Goal: Task Accomplishment & Management: Use online tool/utility

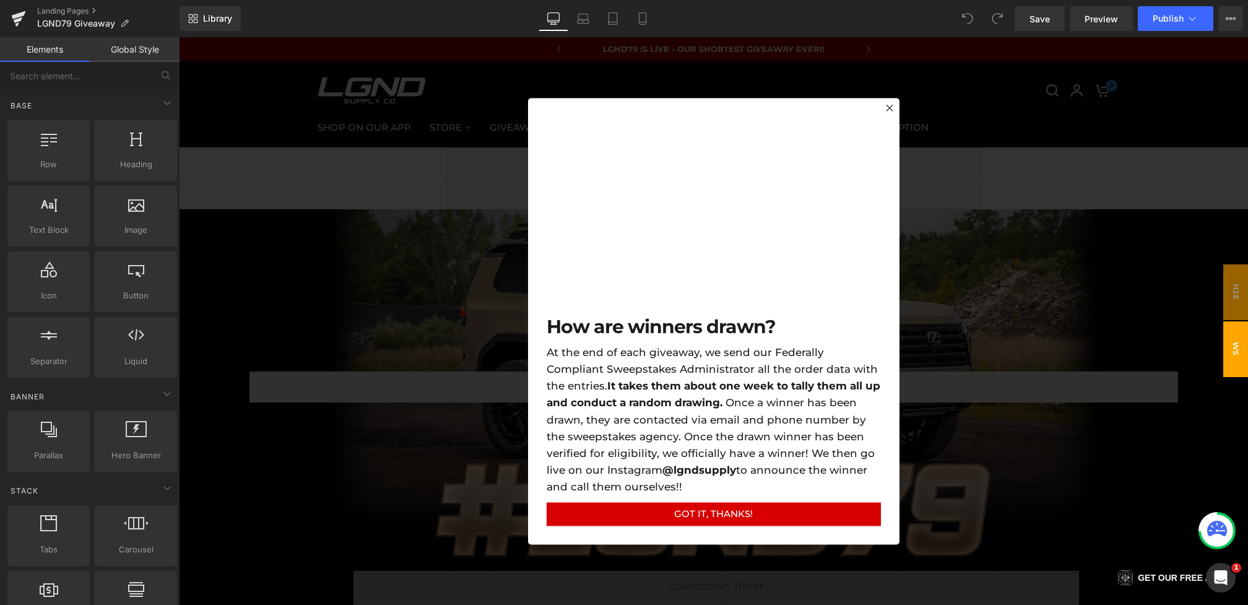
click at [433, 195] on div at bounding box center [713, 321] width 1069 height 568
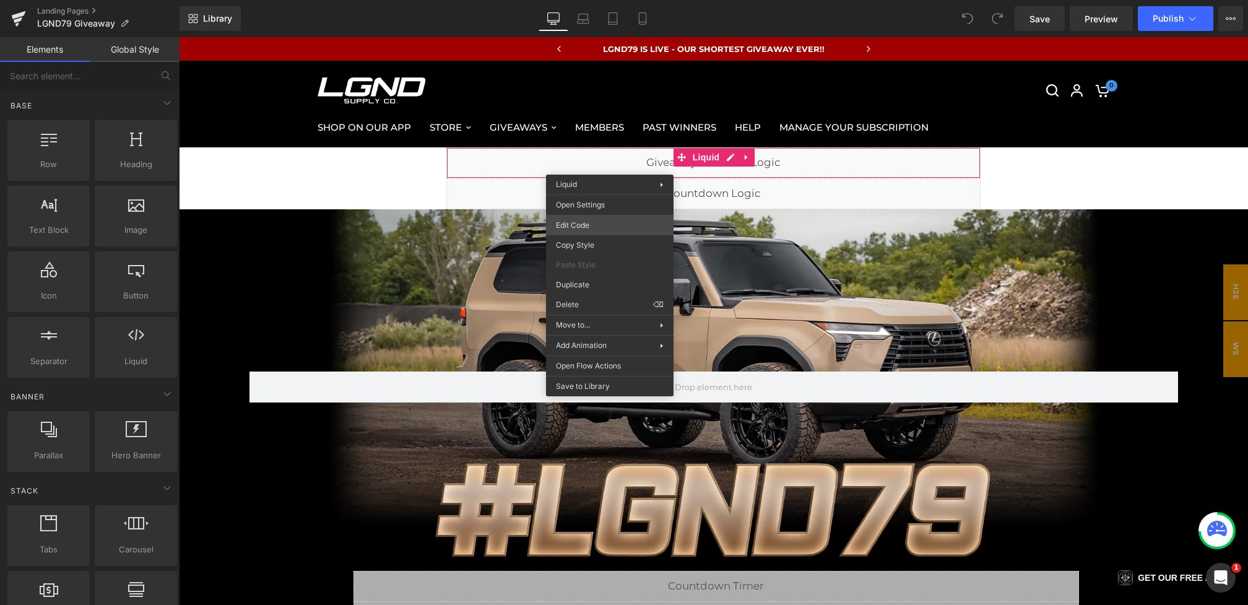
click at [590, 0] on div "You are previewing how the will restyle your page. You can not edit Elements in…" at bounding box center [624, 0] width 1248 height 0
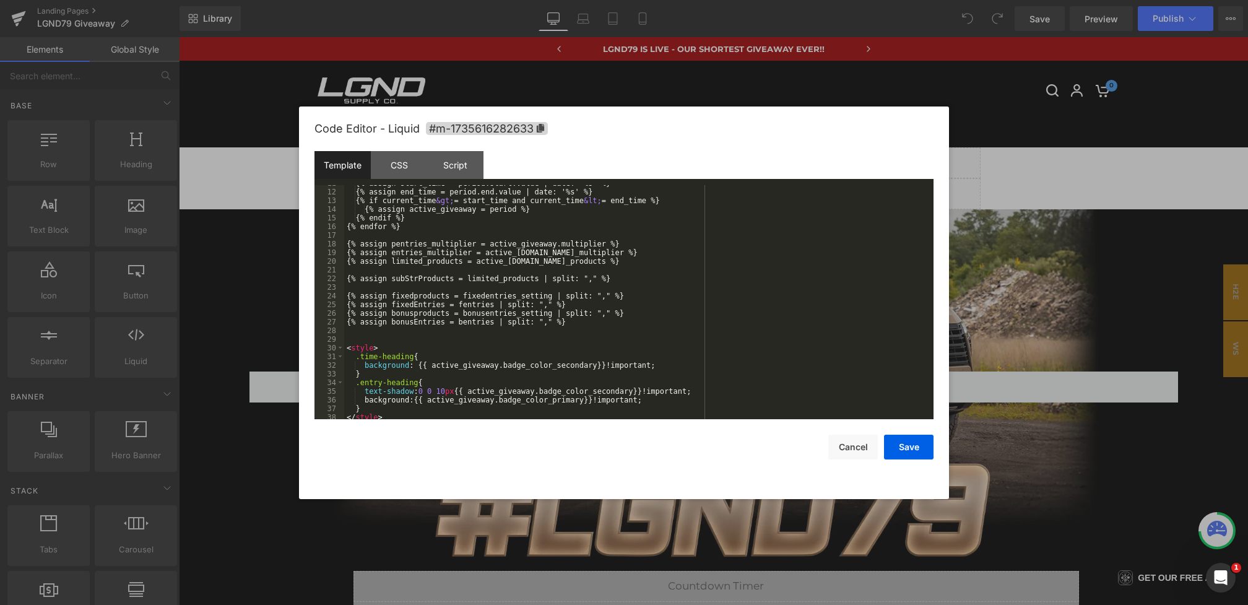
scroll to position [93, 0]
click at [844, 452] on button "Cancel" at bounding box center [853, 447] width 50 height 25
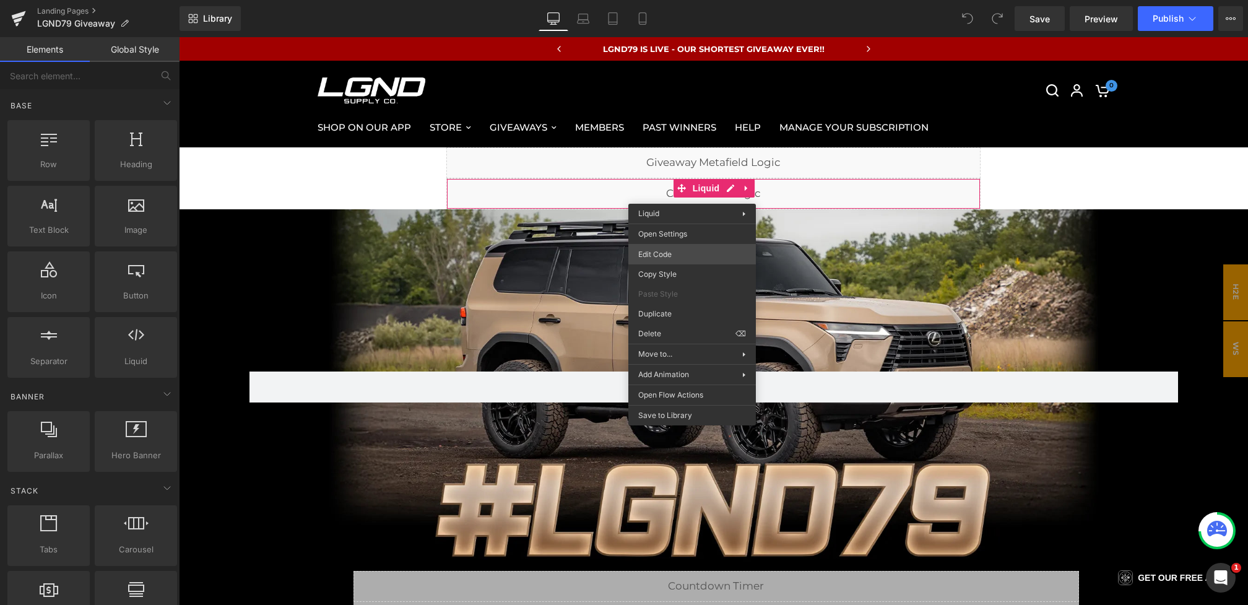
click at [655, 0] on div "You are previewing how the will restyle your page. You can not edit Elements in…" at bounding box center [624, 0] width 1248 height 0
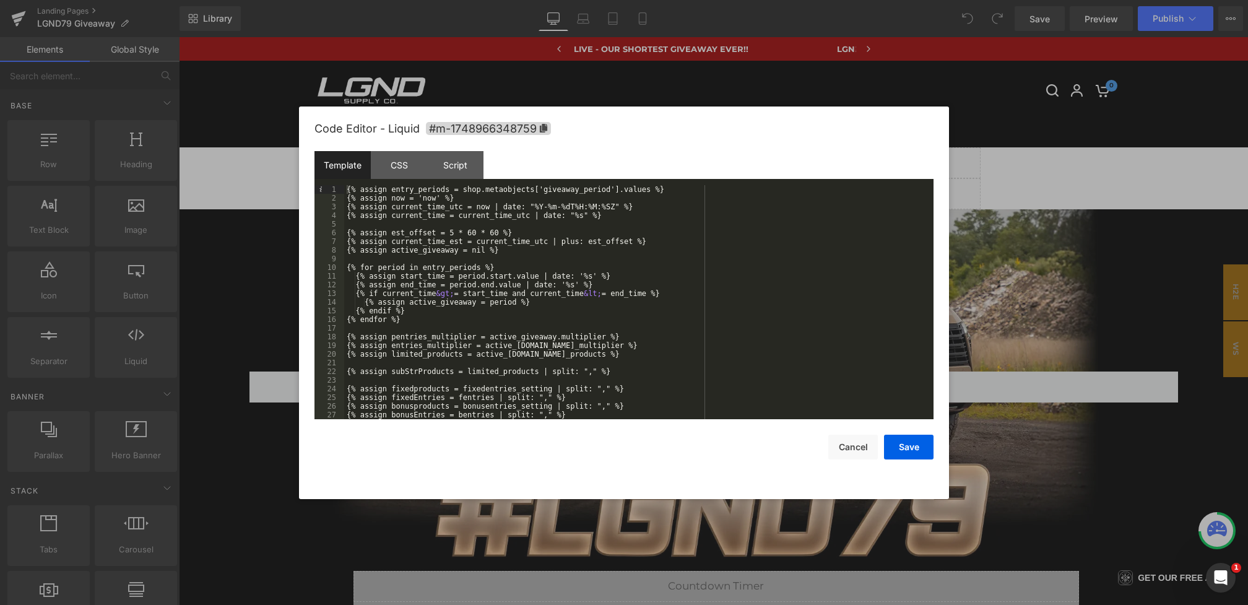
click at [519, 287] on div "{% assign entry_periods = shop.metaobjects['giveaway_period'].values %} {% assi…" at bounding box center [636, 310] width 584 height 251
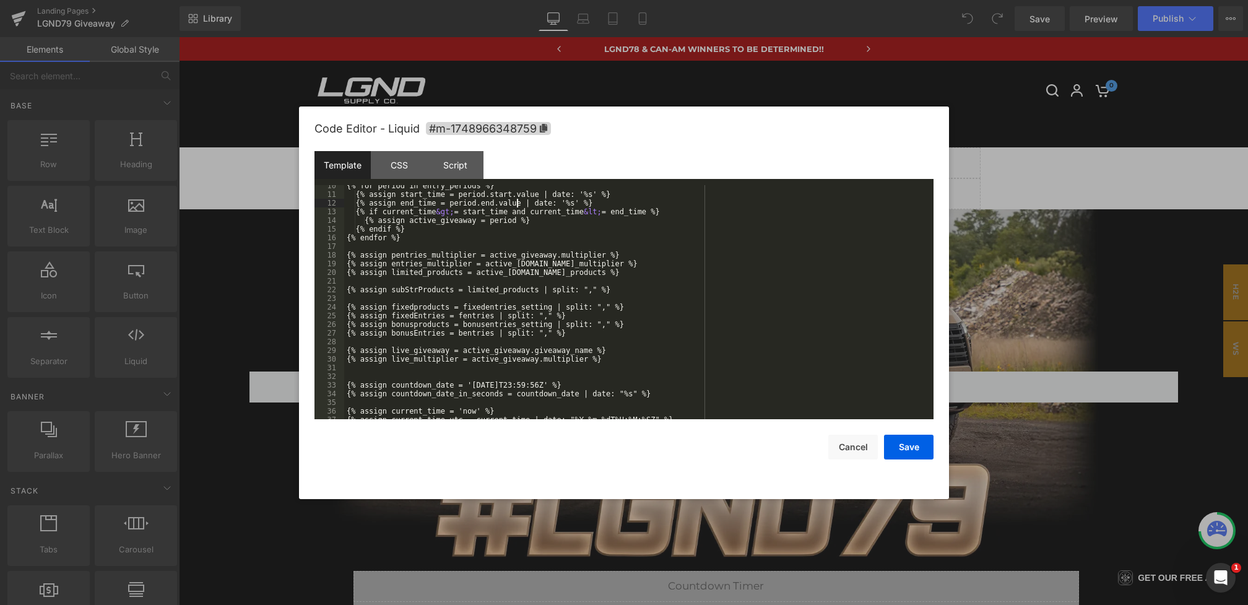
scroll to position [124, 0]
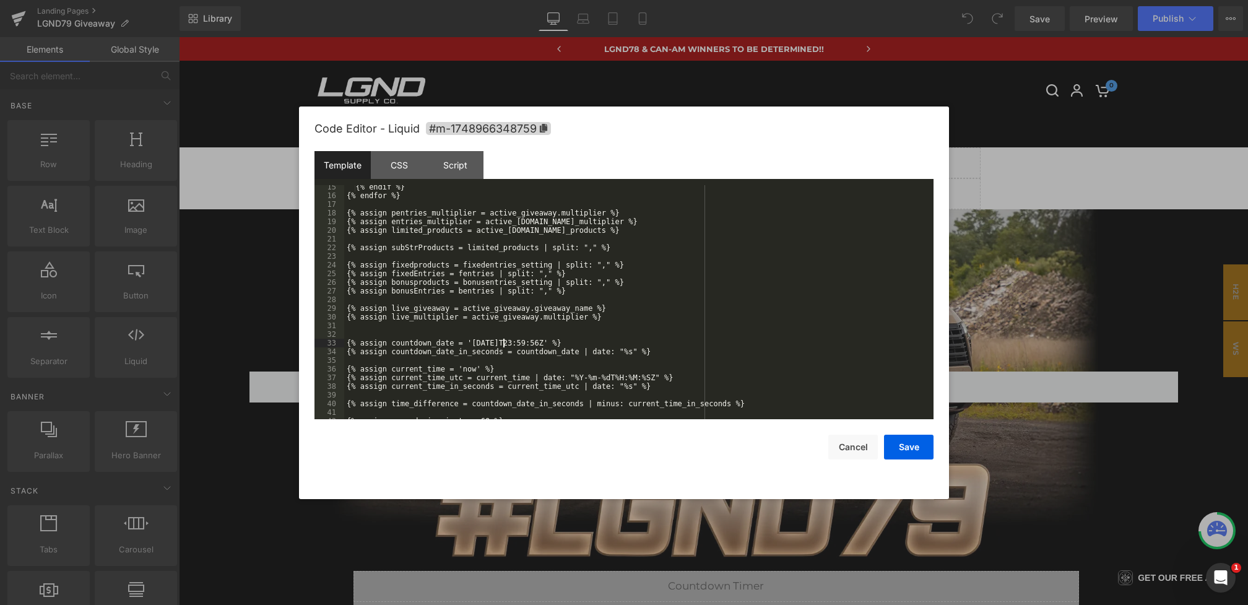
click at [503, 344] on div "{% endif %} {% endfor %} {% assign pentries_multiplier = active_giveaway.multip…" at bounding box center [636, 308] width 584 height 251
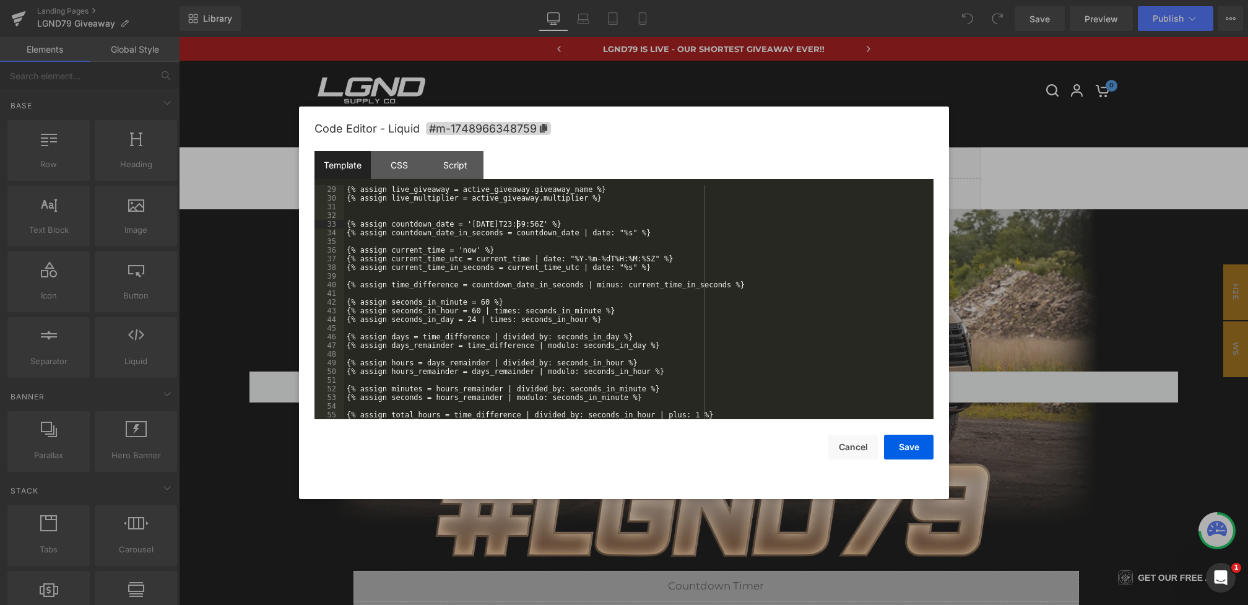
scroll to position [286, 0]
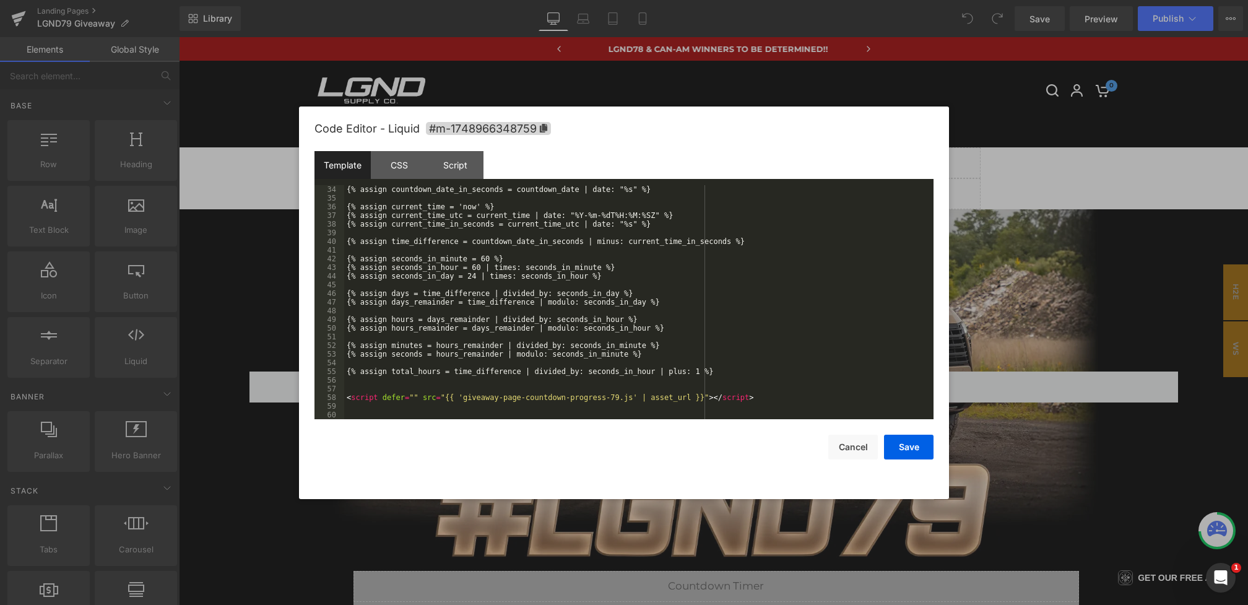
click at [617, 396] on div "{% assign countdown_date_in_seconds = countdown_date | date: "%s" %} {% assign …" at bounding box center [636, 310] width 584 height 251
click at [890, 445] on button "Save" at bounding box center [909, 447] width 50 height 25
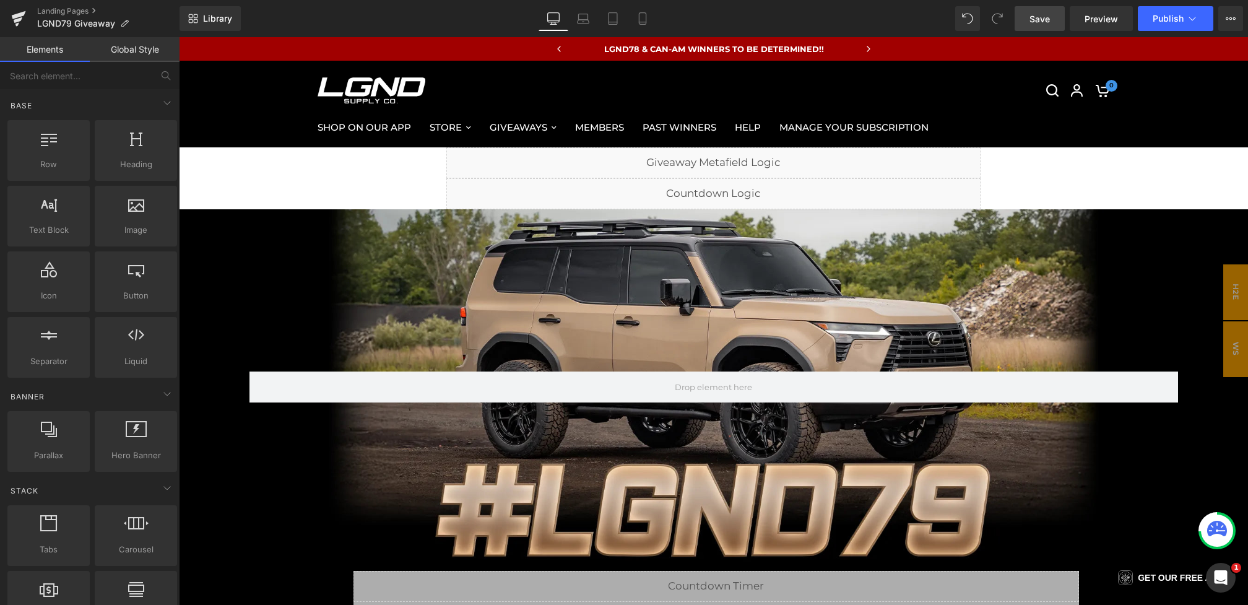
click at [1035, 15] on span "Save" at bounding box center [1040, 18] width 20 height 13
click at [1098, 12] on span "Preview" at bounding box center [1101, 18] width 33 height 13
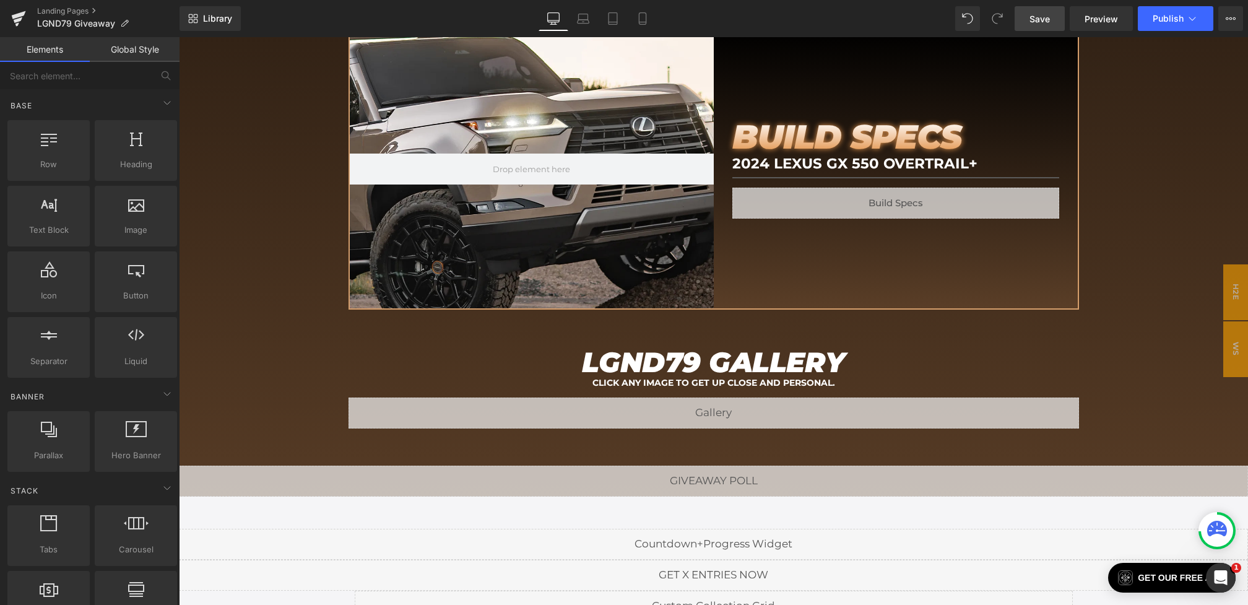
scroll to position [1709, 0]
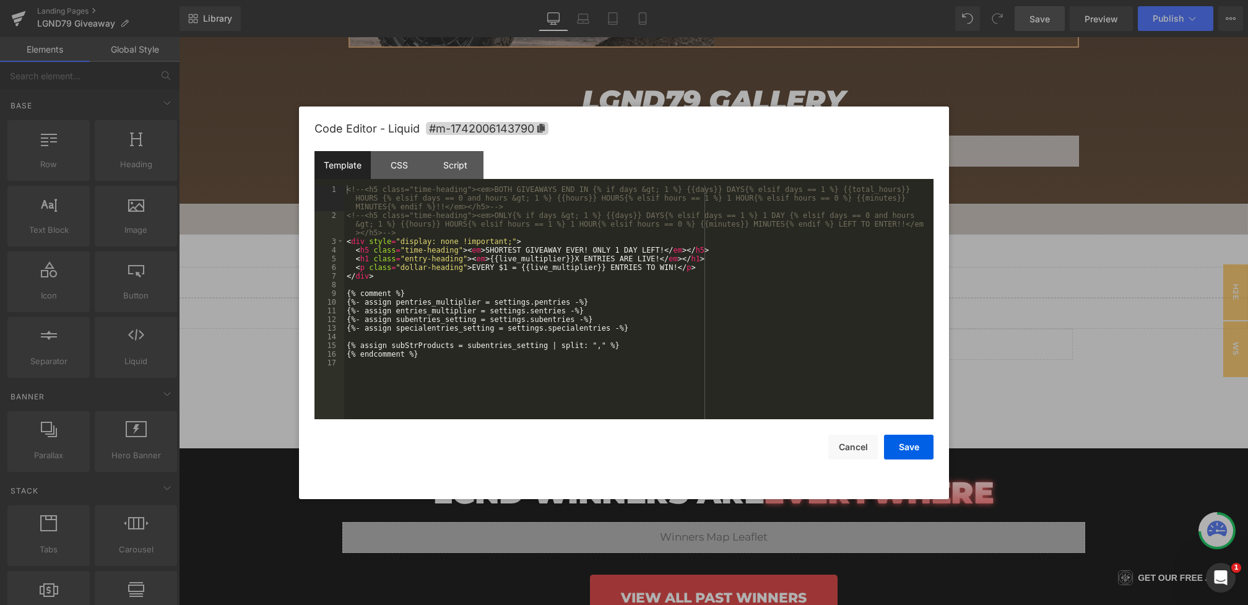
click at [600, 0] on div "You are previewing how the will restyle your page. You can not edit Elements in…" at bounding box center [624, 0] width 1248 height 0
drag, startPoint x: 511, startPoint y: 243, endPoint x: 406, endPoint y: 241, distance: 104.7
click at [406, 241] on div "<!-- <h5 class="time-heading"><em>BOTH GIVEAWAYS END IN {% if days &gt; 1 %} {{…" at bounding box center [638, 319] width 589 height 269
drag, startPoint x: 491, startPoint y: 250, endPoint x: 658, endPoint y: 251, distance: 166.6
click at [658, 251] on div "<!-- <h5 class="time-heading"><em>BOTH GIVEAWAYS END IN {% if days &gt; 1 %} {{…" at bounding box center [638, 319] width 589 height 269
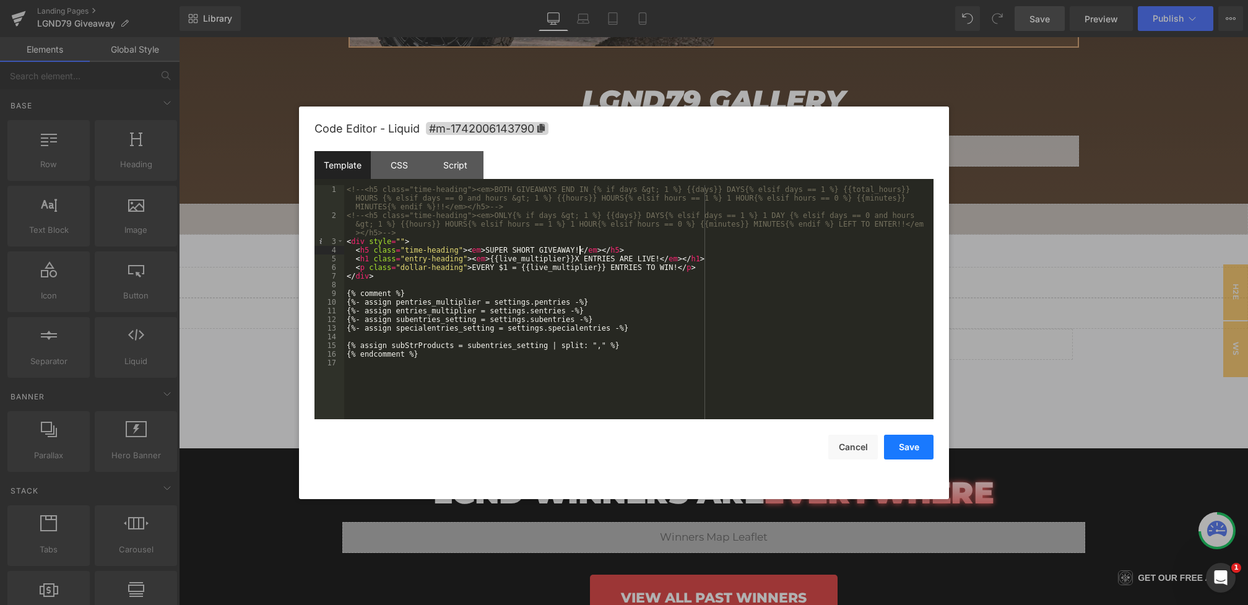
click at [906, 446] on button "Save" at bounding box center [909, 447] width 50 height 25
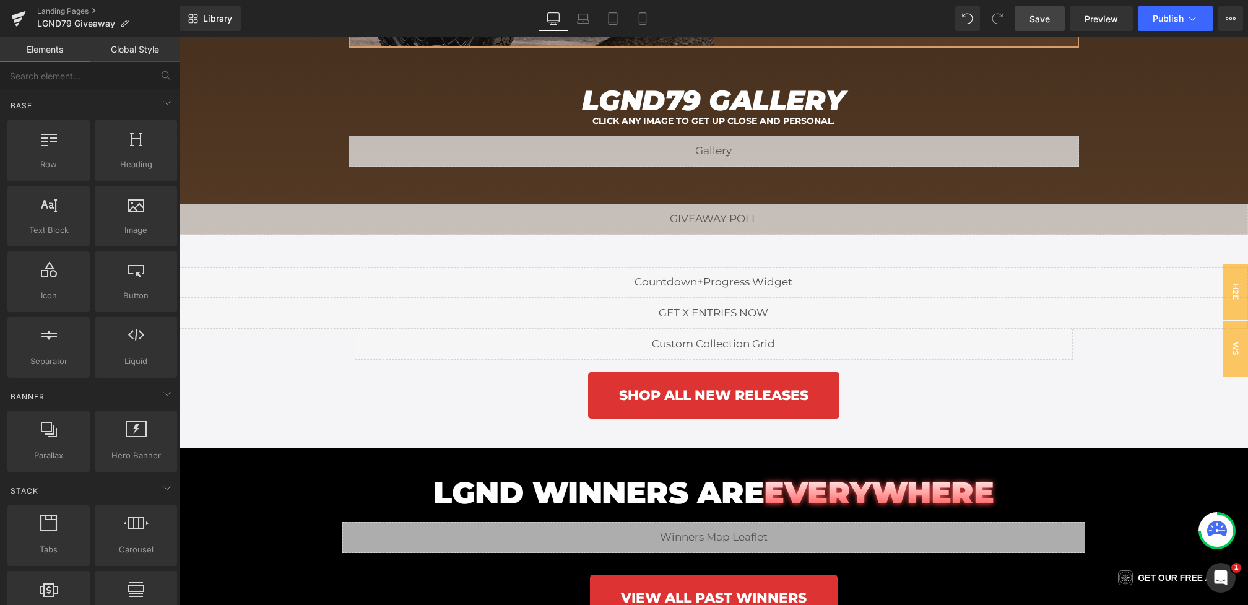
click at [1041, 11] on link "Save" at bounding box center [1040, 18] width 50 height 25
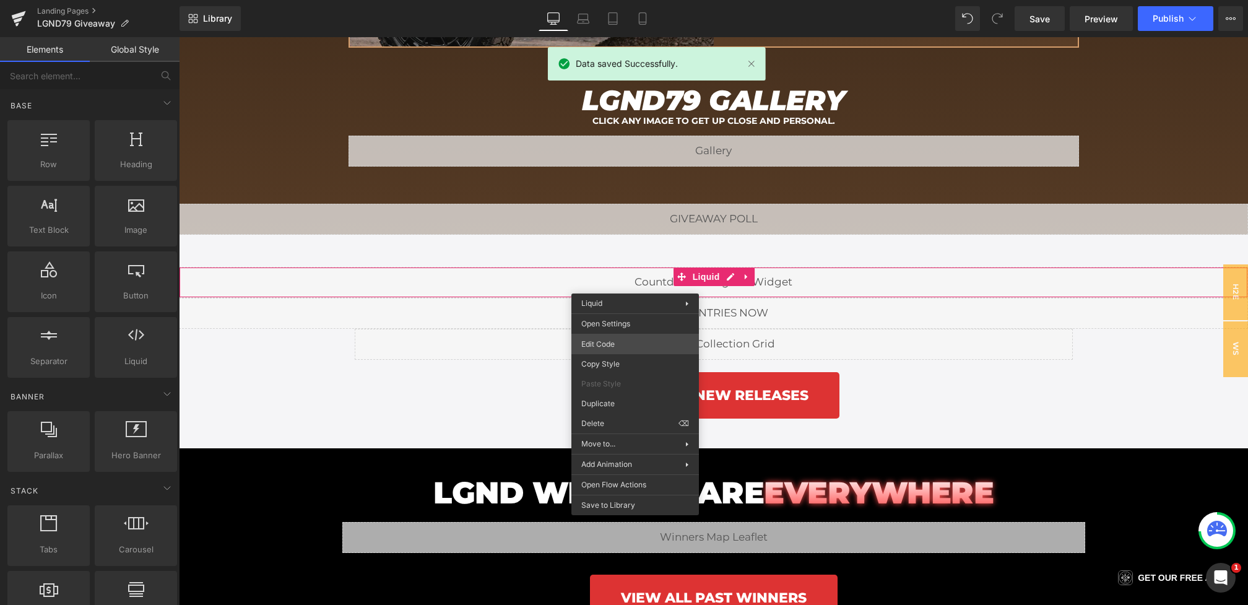
click at [609, 0] on div "You are previewing how the will restyle your page. You can not edit Elements in…" at bounding box center [624, 0] width 1248 height 0
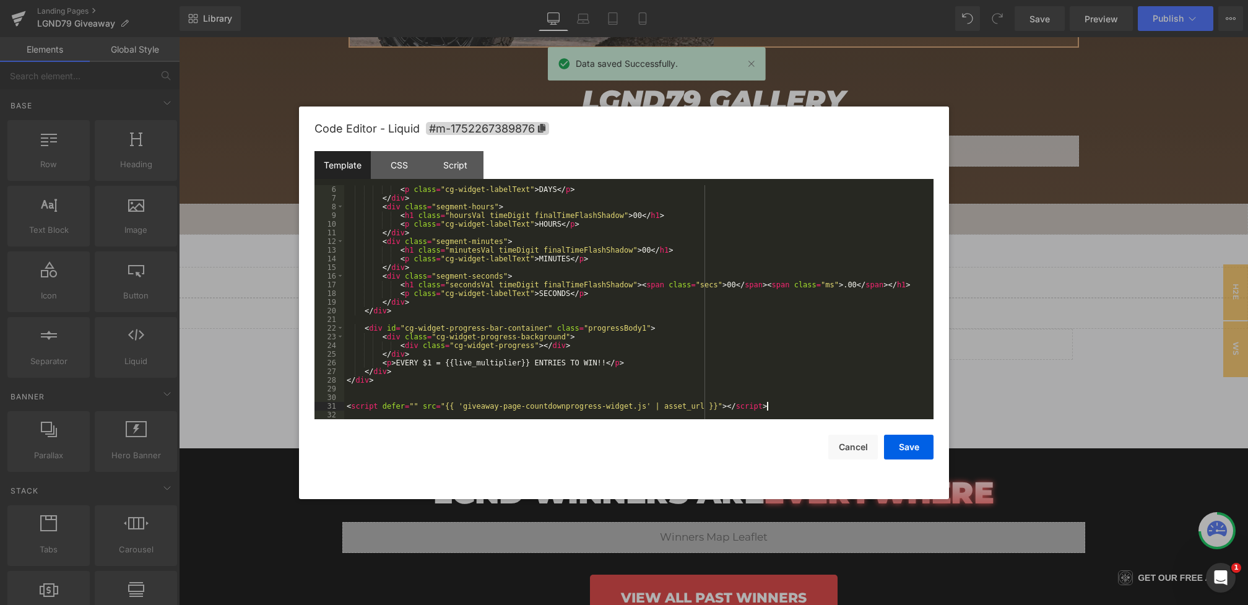
scroll to position [0, 0]
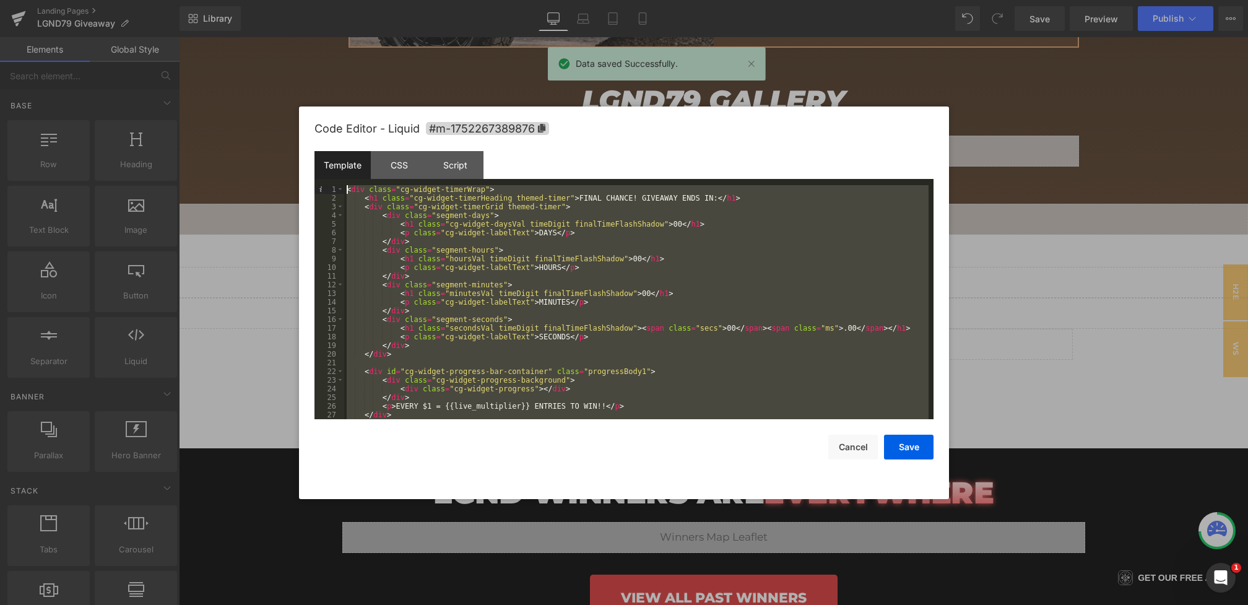
drag, startPoint x: 791, startPoint y: 404, endPoint x: 194, endPoint y: 25, distance: 706.5
click at [194, 25] on body "You are previewing how the will restyle your page. You can not edit Elements in…" at bounding box center [624, 302] width 1248 height 605
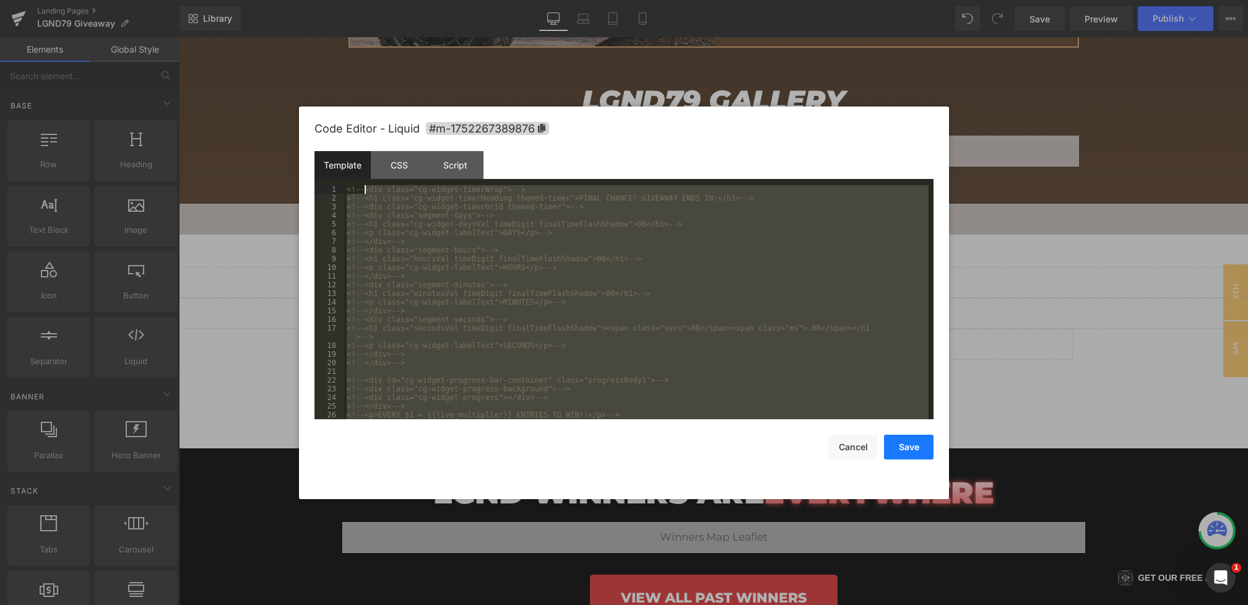
click at [892, 441] on button "Save" at bounding box center [909, 447] width 50 height 25
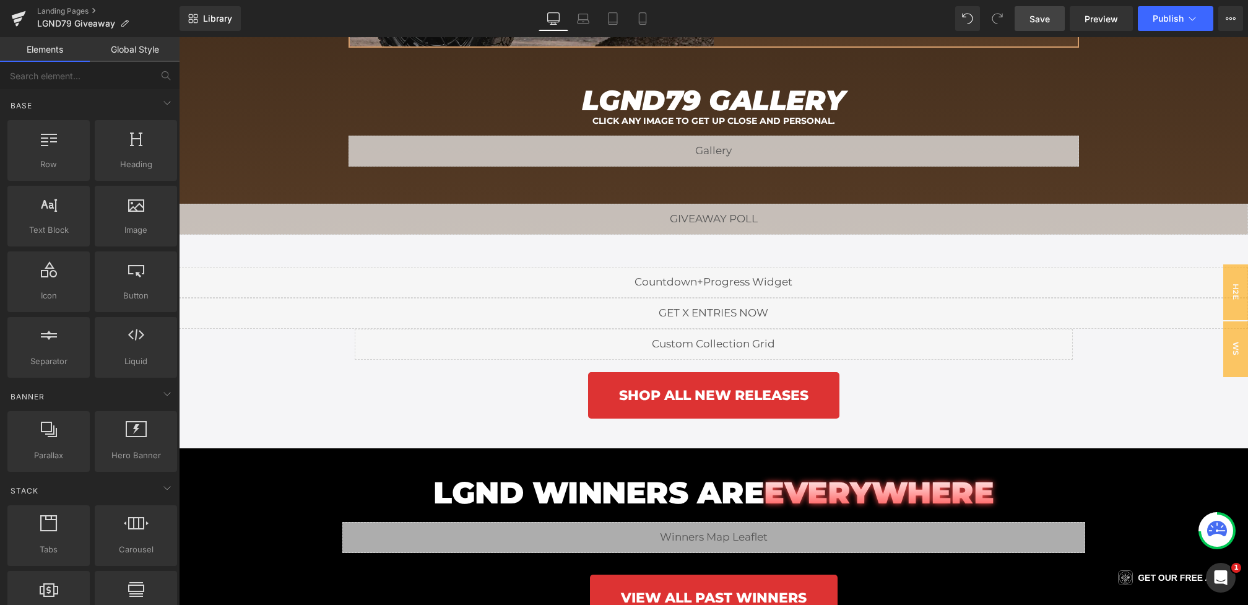
click at [1030, 18] on link "Save" at bounding box center [1040, 18] width 50 height 25
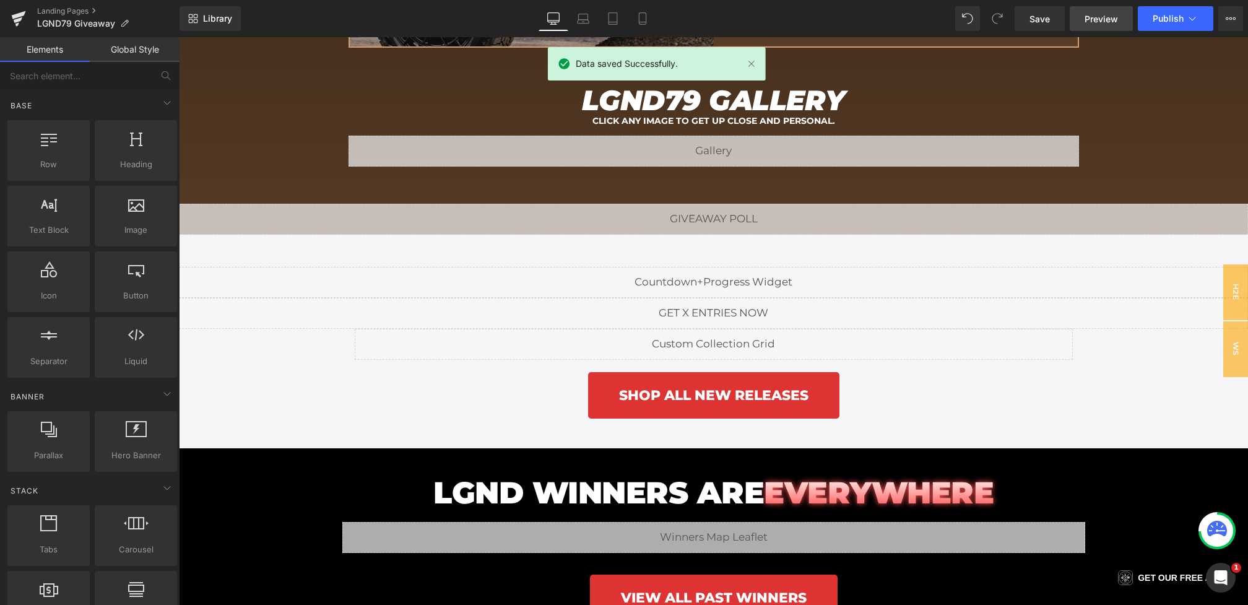
click at [1102, 20] on span "Preview" at bounding box center [1101, 18] width 33 height 13
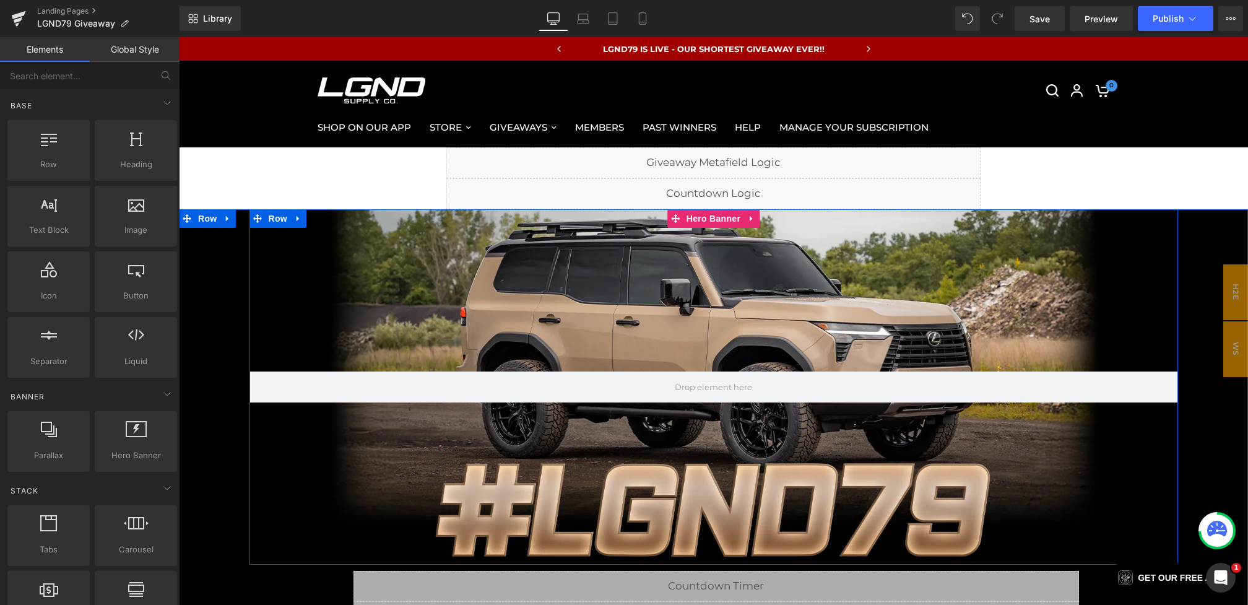
click at [641, 267] on div at bounding box center [714, 386] width 929 height 355
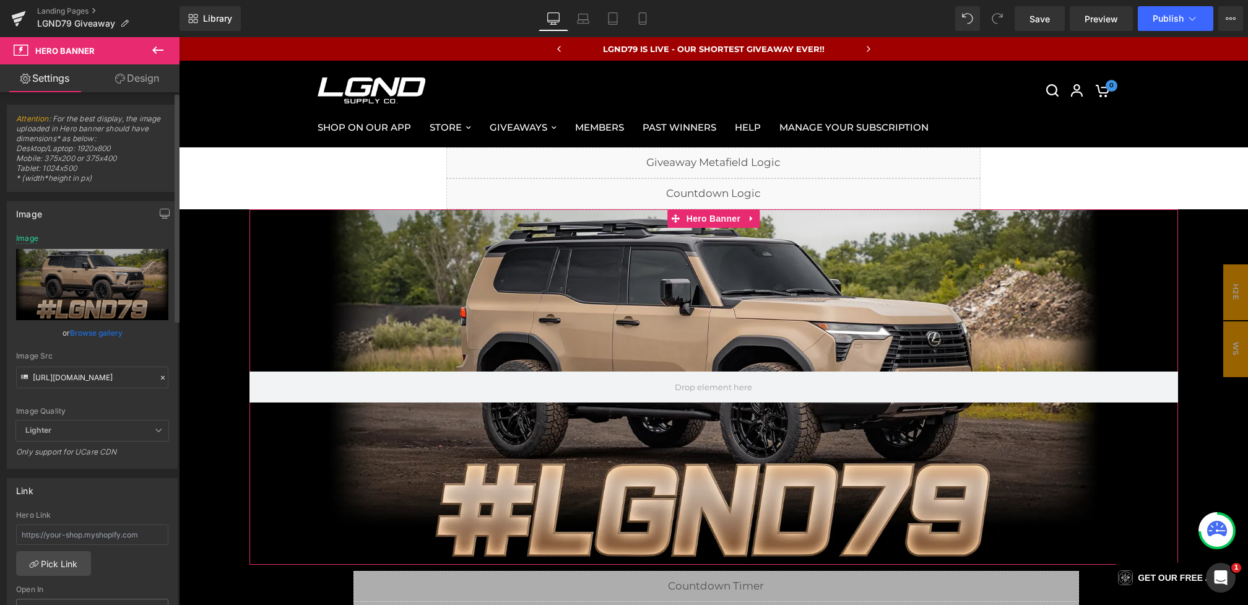
click at [159, 375] on icon at bounding box center [163, 377] width 9 height 9
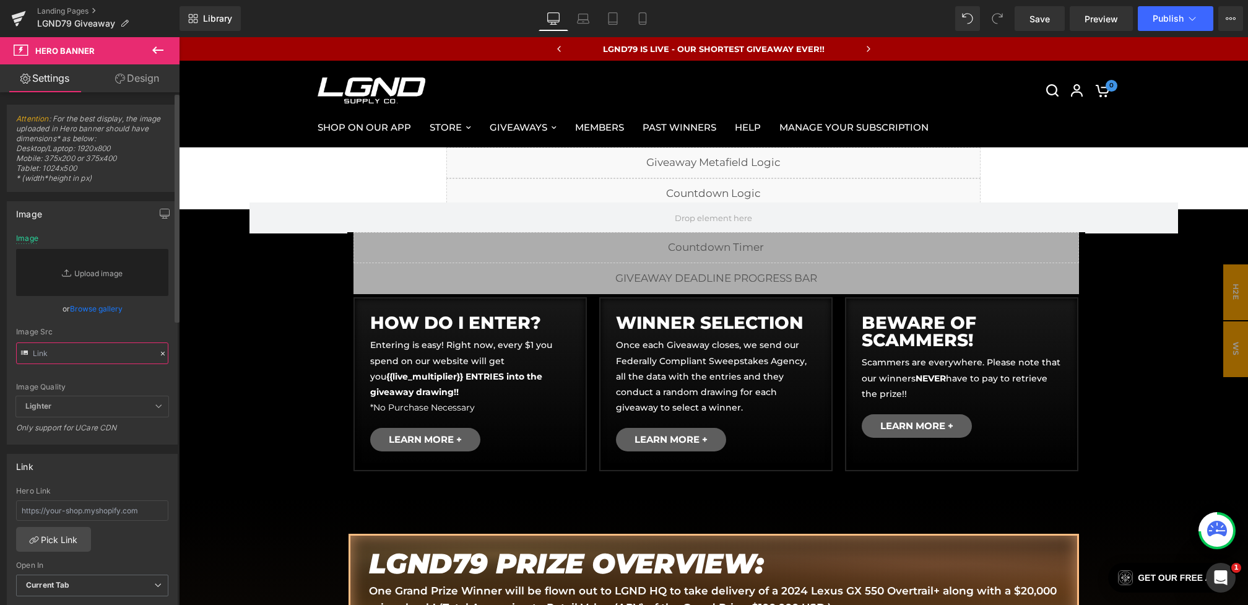
click at [116, 354] on input "text" at bounding box center [92, 353] width 152 height 22
paste input "https://cdn.shopify.com/s/files/1/0068/4245/0009/files/80-CGMain-Desktop.webp?v…"
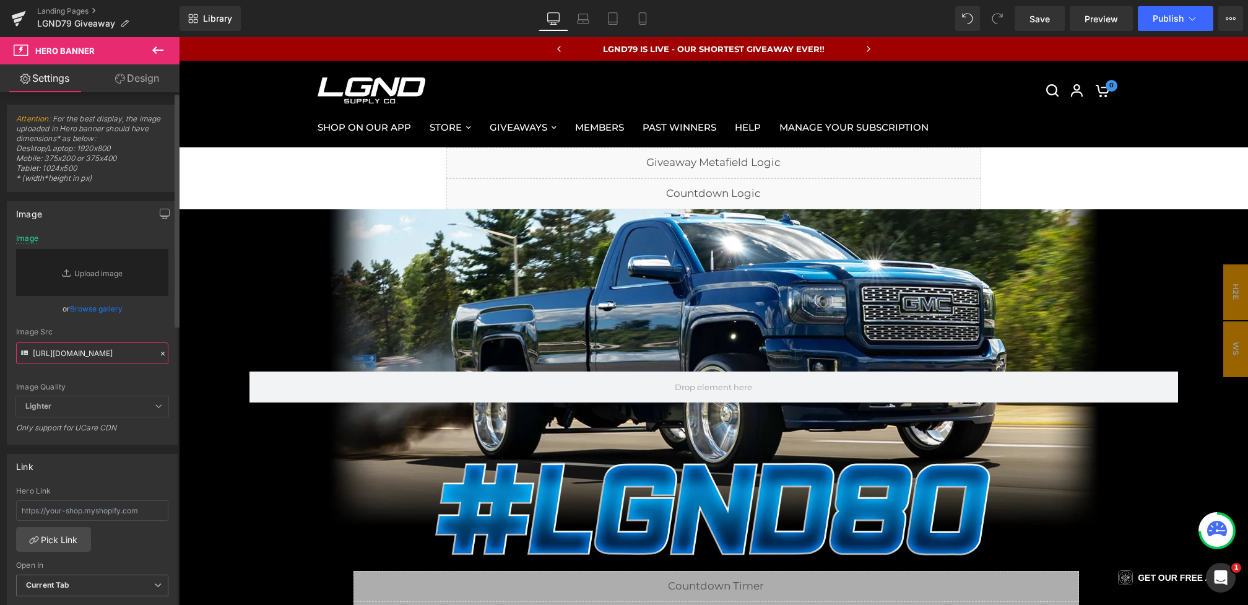
click at [144, 344] on input "https://cdn.shopify.com/s/files/1/0068/4245/0009/files/80-CGMain-Desktop.webp?v…" at bounding box center [92, 353] width 152 height 22
click at [144, 337] on div "Image Src https://cdn.shopify.com/s/files/1/0068/4245/0009/files/80-CGMain-Desk…" at bounding box center [92, 346] width 152 height 37
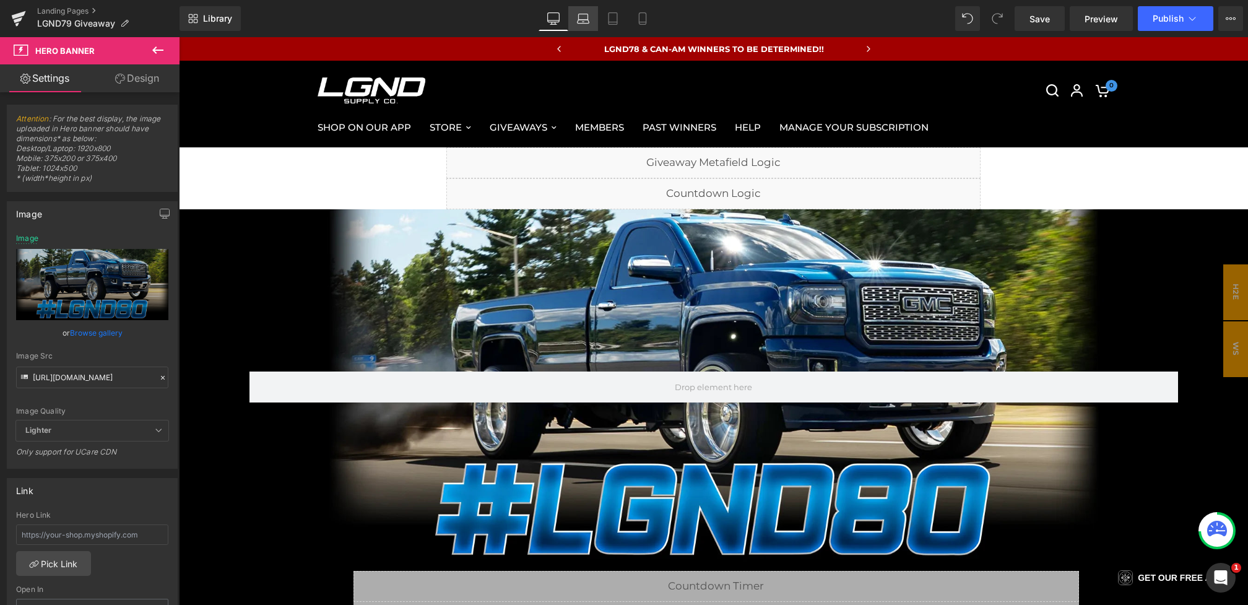
click at [583, 26] on link "Laptop" at bounding box center [583, 18] width 30 height 25
type input "https://cdn.shopify.com/s/files/1/0068/4245/0009/files/79-CGBanner-Desktop.webp…"
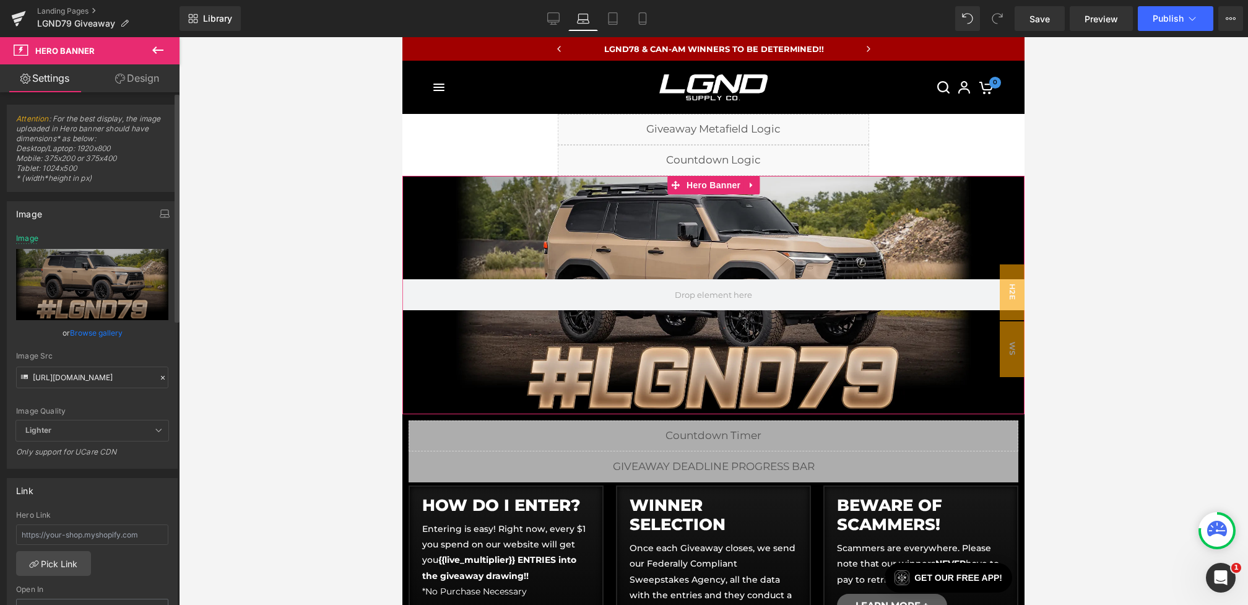
click at [159, 377] on icon at bounding box center [163, 377] width 9 height 9
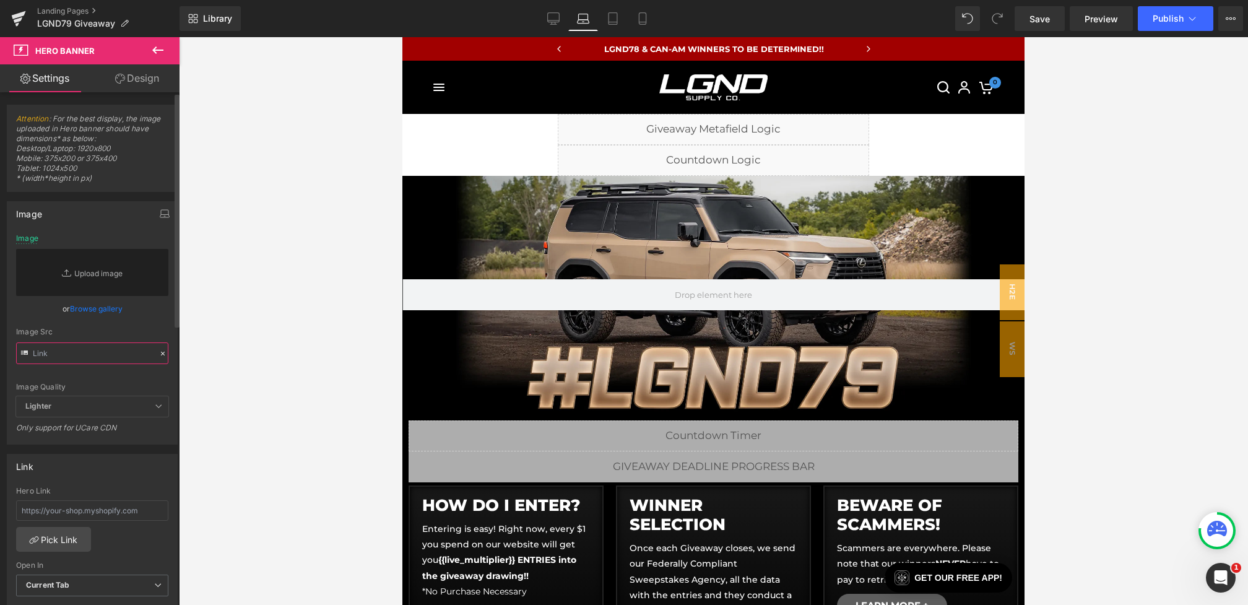
click at [113, 357] on input "text" at bounding box center [92, 353] width 152 height 22
paste input "https://cdn.shopify.com/s/files/1/0068/4245/0009/files/80-CGMain-Desktop.webp?v…"
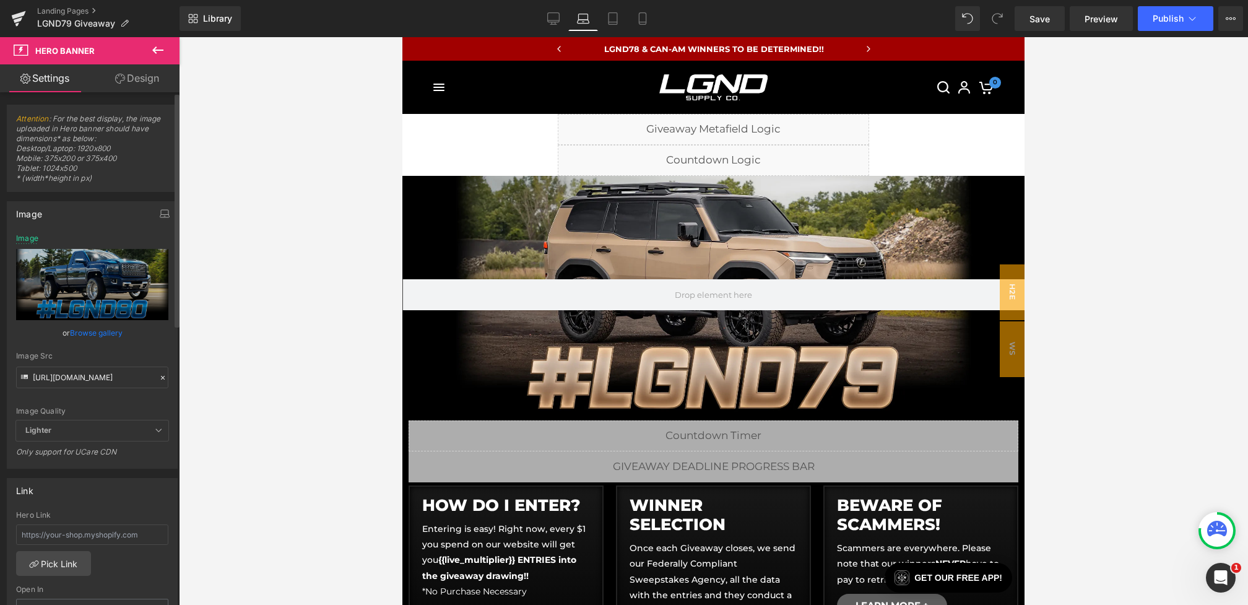
click at [149, 336] on div "or Browse gallery" at bounding box center [92, 332] width 152 height 13
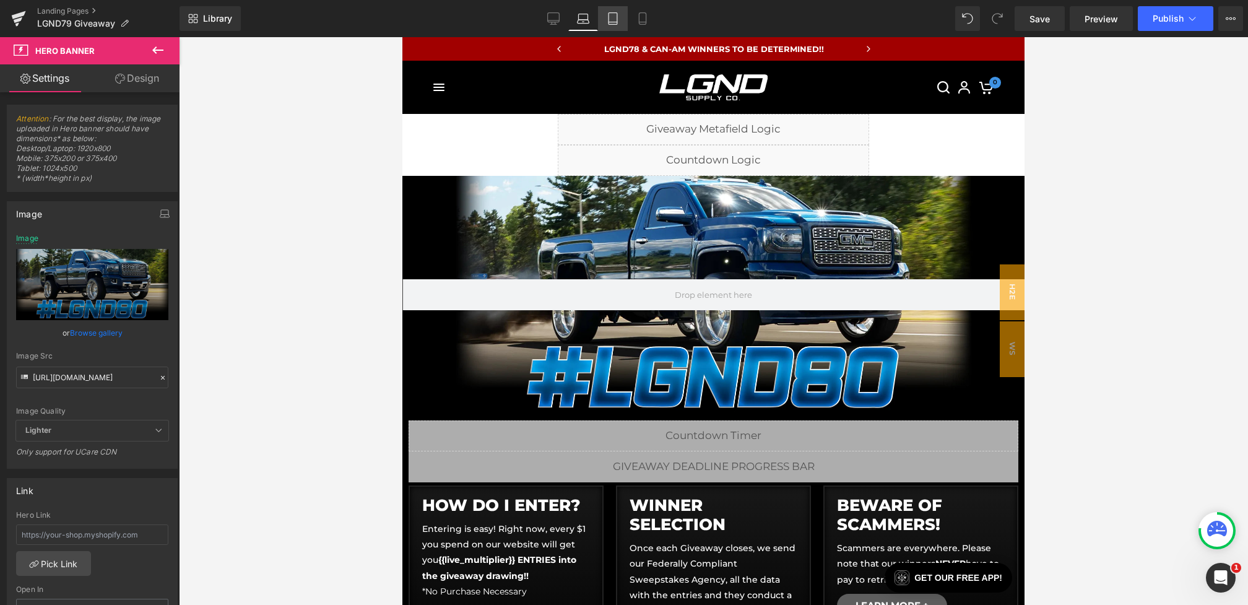
click at [610, 19] on icon at bounding box center [613, 18] width 12 height 12
type input "https://cdn.shopify.com/s/files/1/0068/4245/0009/files/79-CGBanner-Desktop.webp…"
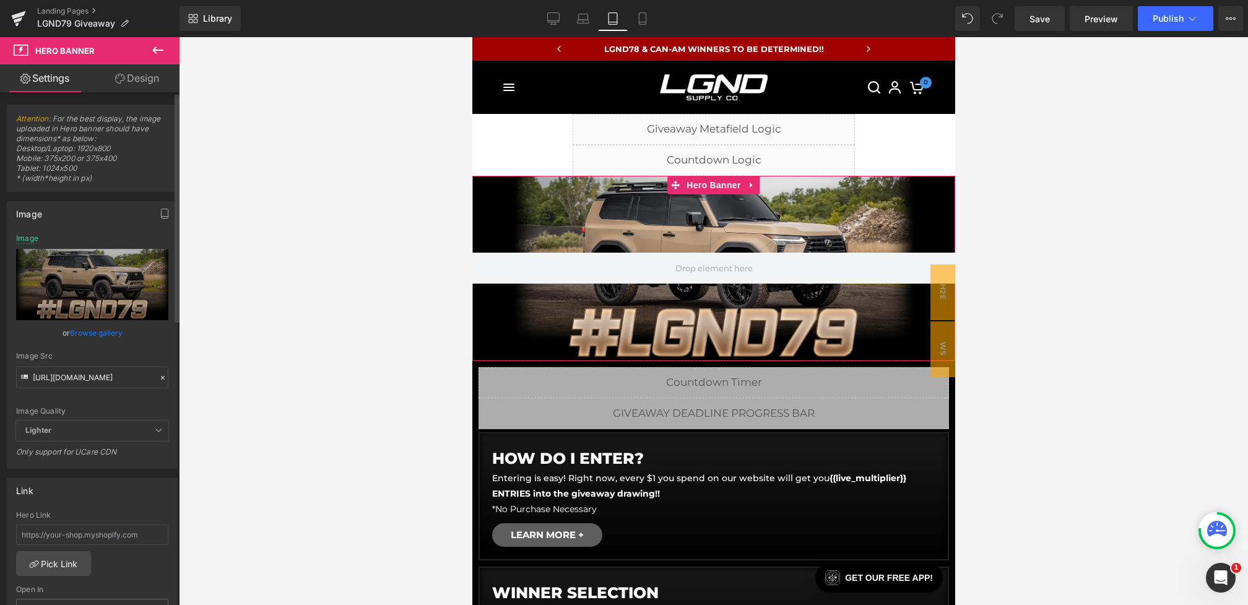
click at [159, 373] on icon at bounding box center [163, 377] width 9 height 9
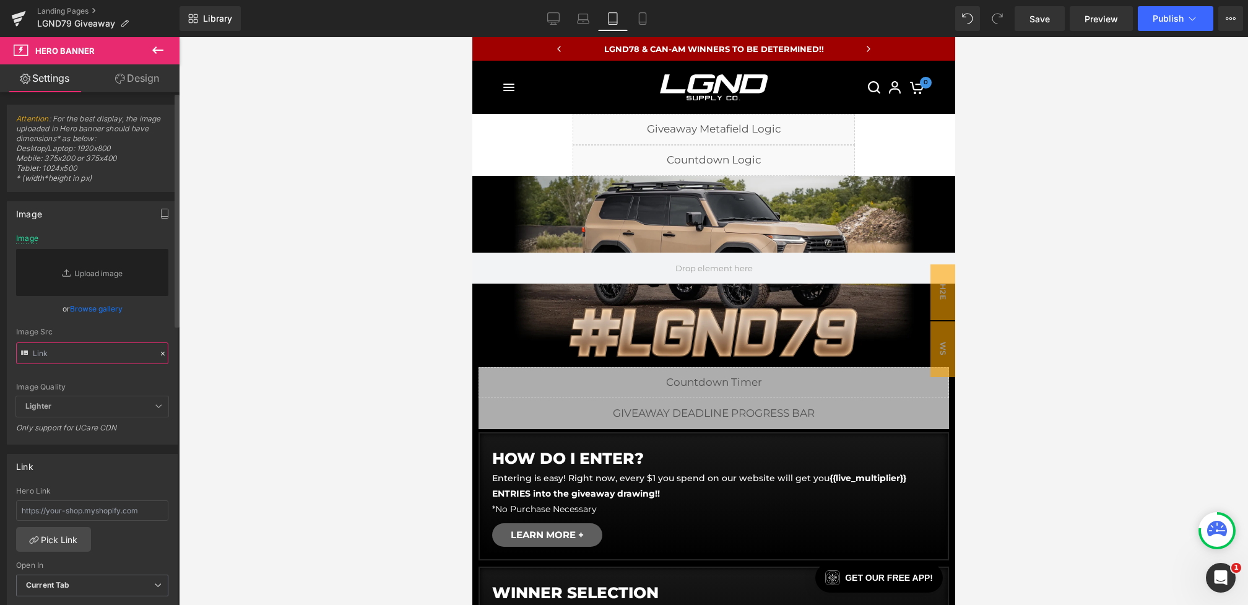
click at [128, 354] on input "text" at bounding box center [92, 353] width 152 height 22
paste input "https://cdn.shopify.com/s/files/1/0068/4245/0009/files/80-CGMain-Desktop.webp?v…"
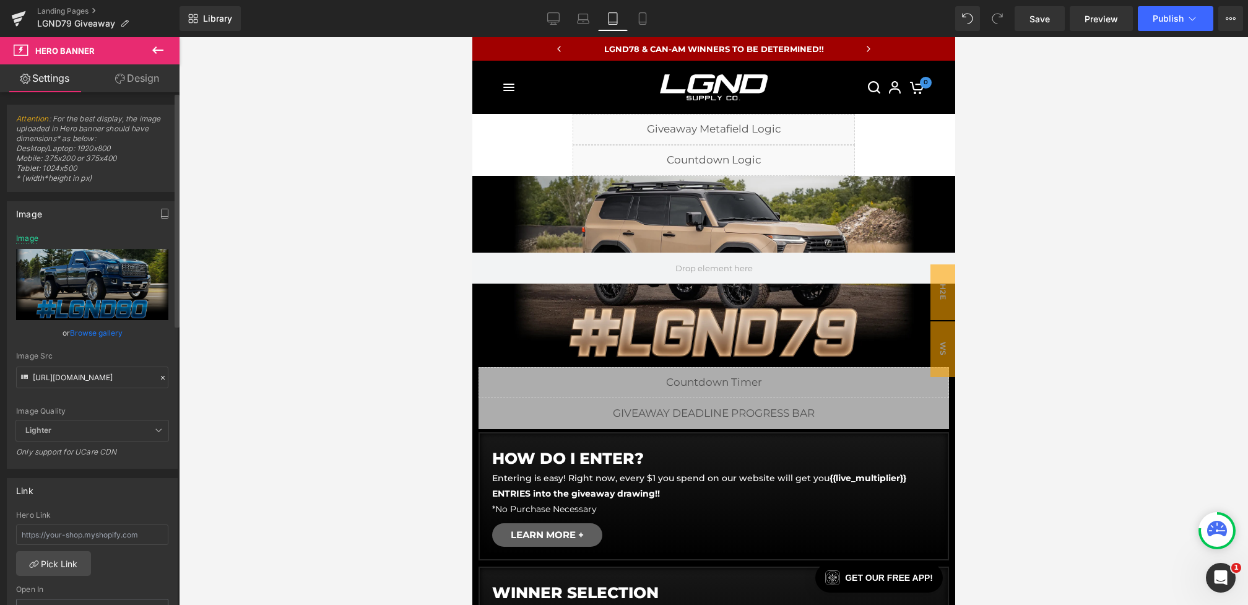
click at [157, 333] on div "or Browse gallery" at bounding box center [92, 332] width 152 height 13
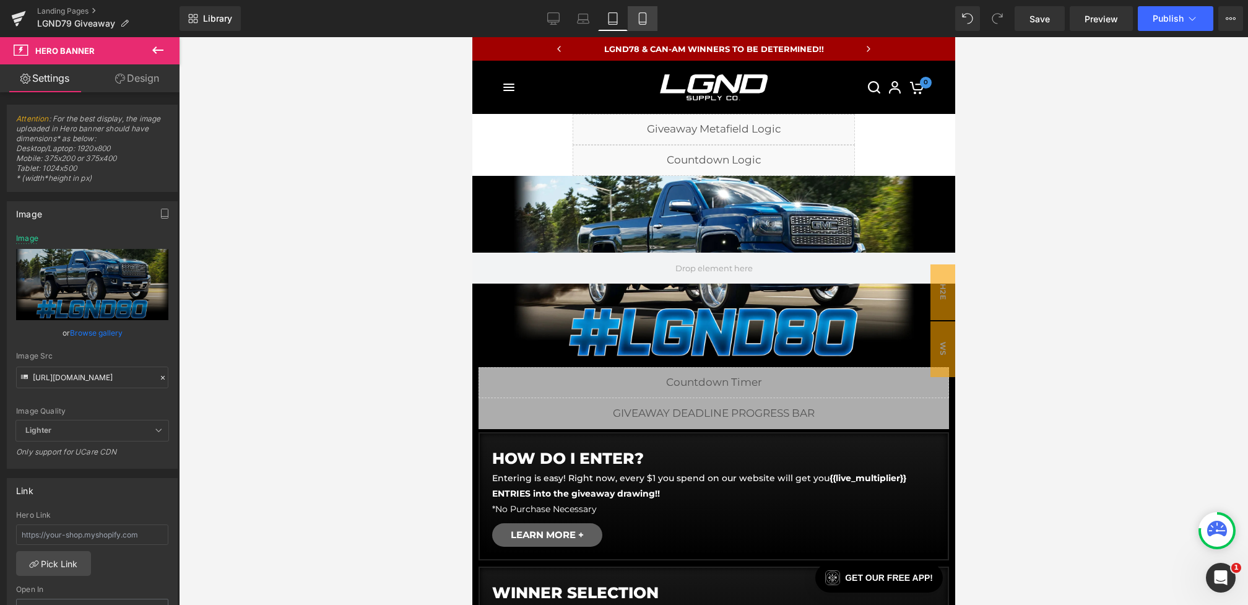
click at [635, 18] on link "Mobile" at bounding box center [643, 18] width 30 height 25
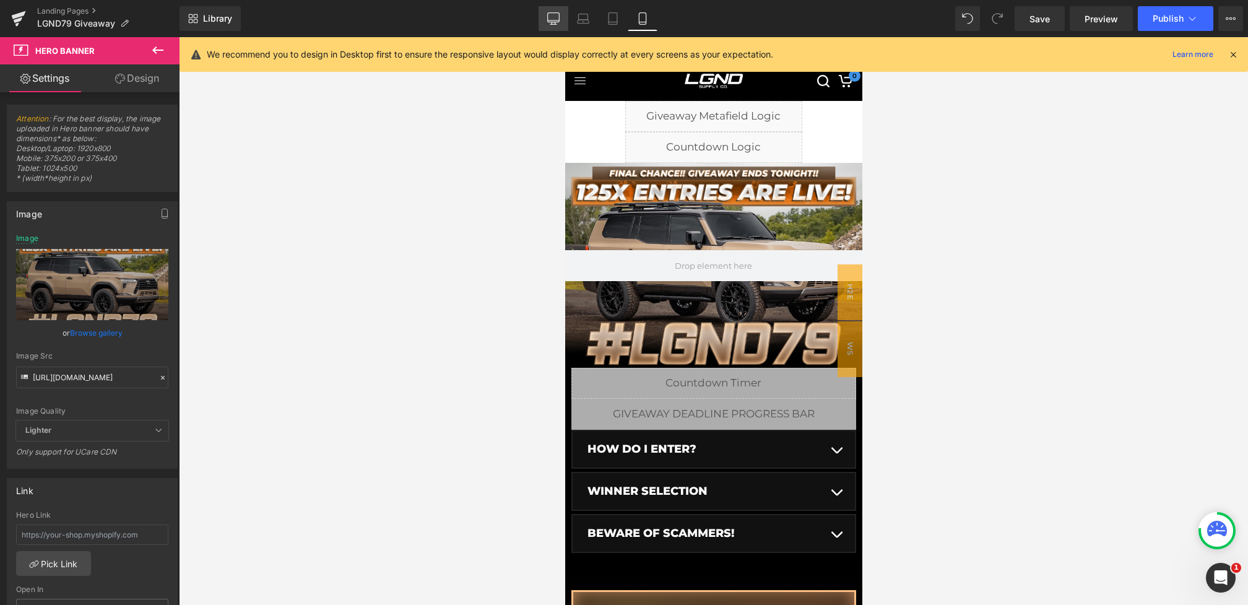
click at [552, 24] on icon at bounding box center [553, 24] width 6 height 0
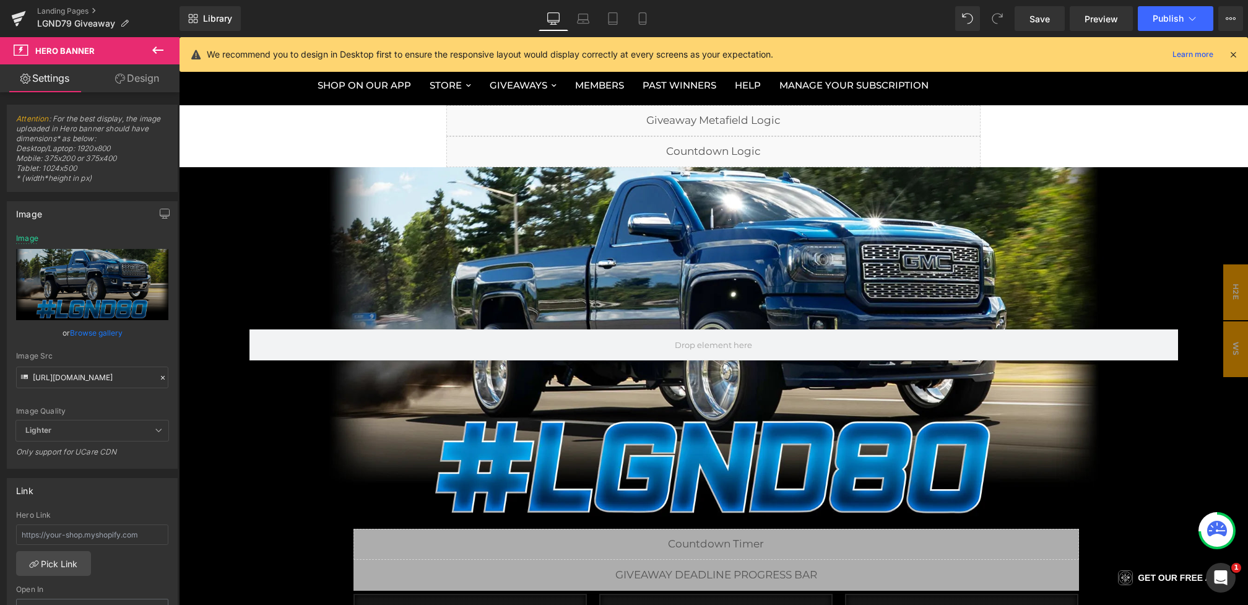
scroll to position [46, 0]
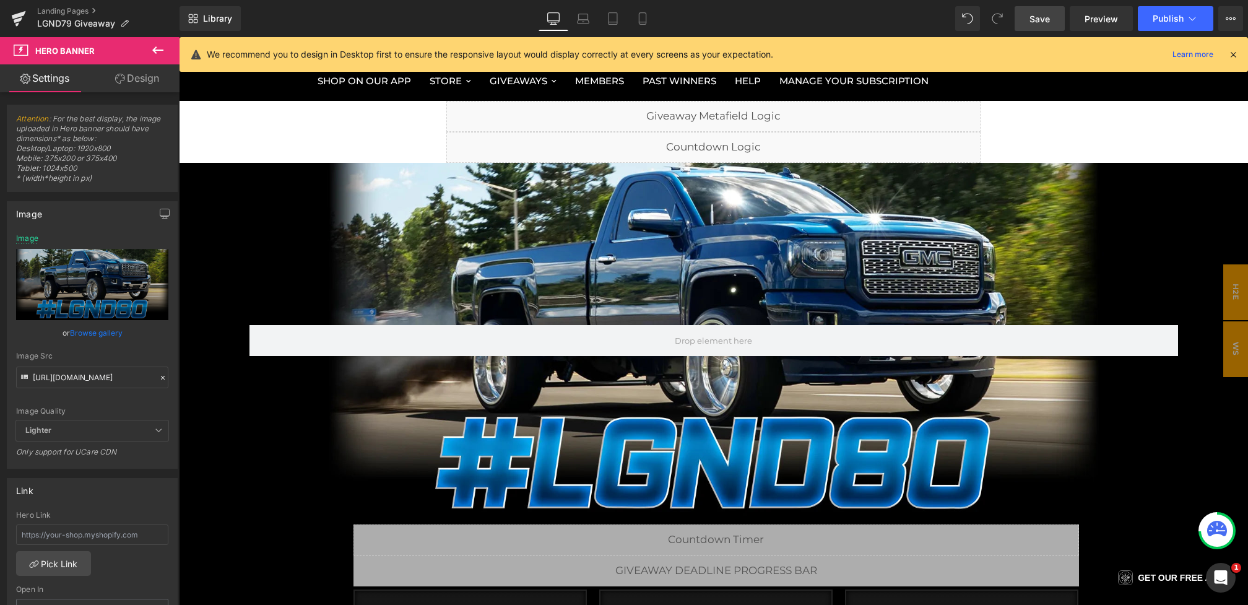
click at [1033, 22] on span "Save" at bounding box center [1040, 18] width 20 height 13
click at [641, 24] on icon at bounding box center [642, 19] width 7 height 12
type input "https://cdn.shopify.com/s/files/1/0068/4245/0009/files/79-CGBanner-Mobile-Final…"
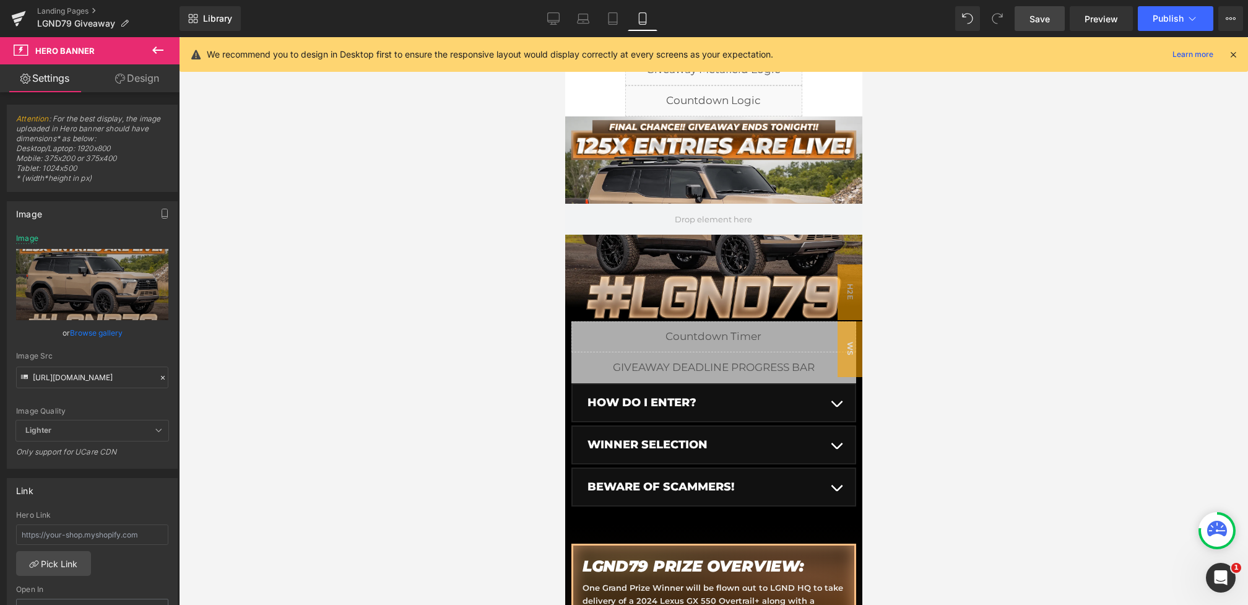
scroll to position [0, 0]
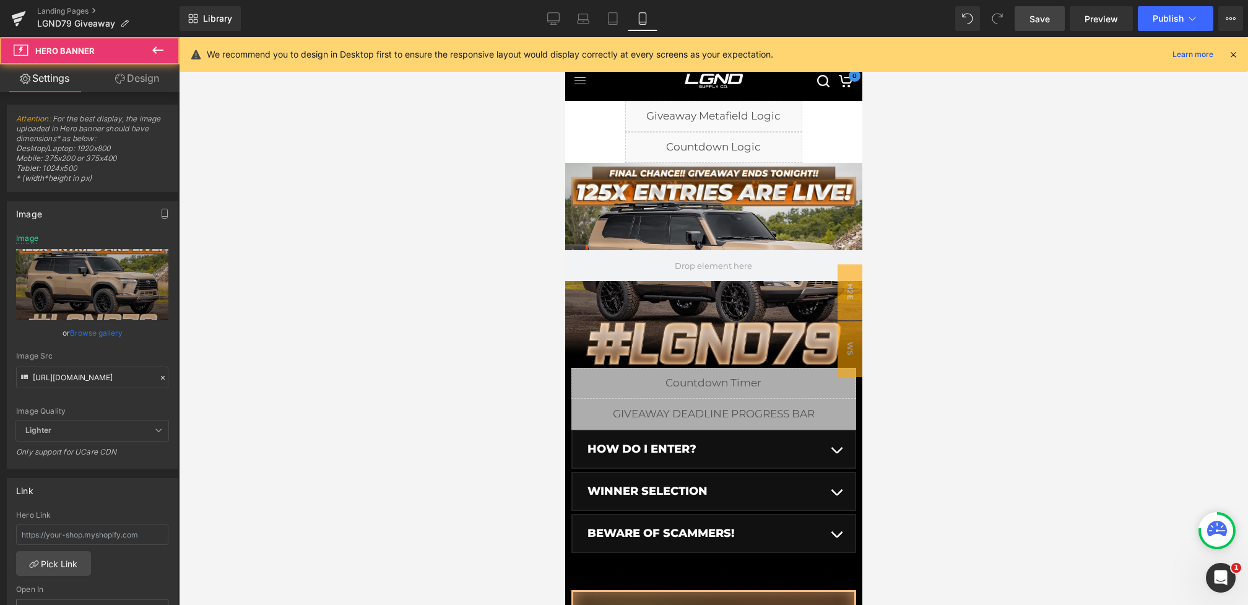
click at [684, 206] on div at bounding box center [713, 265] width 297 height 205
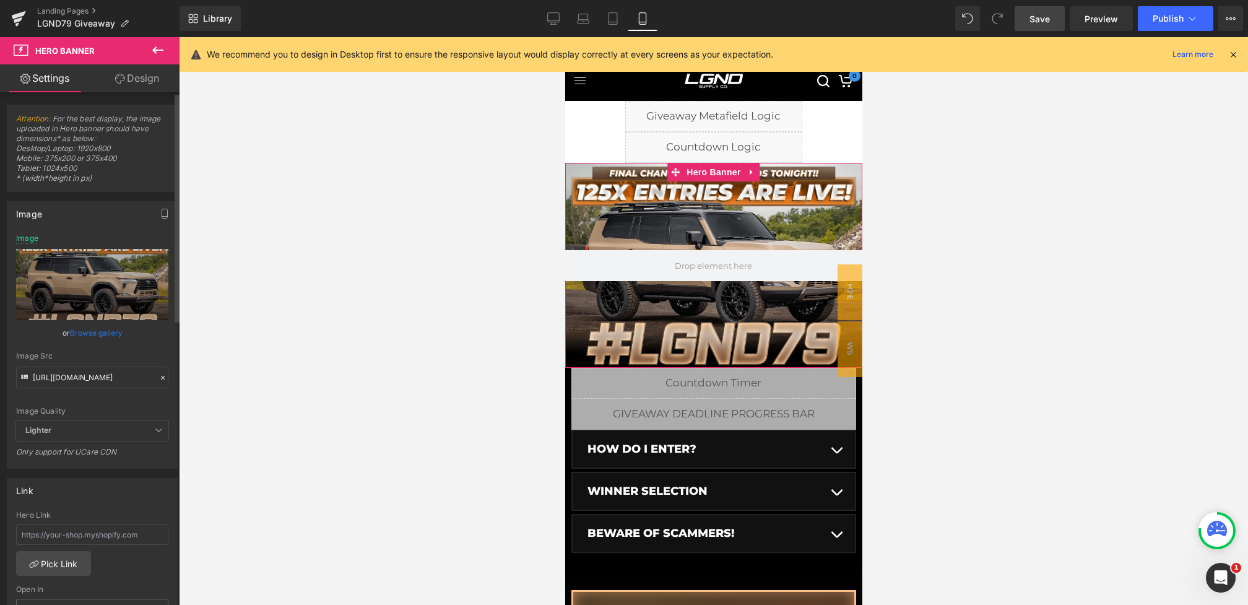
click at [160, 378] on icon at bounding box center [163, 377] width 9 height 9
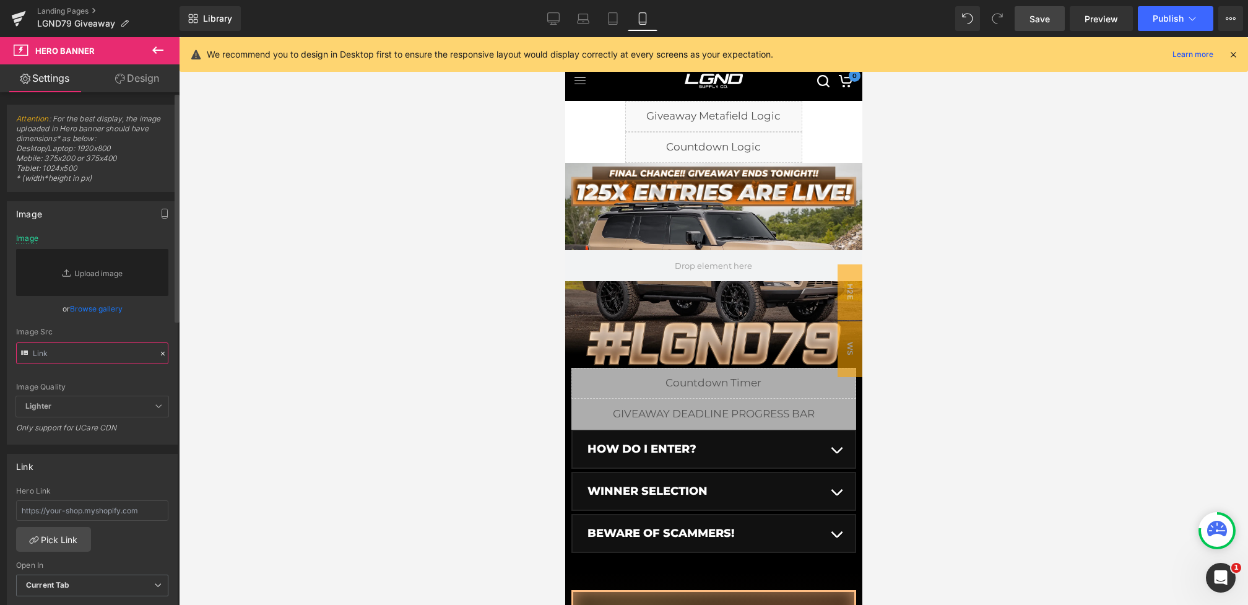
click at [119, 352] on input "text" at bounding box center [92, 353] width 152 height 22
paste input "https://cdn.shopify.com/s/files/1/0068/4245/0009/files/80-CGMain-Mobile.webp?v=…"
click at [133, 337] on div "Image Src https://cdn.shopify.com/s/files/1/0068/4245/0009/files/80-CGMain-Mobi…" at bounding box center [92, 346] width 152 height 37
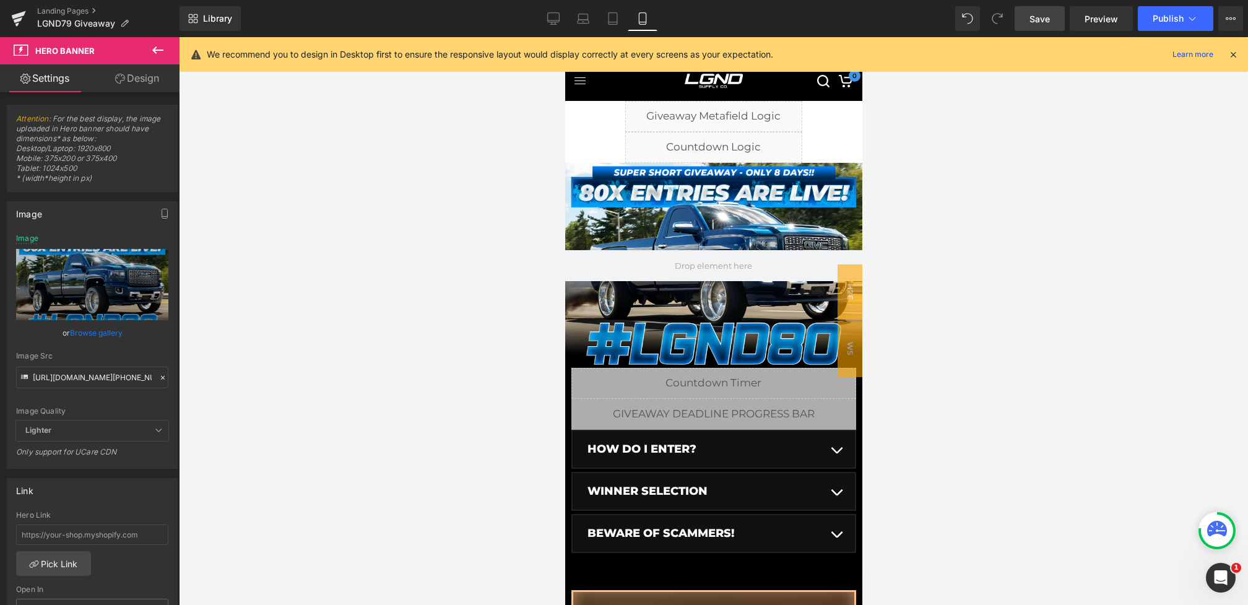
click at [1033, 26] on link "Save" at bounding box center [1040, 18] width 50 height 25
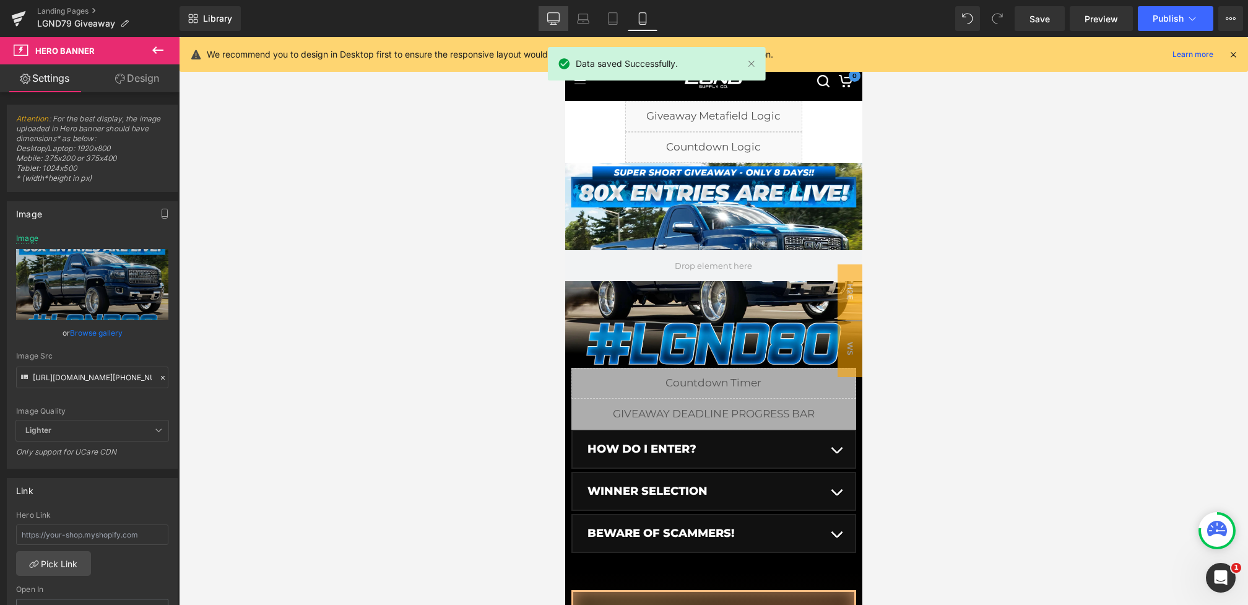
click at [552, 22] on icon at bounding box center [554, 17] width 12 height 9
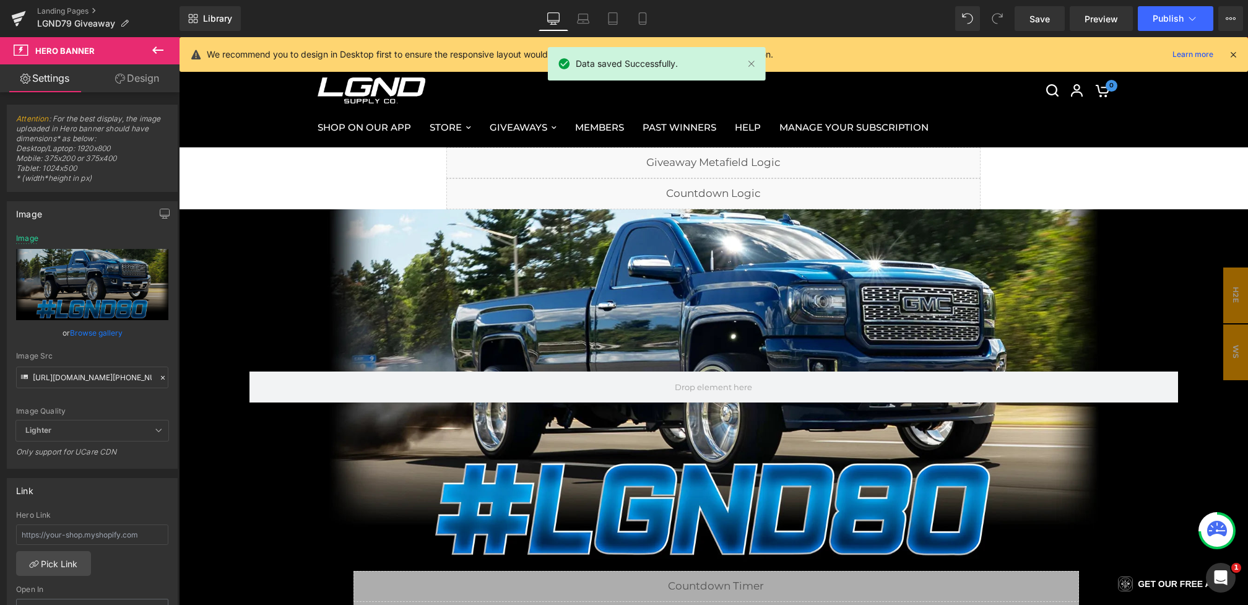
type input "https://cdn.shopify.com/s/files/1/0068/4245/0009/files/80-CGMain-Desktop.webp?v…"
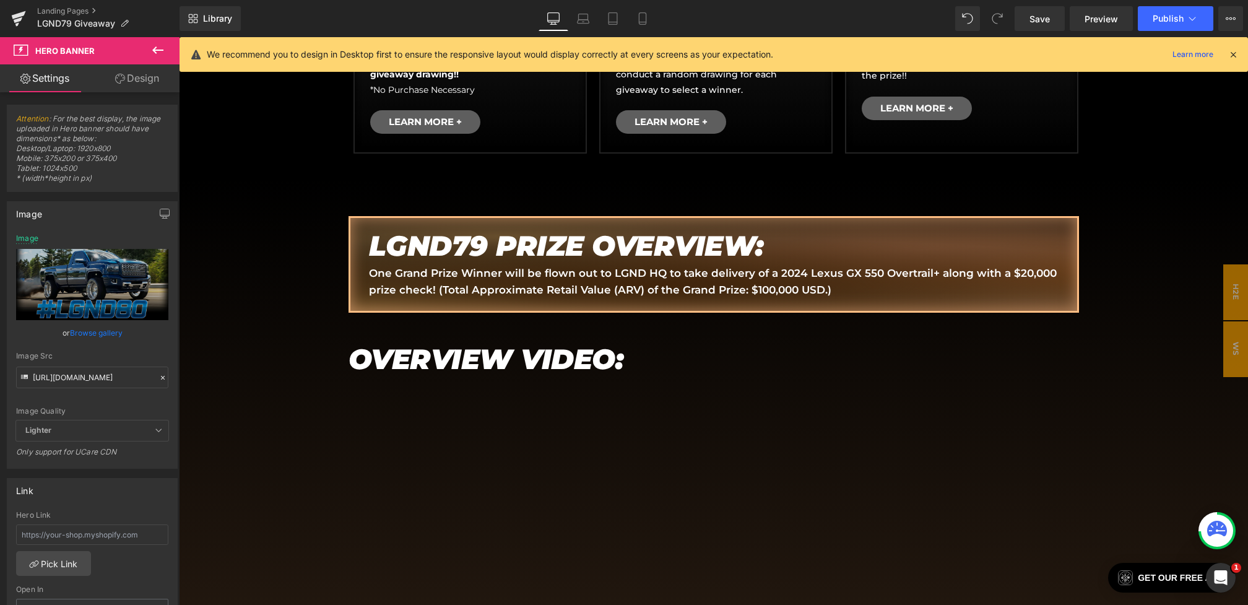
scroll to position [667, 0]
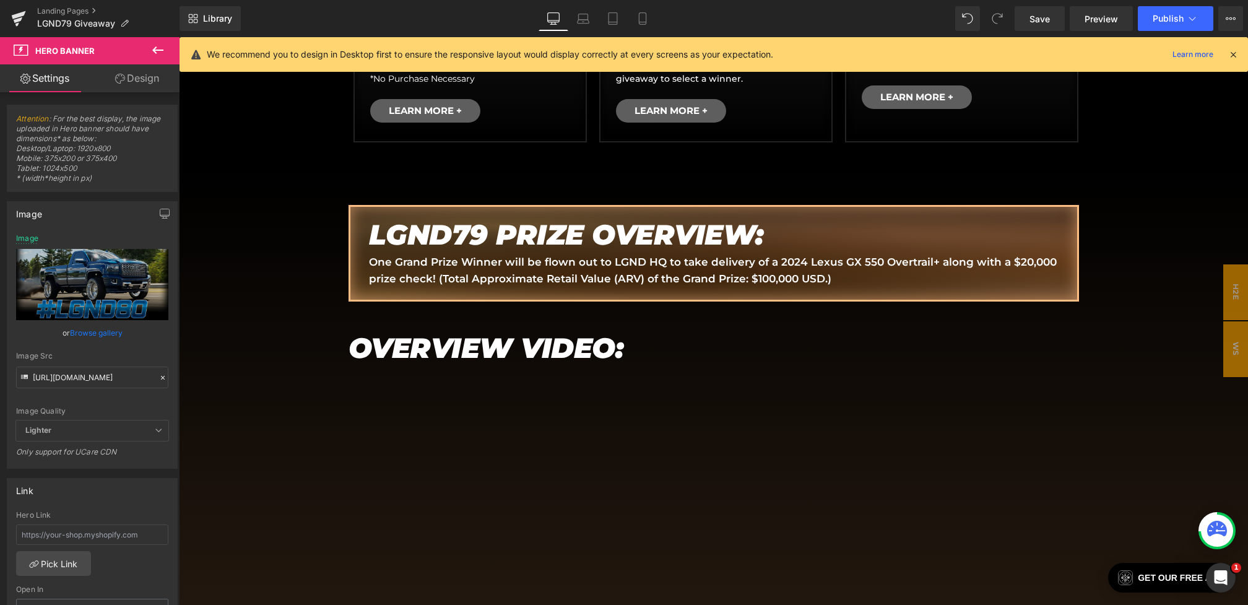
click at [472, 238] on em "LGND79 PRIZE OVERVIEW:" at bounding box center [566, 234] width 395 height 34
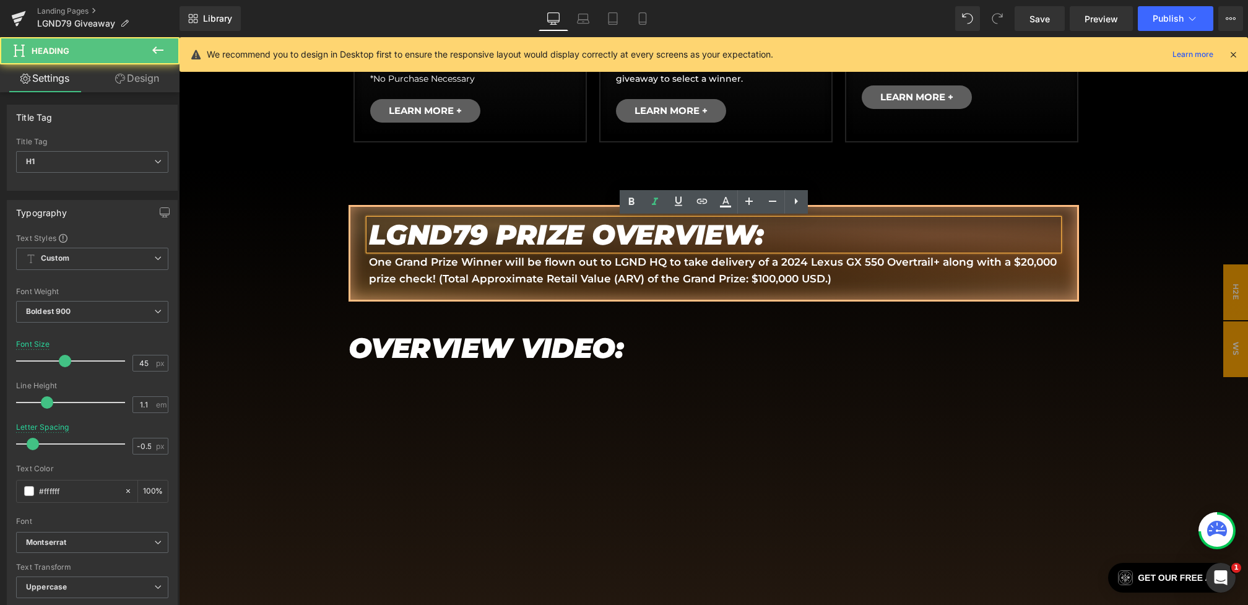
click at [477, 238] on em "LGND79 PRIZE OVERVIEW:" at bounding box center [566, 234] width 395 height 34
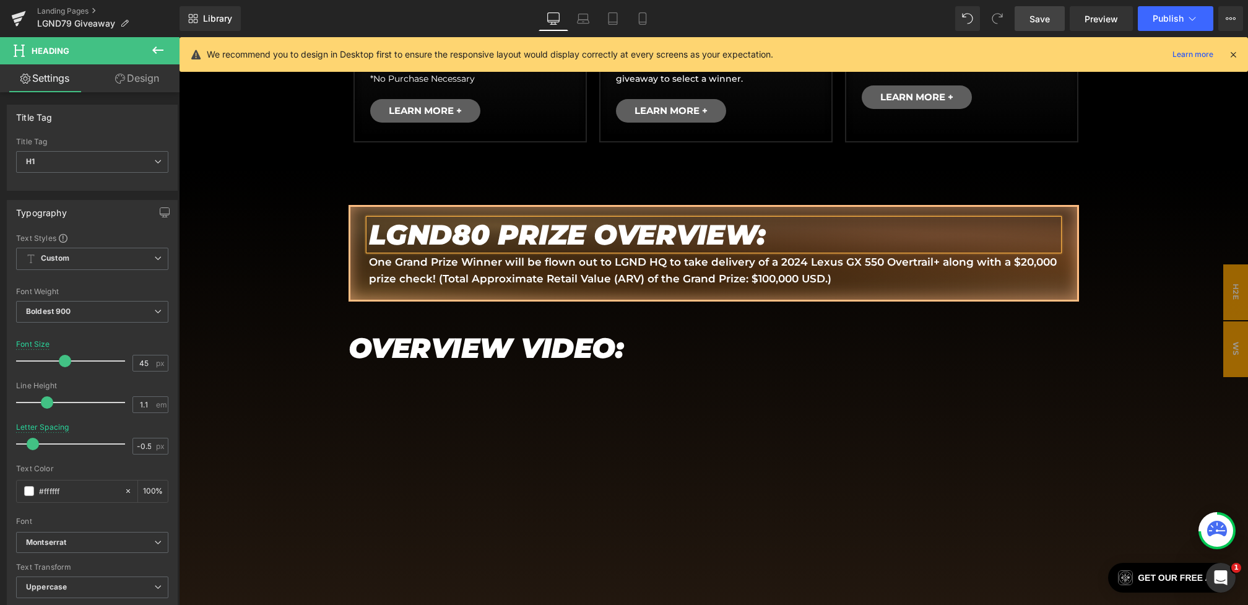
click at [1045, 17] on span "Save" at bounding box center [1040, 18] width 20 height 13
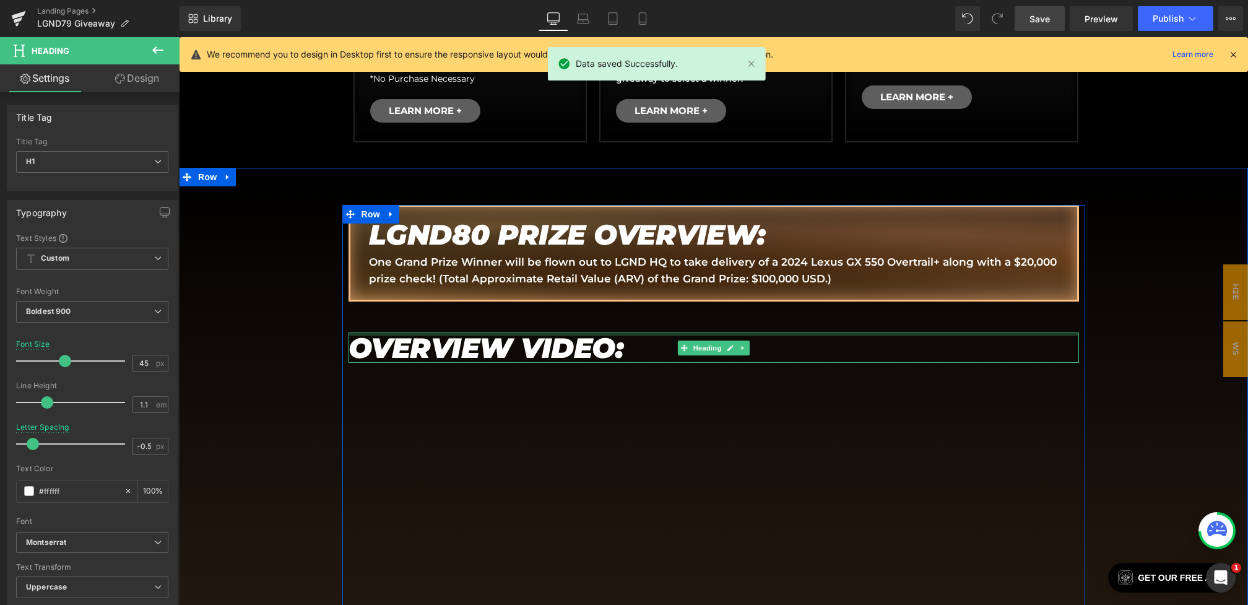
scroll to position [715, 0]
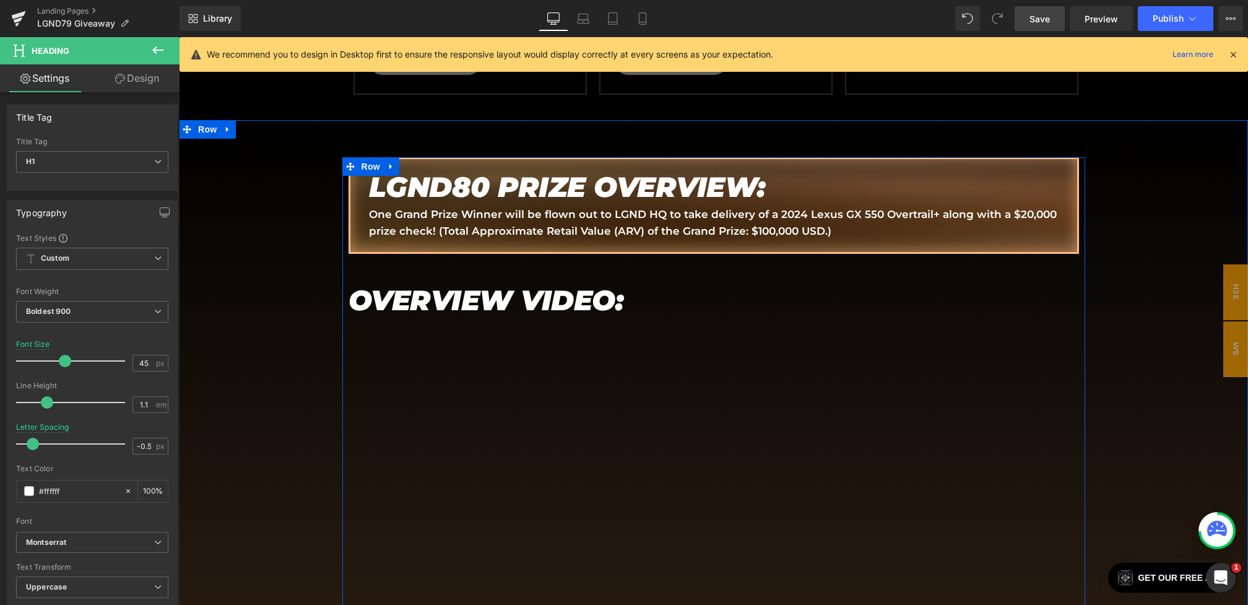
click at [664, 217] on p "One Grand Prize Winner will be flown out to LGND HQ to take delivery of a 2024 …" at bounding box center [714, 222] width 690 height 33
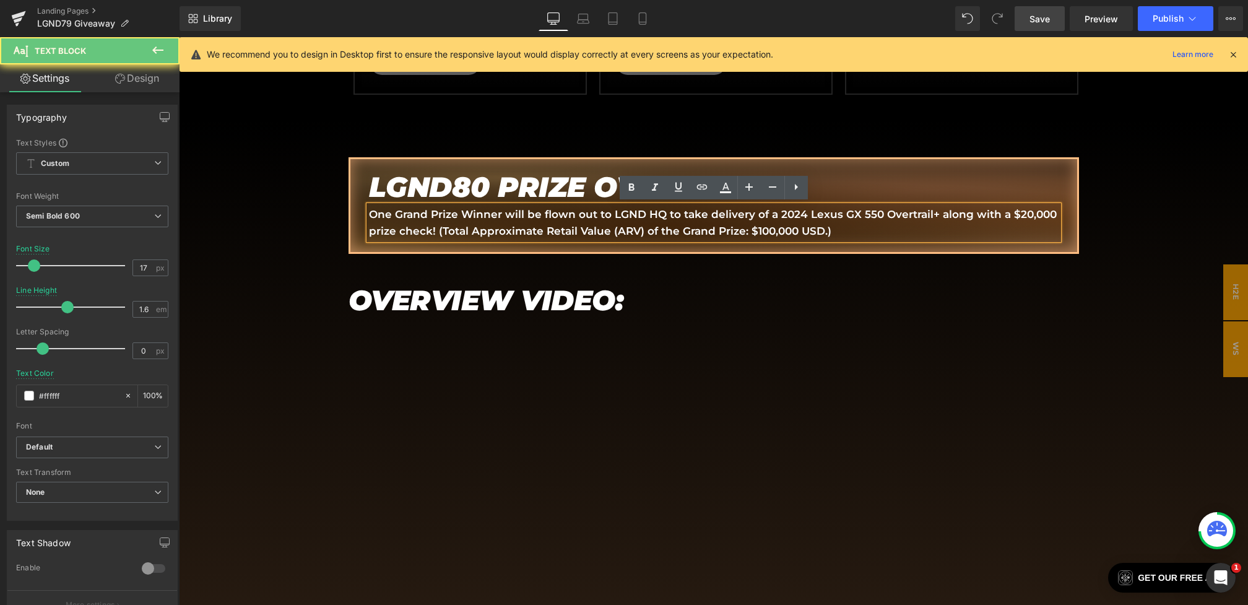
click at [857, 220] on p "One Grand Prize Winner will be flown out to LGND HQ to take delivery of a 2024 …" at bounding box center [714, 222] width 690 height 33
click at [844, 230] on p "One Grand Prize Winner will be flown out to LGND HQ to take delivery of a 2024 …" at bounding box center [714, 222] width 690 height 33
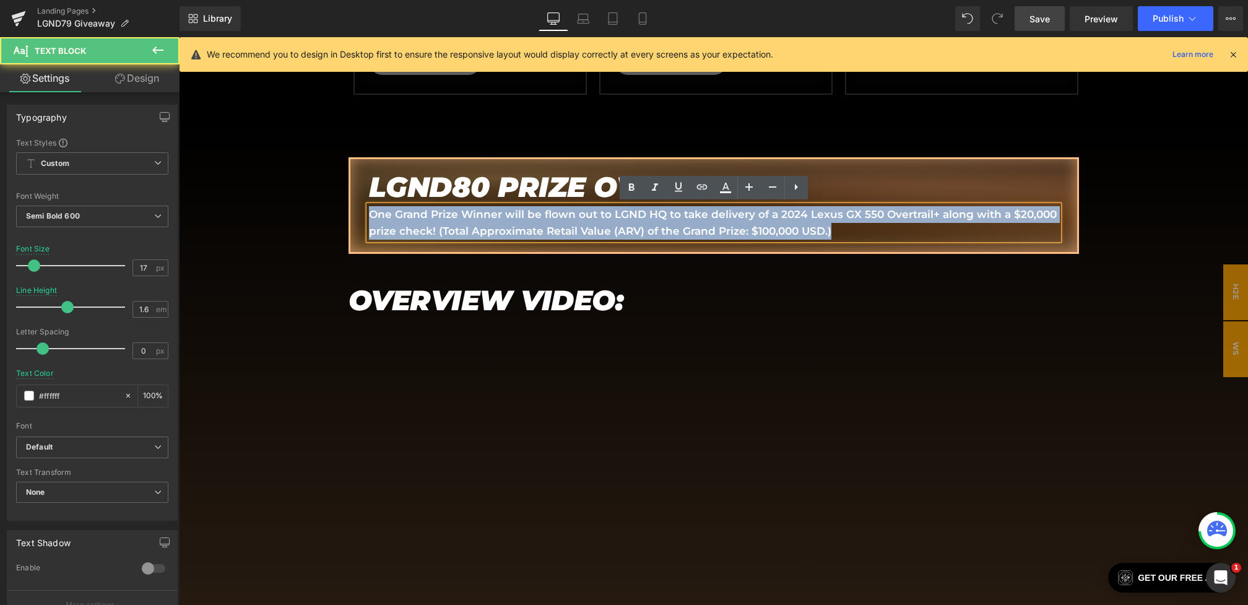
drag, startPoint x: 859, startPoint y: 230, endPoint x: 321, endPoint y: 215, distance: 538.3
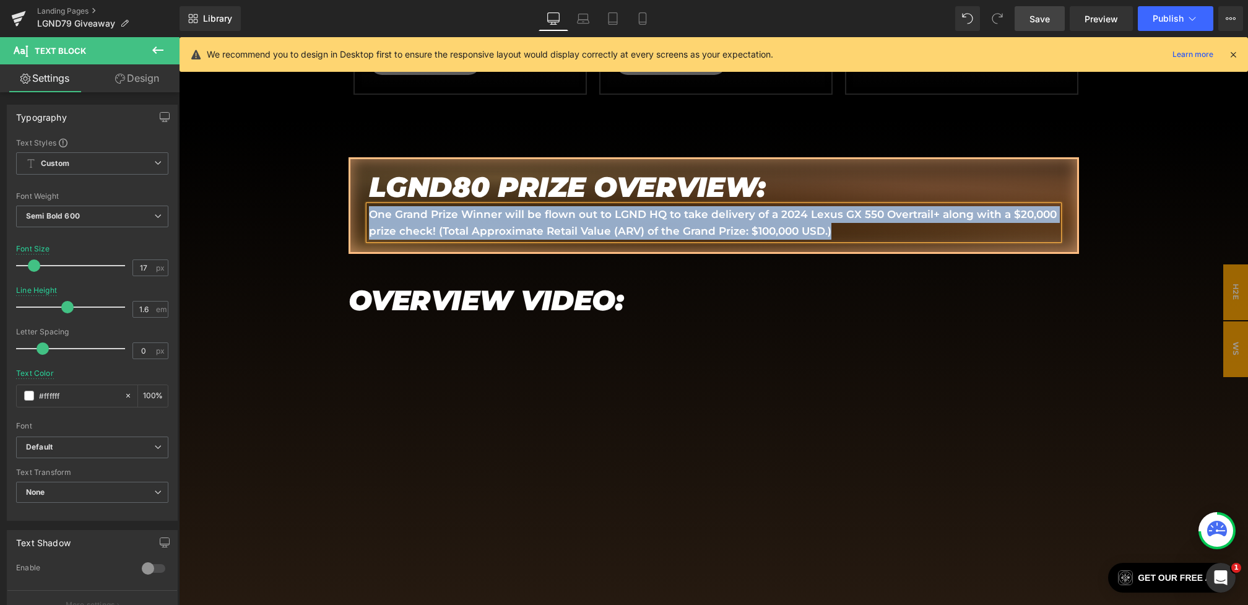
paste div
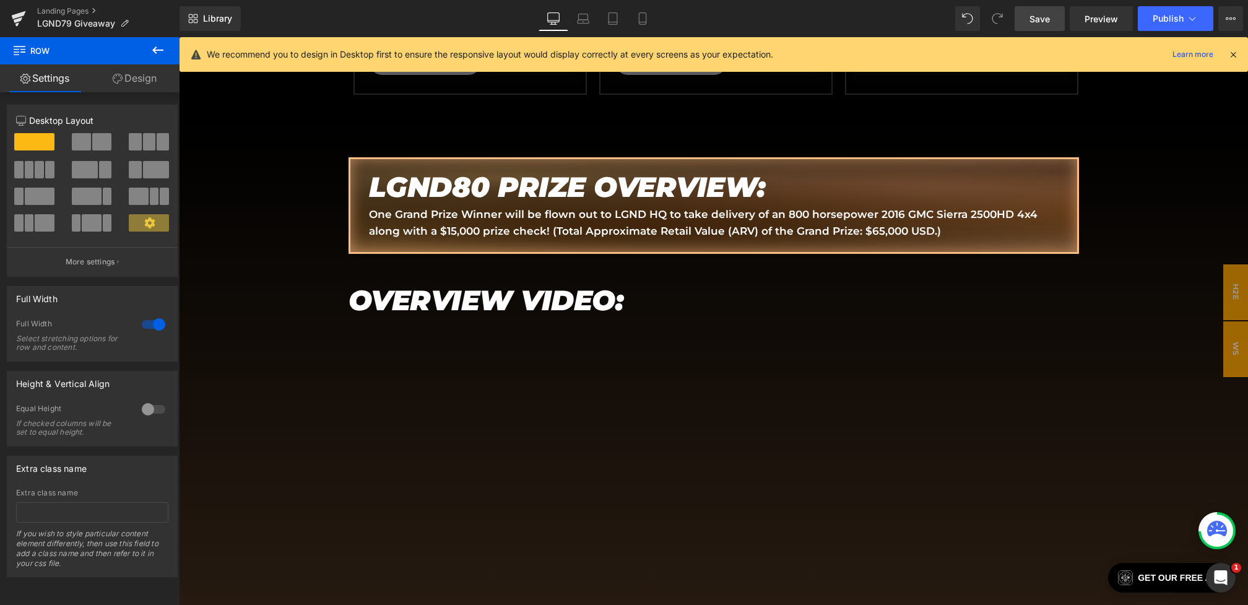
click at [1030, 16] on link "Save" at bounding box center [1040, 18] width 50 height 25
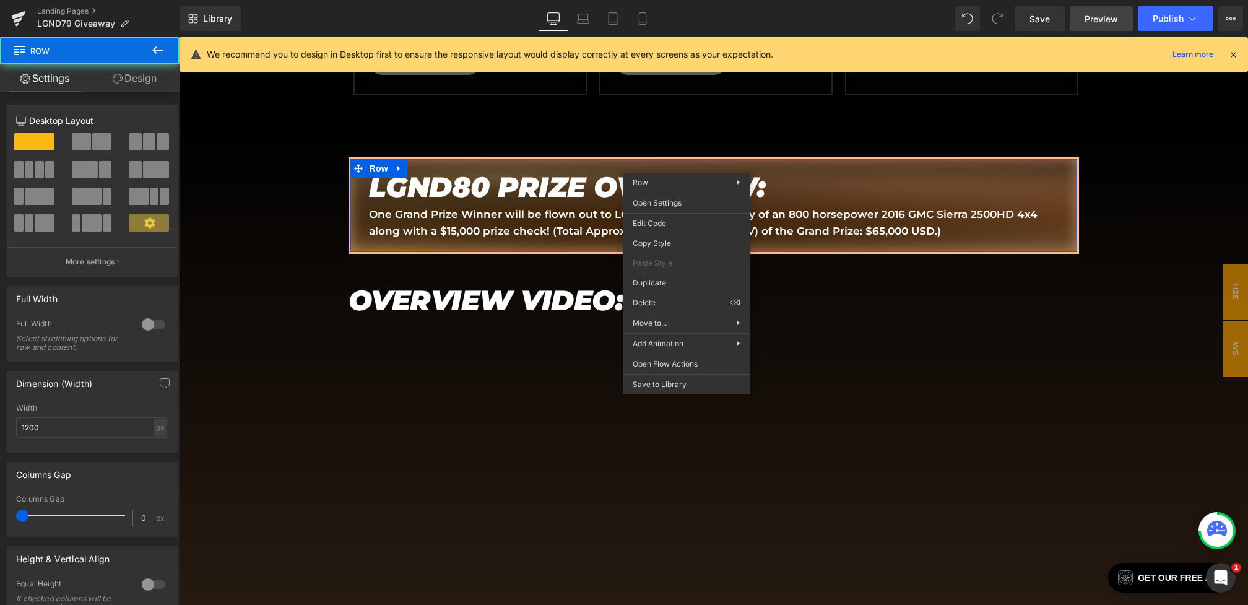
click at [1091, 25] on link "Preview" at bounding box center [1101, 18] width 63 height 25
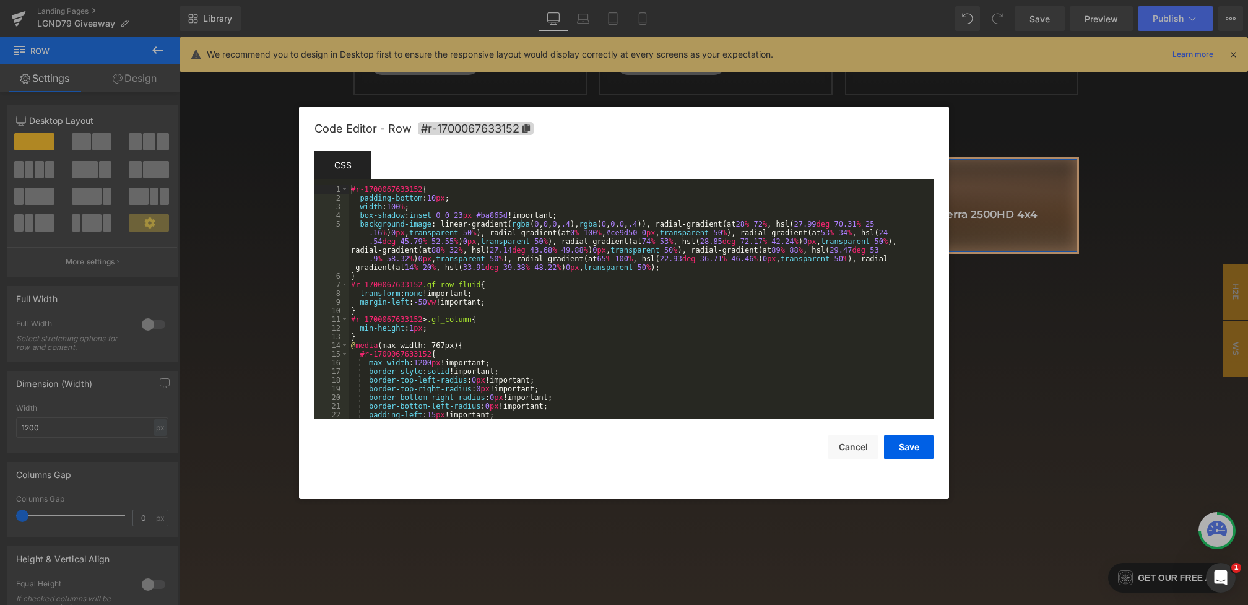
click at [448, 0] on div "You are previewing how the will restyle your page. You can not edit Elements in…" at bounding box center [624, 0] width 1248 height 0
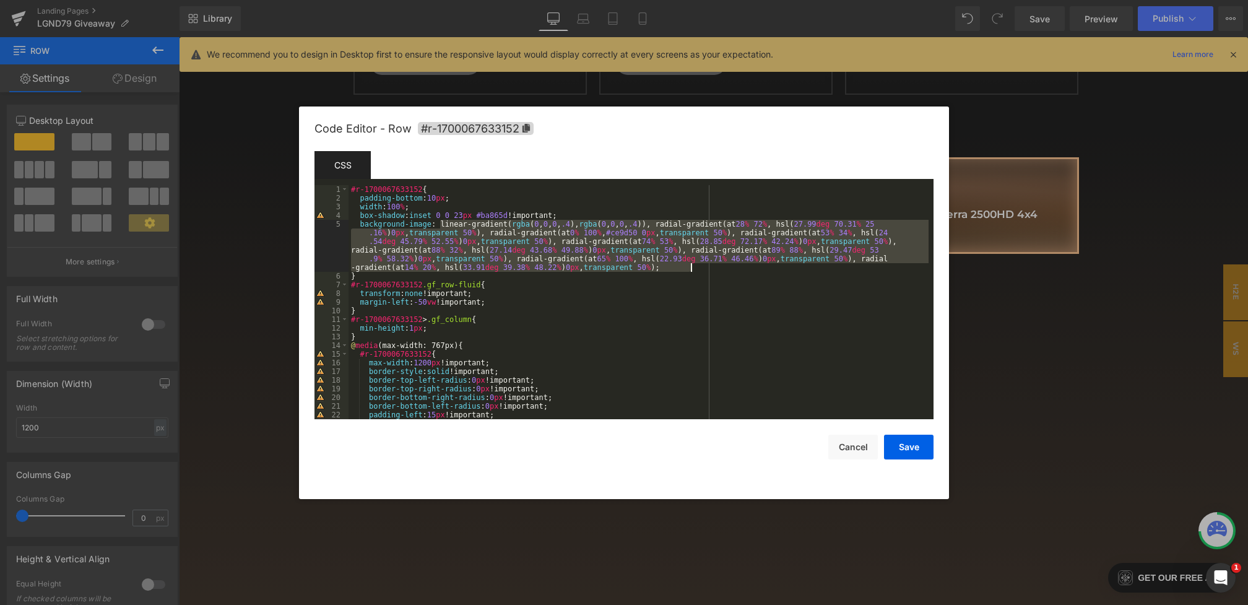
drag, startPoint x: 441, startPoint y: 220, endPoint x: 703, endPoint y: 266, distance: 266.4
click at [703, 266] on div "#r-1700067633152 { padding-bottom : 10 px ; width : 100 % ; box-shadow : inset …" at bounding box center [639, 310] width 580 height 251
click at [777, 202] on span "All" at bounding box center [775, 203] width 22 height 10
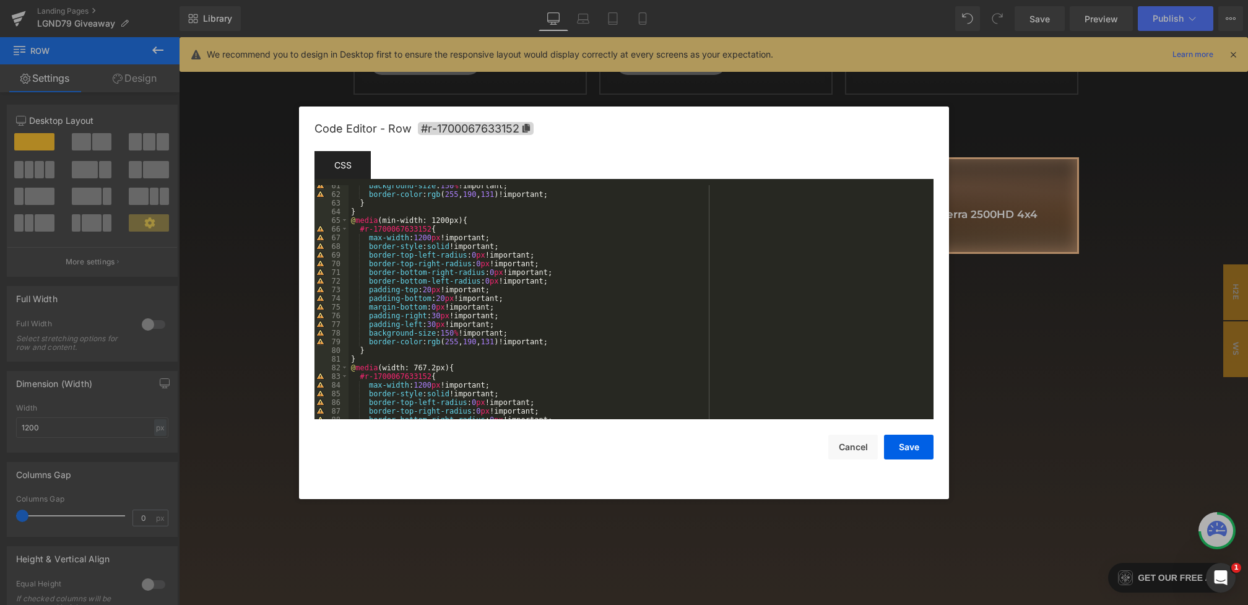
scroll to position [667, 0]
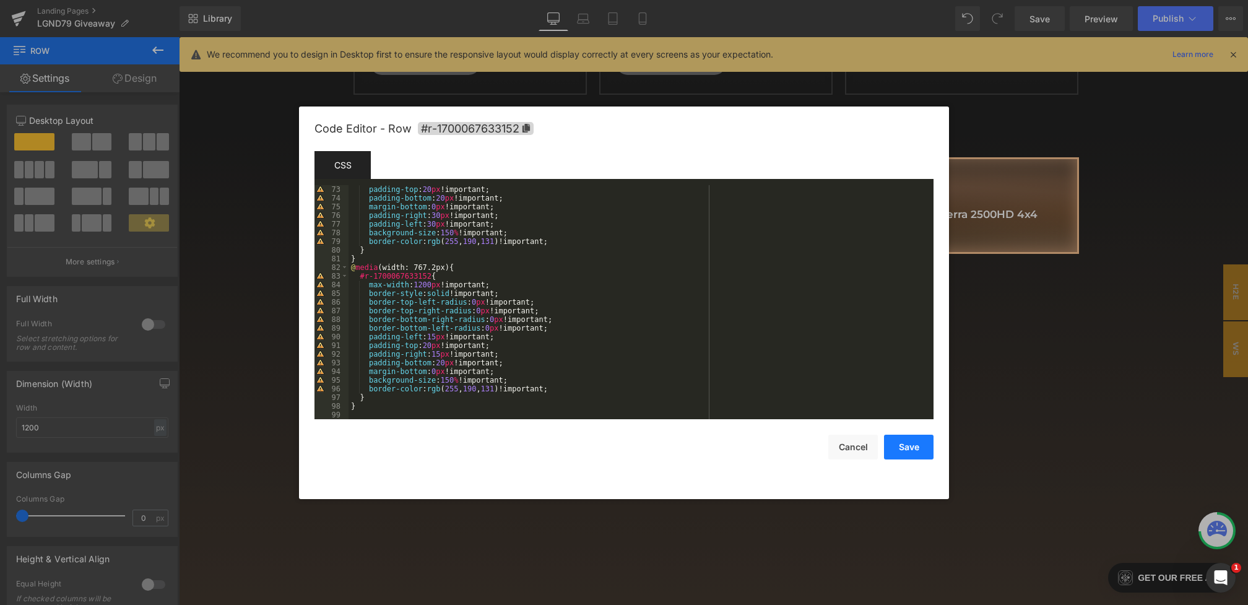
click at [904, 450] on button "Save" at bounding box center [909, 447] width 50 height 25
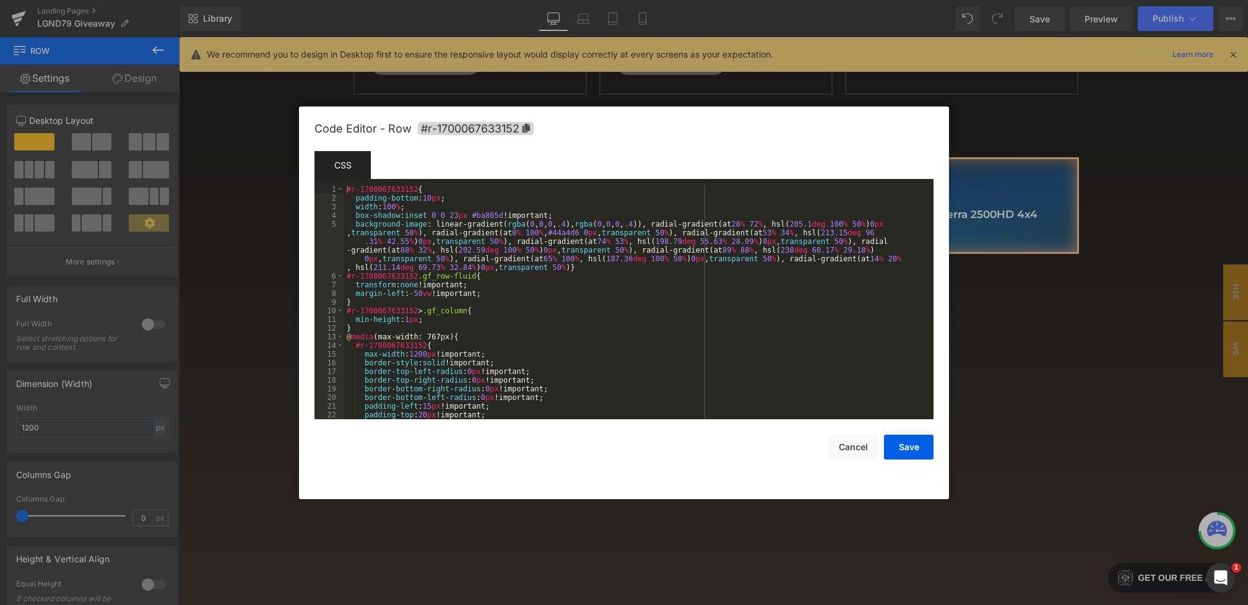
click at [500, 0] on div "You are previewing how the will restyle your page. You can not edit Elements in…" at bounding box center [624, 0] width 1248 height 0
drag, startPoint x: 508, startPoint y: 215, endPoint x: 476, endPoint y: 215, distance: 32.2
click at [476, 215] on div "#r-1700067633152 { padding-bottom : 10 px ; width : 100 % ; box-shadow : inset …" at bounding box center [636, 310] width 584 height 251
click at [900, 446] on button "Save" at bounding box center [909, 447] width 50 height 25
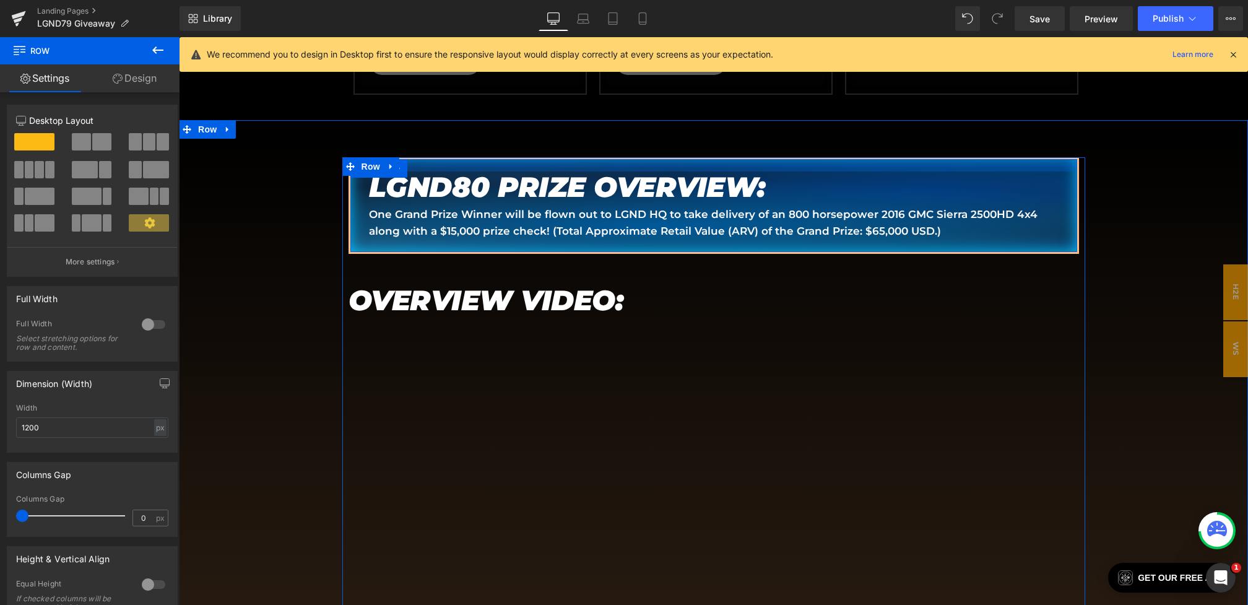
click at [582, 163] on div at bounding box center [713, 165] width 727 height 12
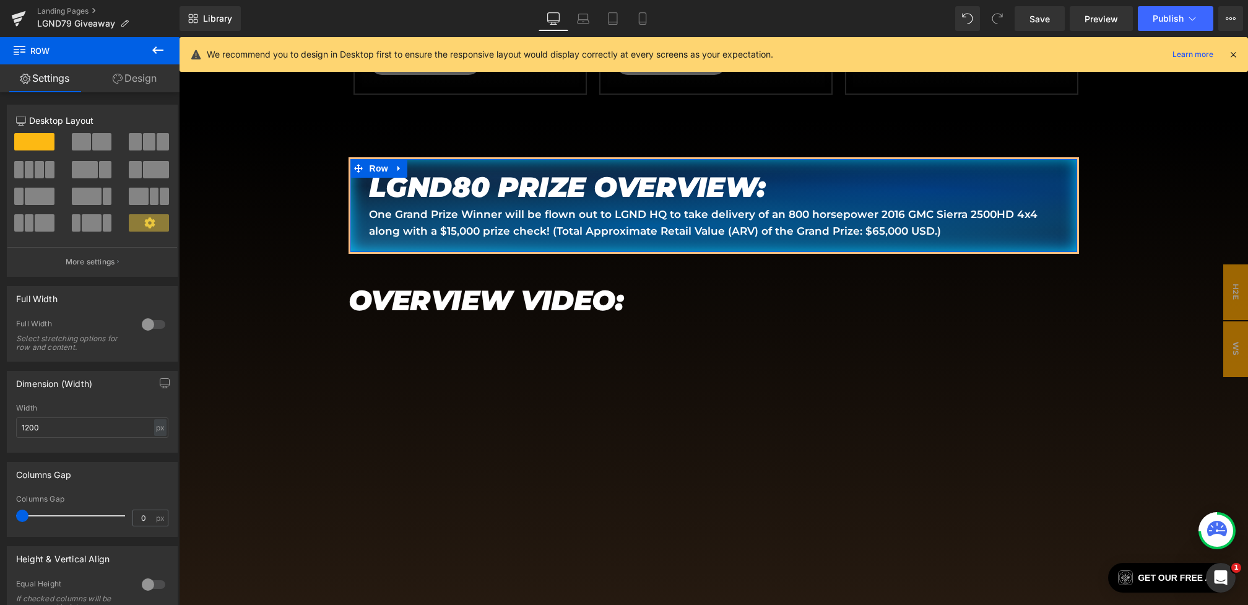
click at [139, 85] on link "Design" at bounding box center [135, 78] width 90 height 28
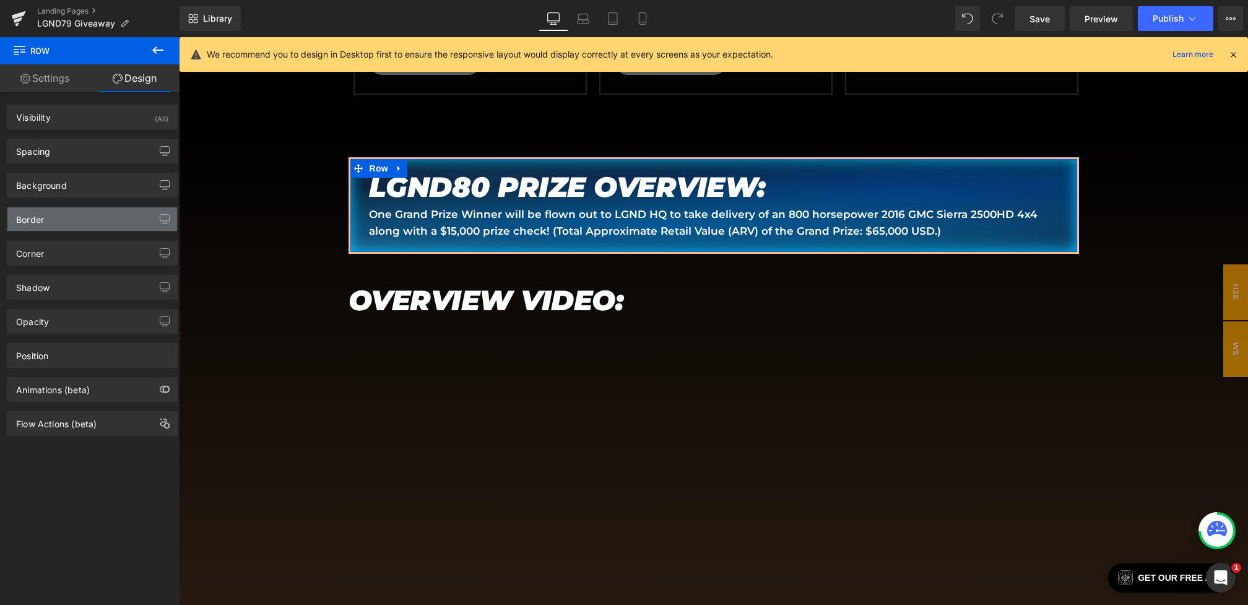
click at [74, 211] on div "Border" at bounding box center [92, 219] width 170 height 24
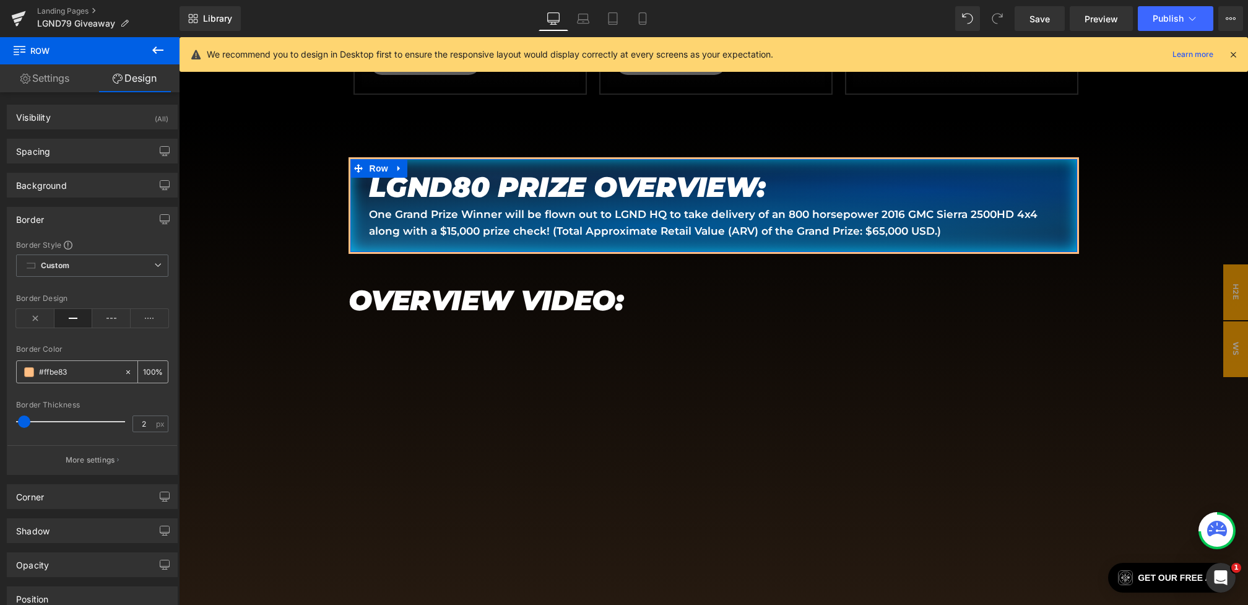
click at [28, 372] on span at bounding box center [29, 372] width 10 height 10
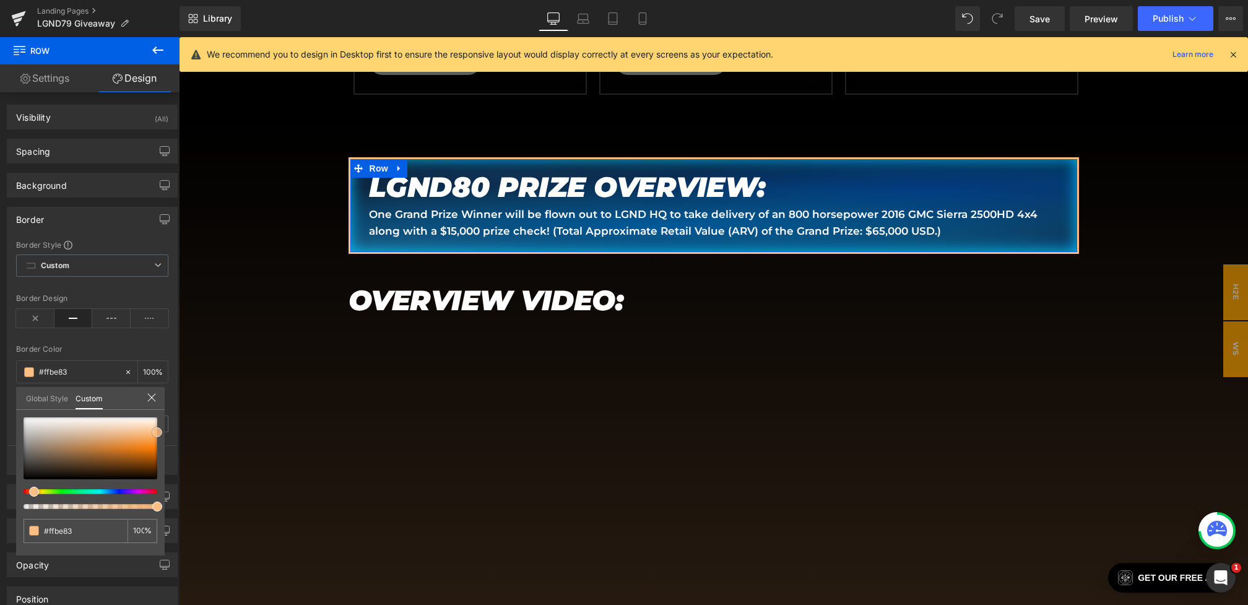
type input "#cfc3b9"
type input "#cec3b9"
type input "#fcfcfc"
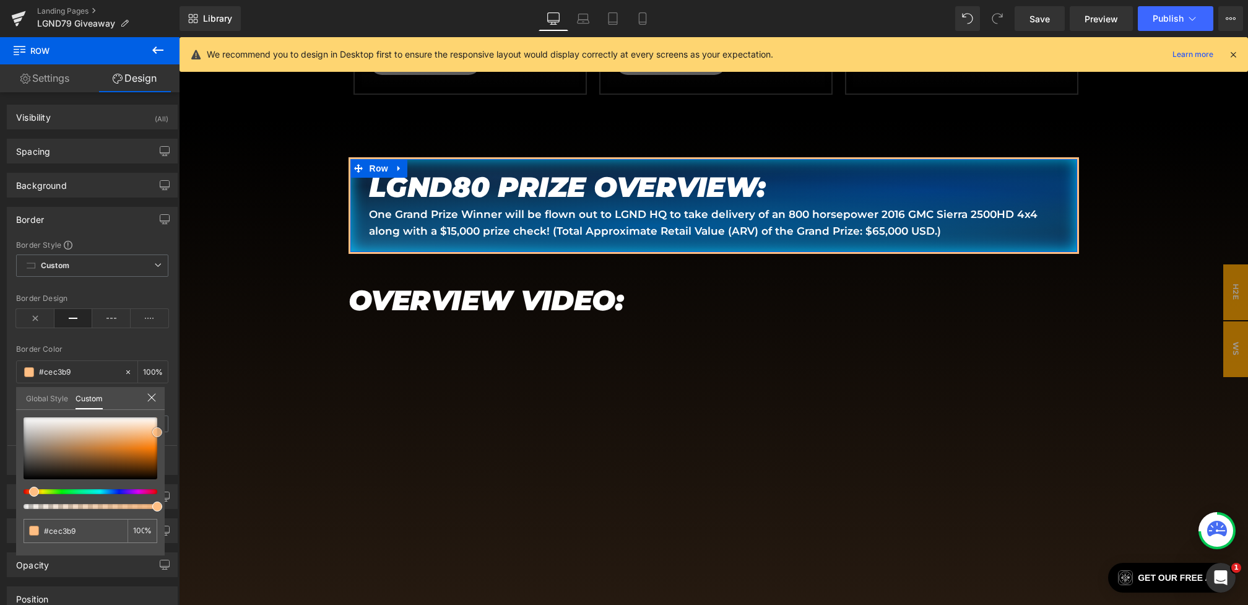
type input "#fcfcfc"
type input "#ffffff"
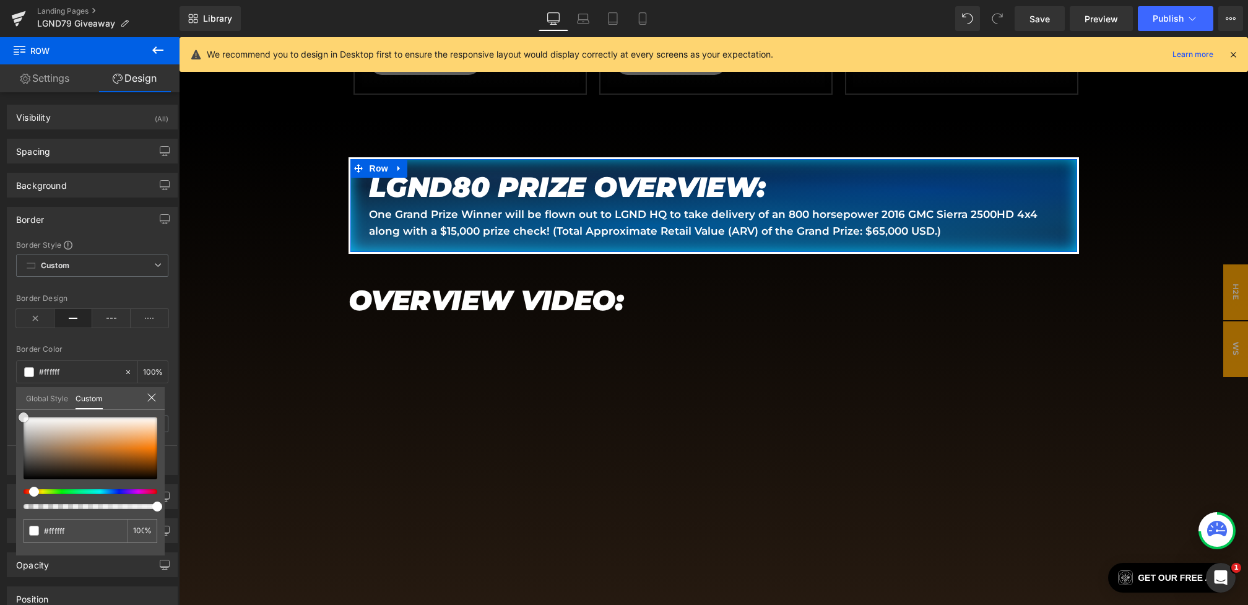
drag, startPoint x: 48, startPoint y: 431, endPoint x: 0, endPoint y: 383, distance: 67.9
click at [0, 383] on div "Border Border Style Custom Custom Setup Global Style Custom Setup Global Style …" at bounding box center [92, 336] width 185 height 277
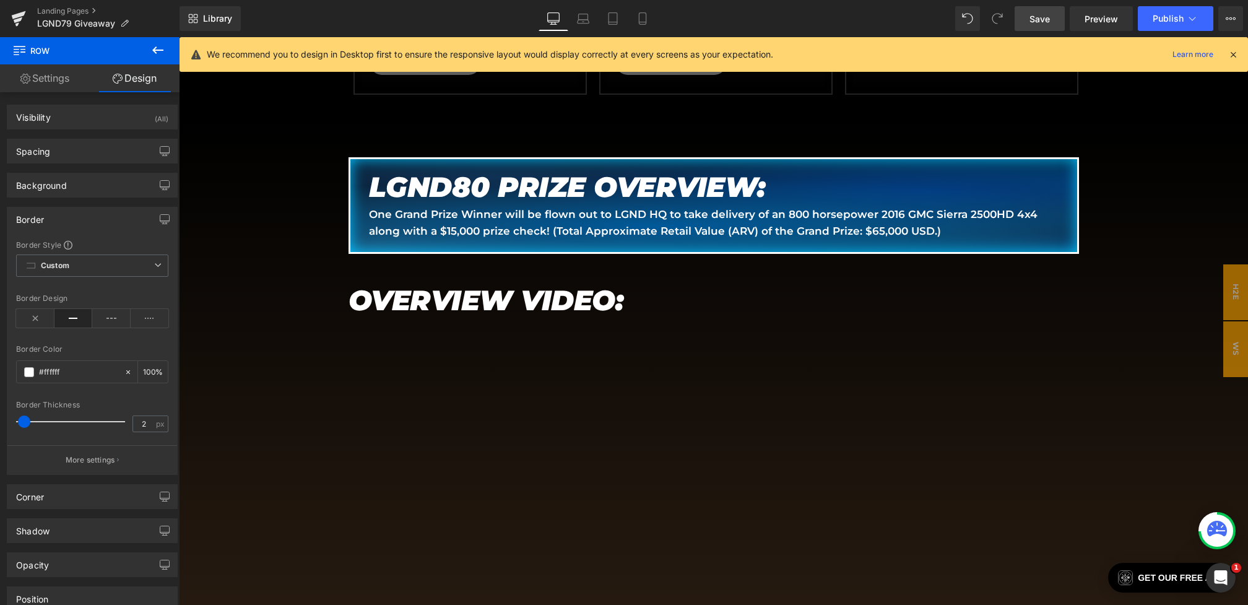
click at [1031, 12] on span "Save" at bounding box center [1040, 18] width 20 height 13
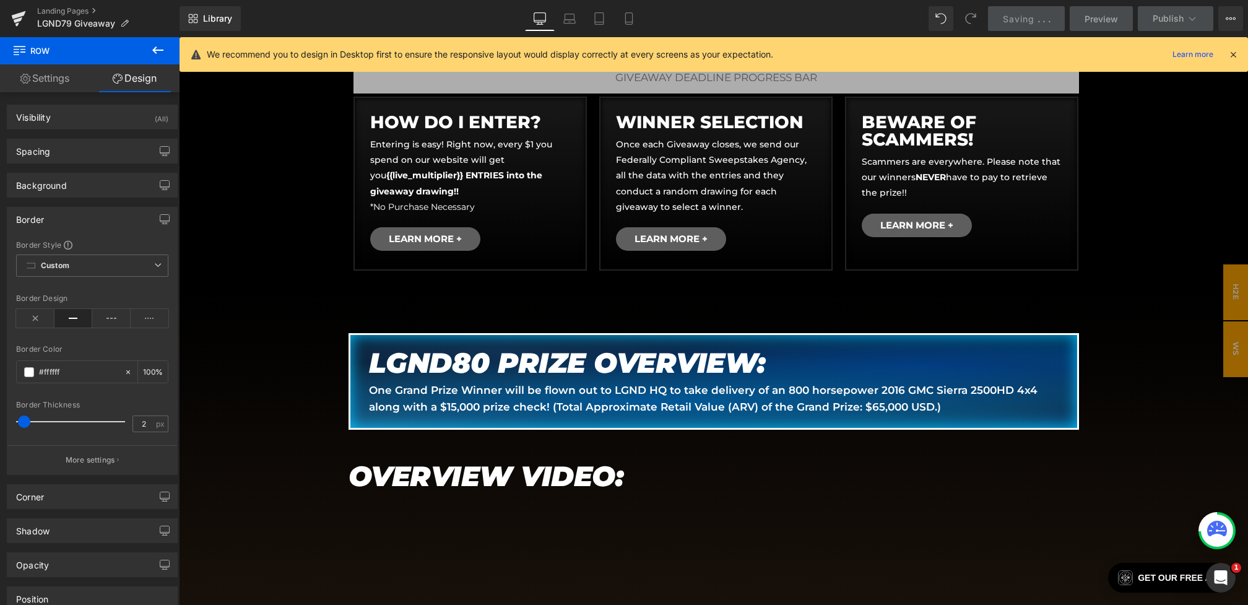
scroll to position [520, 0]
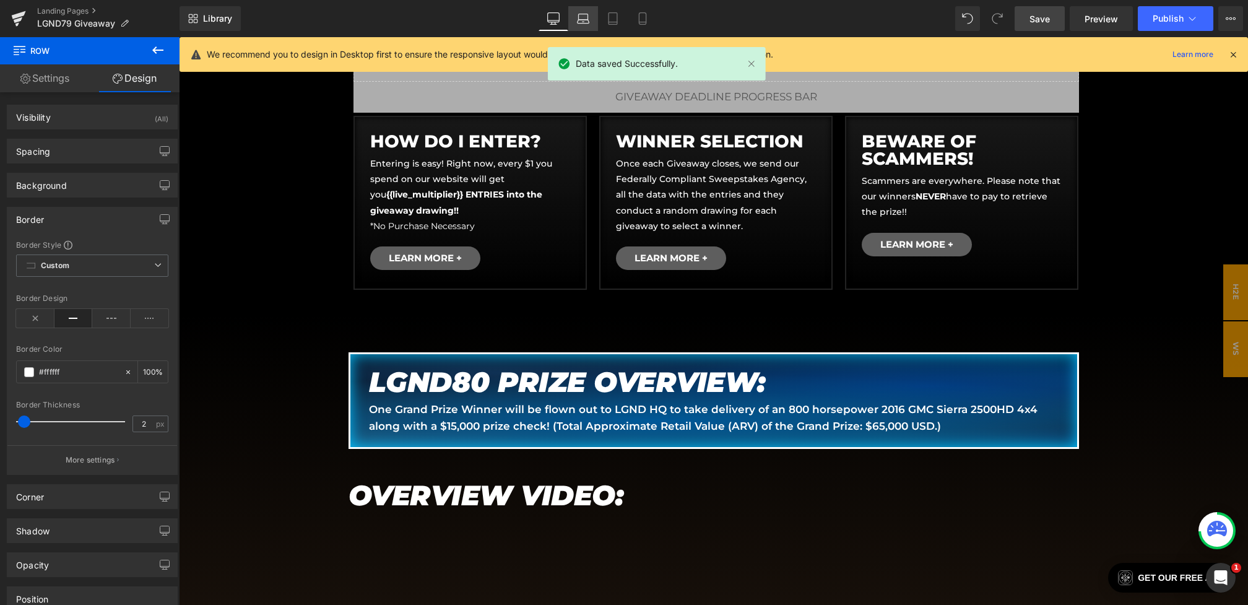
click at [585, 20] on icon at bounding box center [583, 18] width 12 height 12
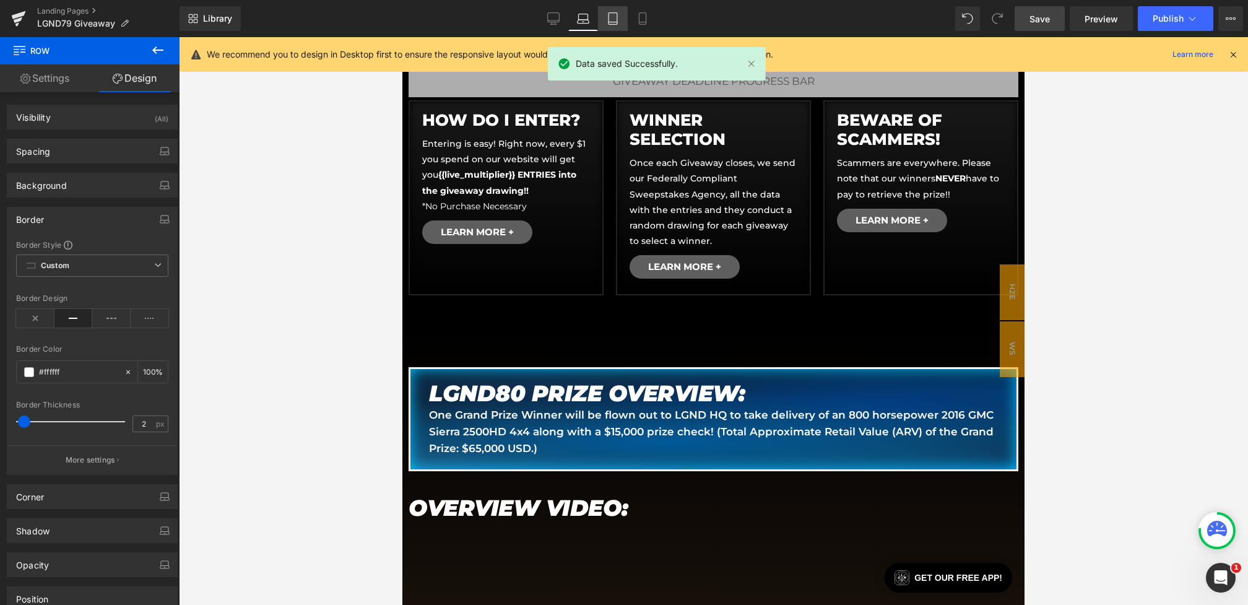
click at [613, 20] on icon at bounding box center [613, 18] width 12 height 12
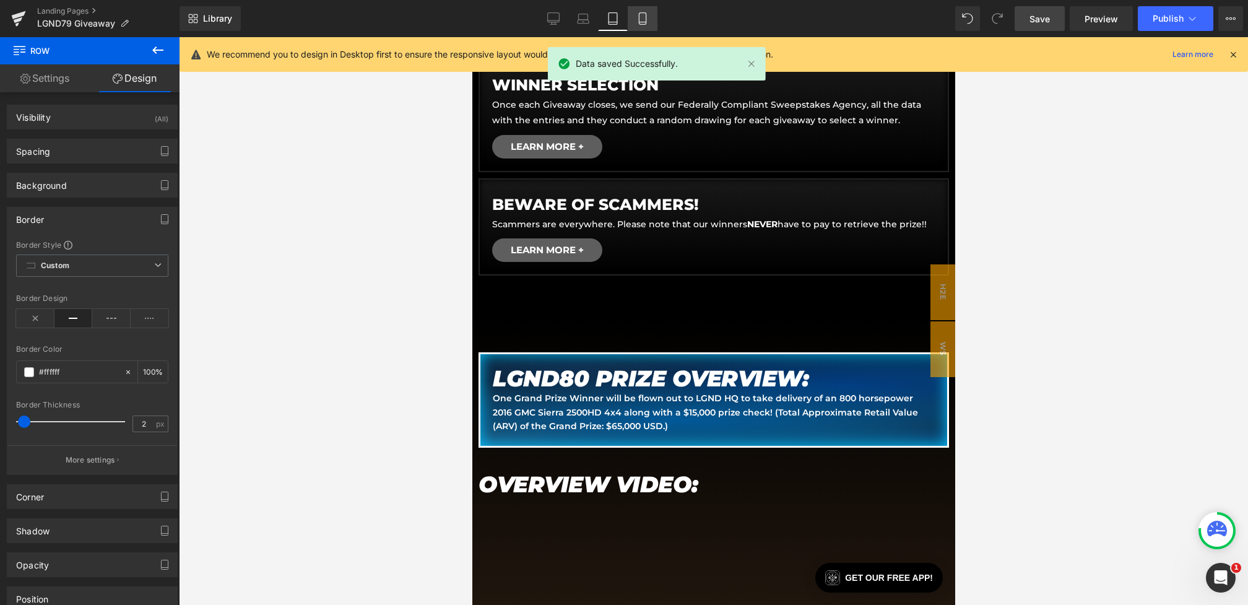
click at [631, 20] on link "Mobile" at bounding box center [643, 18] width 30 height 25
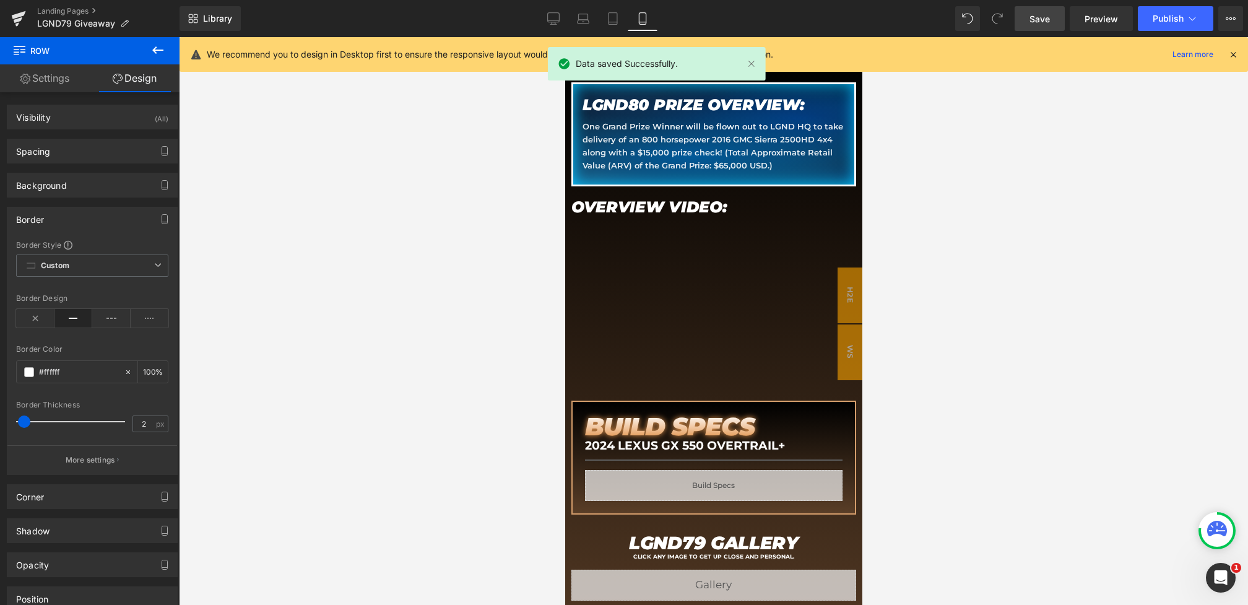
type input "100"
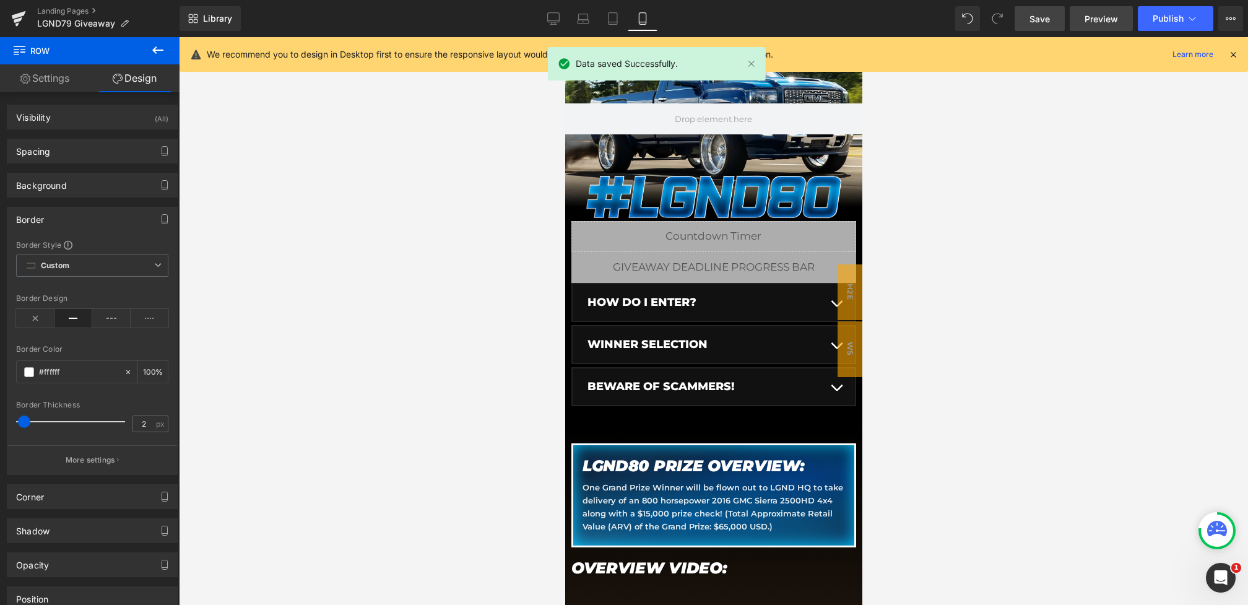
click at [1079, 15] on link "Preview" at bounding box center [1101, 18] width 63 height 25
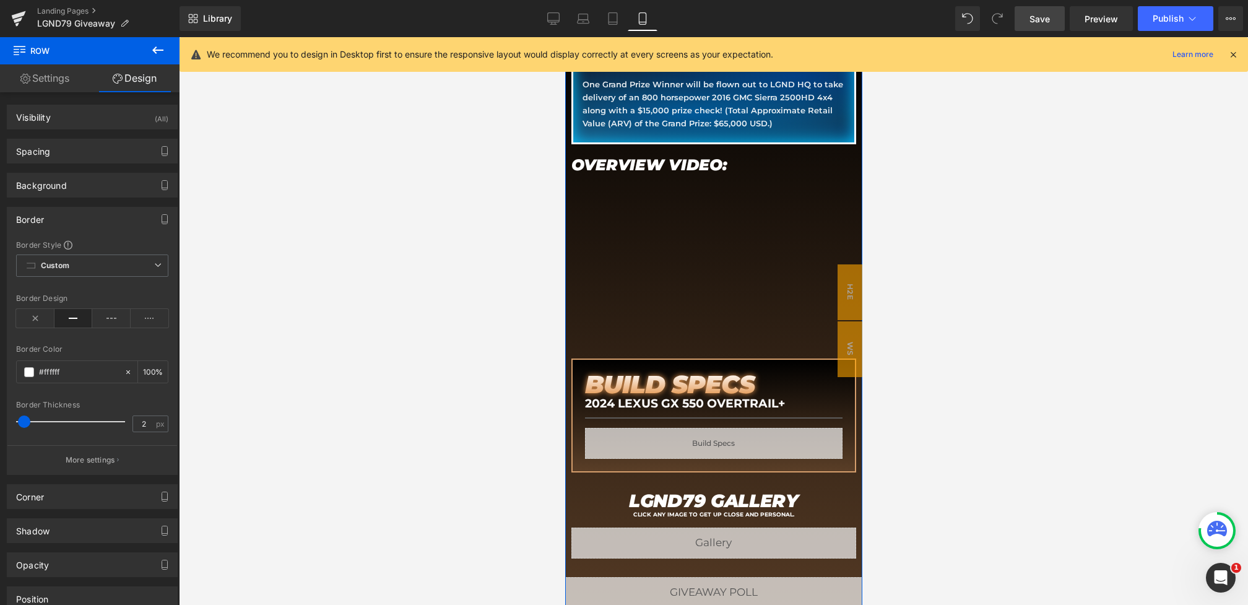
scroll to position [578, 0]
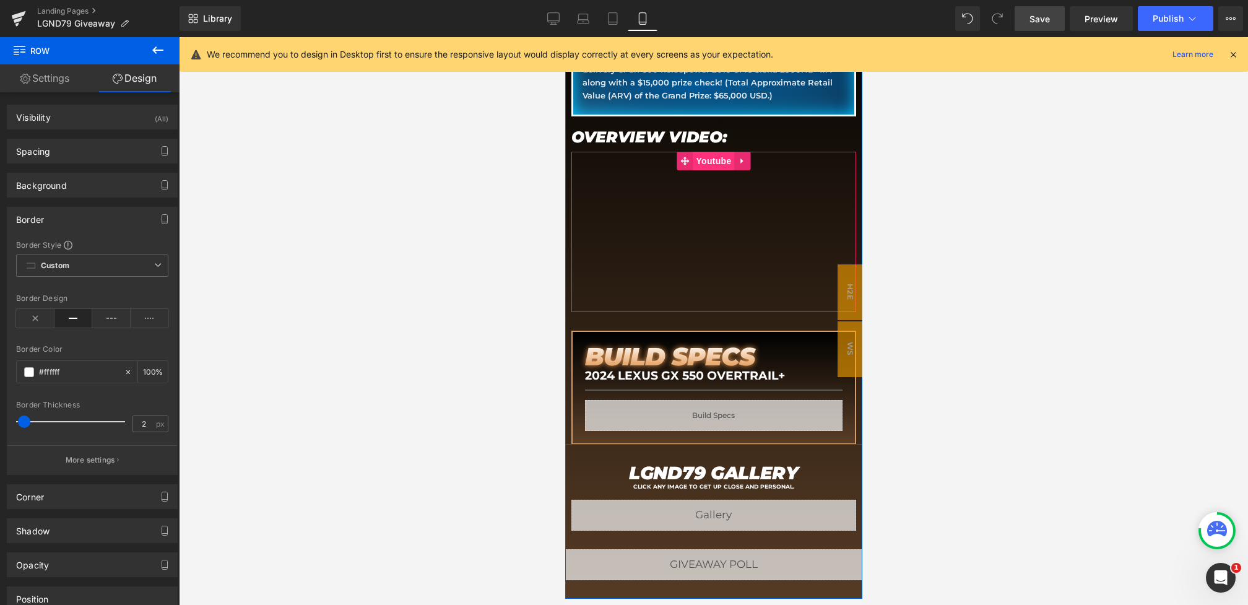
click at [706, 160] on span "Youtube" at bounding box center [712, 161] width 41 height 19
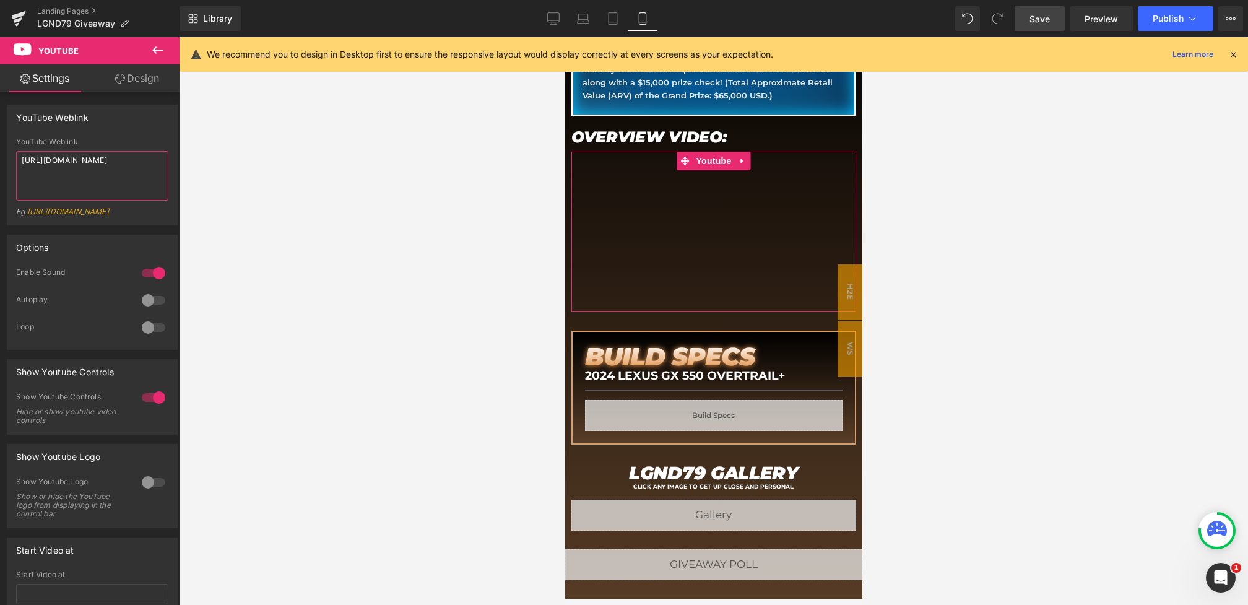
drag, startPoint x: 81, startPoint y: 170, endPoint x: 0, endPoint y: 143, distance: 85.4
click at [0, 143] on div "YouTube Weblink YouTube Weblink https://www.youtube.com/watch?v=VNseWciAjF4?rel…" at bounding box center [92, 160] width 185 height 130
paste textarea "MS77sz3LXBM"
type textarea "https://www.youtube.com/watch?v=MS77sz3LXBM?rel=0"
click at [1036, 18] on span "Save" at bounding box center [1040, 18] width 20 height 13
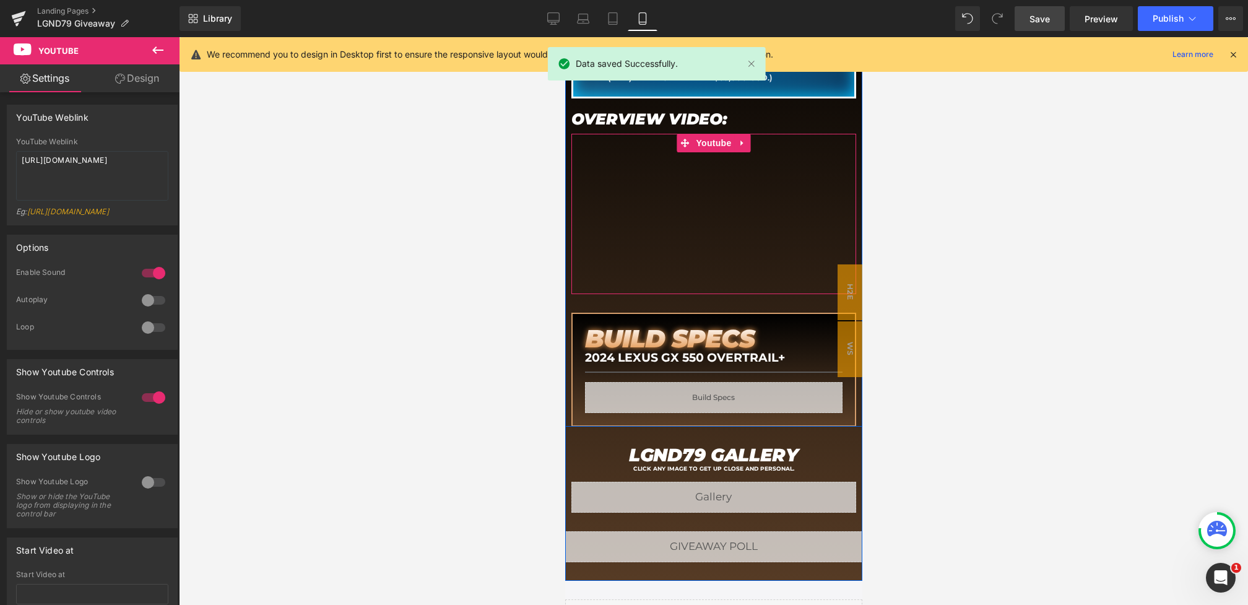
scroll to position [598, 0]
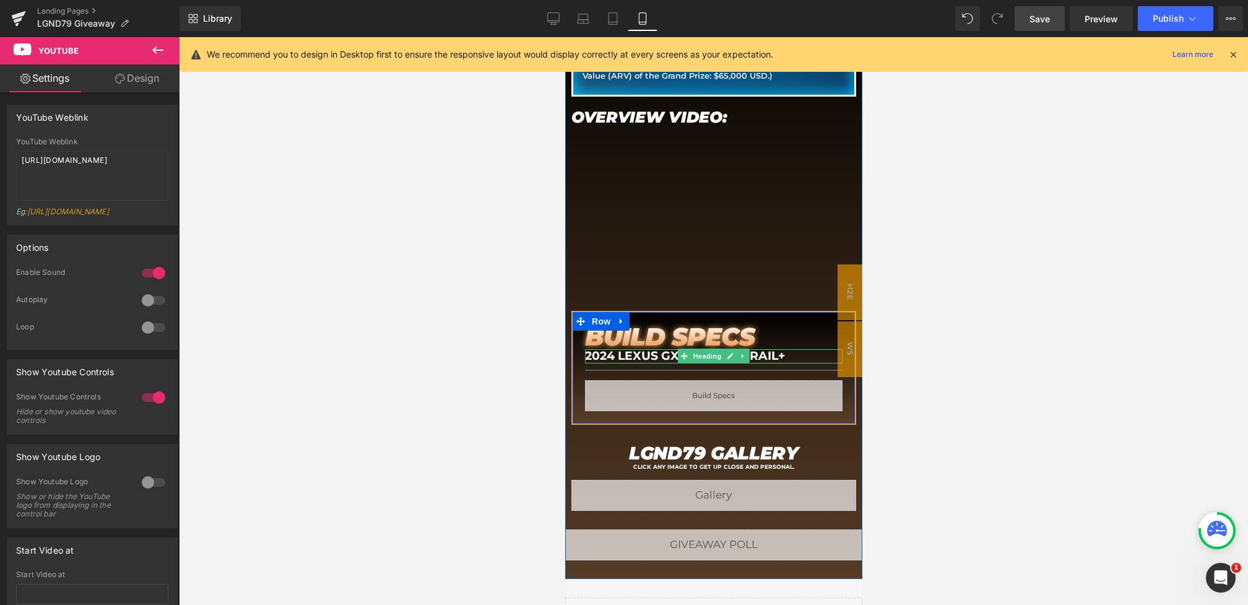
click at [651, 355] on h1 "2024 Lexus GX 550 Overtrail+" at bounding box center [713, 356] width 258 height 14
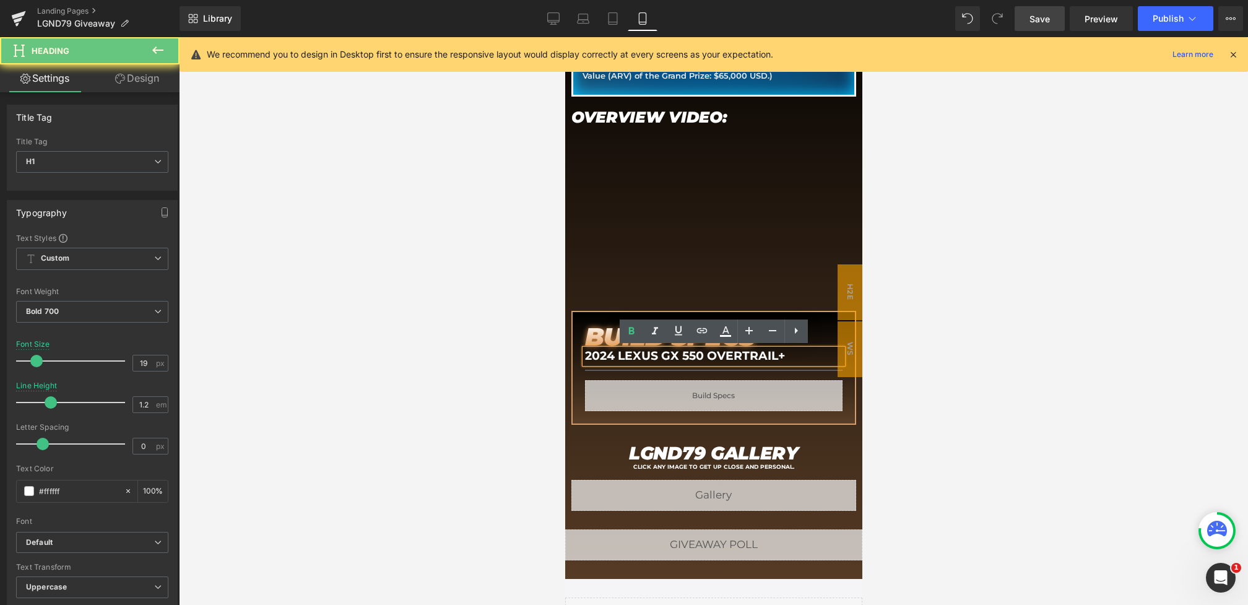
drag, startPoint x: 788, startPoint y: 355, endPoint x: 438, endPoint y: 355, distance: 349.8
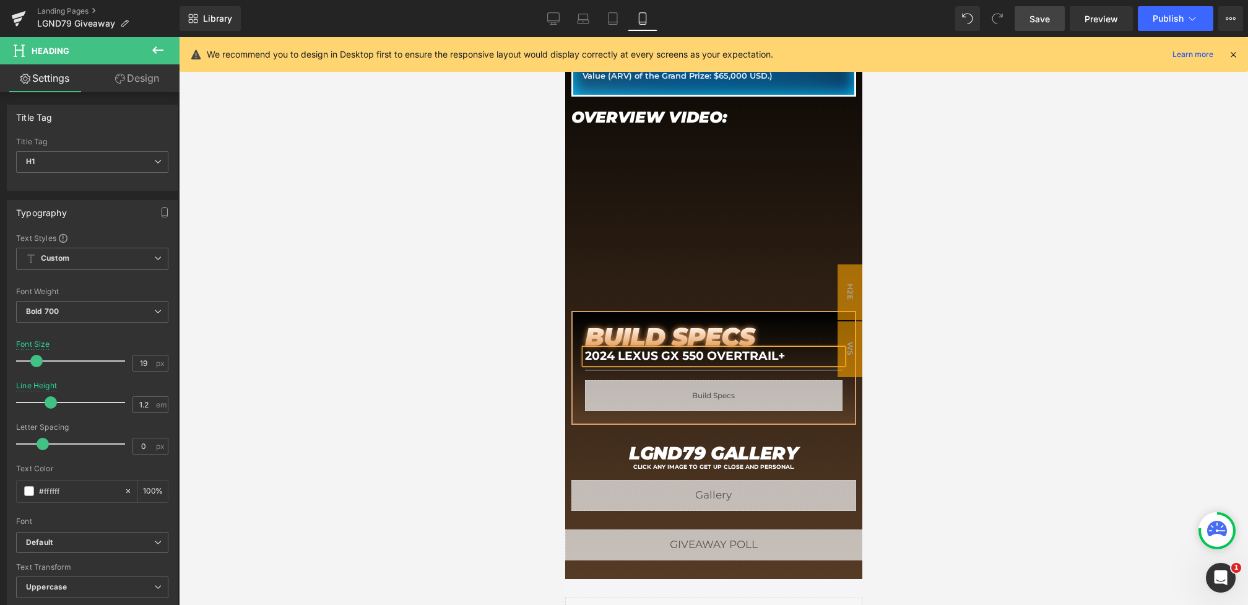
paste div
click at [1038, 12] on span "Save" at bounding box center [1040, 18] width 20 height 13
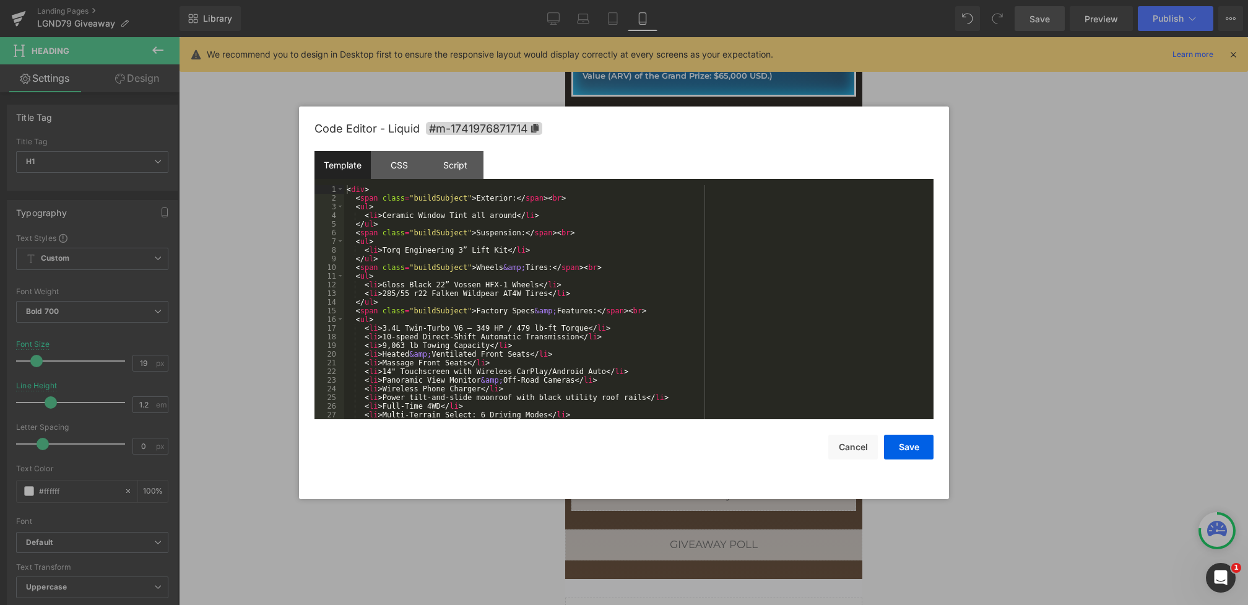
click at [617, 0] on div "Youtube You are previewing how the will restyle your page. You can not edit Ele…" at bounding box center [624, 0] width 1248 height 0
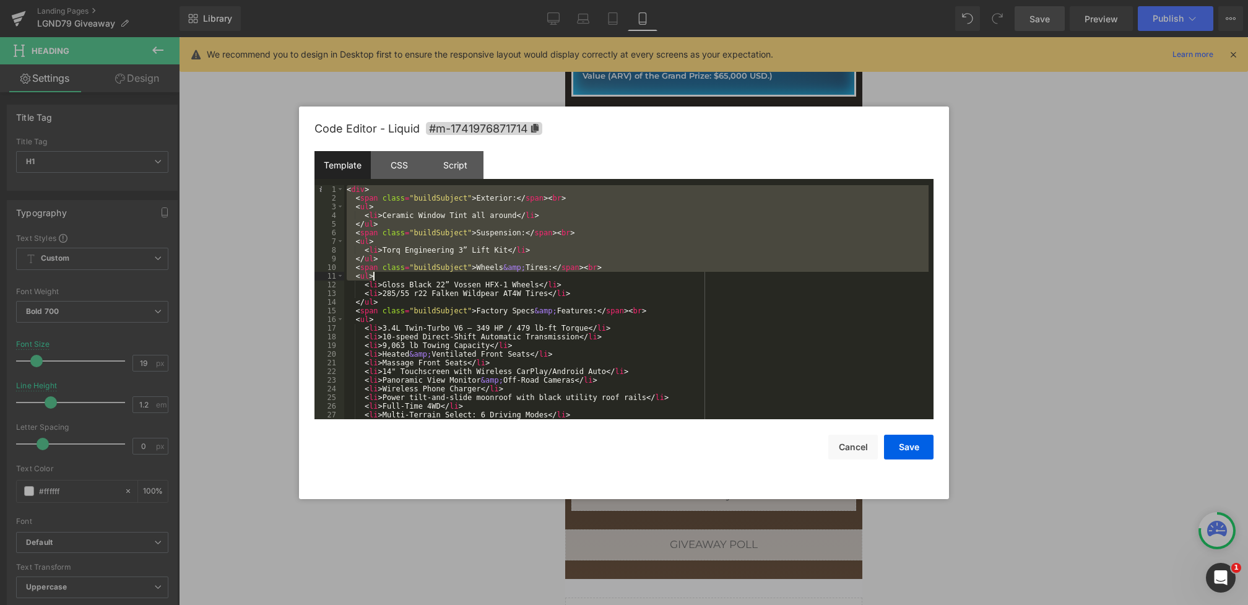
scroll to position [208, 0]
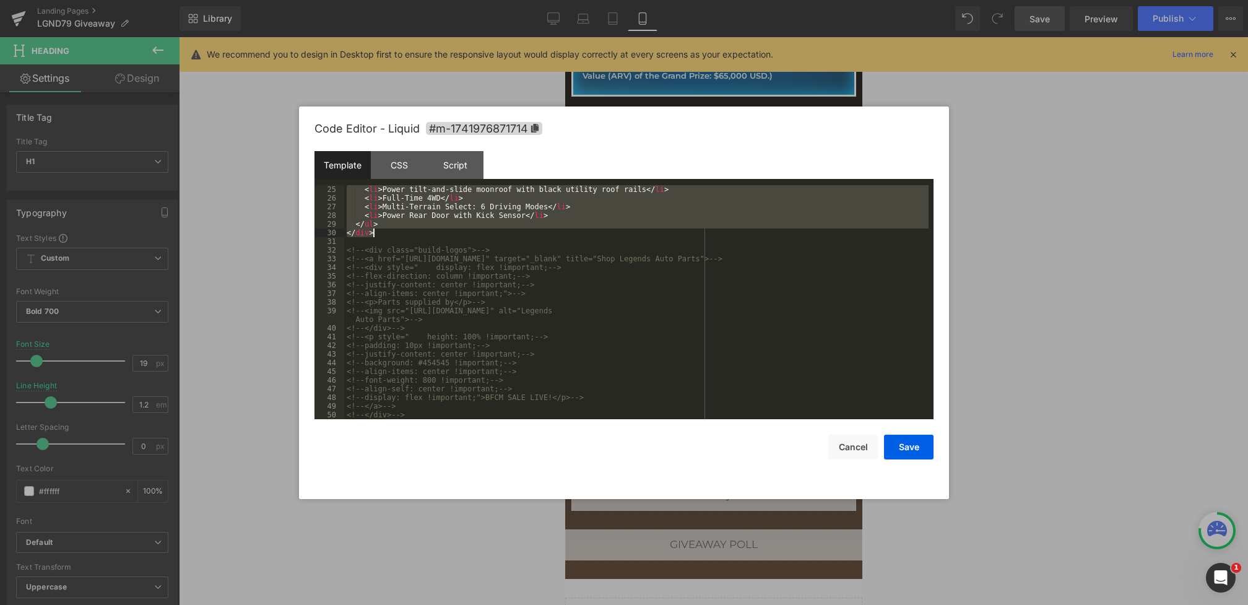
drag, startPoint x: 347, startPoint y: 189, endPoint x: 434, endPoint y: 233, distance: 97.7
click at [434, 233] on div "< li > Power tilt-and-slide moonroof with black utility roof rails </ li > < li…" at bounding box center [636, 310] width 584 height 251
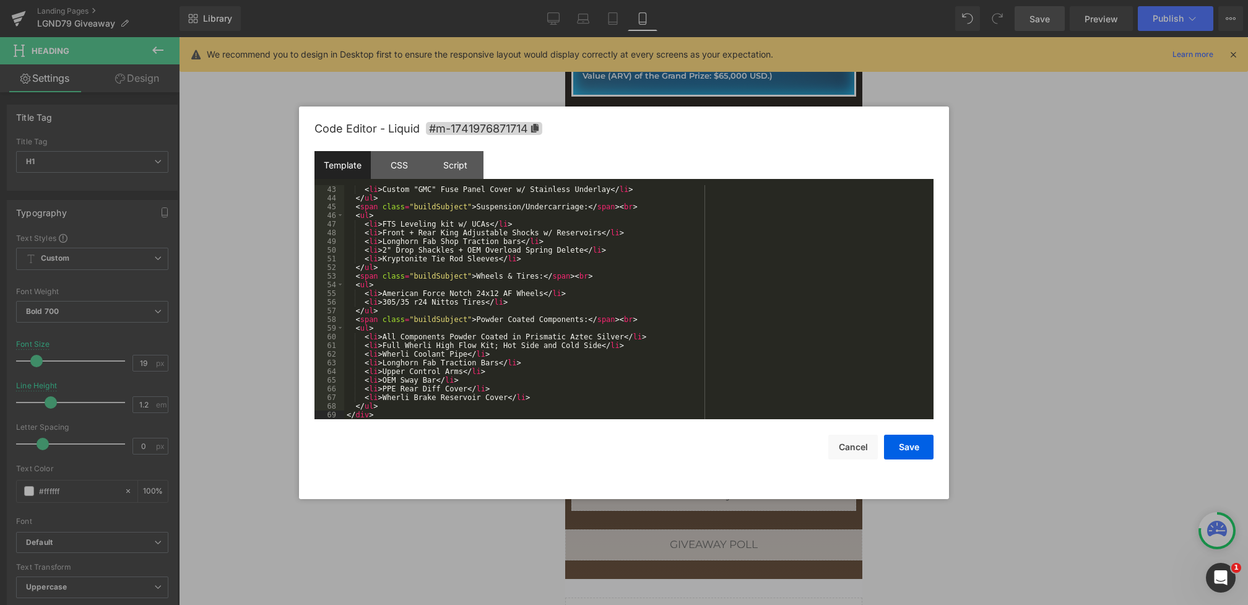
scroll to position [0, 0]
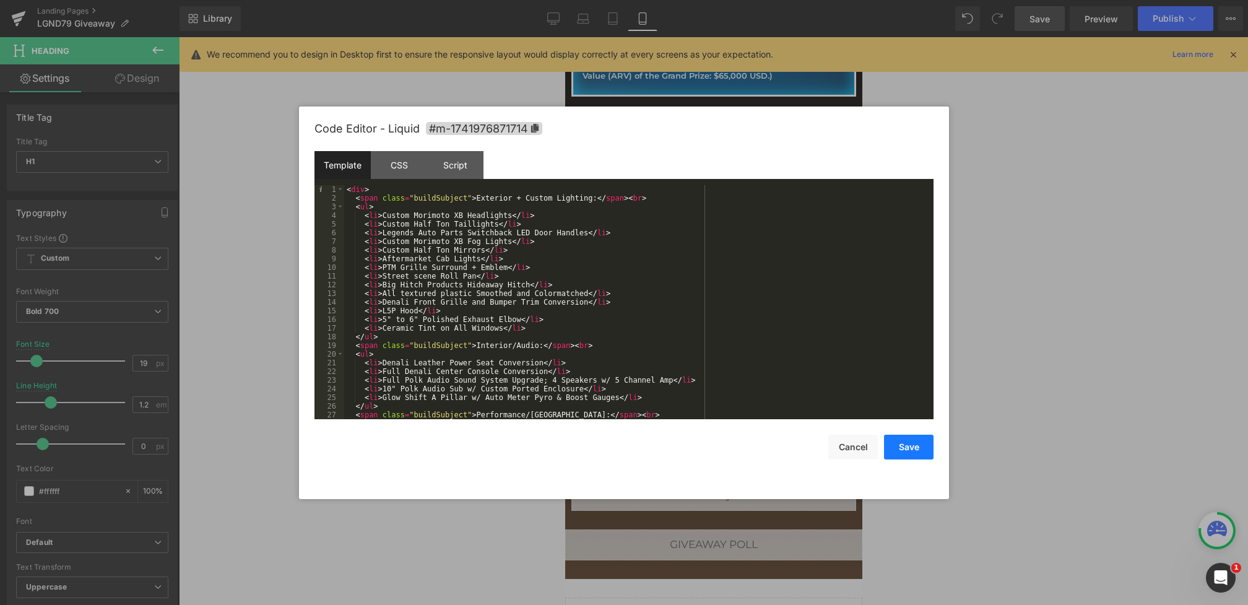
click at [909, 453] on button "Save" at bounding box center [909, 447] width 50 height 25
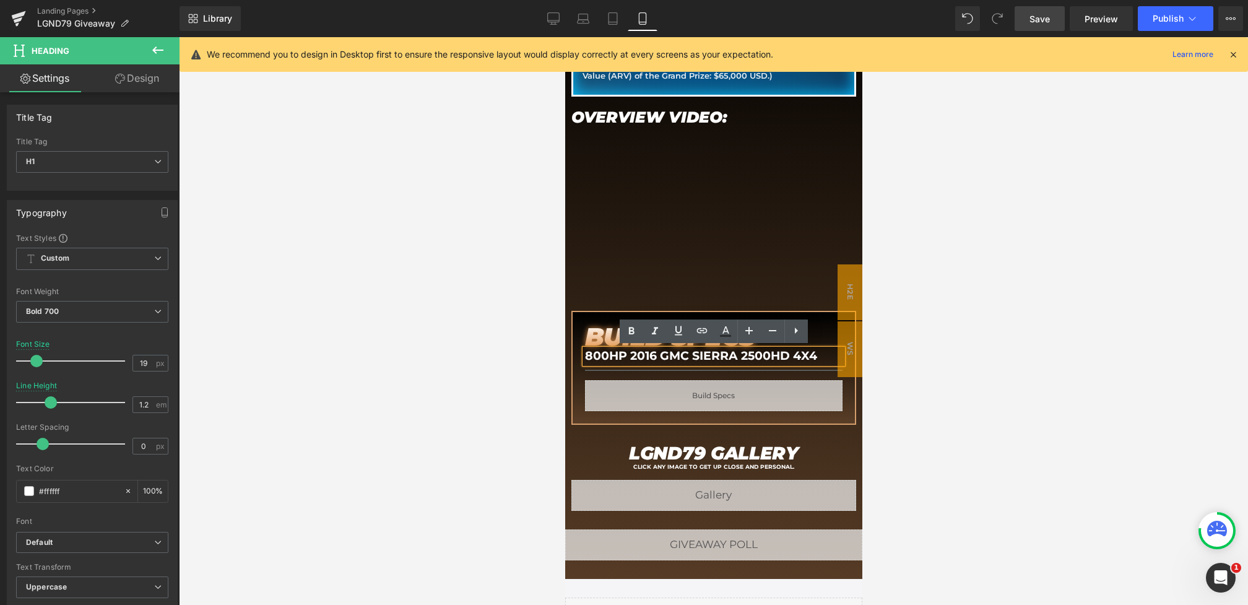
click at [1032, 15] on span "Save" at bounding box center [1040, 18] width 20 height 13
click at [549, 21] on icon at bounding box center [554, 17] width 12 height 9
type input "23"
type input "1"
type input "100"
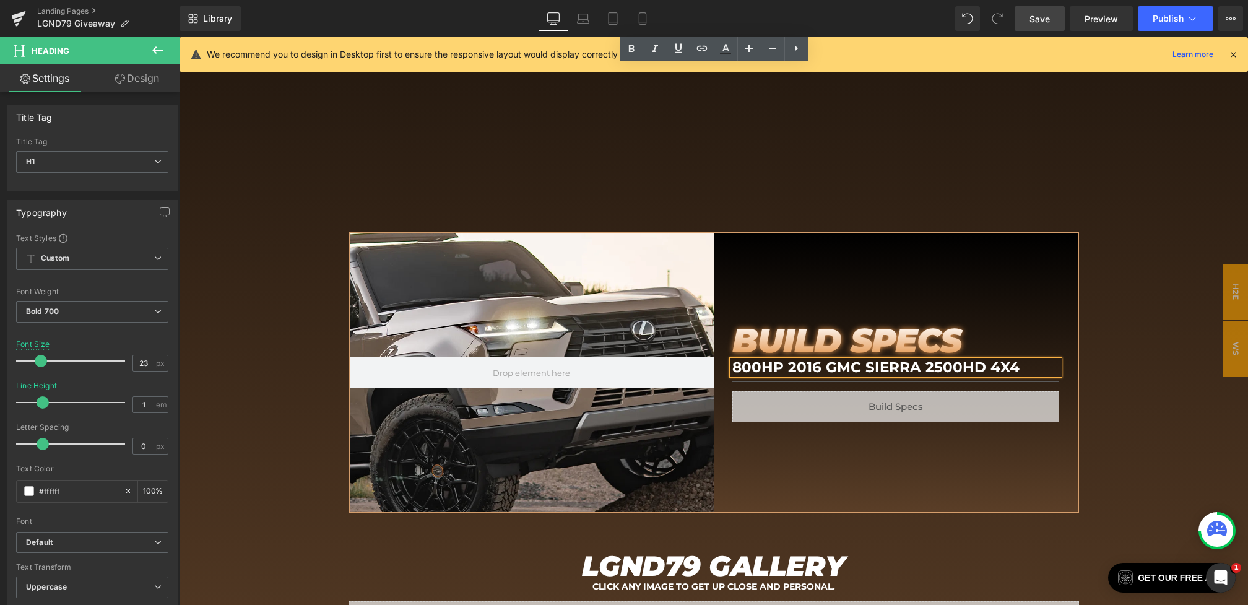
scroll to position [1254, 0]
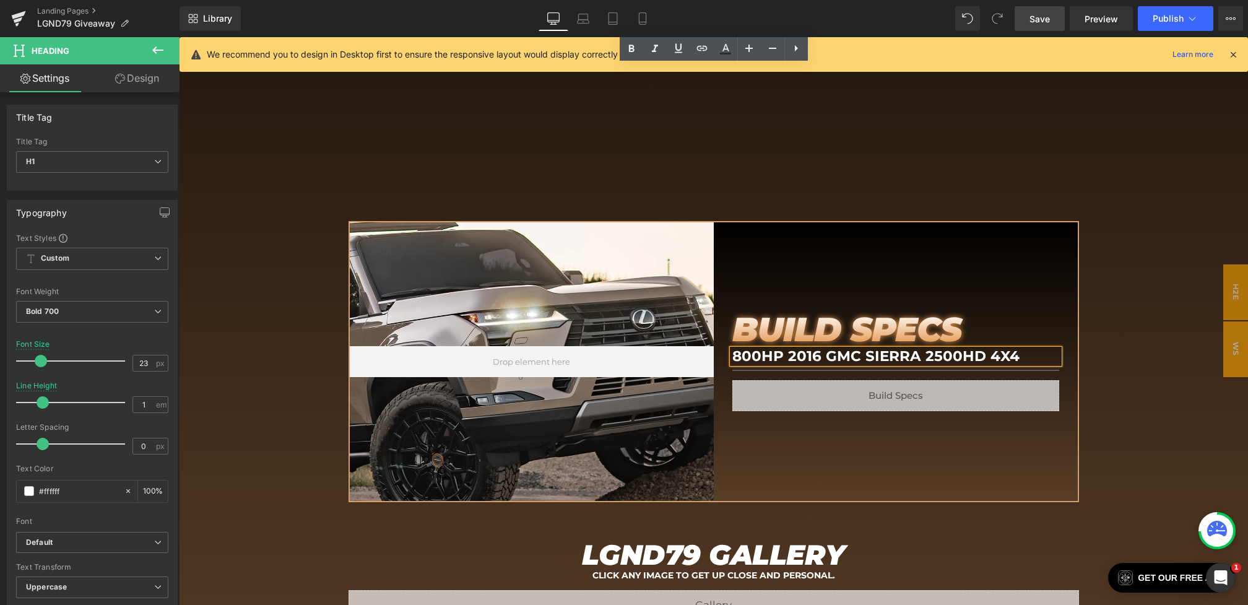
click at [555, 343] on div at bounding box center [532, 361] width 364 height 279
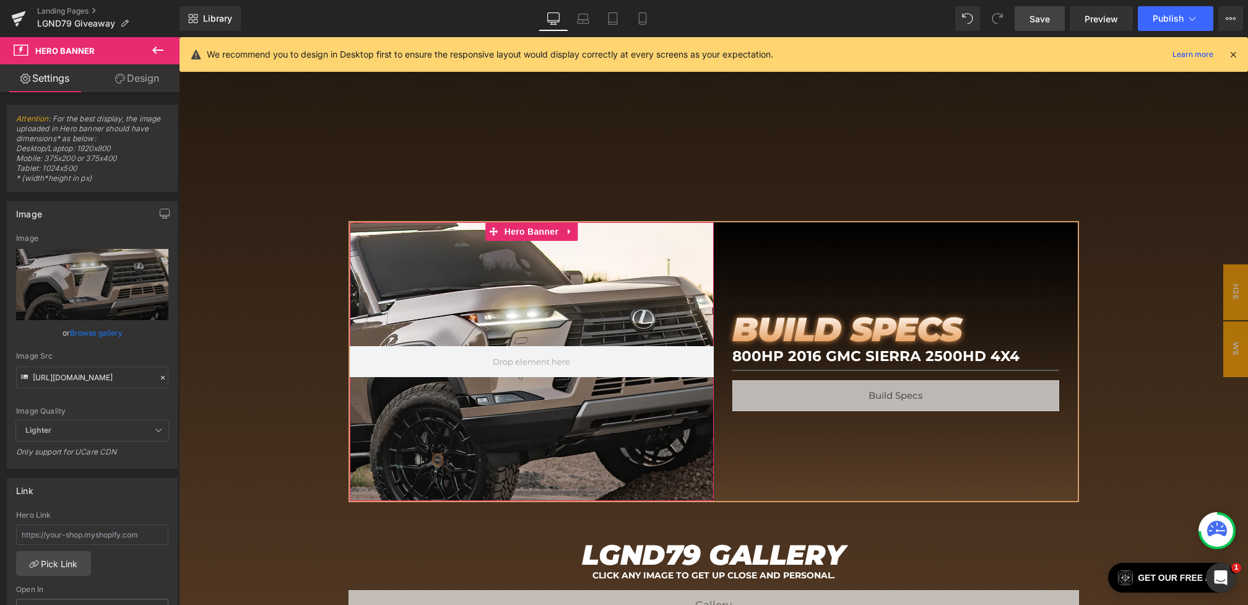
click at [157, 372] on div at bounding box center [162, 378] width 11 height 14
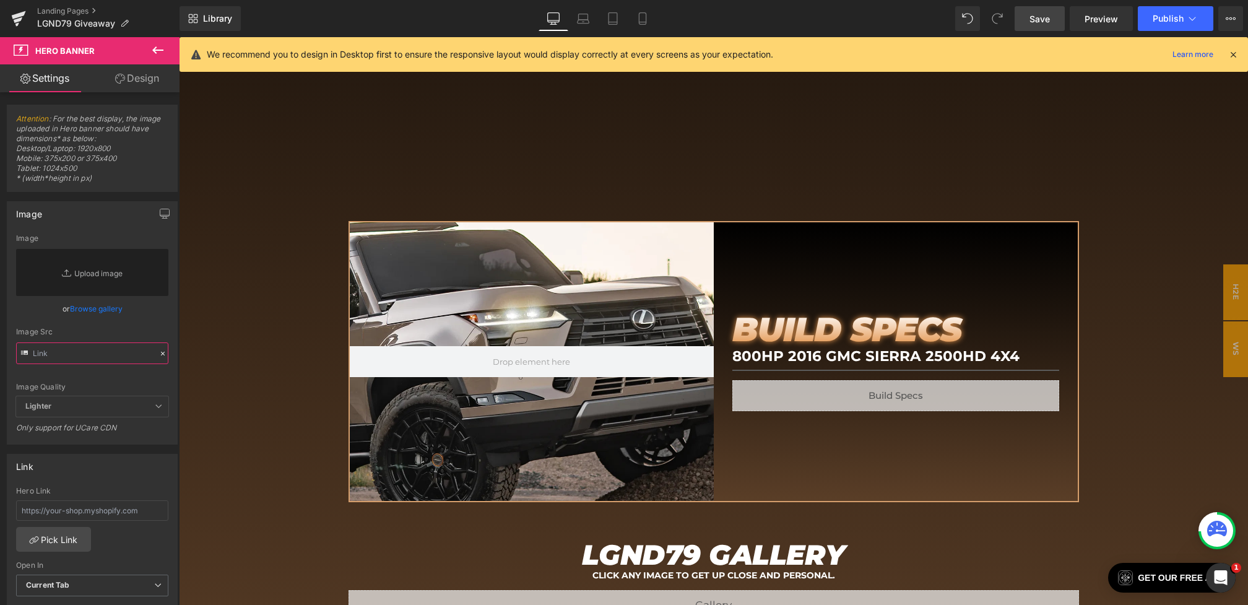
click at [118, 353] on input "text" at bounding box center [92, 353] width 152 height 22
paste input "https://cdn.shopify.com/s/files/1/0068/4245/0009/files/80-BS-Desktop.webp?v=175…"
type input "https://cdn.shopify.com/s/files/1/0068/4245/0009/files/80-BS-Desktop.webp?v=175…"
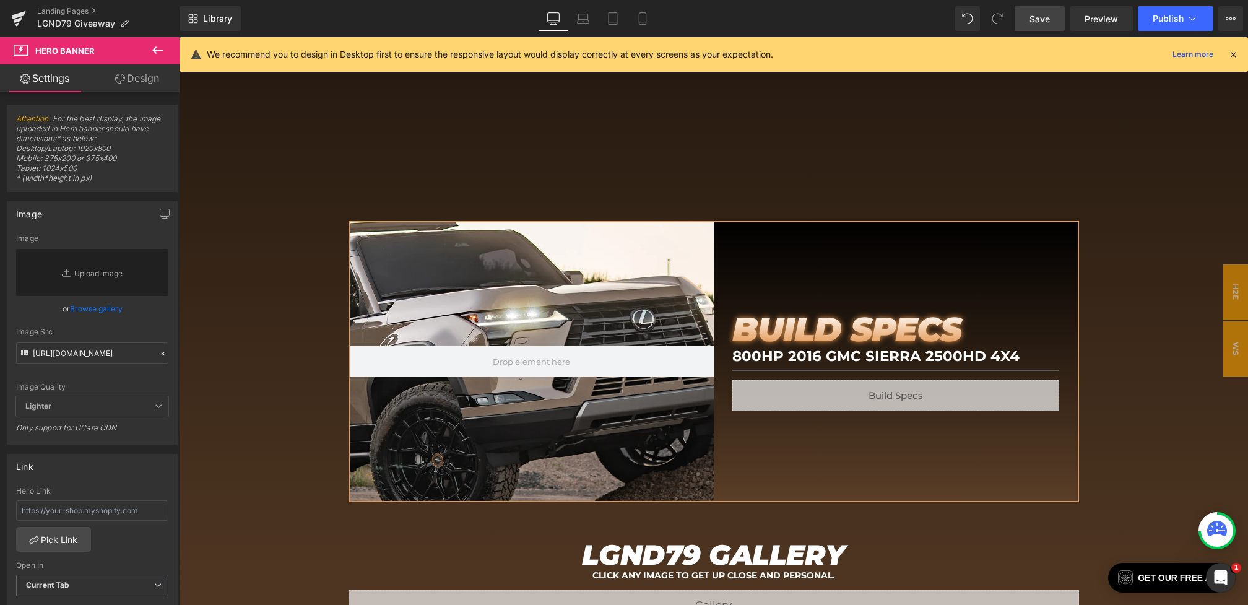
click at [134, 334] on div "Image Src" at bounding box center [92, 332] width 152 height 9
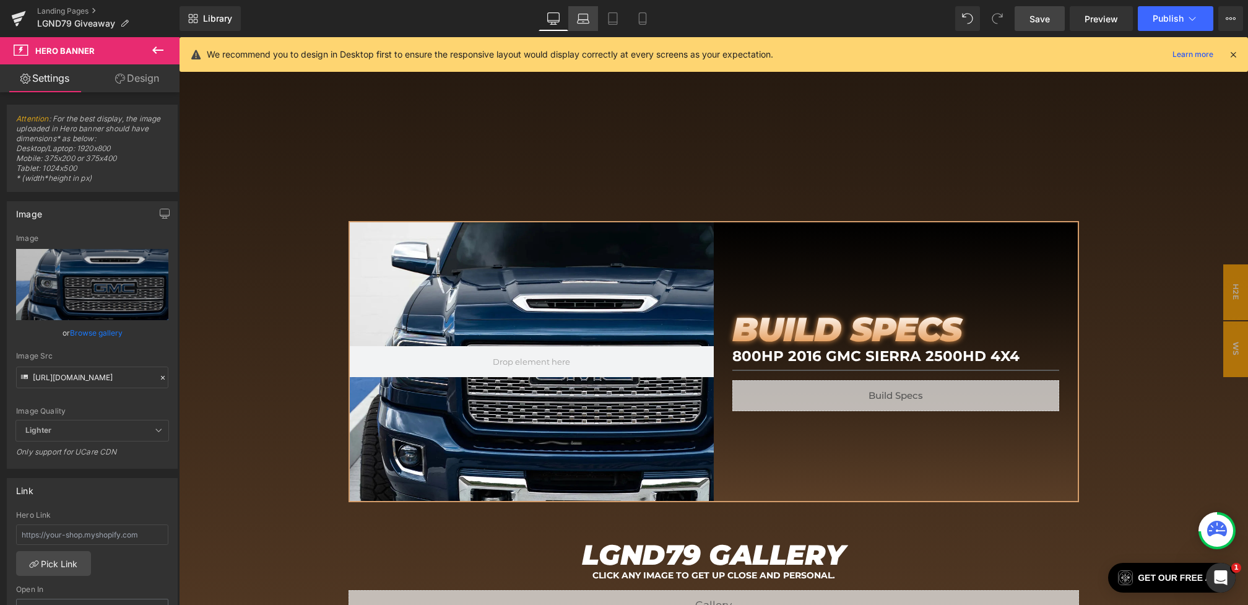
click at [580, 17] on icon at bounding box center [583, 18] width 12 height 12
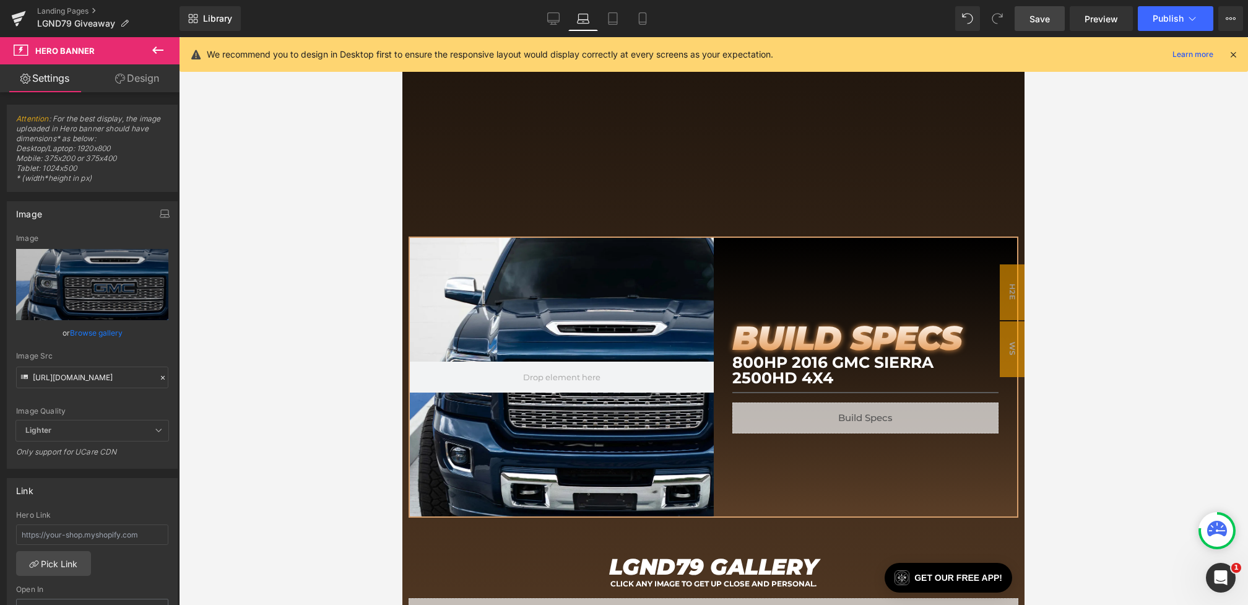
click at [1034, 20] on span "Save" at bounding box center [1040, 18] width 20 height 13
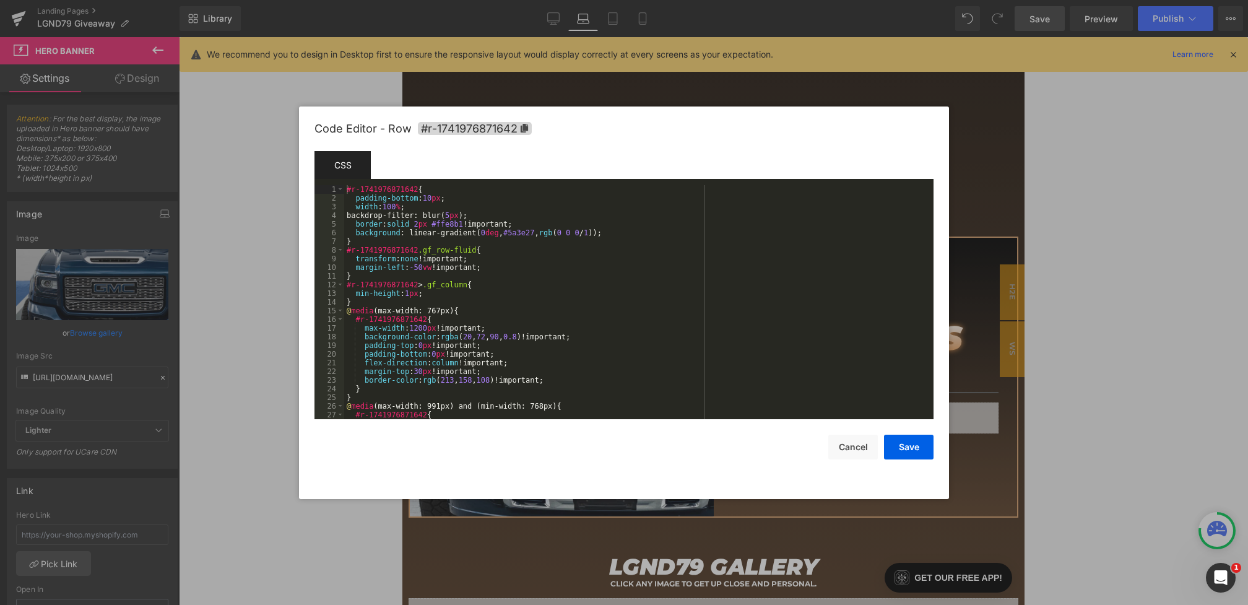
click at [705, 0] on div "Youtube You are previewing how the will restyle your page. You can not edit Ele…" at bounding box center [624, 0] width 1248 height 0
drag, startPoint x: 597, startPoint y: 232, endPoint x: 356, endPoint y: 231, distance: 240.9
click at [356, 231] on div "#r-1741976871642 { padding-bottom : 10 px ; width : 100 % ; backdrop-filter: bl…" at bounding box center [636, 310] width 584 height 251
click at [642, 231] on div "#r-1741976871642 { padding-bottom : 10 px ; width : 100 % ; backdrop-filter: bl…" at bounding box center [636, 310] width 584 height 251
drag, startPoint x: 653, startPoint y: 231, endPoint x: 409, endPoint y: 232, distance: 243.3
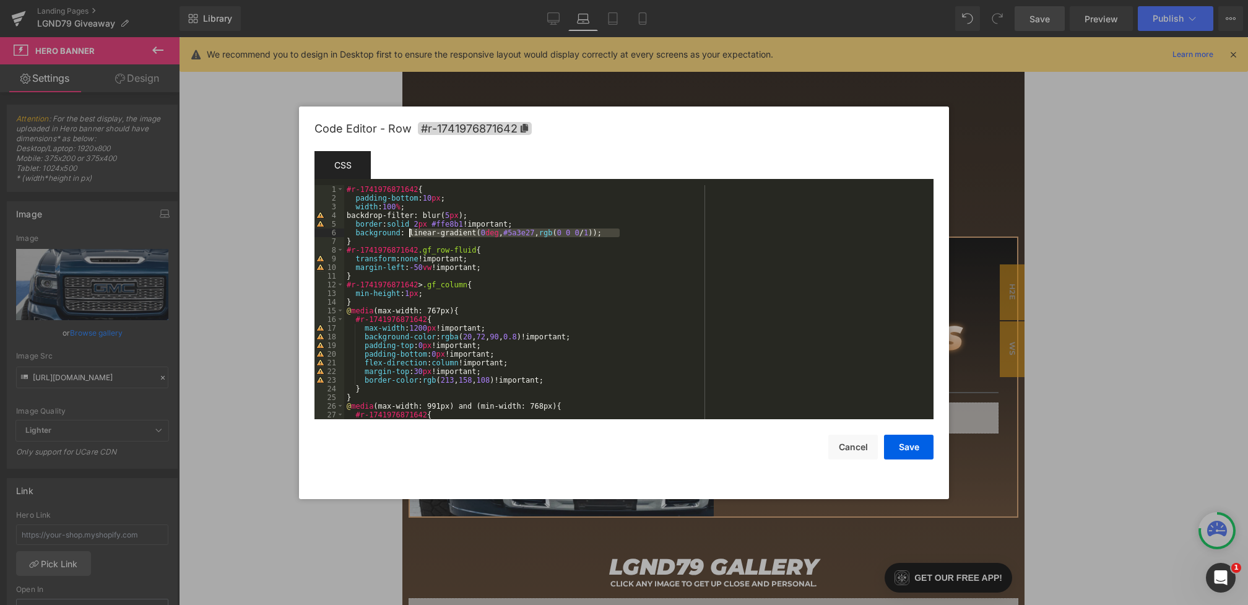
click at [409, 232] on div "#r-1741976871642 { padding-bottom : 10 px ; width : 100 % ; backdrop-filter: bl…" at bounding box center [636, 310] width 584 height 251
click at [897, 441] on button "Save" at bounding box center [909, 447] width 50 height 25
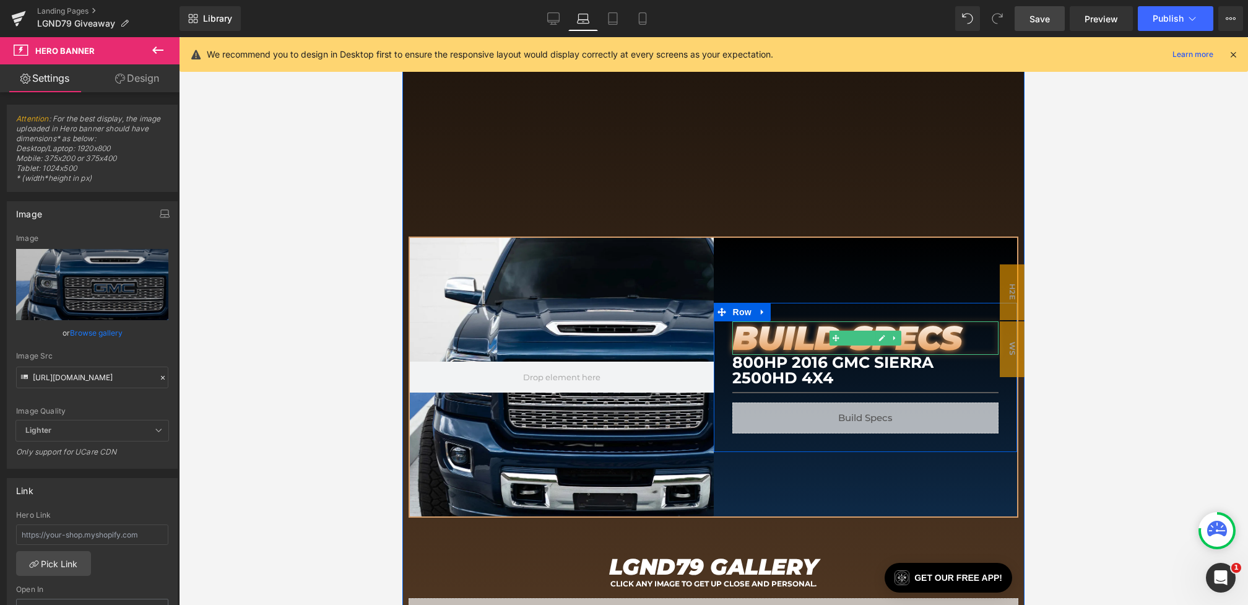
scroll to position [624, 0]
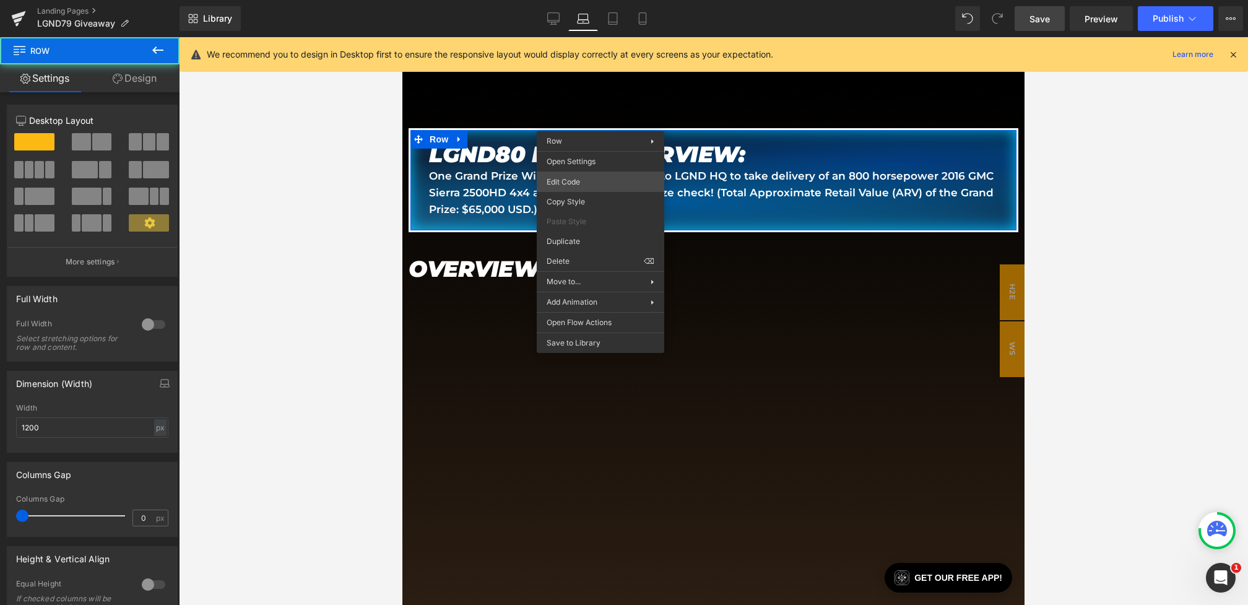
click at [572, 0] on div "Youtube You are previewing how the will restyle your page. You can not edit Ele…" at bounding box center [624, 0] width 1248 height 0
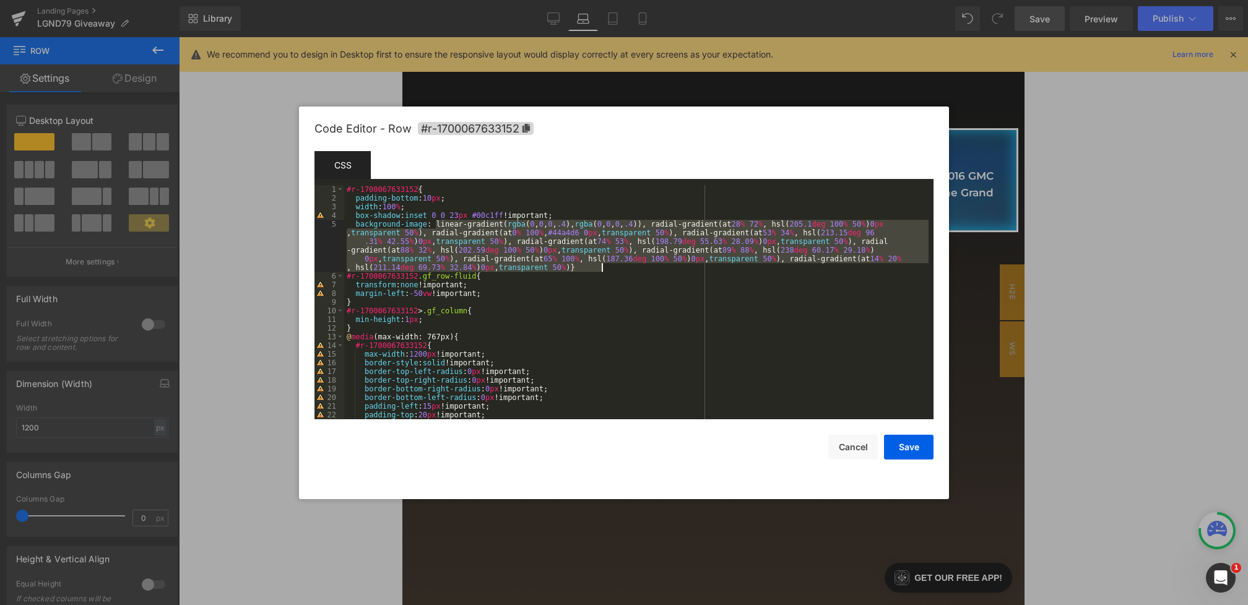
drag, startPoint x: 437, startPoint y: 225, endPoint x: 653, endPoint y: 265, distance: 219.8
click at [653, 265] on div "#r-1700067633152 { padding-bottom : 10 px ; width : 100 % ; box-shadow : inset …" at bounding box center [636, 310] width 584 height 251
click at [598, 267] on div "#r-1700067633152 { padding-bottom : 10 px ; width : 100 % ; box-shadow : inset …" at bounding box center [636, 310] width 584 height 251
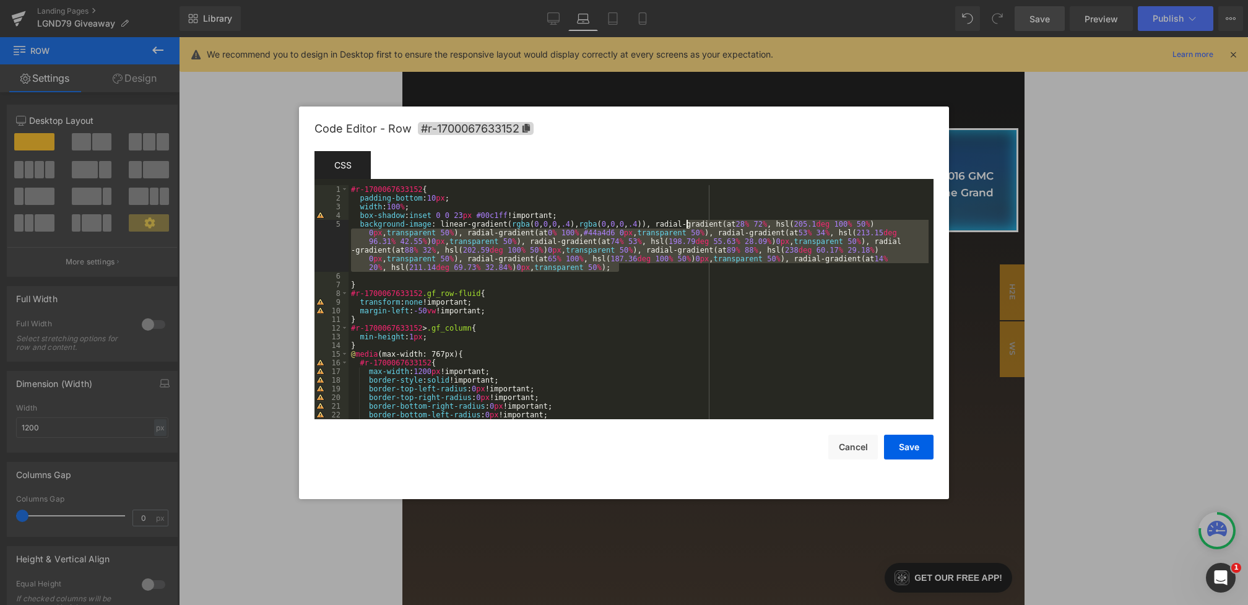
drag, startPoint x: 622, startPoint y: 268, endPoint x: 689, endPoint y: 225, distance: 79.7
click at [689, 225] on div "#r-1700067633152 { padding-bottom : 10 px ; width : 100 % ; box-shadow : inset …" at bounding box center [639, 310] width 580 height 251
click at [947, 338] on div "Code Editor - Row #r-1700067633152 Template CSS Script 1 2 3 4 5 6 7 8 9 10 11 …" at bounding box center [624, 302] width 650 height 393
click at [971, 322] on div at bounding box center [624, 302] width 1248 height 605
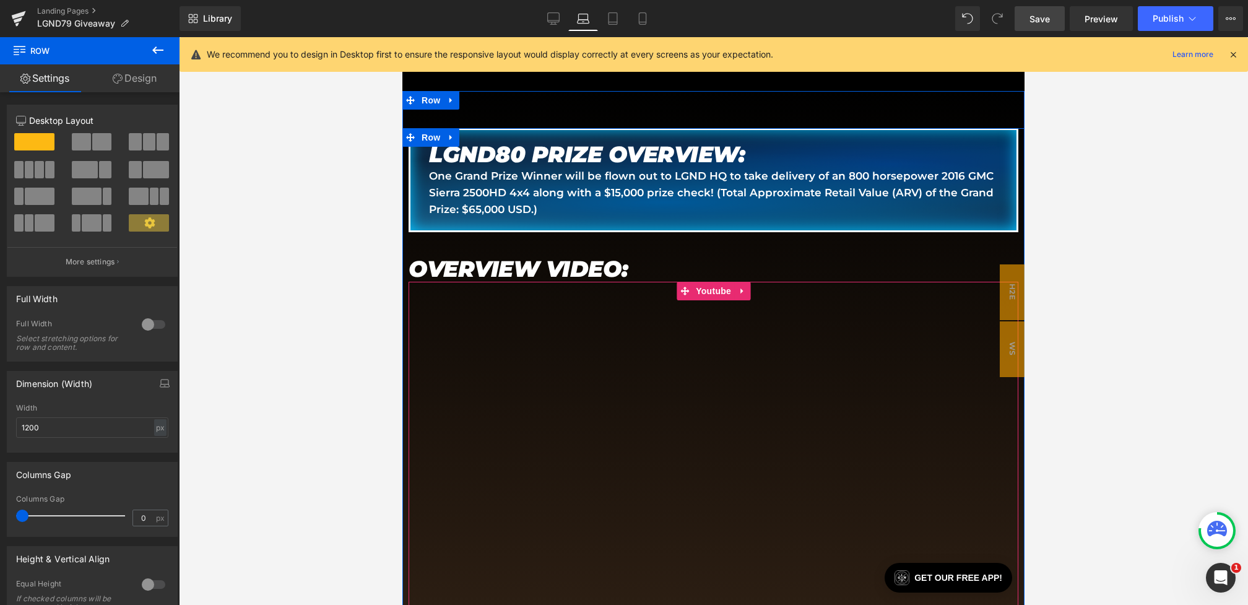
scroll to position [1132, 0]
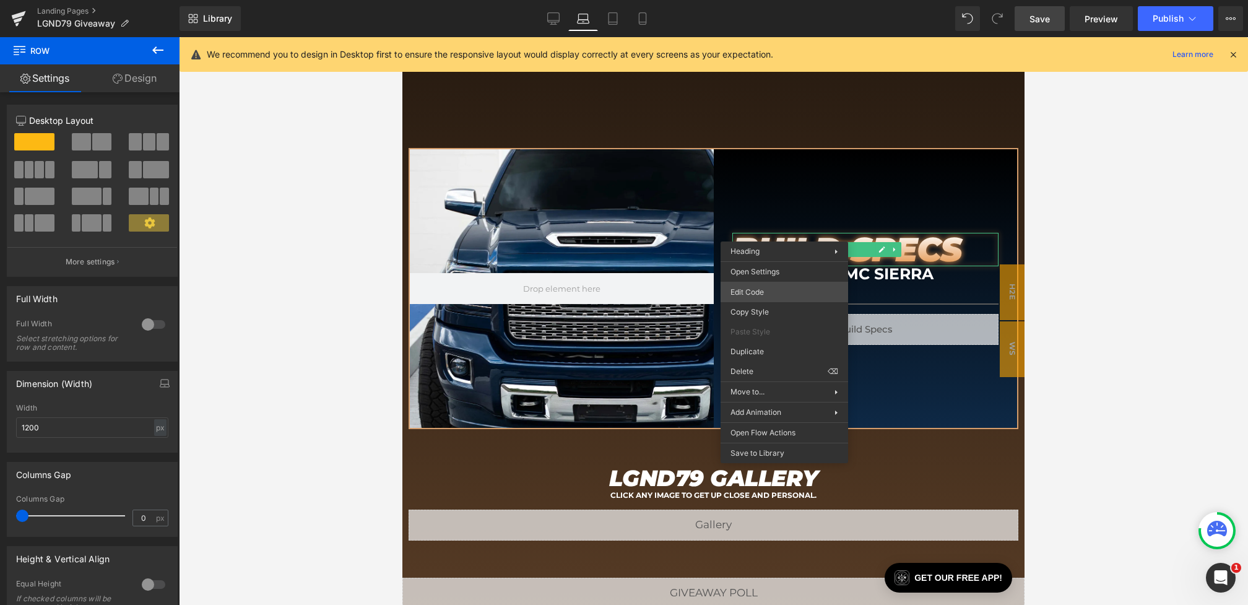
click at [748, 0] on div "Youtube You are previewing how the will restyle your page. You can not edit Ele…" at bounding box center [624, 0] width 1248 height 0
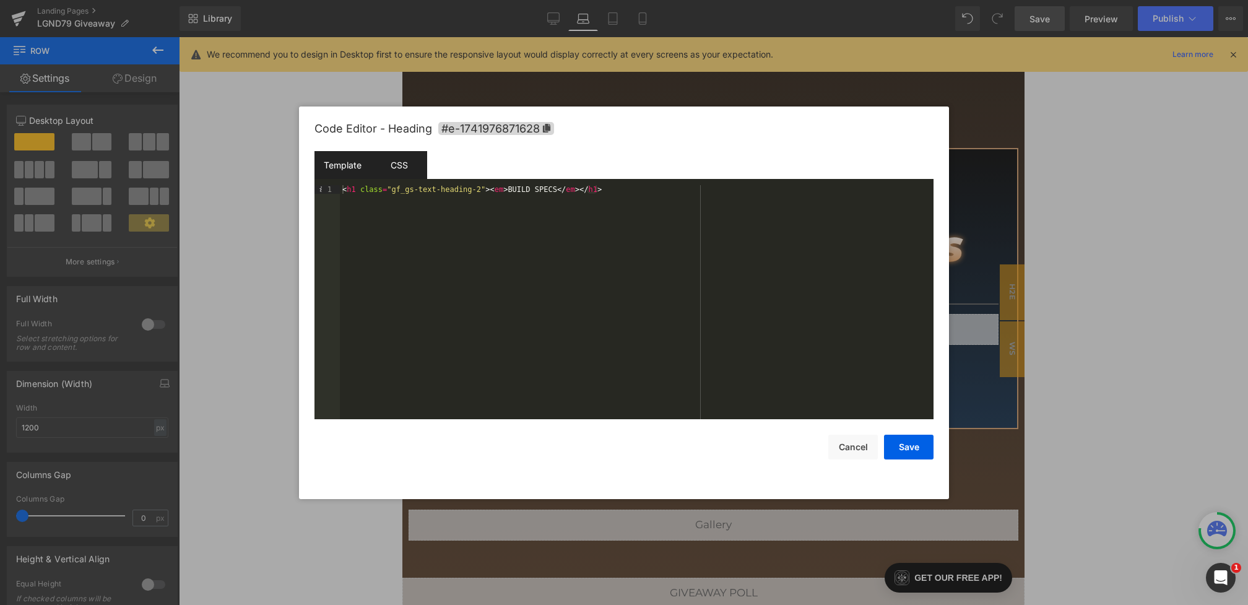
click at [393, 160] on div "CSS" at bounding box center [399, 165] width 56 height 28
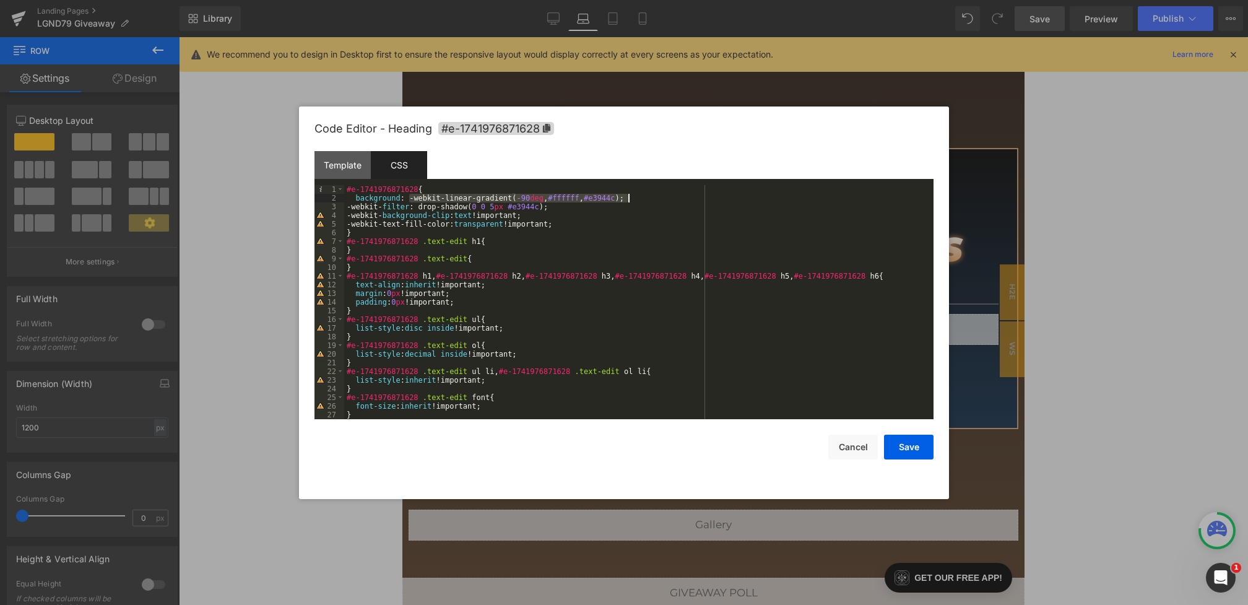
drag, startPoint x: 410, startPoint y: 196, endPoint x: 627, endPoint y: 195, distance: 217.3
click at [627, 195] on div "#e-1741976871628 { background : -webkit-linear-gradient( -90 deg , #ffffff , #e…" at bounding box center [636, 310] width 584 height 251
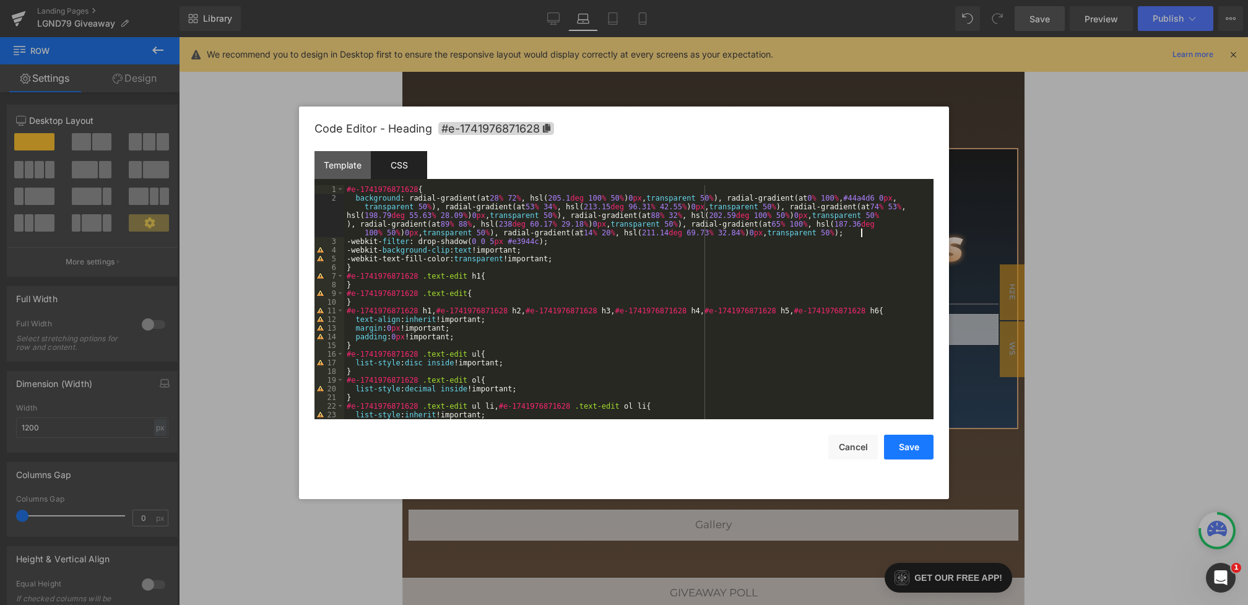
click at [903, 444] on button "Save" at bounding box center [909, 447] width 50 height 25
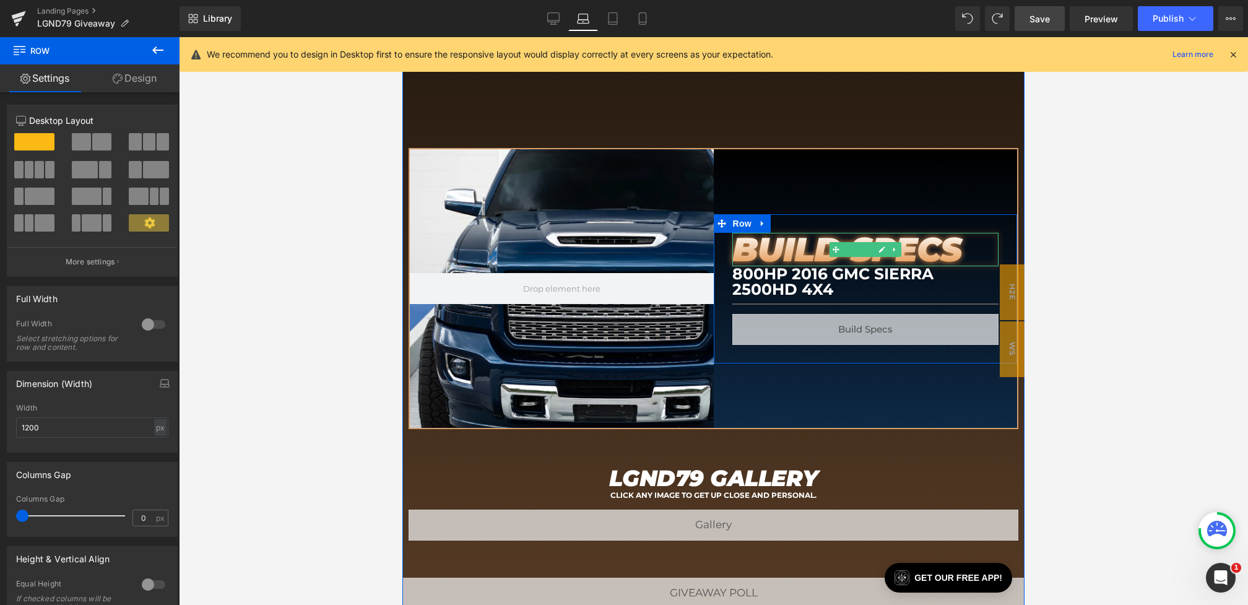
click at [810, 230] on em "BUILD SPECS" at bounding box center [846, 249] width 229 height 41
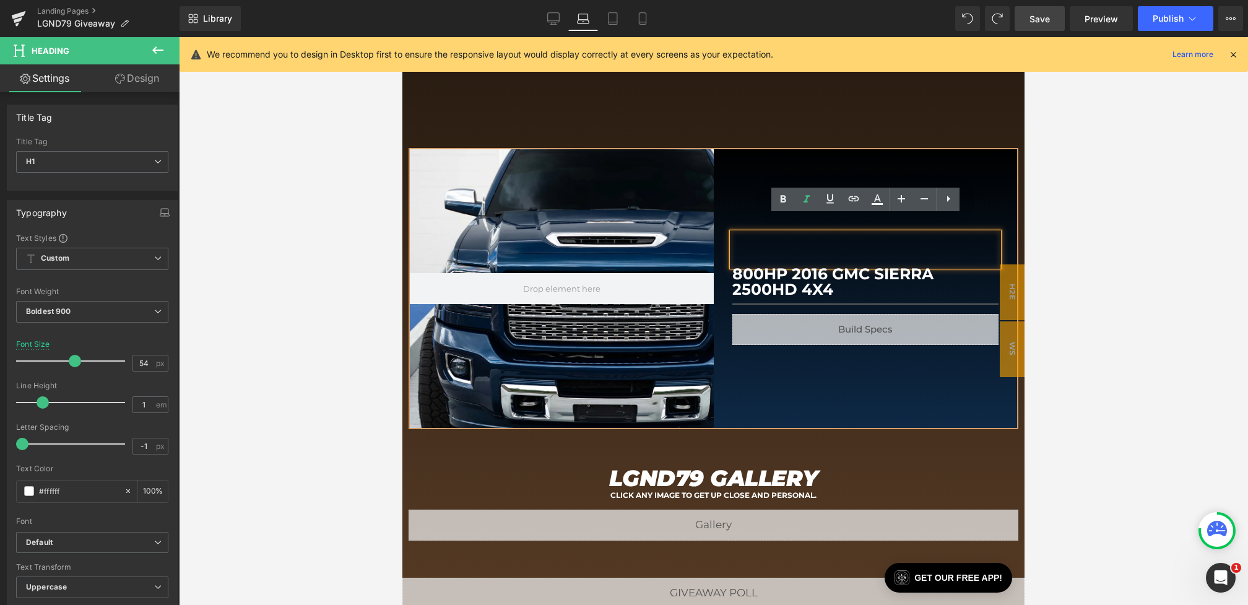
click at [733, 176] on div "BUILD SPECS Heading 800HP 2016 GMC Sierra 2500HD 4x4 Heading Separator Liquid R…" at bounding box center [866, 288] width 304 height 279
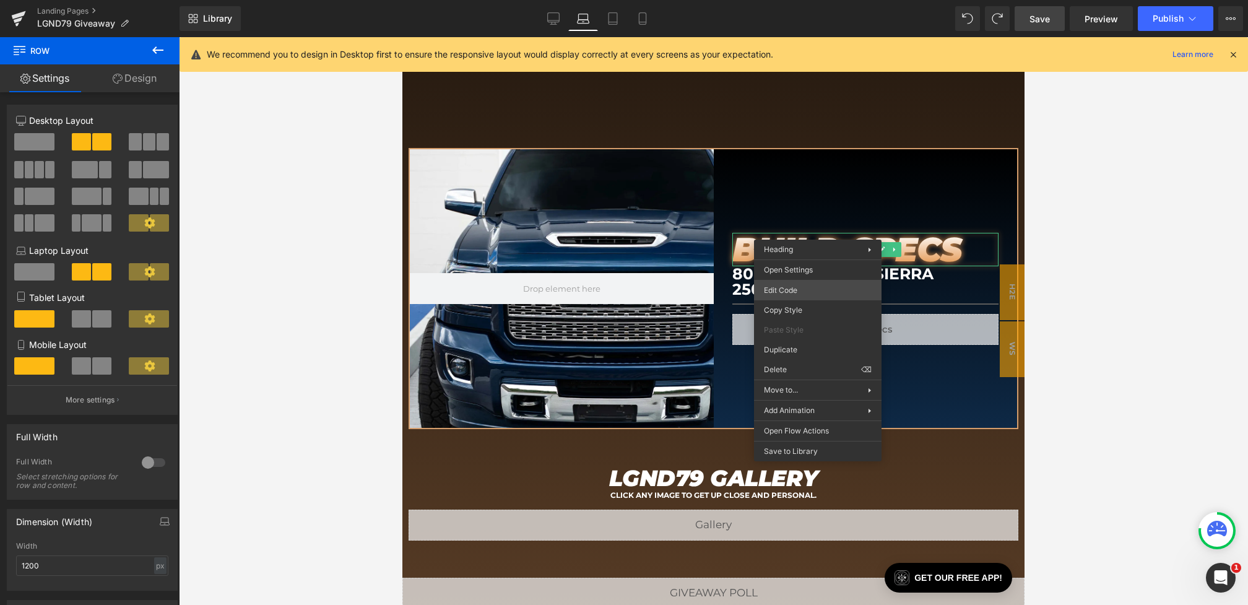
click at [788, 0] on div "Youtube You are previewing how the will restyle your page. You can not edit Ele…" at bounding box center [624, 0] width 1248 height 0
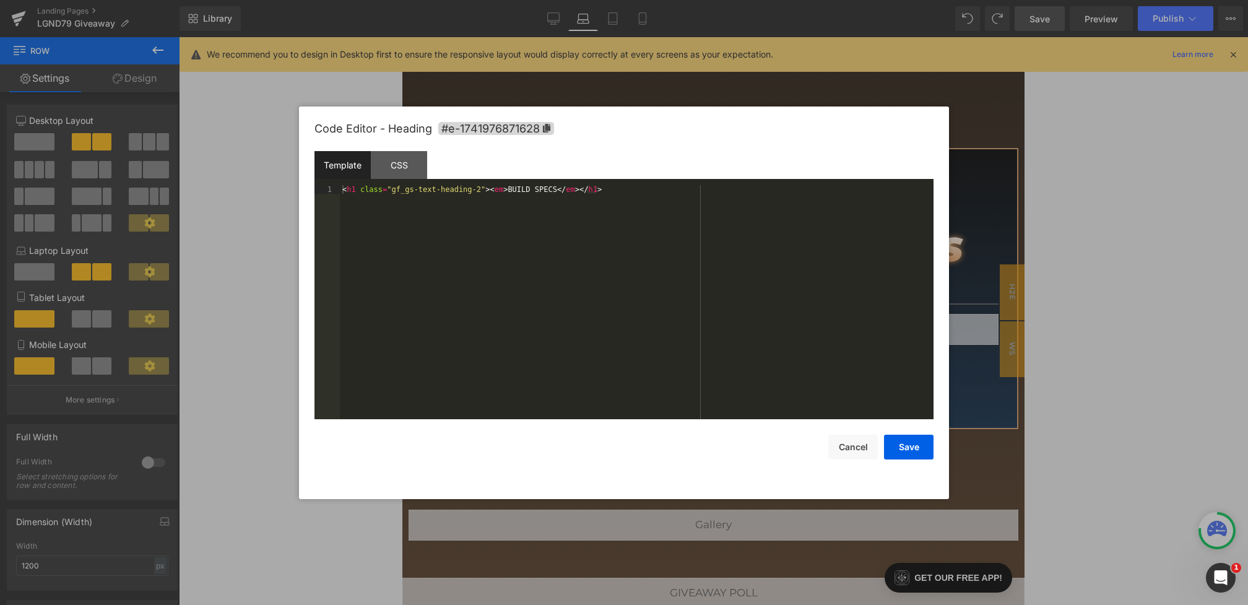
click at [411, 146] on div "Code Editor - Heading #e-1741976871628" at bounding box center [624, 128] width 619 height 45
click at [404, 159] on div "CSS" at bounding box center [399, 165] width 56 height 28
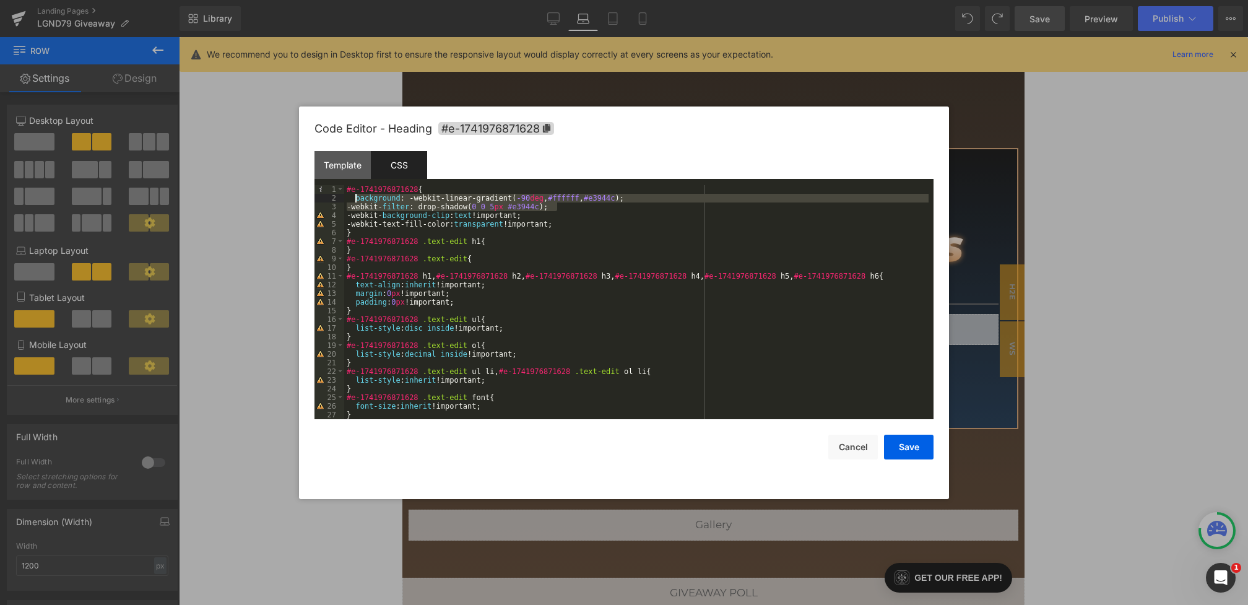
drag, startPoint x: 562, startPoint y: 206, endPoint x: 354, endPoint y: 199, distance: 208.2
click at [354, 199] on div "#e-1741976871628 { background : -webkit-linear-gradient( -90 deg , #ffffff , #e…" at bounding box center [636, 310] width 584 height 251
click at [897, 445] on button "Save" at bounding box center [909, 447] width 50 height 25
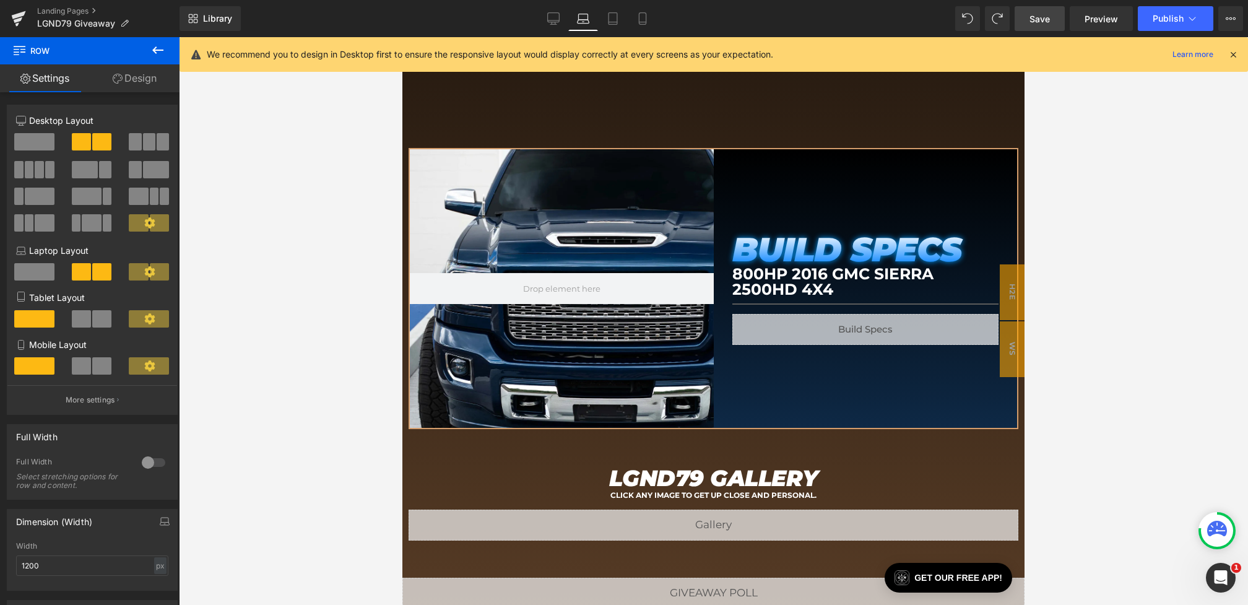
click at [1051, 17] on link "Save" at bounding box center [1040, 18] width 50 height 25
click at [547, 24] on icon at bounding box center [553, 18] width 12 height 12
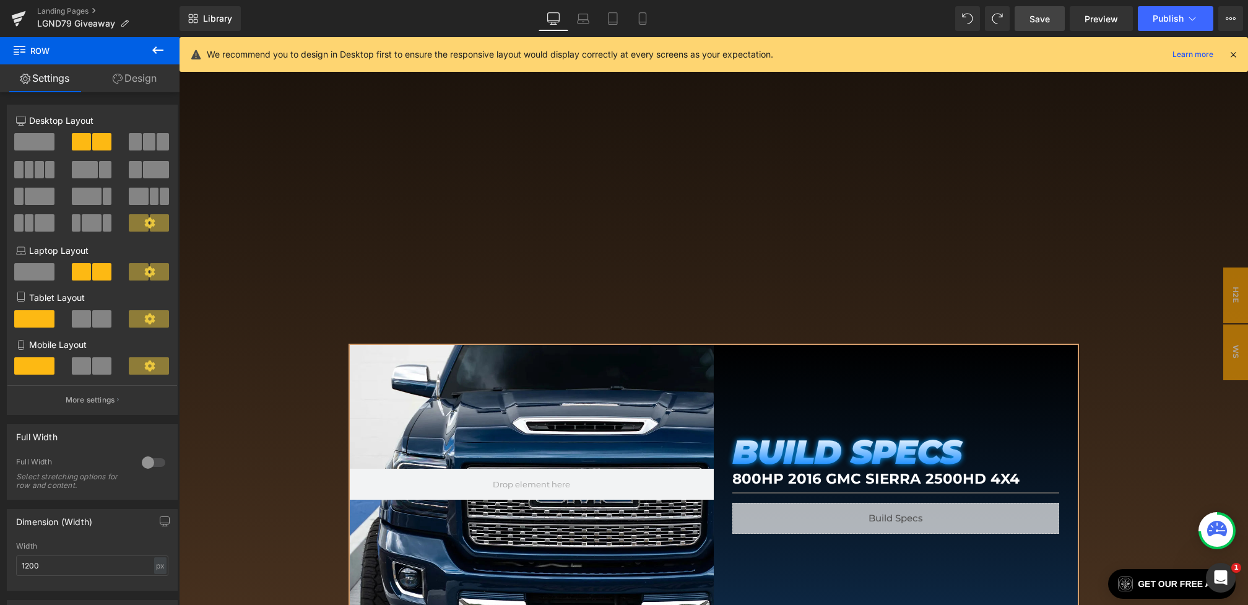
scroll to position [1342, 0]
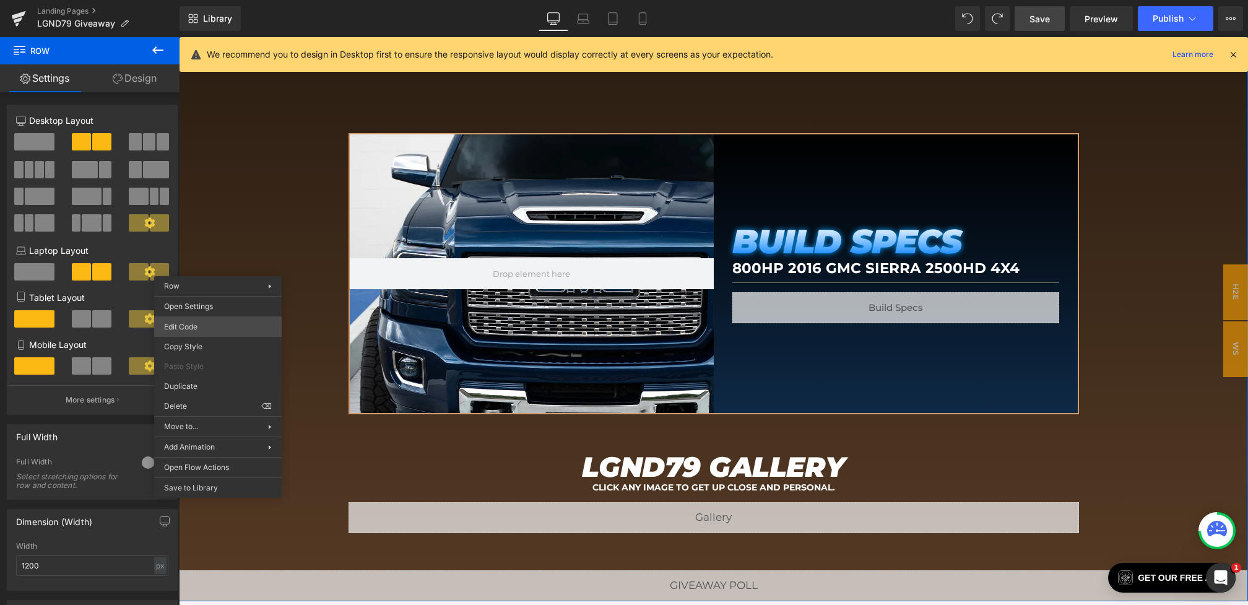
click at [189, 328] on body "Youtube You are previewing how the will restyle your page. You can not edit Ele…" at bounding box center [624, 302] width 1248 height 605
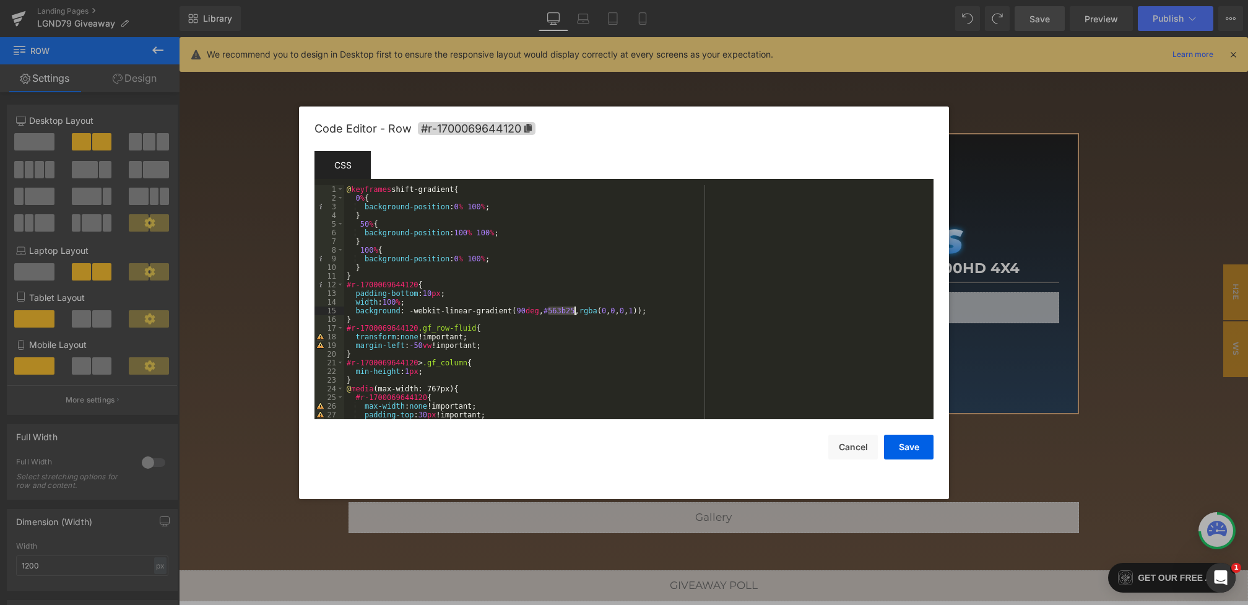
drag, startPoint x: 549, startPoint y: 310, endPoint x: 578, endPoint y: 310, distance: 29.7
click at [578, 310] on div "@ keyframes shift-gradient { 0 % { background-position : 0 % 100 % ; } 50 % { b…" at bounding box center [636, 310] width 584 height 251
drag, startPoint x: 409, startPoint y: 313, endPoint x: 739, endPoint y: 314, distance: 329.4
click at [739, 314] on div "@ keyframes shift-gradient { 0 % { background-position : 0 % 100 % ; } 50 % { b…" at bounding box center [636, 310] width 584 height 251
paste textarea
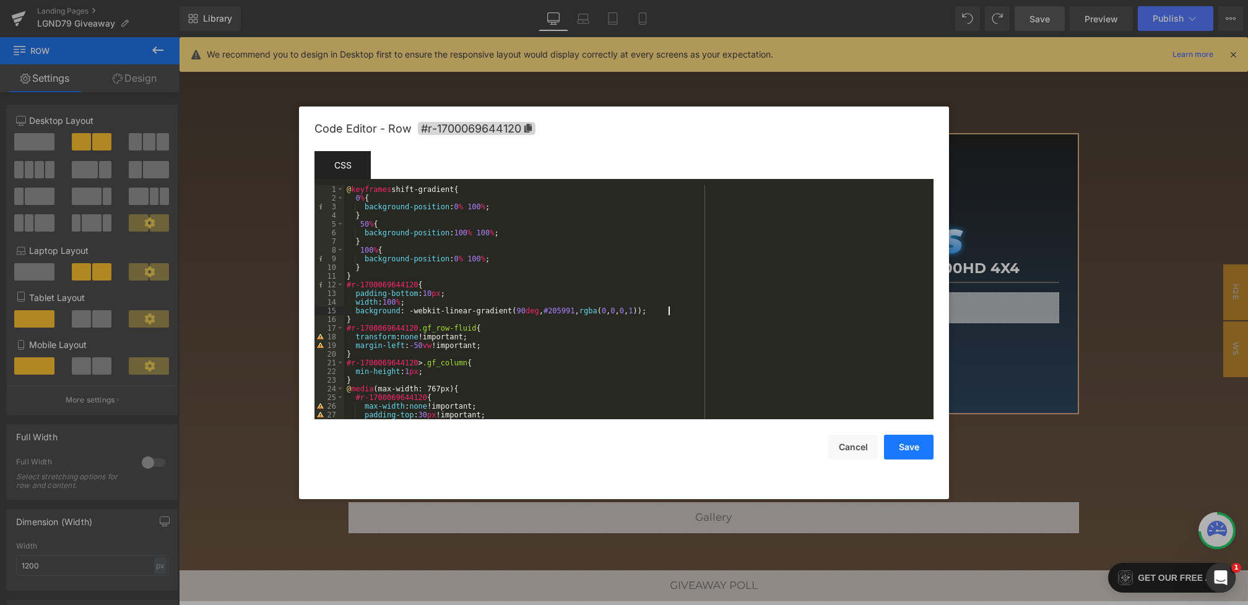
click at [895, 442] on button "Save" at bounding box center [909, 447] width 50 height 25
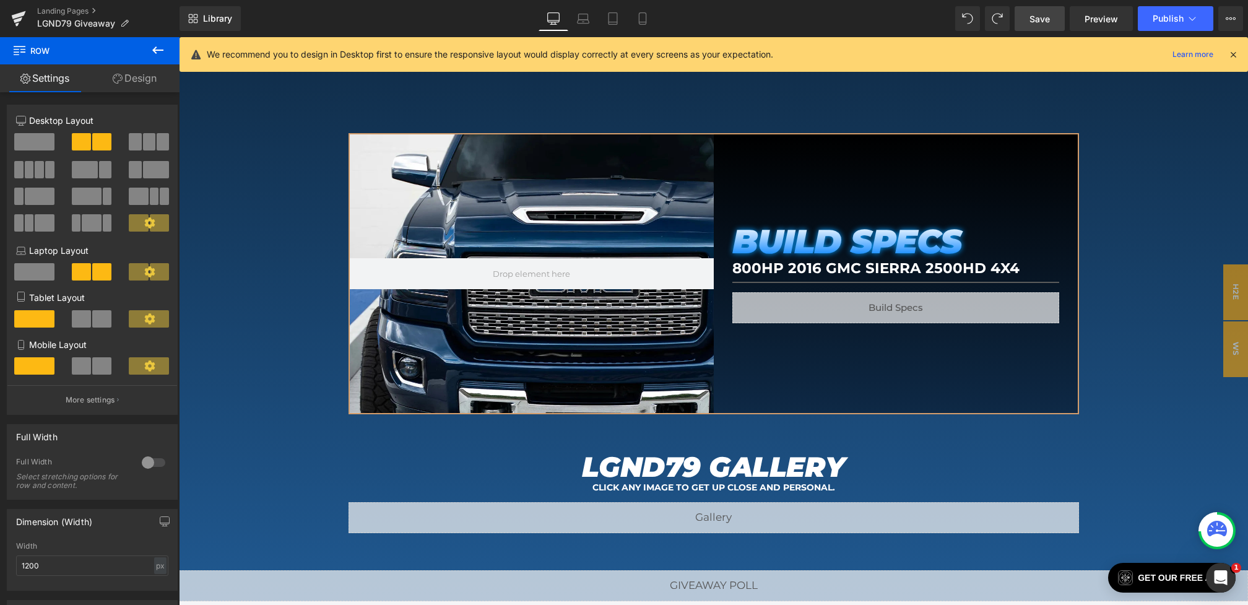
click at [1042, 7] on link "Save" at bounding box center [1040, 18] width 50 height 25
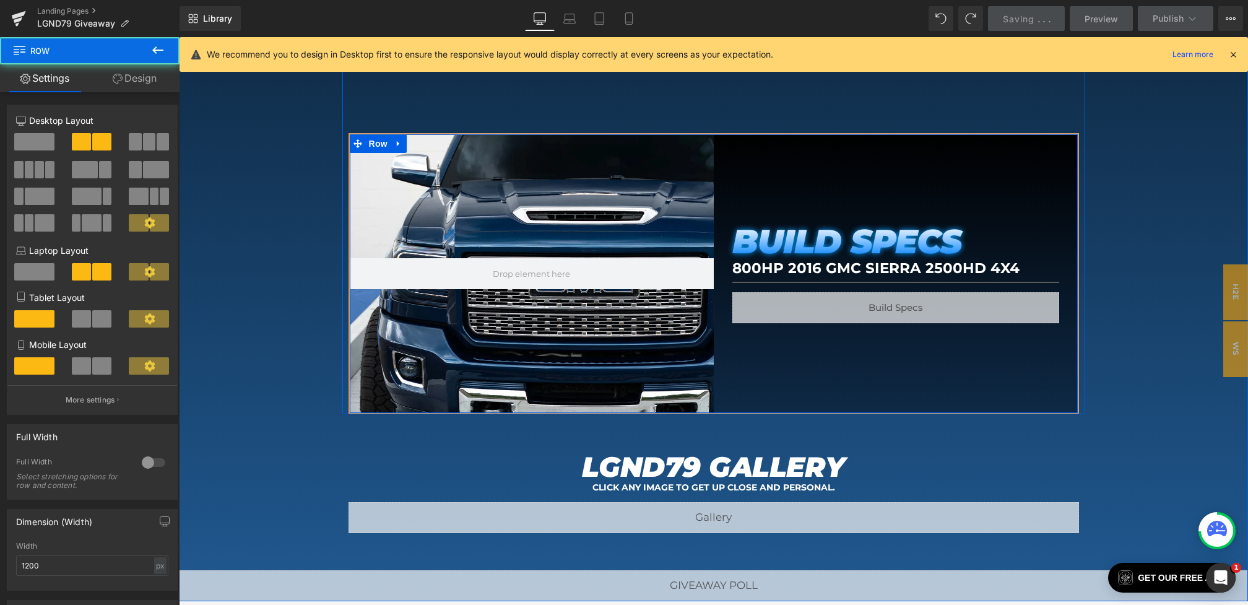
click at [788, 160] on div "BUILD SPECS Heading 800HP 2016 GMC Sierra 2500HD 4x4 Heading Separator Liquid R…" at bounding box center [896, 273] width 364 height 279
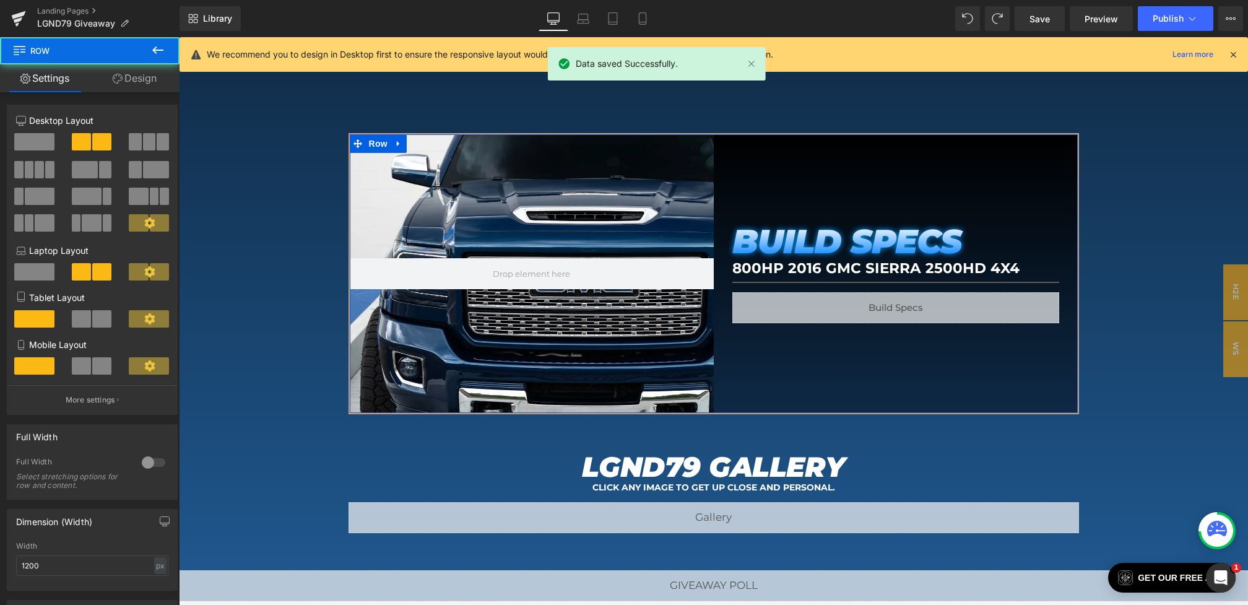
click at [129, 86] on link "Design" at bounding box center [135, 78] width 90 height 28
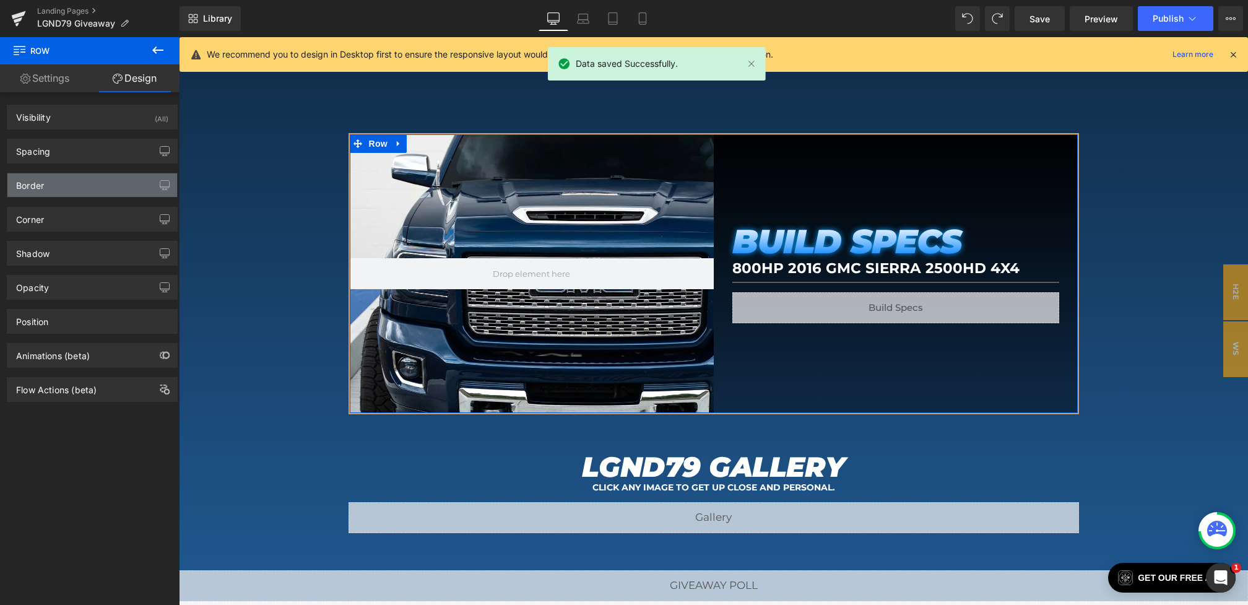
click at [70, 183] on div "Border" at bounding box center [92, 185] width 170 height 24
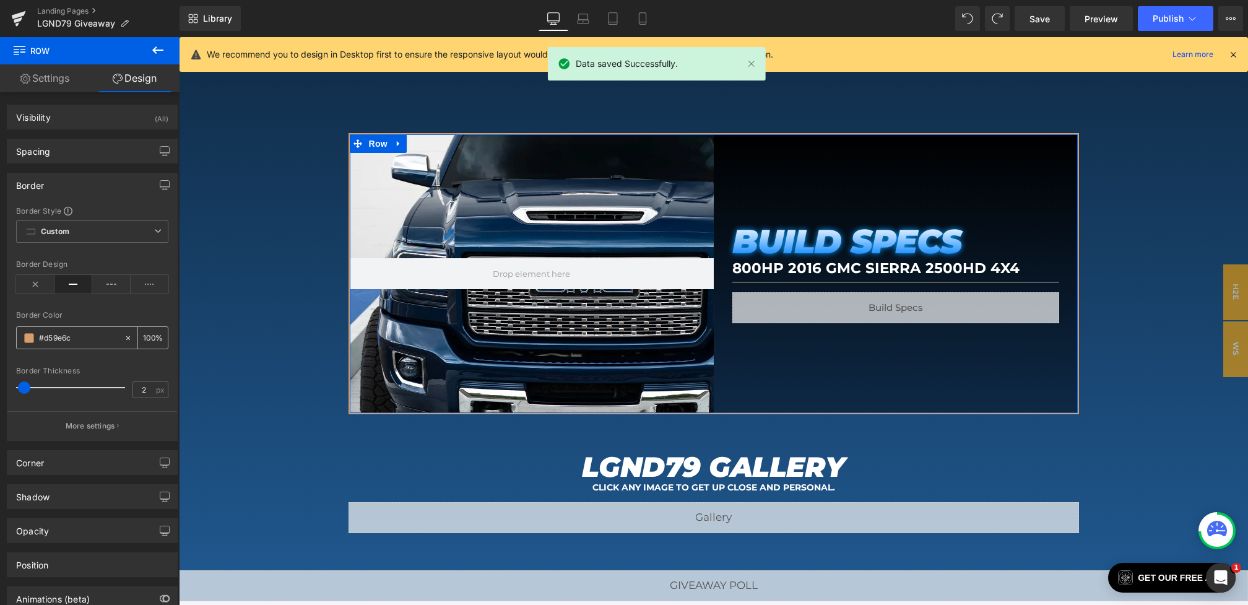
click at [28, 343] on div "#d59e6c" at bounding box center [70, 338] width 107 height 22
click at [28, 334] on span at bounding box center [29, 338] width 10 height 10
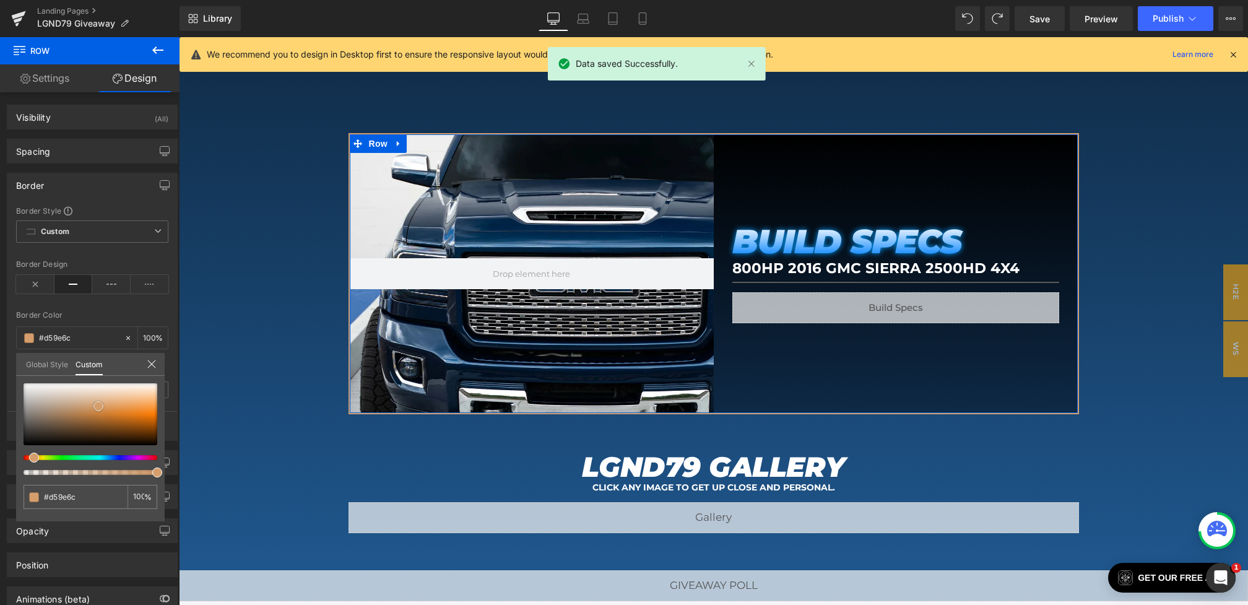
type input "#d1c3b7"
type input "#eae7e5"
type input "#ffffff"
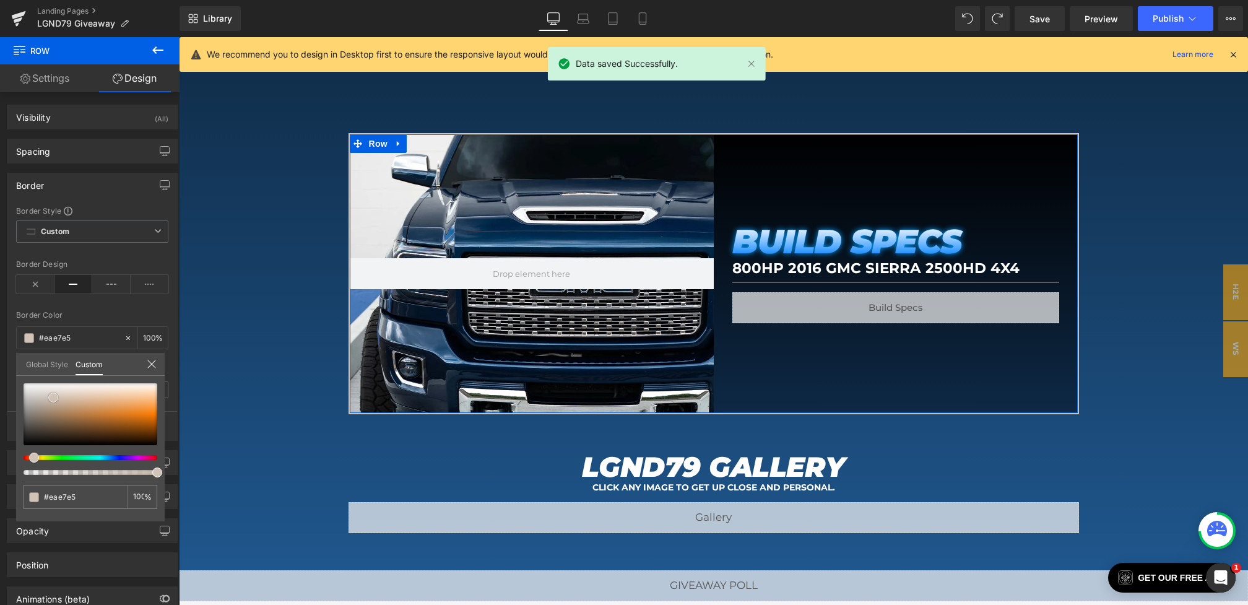
type input "#ffffff"
drag, startPoint x: 53, startPoint y: 398, endPoint x: 12, endPoint y: 367, distance: 51.4
click at [12, 367] on div "Border Border Style Custom Custom Setup Global Style Custom Setup Global Style …" at bounding box center [92, 301] width 185 height 277
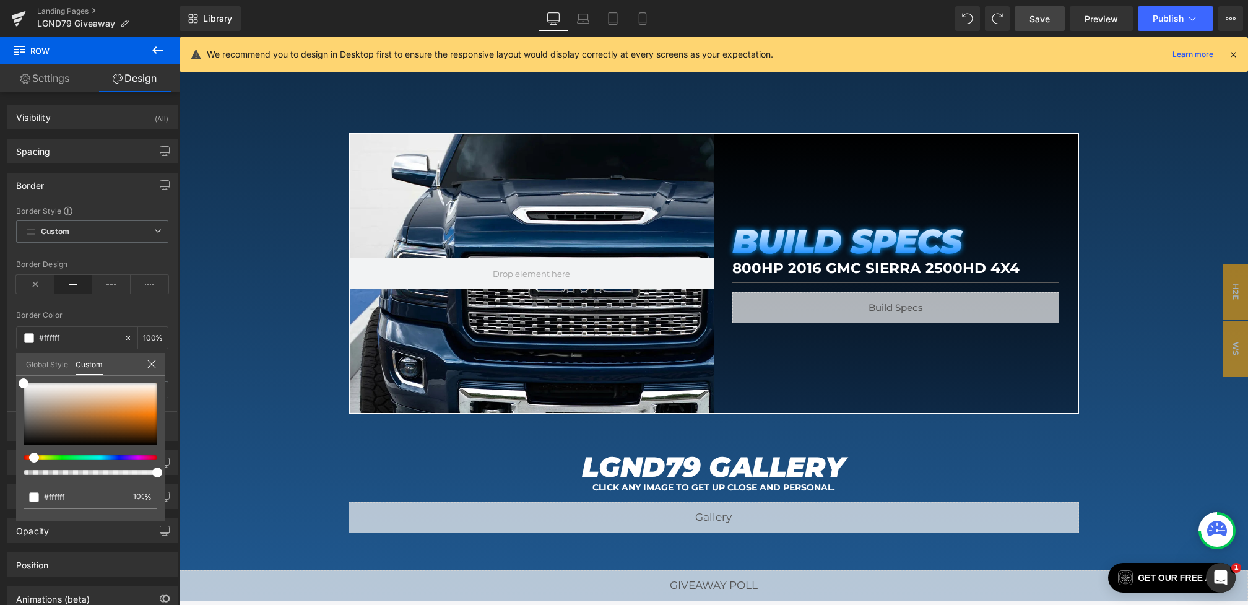
click at [1048, 17] on span "Save" at bounding box center [1040, 18] width 20 height 13
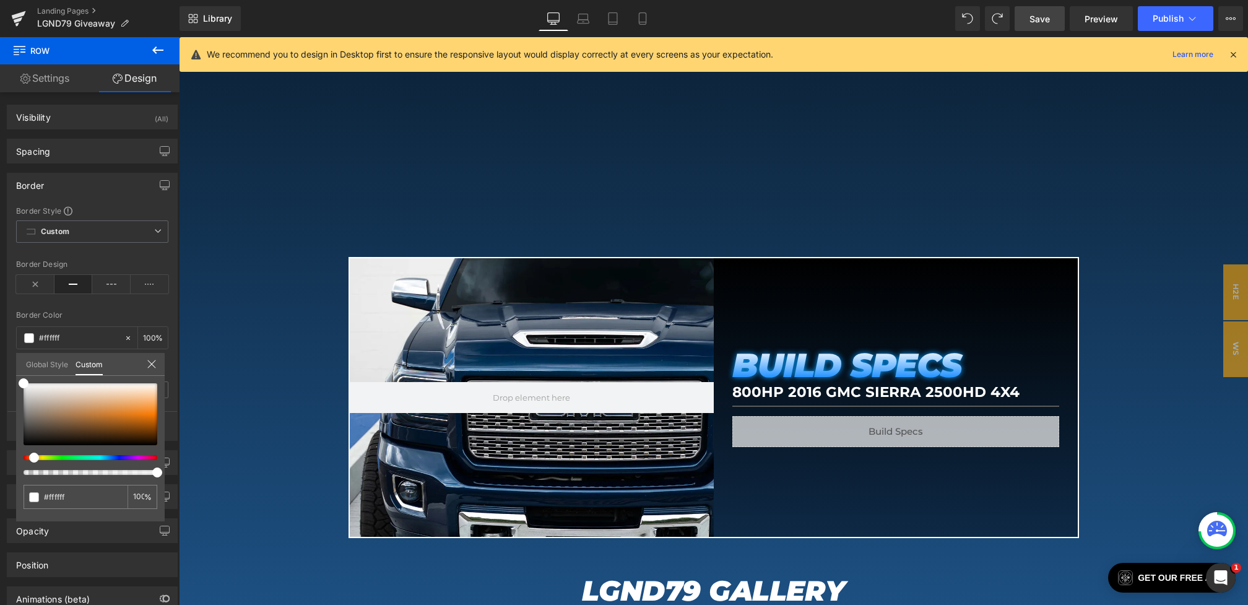
scroll to position [1277, 0]
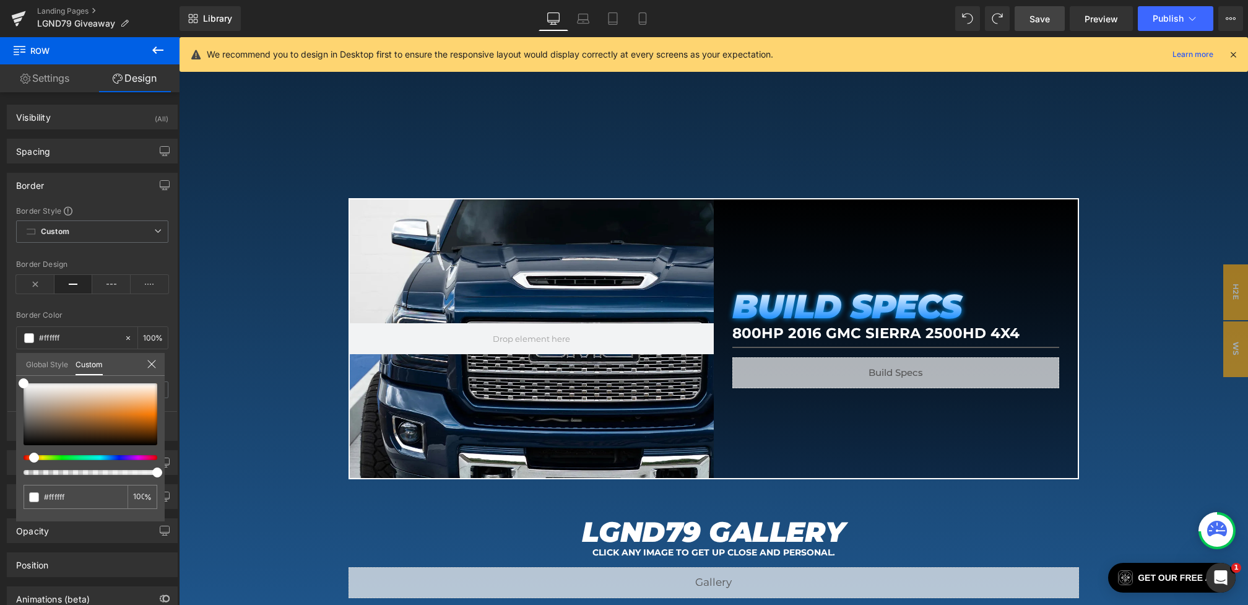
click at [655, 535] on body "Skip to content LGND79 IS LIVE - OUR SHORTEST GIVEAWAY EVER!! LGND78 & CAN-AM W…" at bounding box center [713, 381] width 1069 height 3243
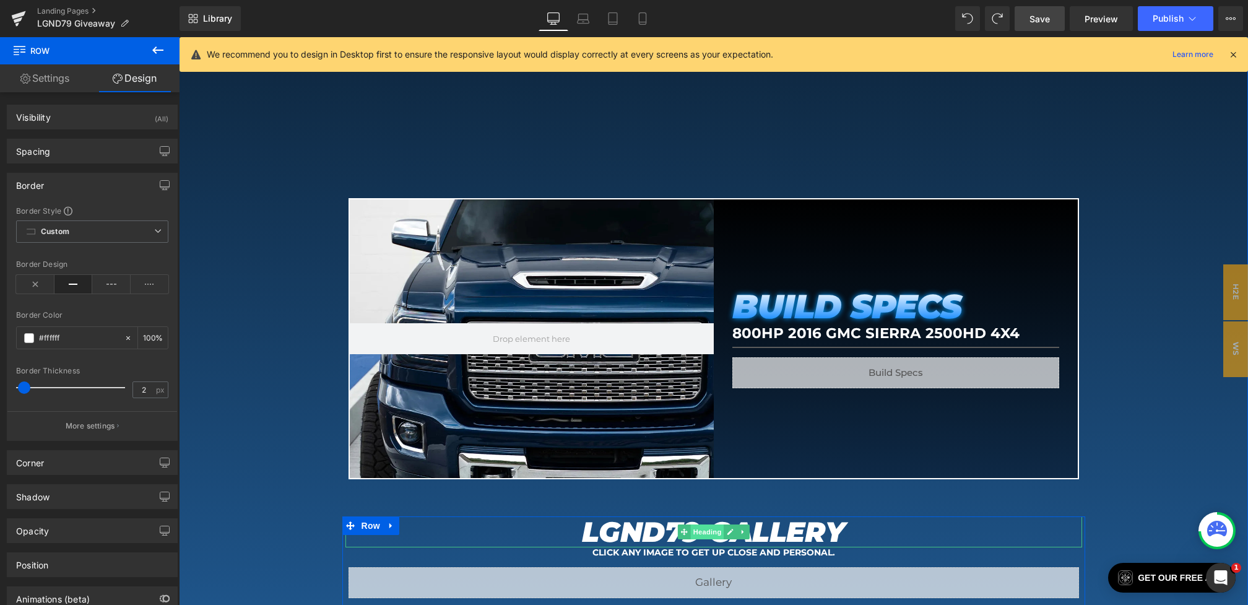
click at [679, 535] on span at bounding box center [683, 531] width 13 height 15
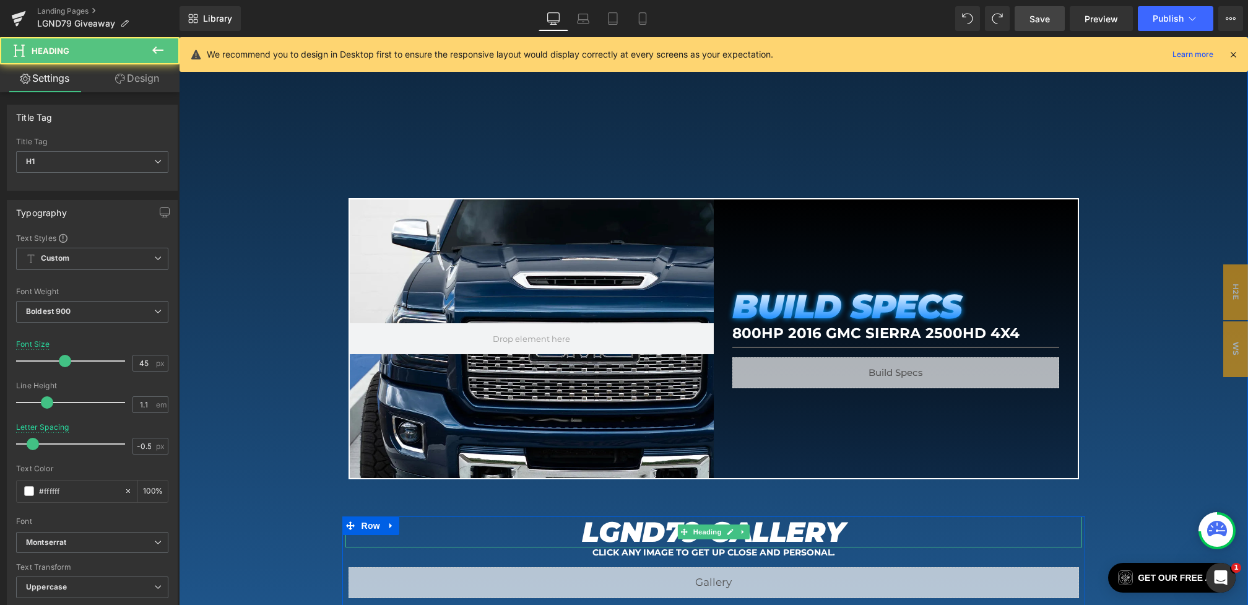
click at [650, 531] on em "LGND79 GALLERY" at bounding box center [714, 532] width 264 height 34
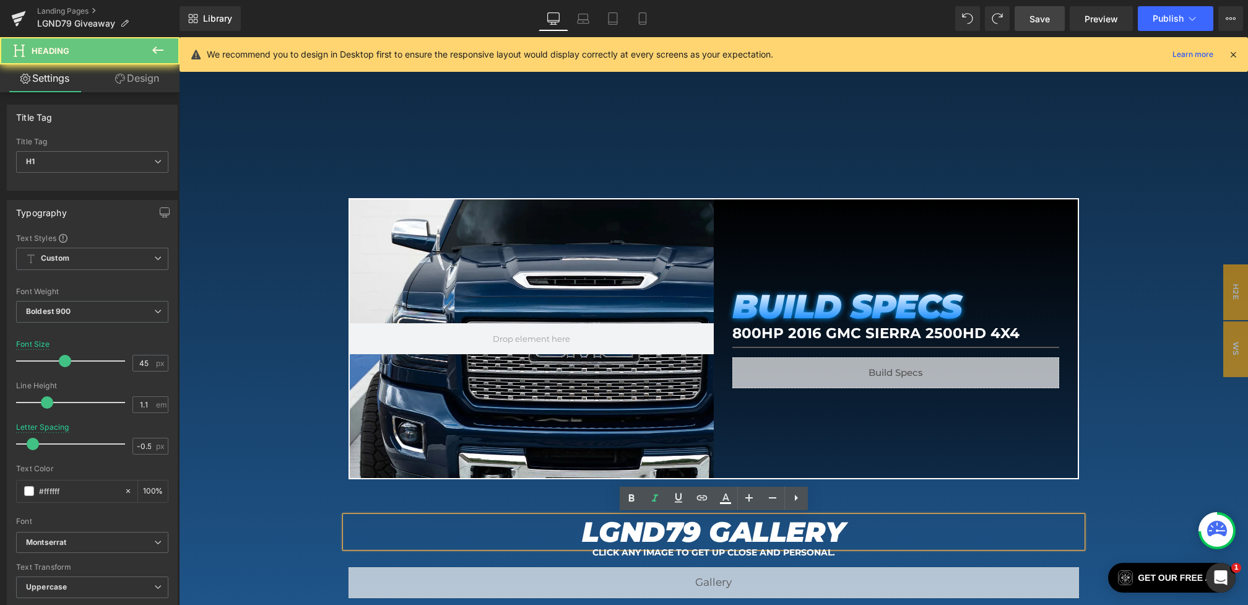
click at [684, 531] on em "LGND79 GALLERY" at bounding box center [714, 532] width 264 height 34
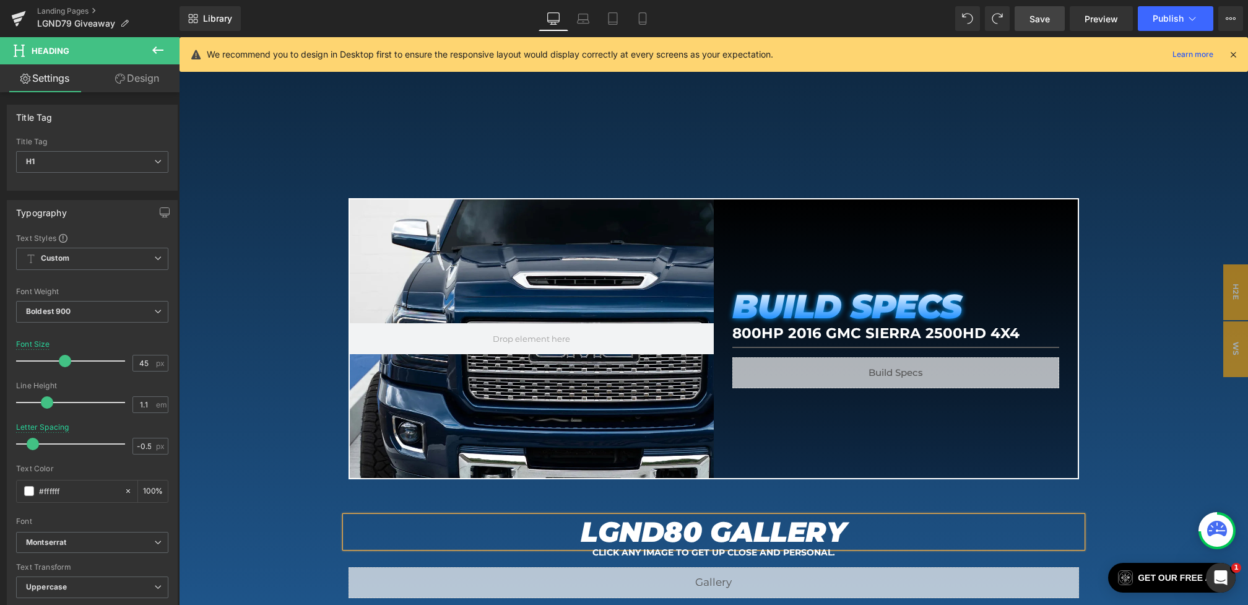
scroll to position [1637, 0]
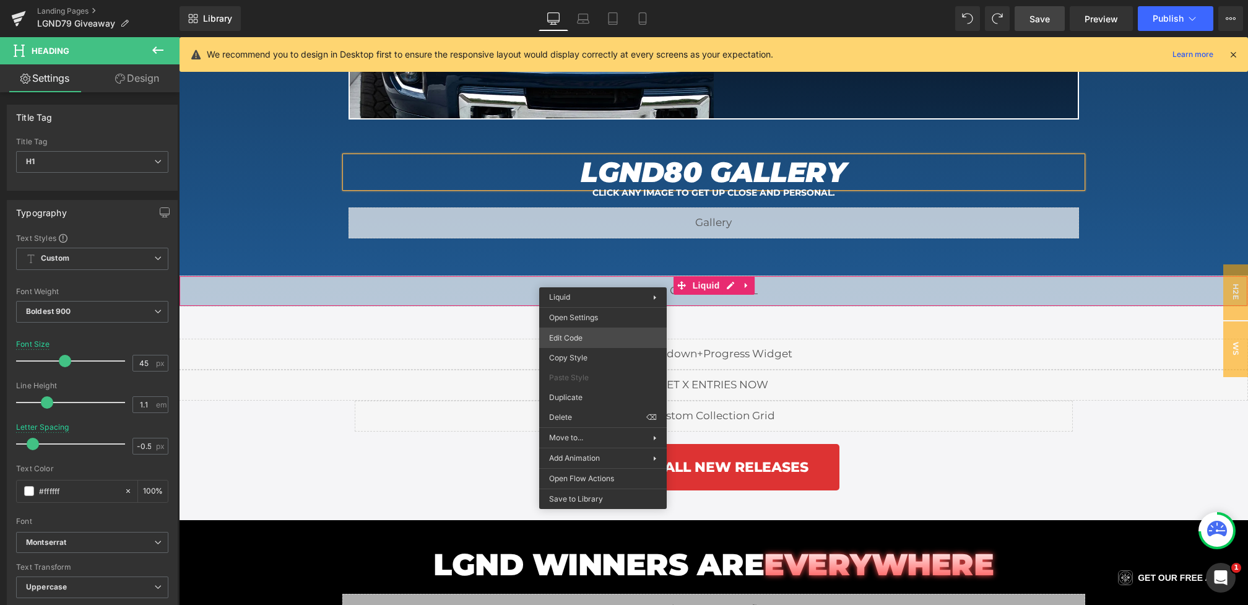
click at [570, 0] on div "Heading You are previewing how the will restyle your page. You can not edit Ele…" at bounding box center [624, 0] width 1248 height 0
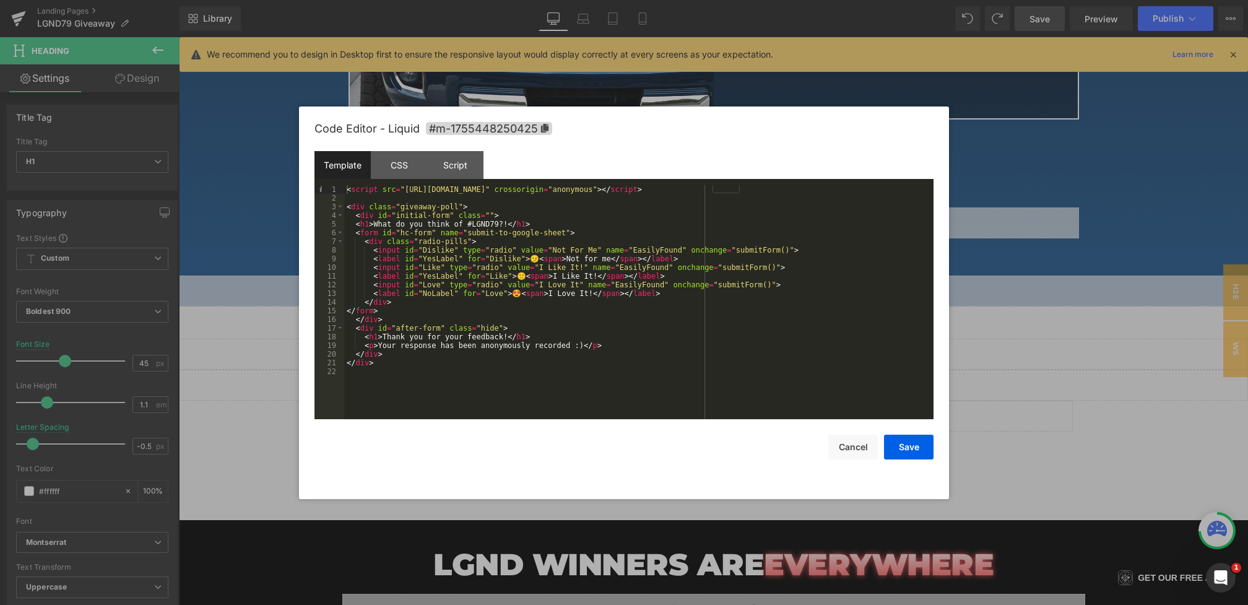
click at [501, 224] on div "< script src = "https://kit.fontawesome.com/7624535cd0.js" crossorigin = "anony…" at bounding box center [638, 310] width 589 height 251
click at [453, 153] on div "Script" at bounding box center [455, 165] width 56 height 28
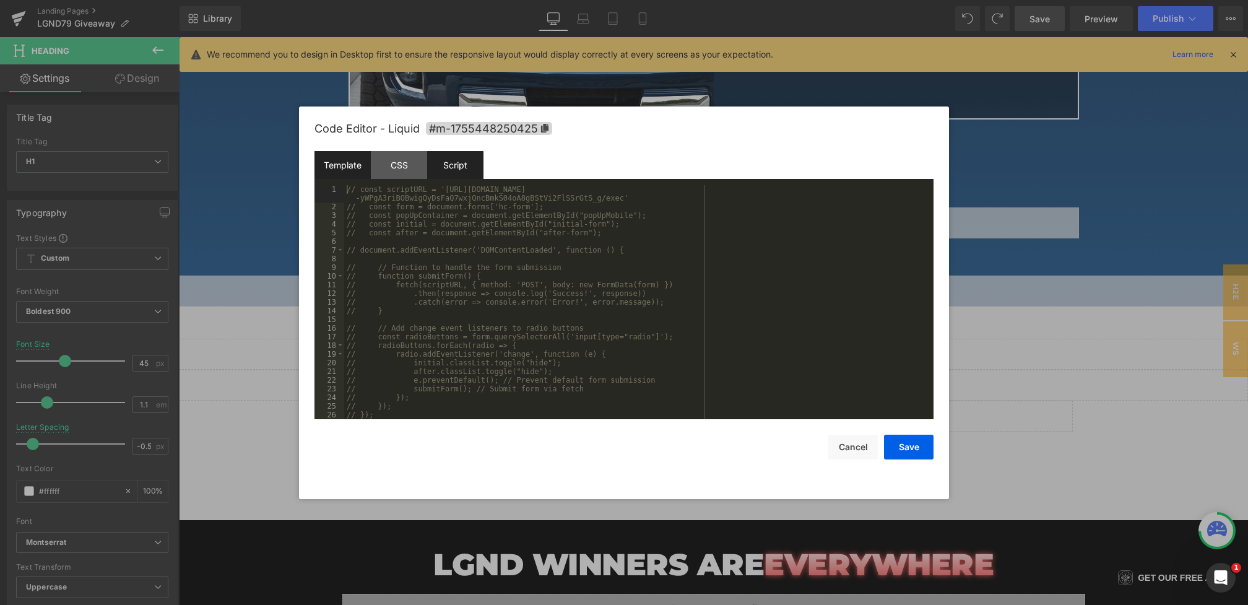
click at [349, 160] on div "Template" at bounding box center [343, 165] width 56 height 28
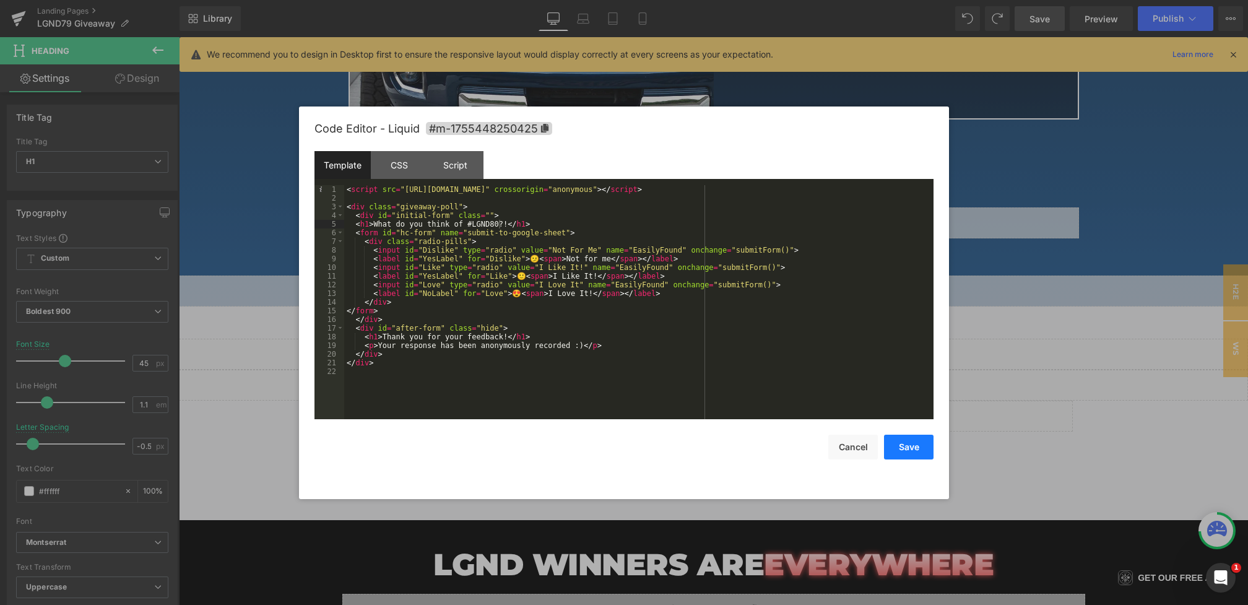
click at [892, 444] on button "Save" at bounding box center [909, 447] width 50 height 25
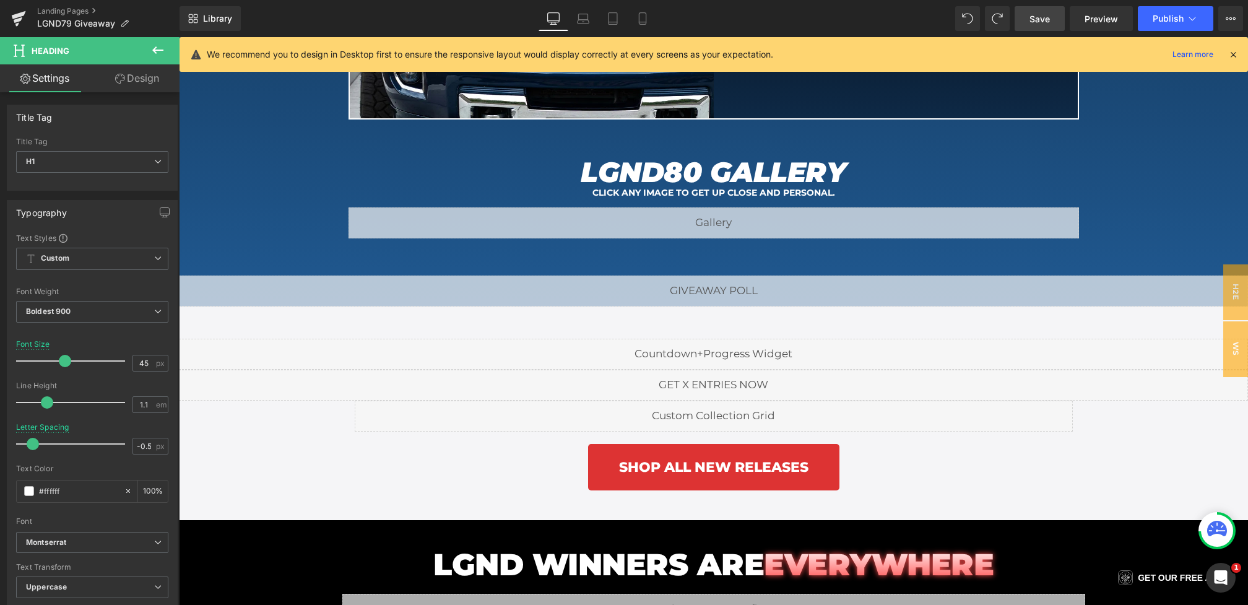
click at [1030, 19] on span "Save" at bounding box center [1040, 18] width 20 height 13
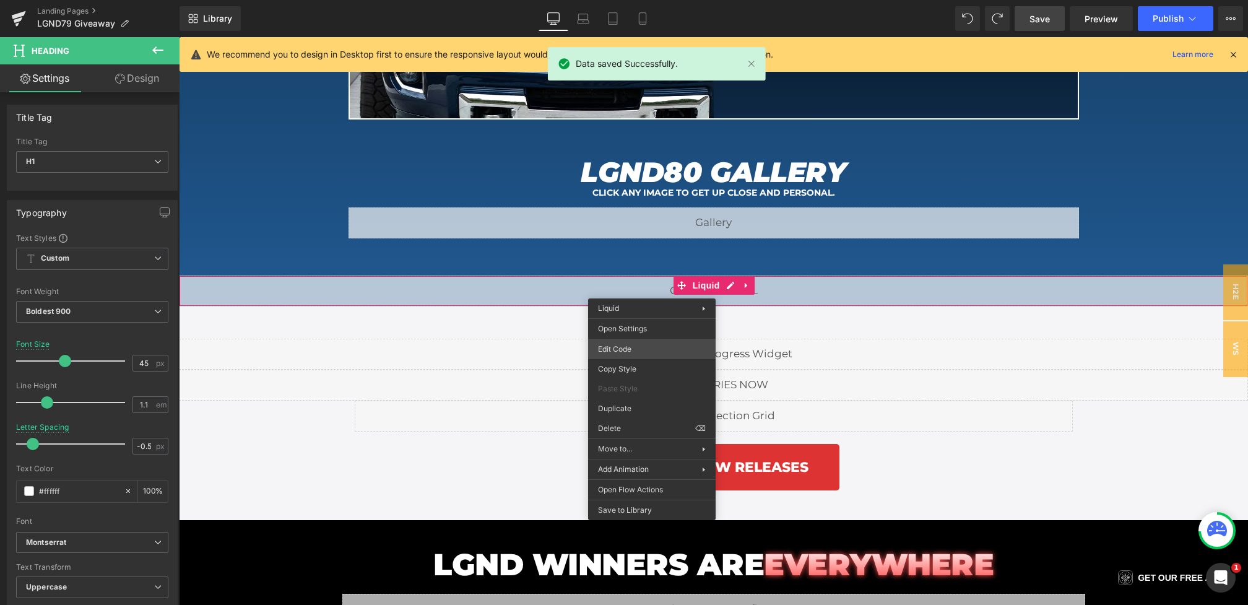
click at [628, 0] on div "Heading You are previewing how the will restyle your page. You can not edit Ele…" at bounding box center [624, 0] width 1248 height 0
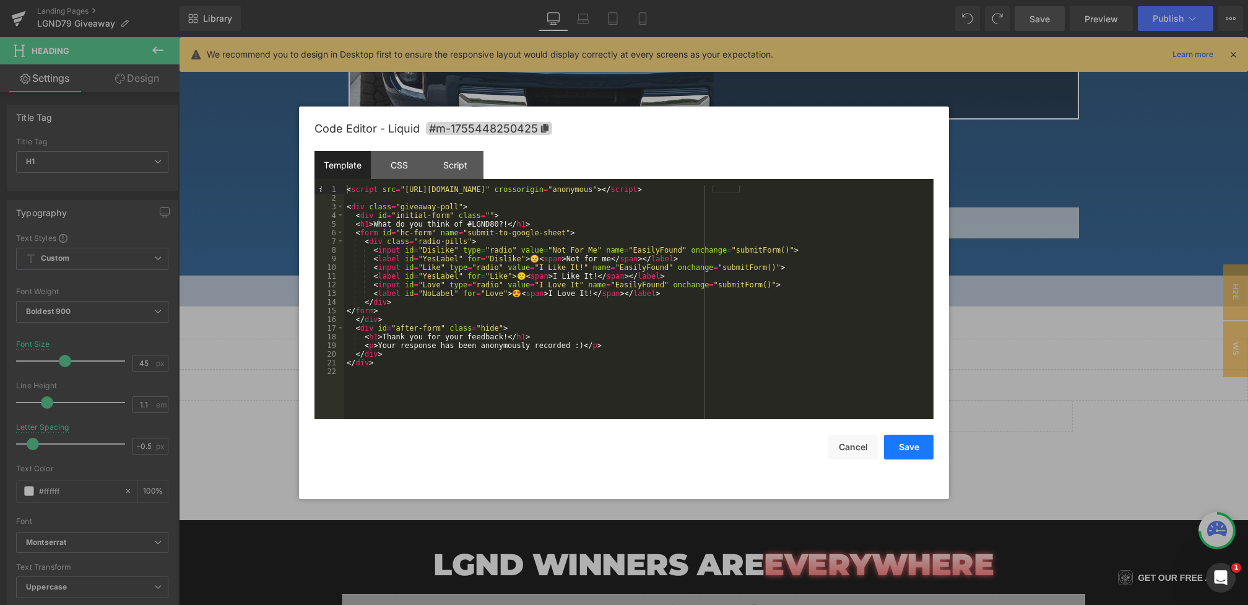
click at [892, 441] on button "Save" at bounding box center [909, 447] width 50 height 25
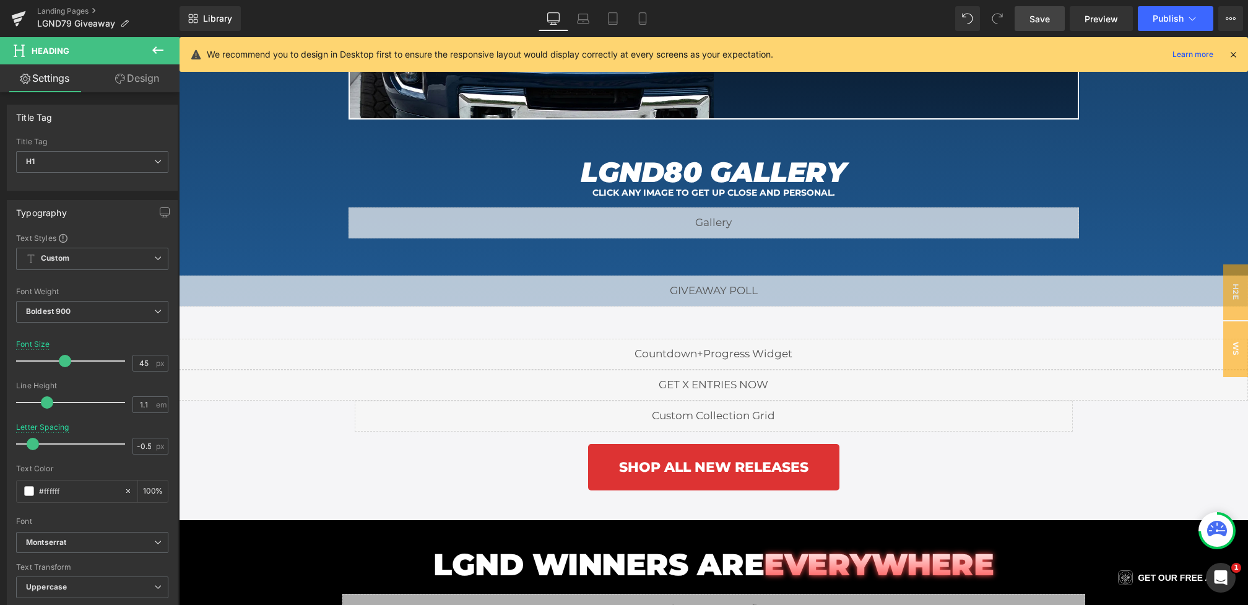
click at [1039, 18] on span "Save" at bounding box center [1040, 18] width 20 height 13
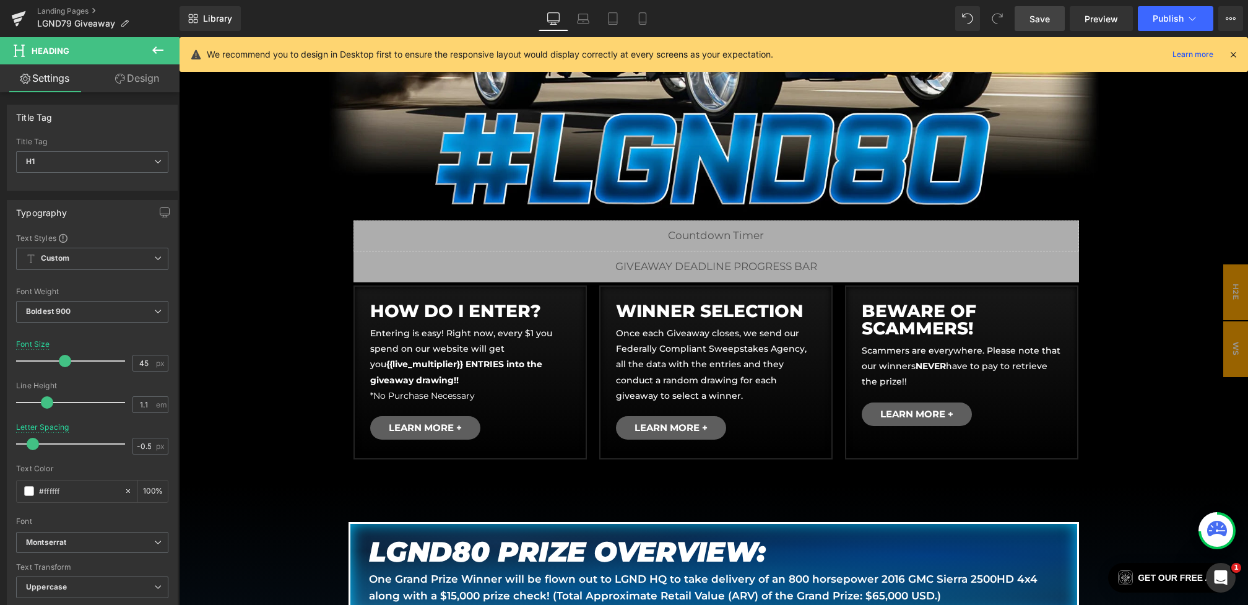
scroll to position [353, 0]
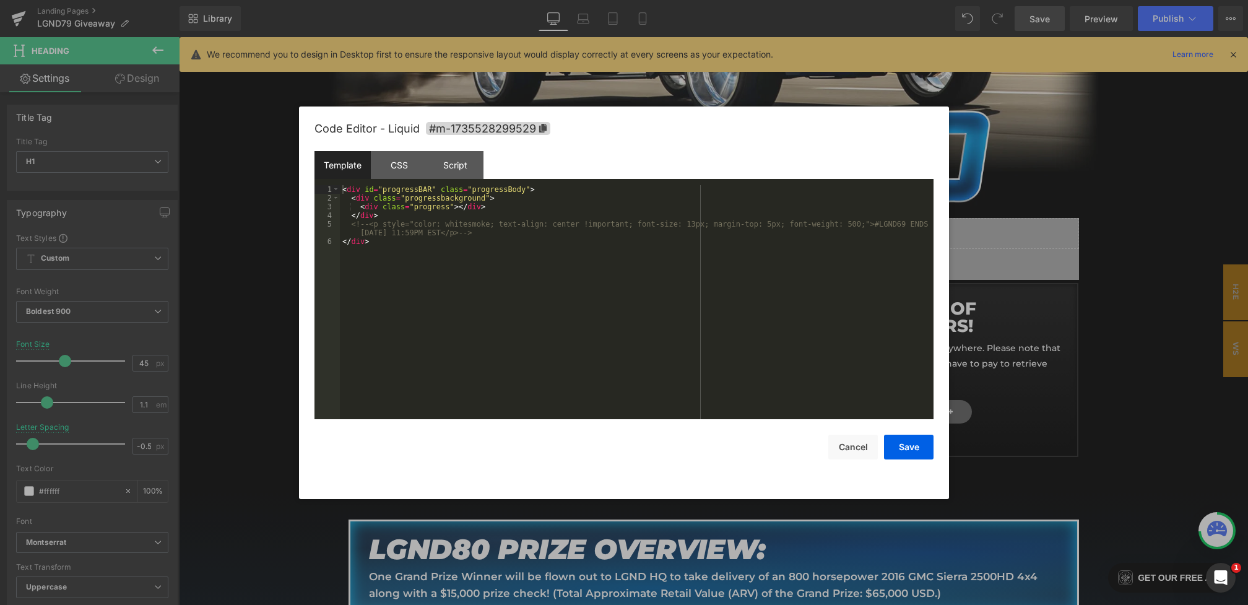
click at [562, 0] on div "Heading You are previewing how the will restyle your page. You can not edit Ele…" at bounding box center [624, 0] width 1248 height 0
click at [408, 165] on div "CSS" at bounding box center [399, 165] width 56 height 28
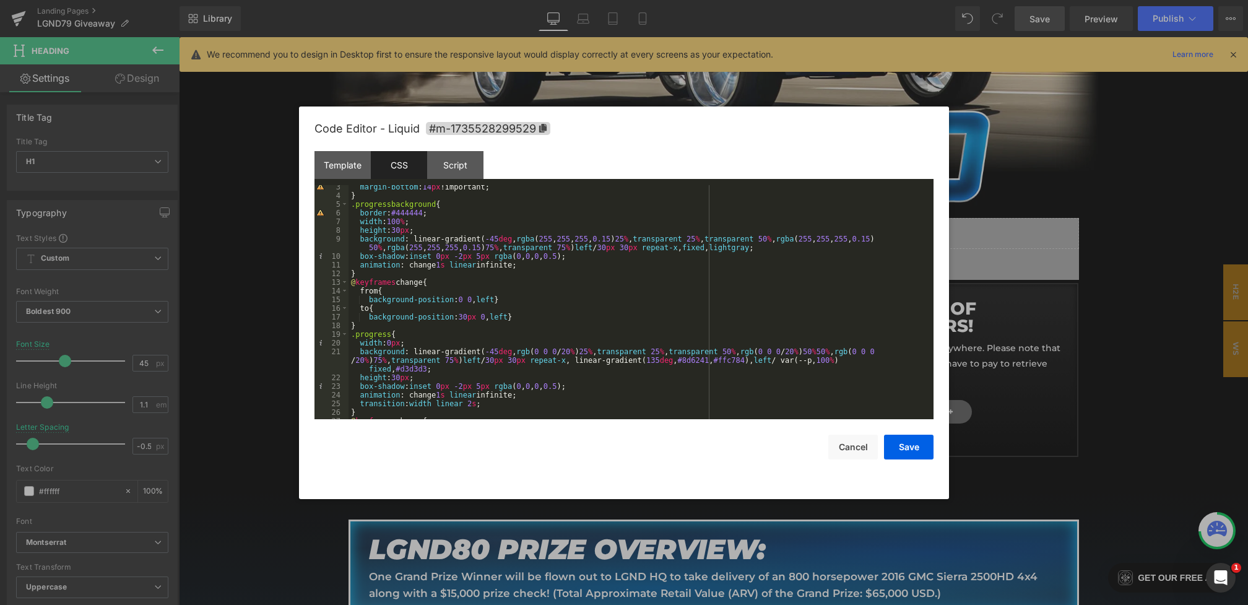
scroll to position [40, 0]
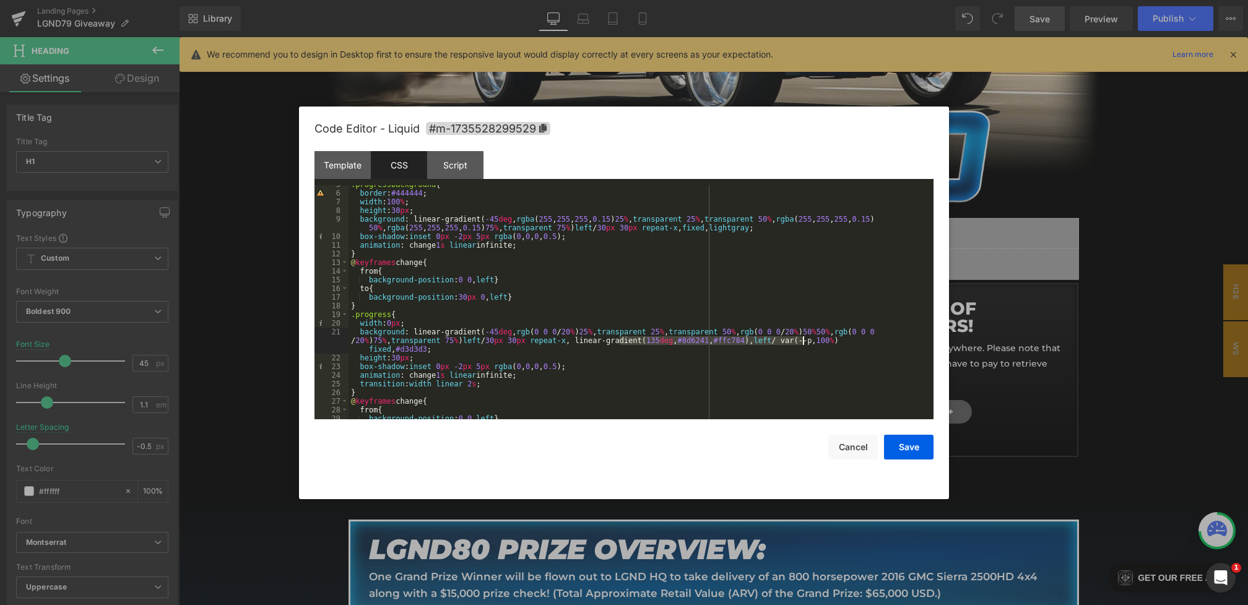
drag, startPoint x: 619, startPoint y: 339, endPoint x: 804, endPoint y: 340, distance: 185.8
click at [804, 340] on div ".progressbackground { border : #444444 ; width : 100 % ; height : 30 px ; backg…" at bounding box center [639, 305] width 580 height 251
click at [902, 444] on button "Save" at bounding box center [909, 447] width 50 height 25
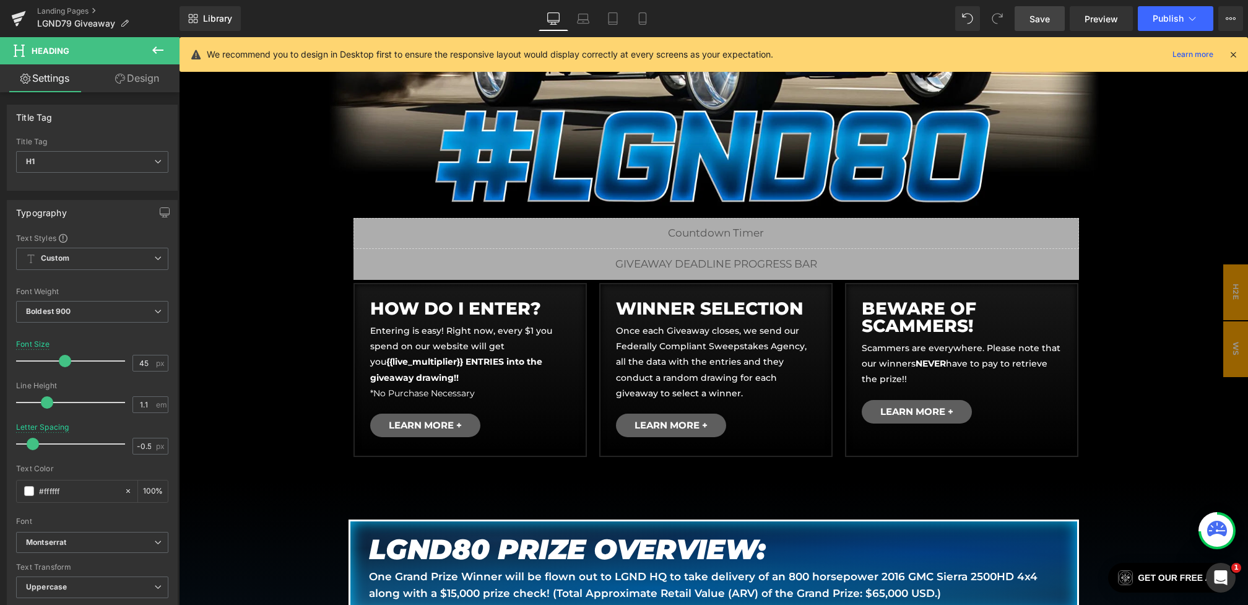
click at [1042, 20] on span "Save" at bounding box center [1040, 18] width 20 height 13
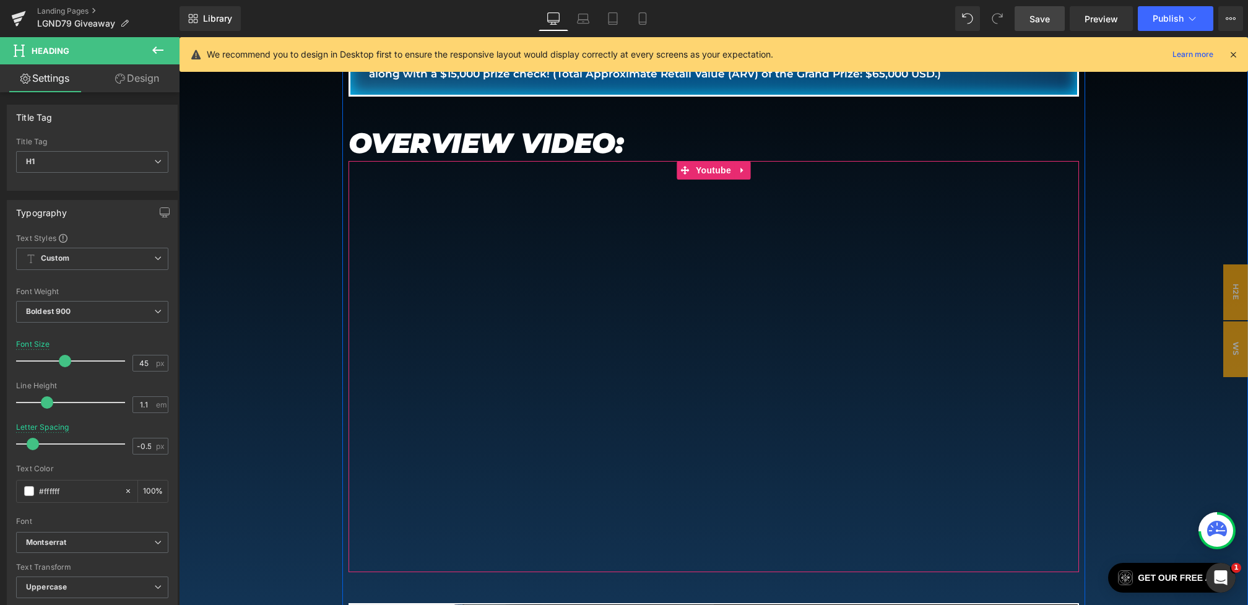
scroll to position [1258, 0]
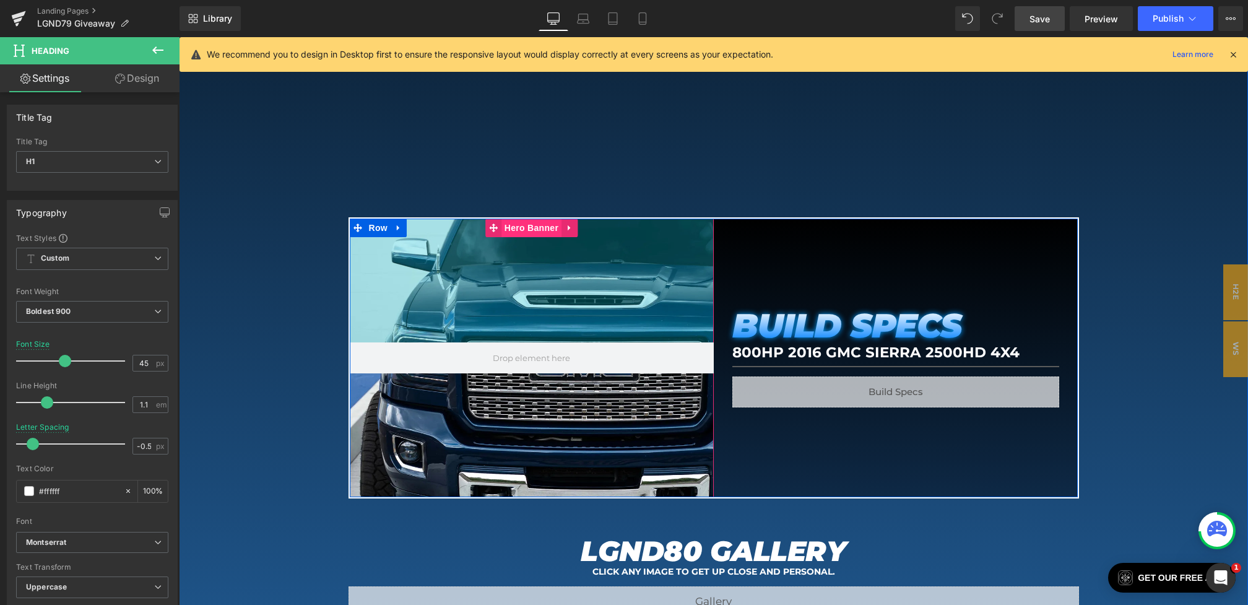
click at [536, 228] on span "Hero Banner" at bounding box center [532, 228] width 60 height 19
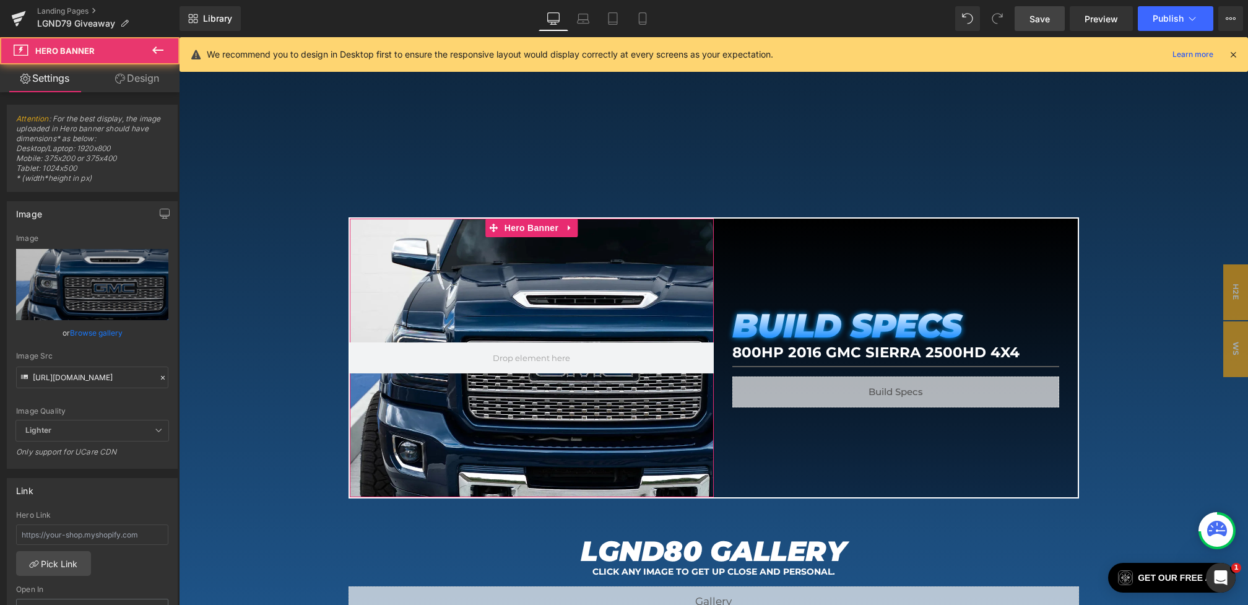
click at [159, 373] on icon at bounding box center [163, 377] width 9 height 9
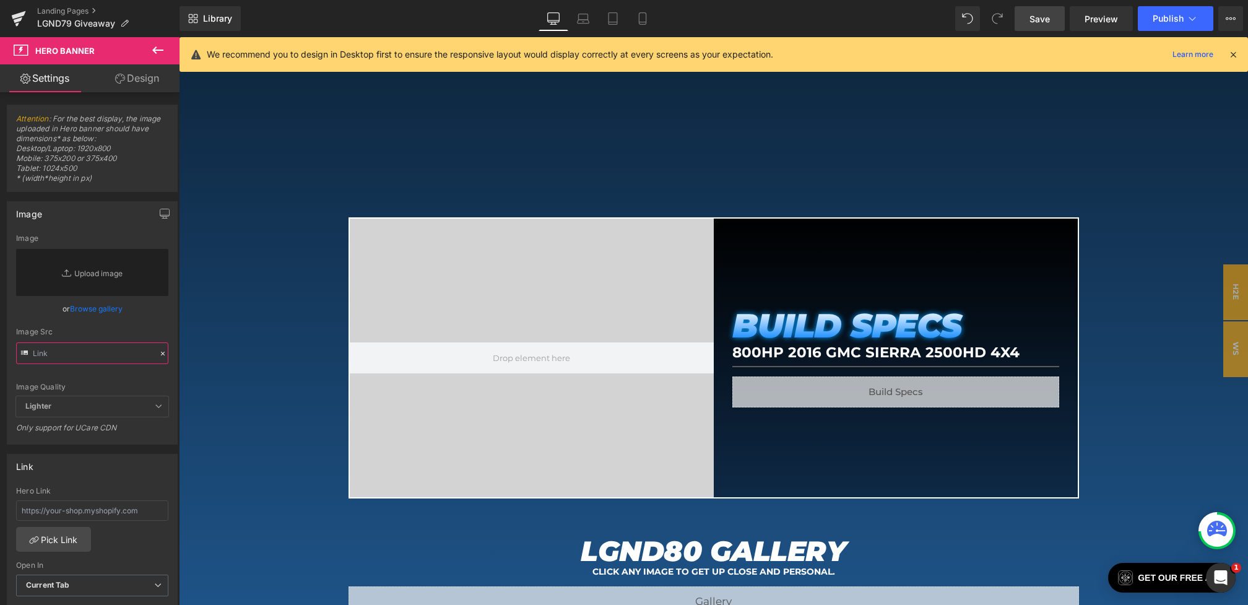
click at [124, 348] on input "text" at bounding box center [92, 353] width 152 height 22
paste input "https://cdn.shopify.com/s/files/1/0068/4245/0009/files/80-BS-Desktop1.webp?v=17…"
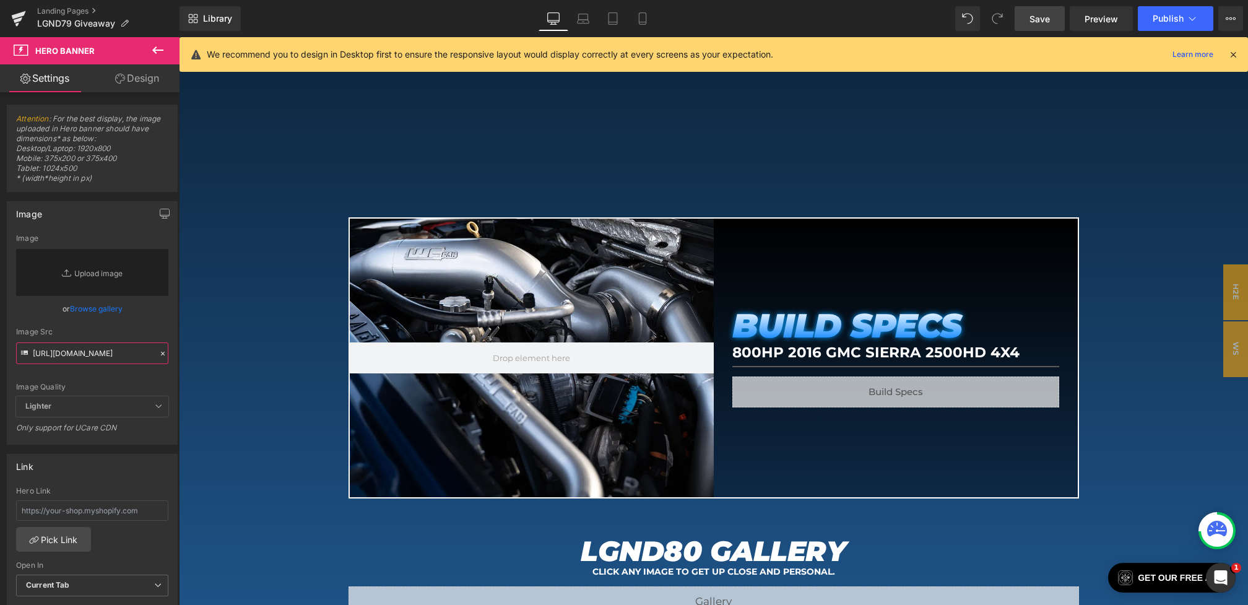
type input "https://cdn.shopify.com/s/files/1/0068/4245/0009/files/80-BS-Desktop1.webp?v=17…"
click at [136, 335] on div "Image Src https://cdn.shopify.com/s/files/1/0068/4245/0009/files/80-BS-Desktop1…" at bounding box center [92, 346] width 152 height 37
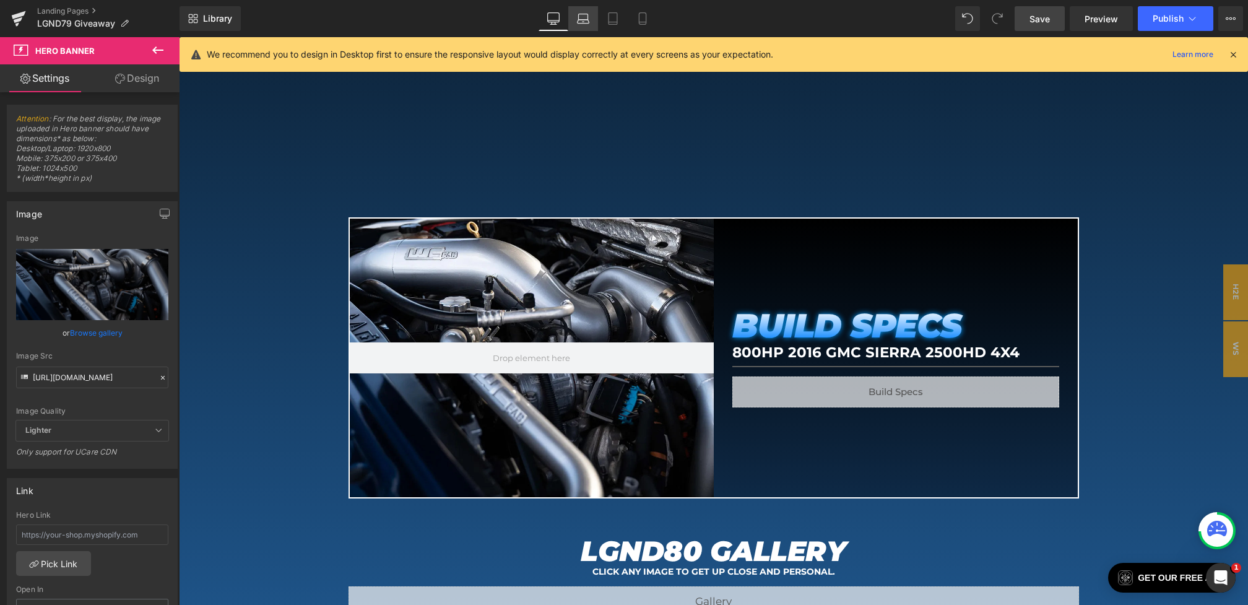
click at [584, 20] on icon at bounding box center [584, 22] width 12 height 4
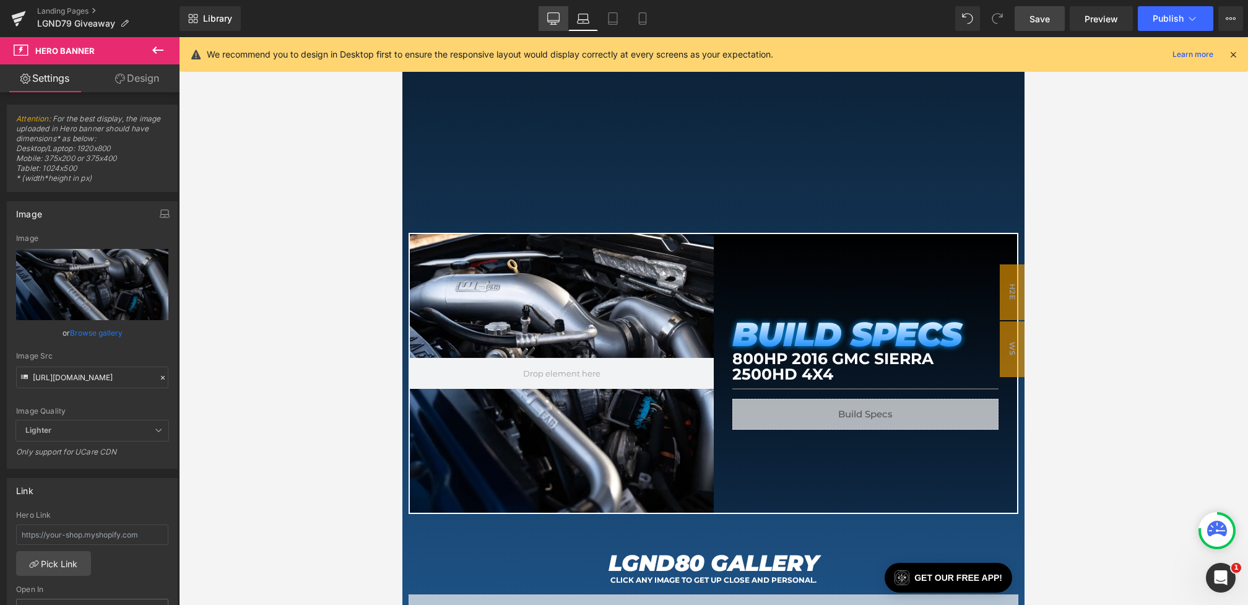
click at [555, 20] on icon at bounding box center [554, 20] width 12 height 0
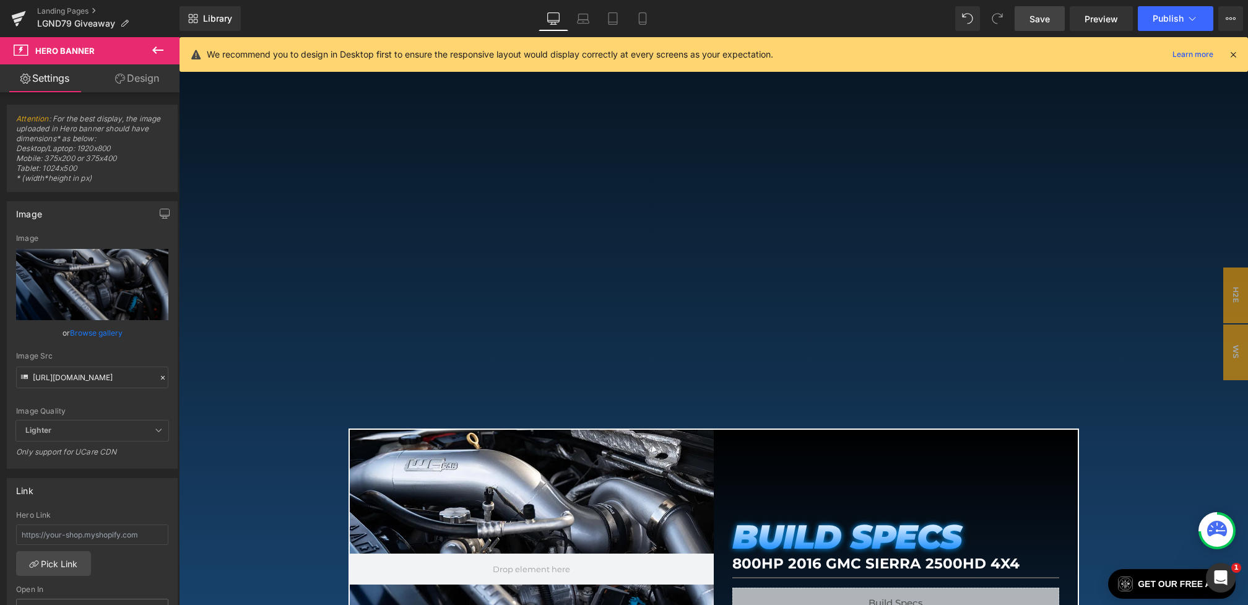
scroll to position [1258, 0]
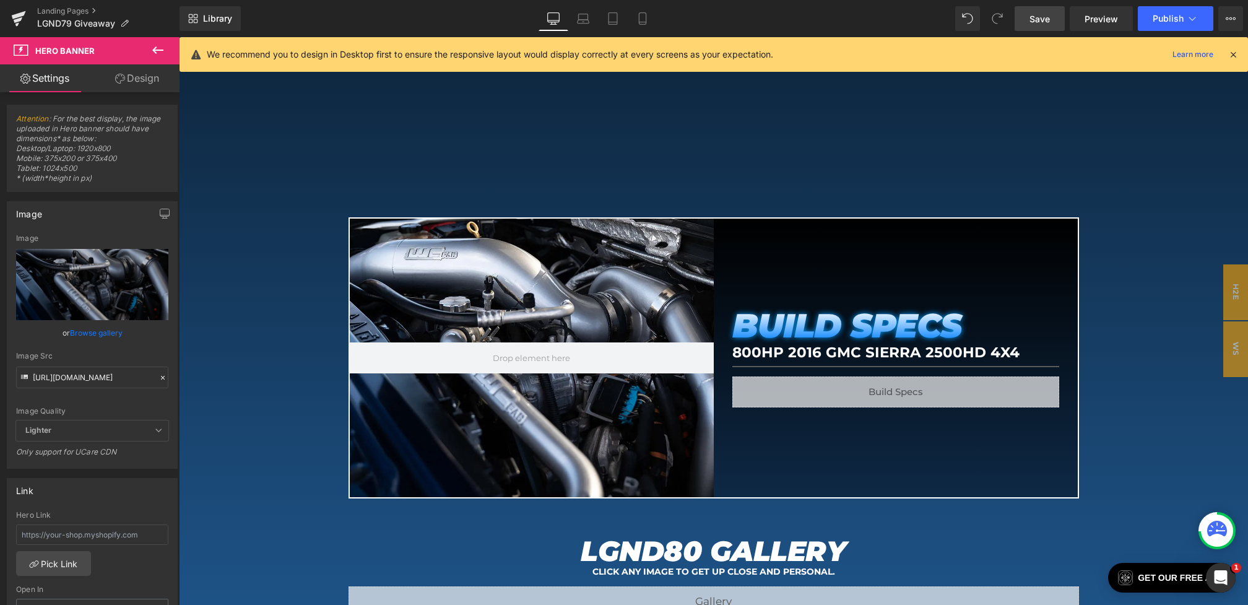
click at [1040, 20] on span "Save" at bounding box center [1040, 18] width 20 height 13
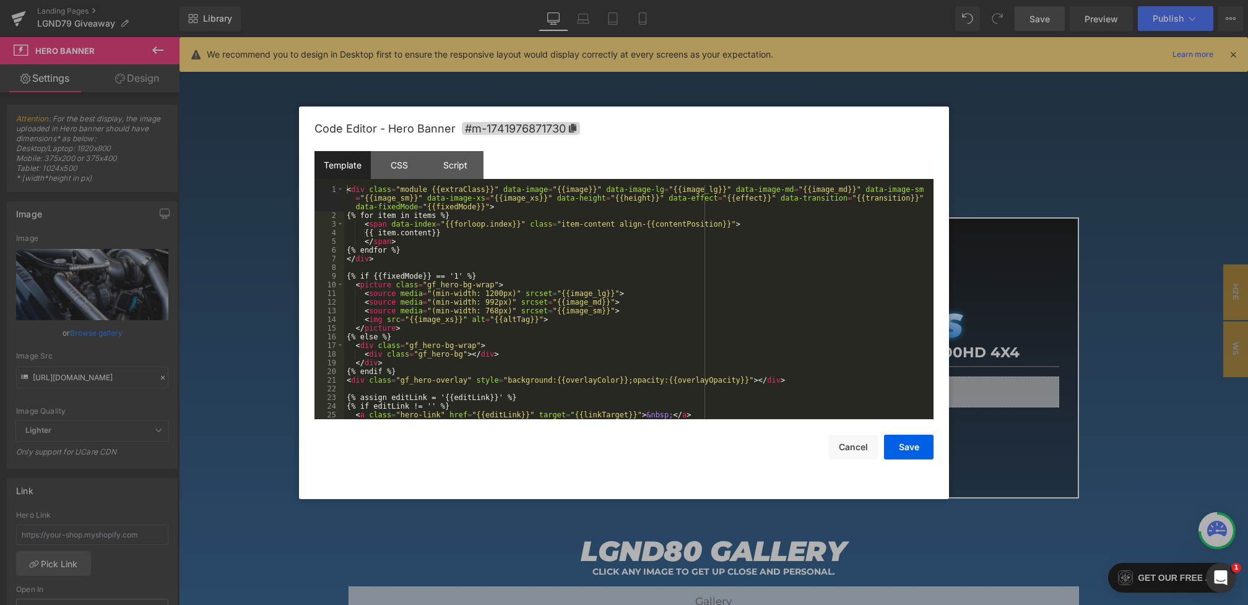
click at [578, 0] on div "Hero Banner You are previewing how the will restyle your page. You can not edit…" at bounding box center [624, 0] width 1248 height 0
click at [396, 163] on div "CSS" at bounding box center [399, 165] width 56 height 28
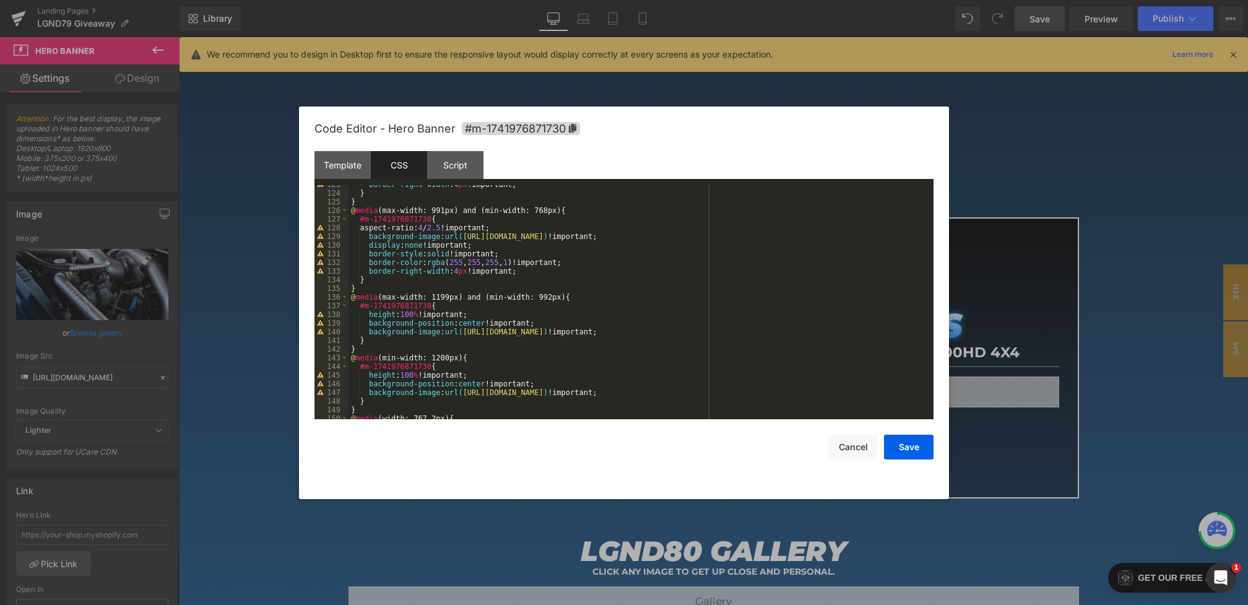
scroll to position [1143, 0]
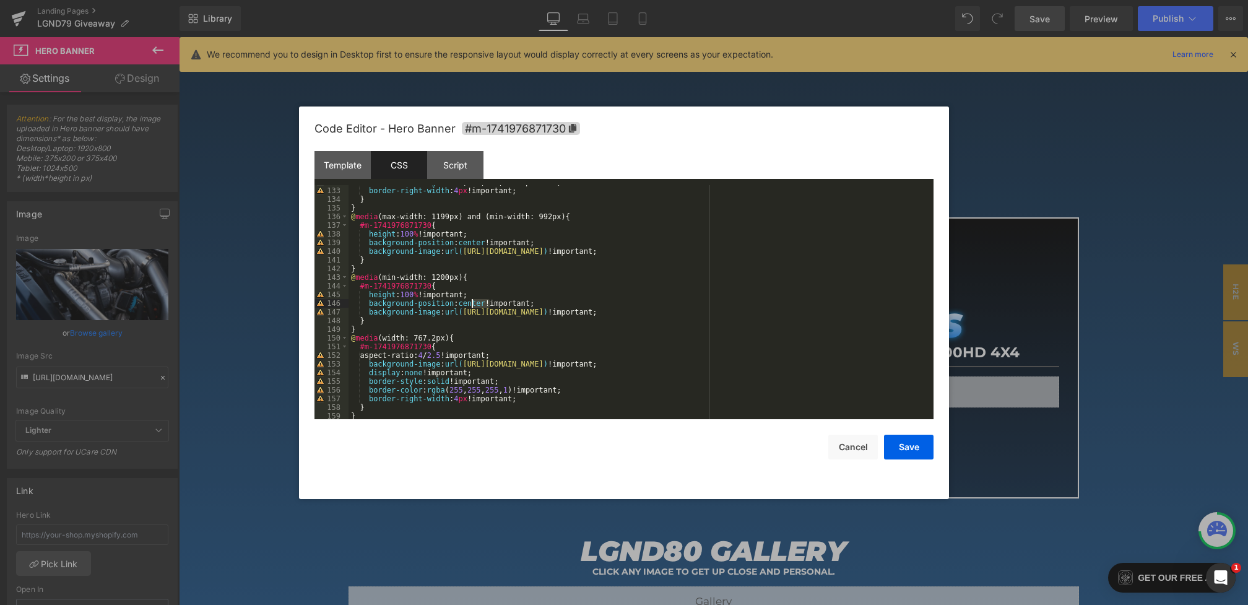
drag, startPoint x: 490, startPoint y: 305, endPoint x: 466, endPoint y: 303, distance: 24.2
click at [466, 303] on div "border-color : rgba ( 255 , 255 , 255 , 1 )!important; border-right-width : 4 p…" at bounding box center [639, 303] width 580 height 251
drag, startPoint x: 490, startPoint y: 243, endPoint x: 469, endPoint y: 243, distance: 21.1
click at [469, 243] on div "border-color : rgba ( 255 , 255 , 255 , 1 )!important; border-right-width : 4 p…" at bounding box center [639, 303] width 580 height 251
click at [482, 303] on div "border-color : rgba ( 255 , 255 , 255 , 1 )!important; border-right-width : 4 p…" at bounding box center [639, 303] width 580 height 251
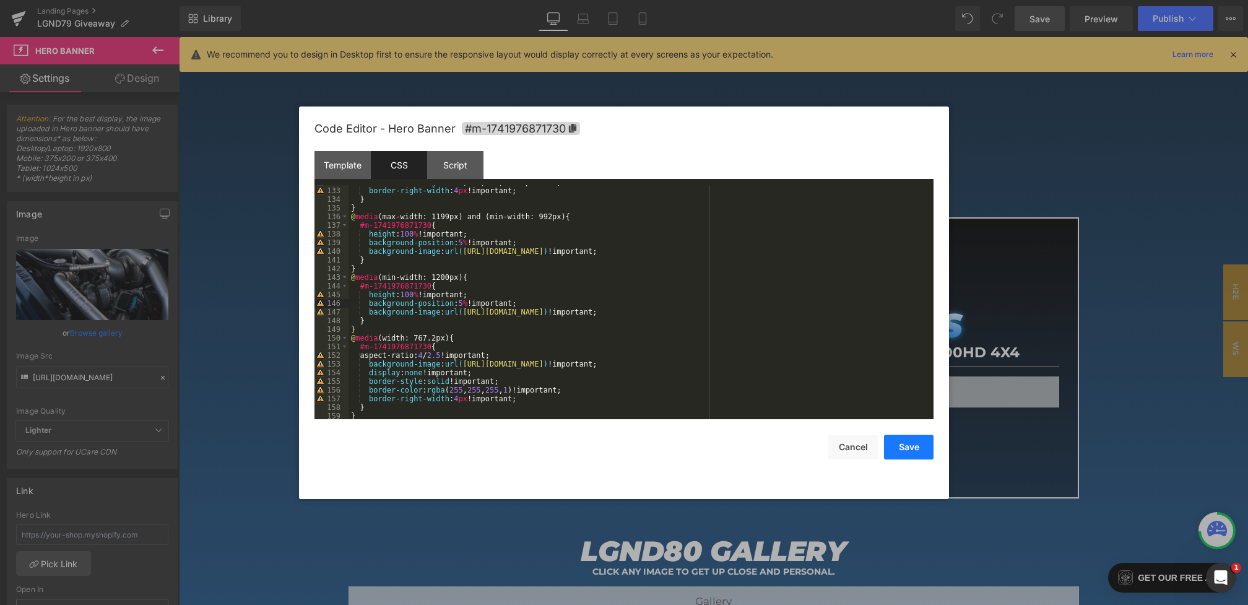
click at [902, 447] on button "Save" at bounding box center [909, 447] width 50 height 25
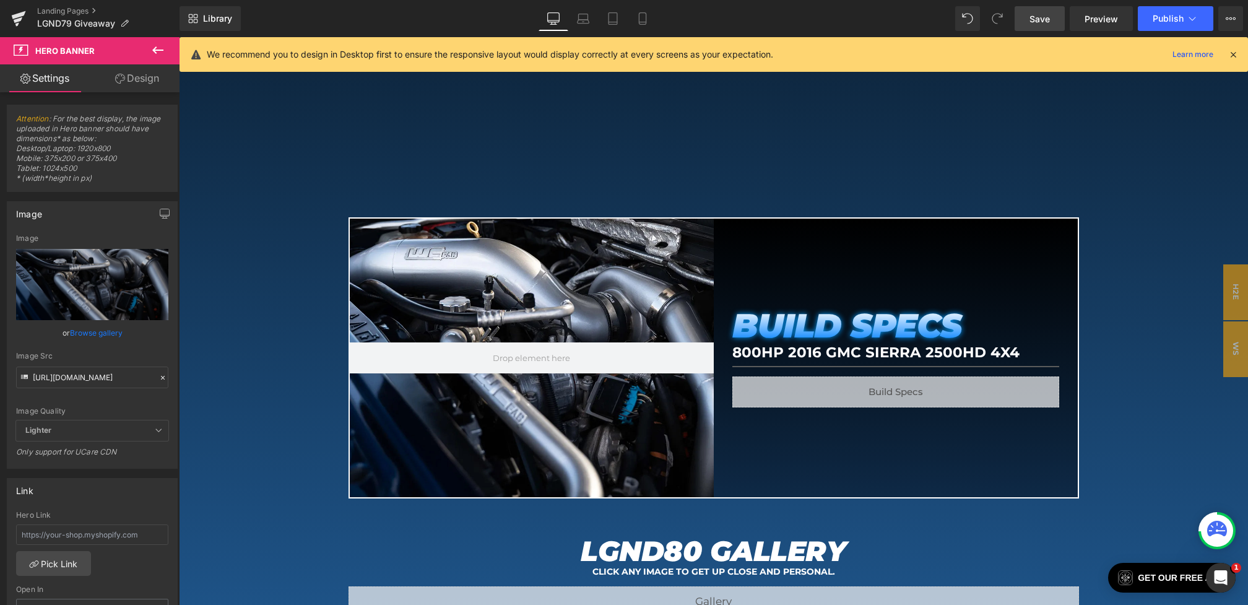
click at [1047, 22] on span "Save" at bounding box center [1040, 18] width 20 height 13
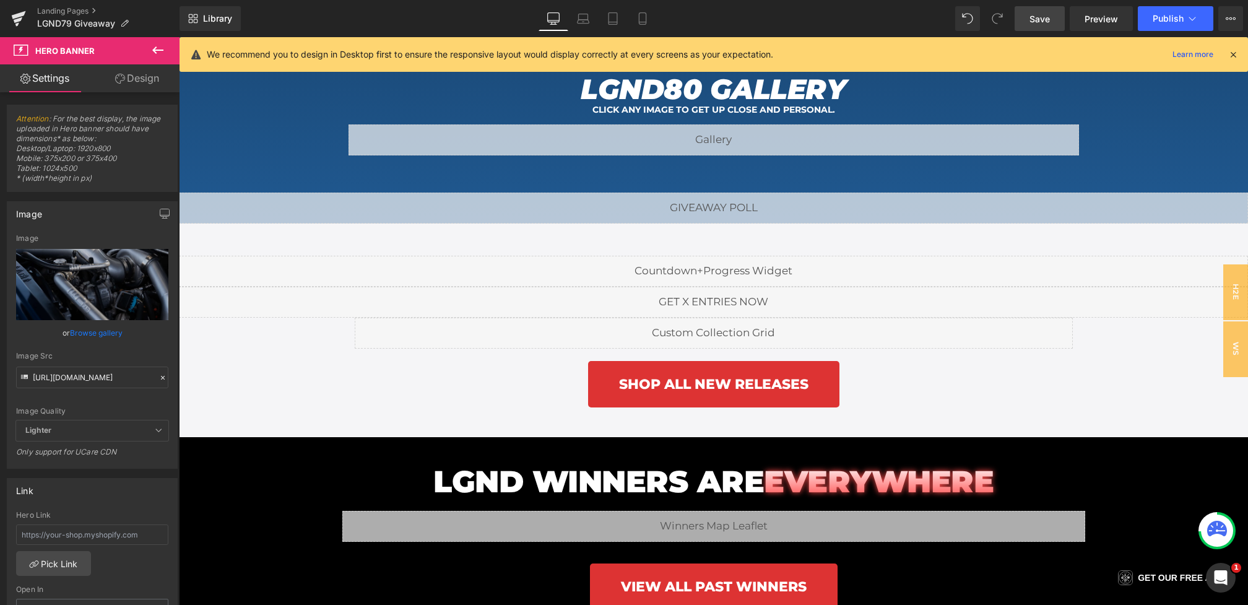
scroll to position [1557, 0]
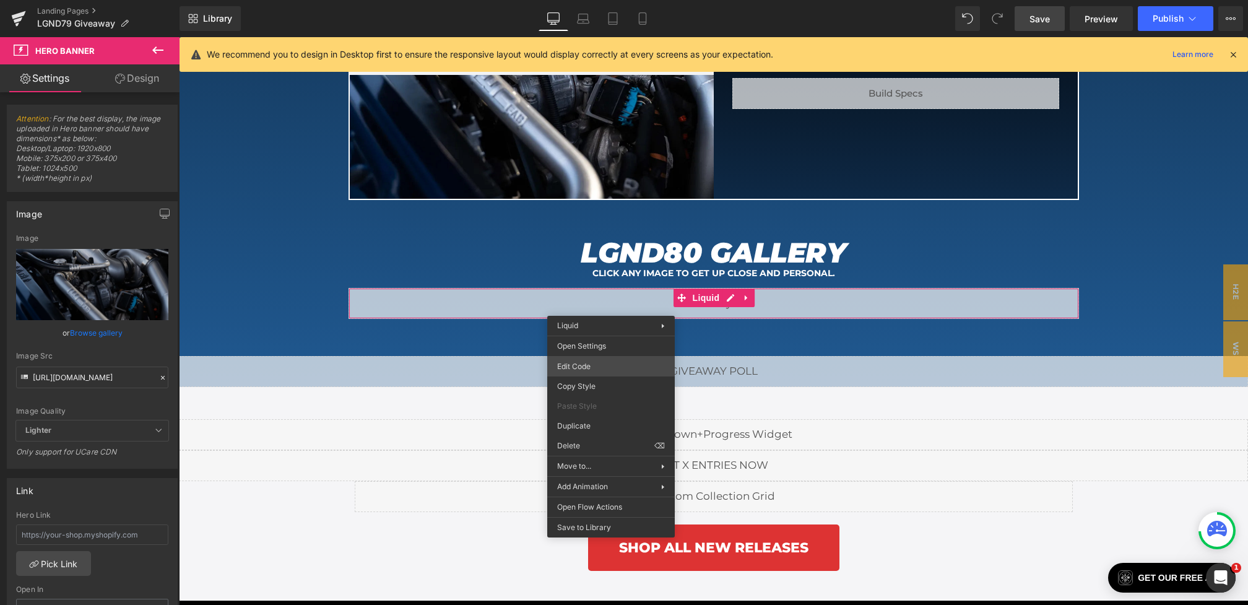
click at [577, 0] on div "Hero Banner You are previewing how the will restyle your page. You can not edit…" at bounding box center [624, 0] width 1248 height 0
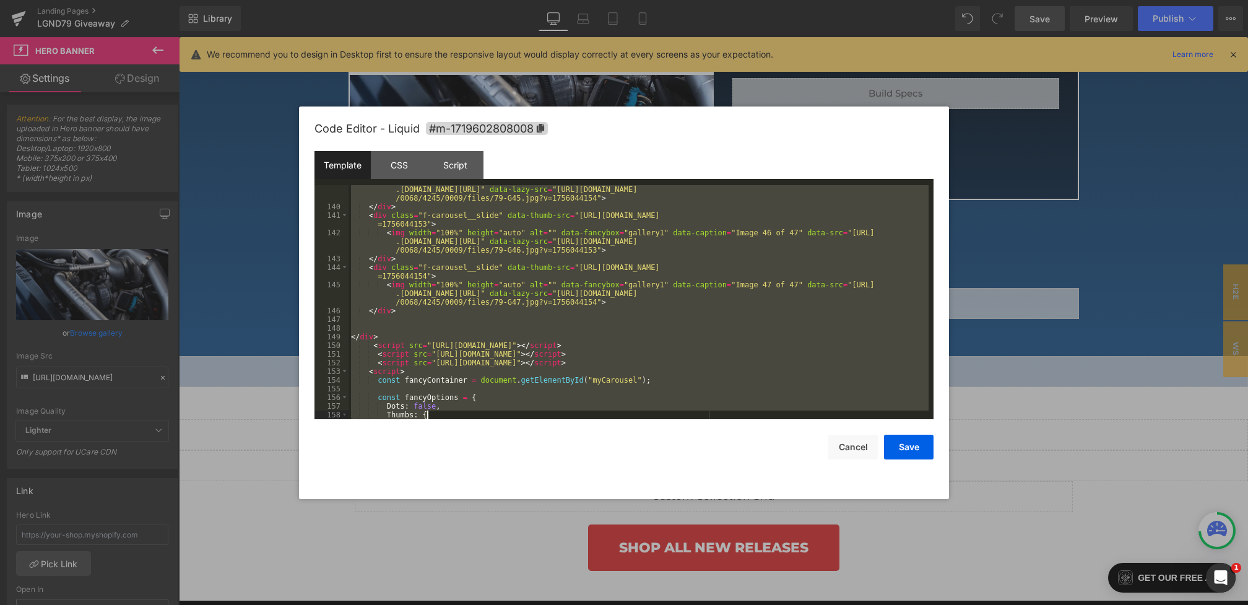
scroll to position [2427, 0]
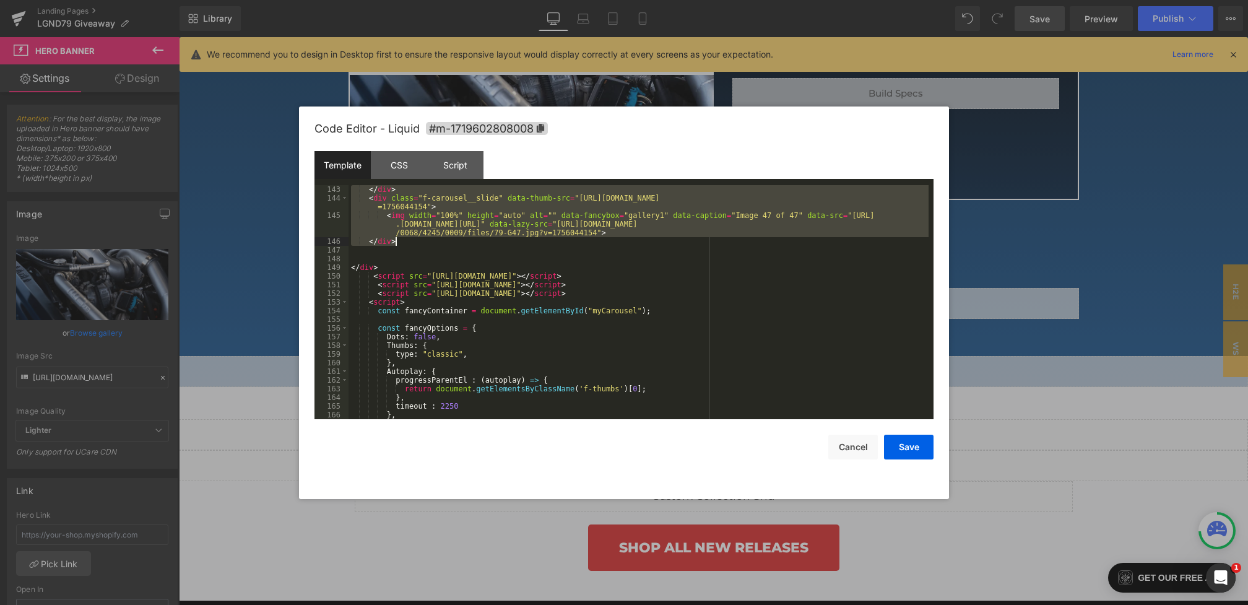
drag, startPoint x: 370, startPoint y: 234, endPoint x: 633, endPoint y: 245, distance: 263.4
click at [633, 245] on div "</ div > < div class = "f-carousel__slide" data-thumb-src = "https://cdn.shopif…" at bounding box center [639, 310] width 580 height 251
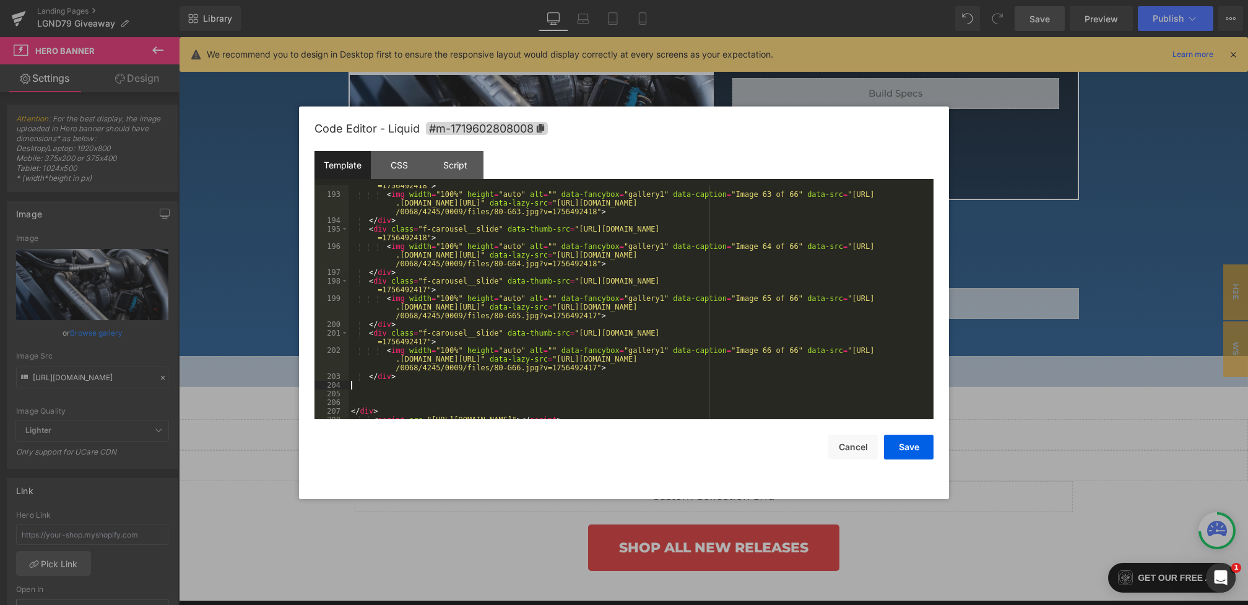
scroll to position [3334, 0]
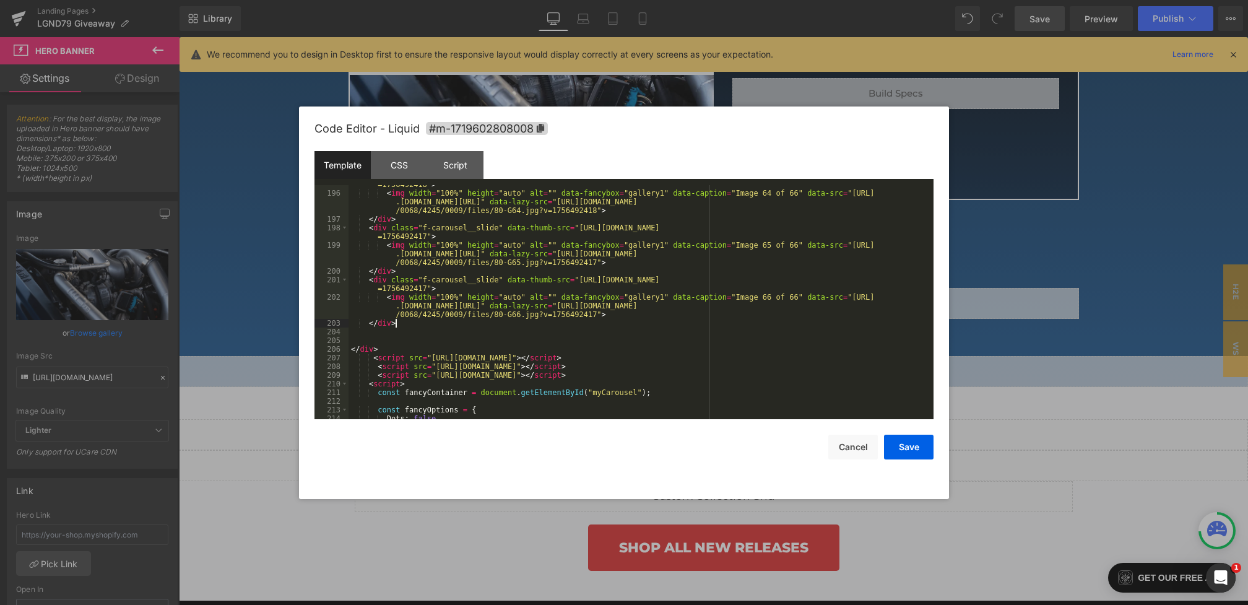
click at [372, 333] on div "< div class = "f-carousel__slide" data-thumb-src = "https://cdn.shopify.com/s/f…" at bounding box center [639, 302] width 580 height 260
click at [902, 443] on button "Save" at bounding box center [909, 447] width 50 height 25
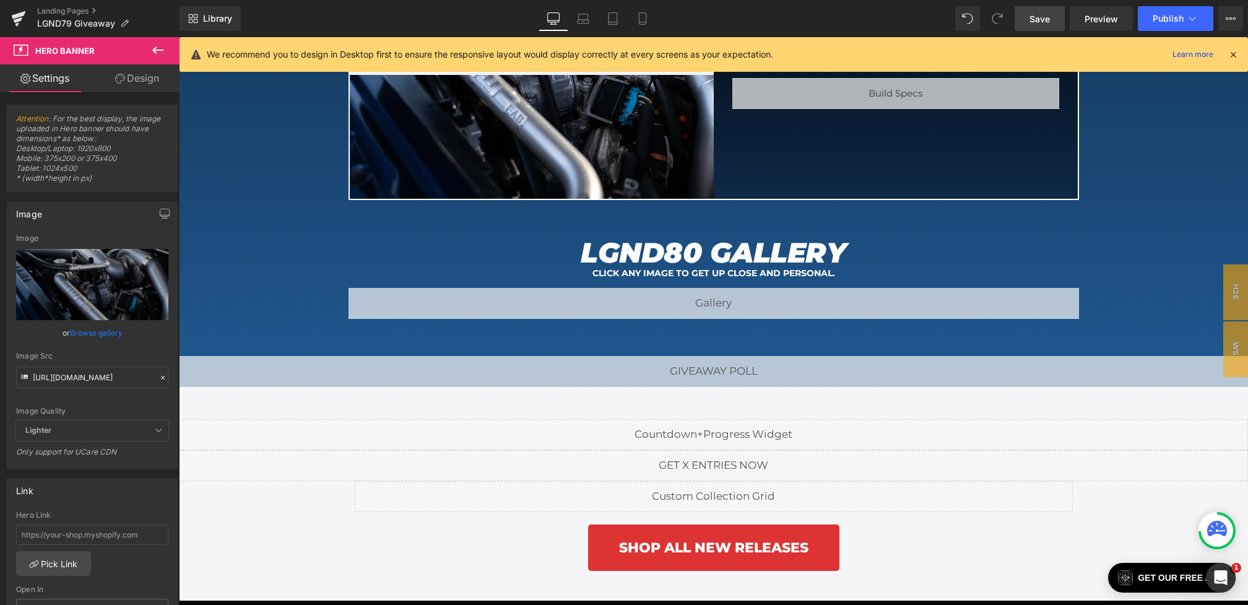
click at [1049, 20] on span "Save" at bounding box center [1040, 18] width 20 height 13
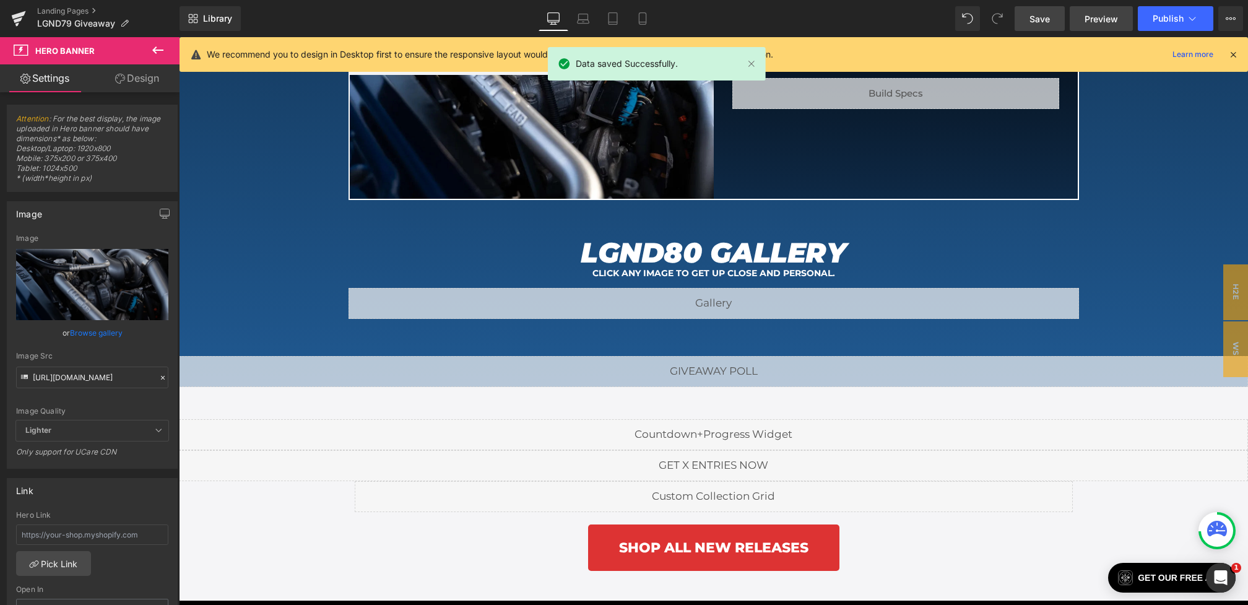
click at [1103, 12] on span "Preview" at bounding box center [1101, 18] width 33 height 13
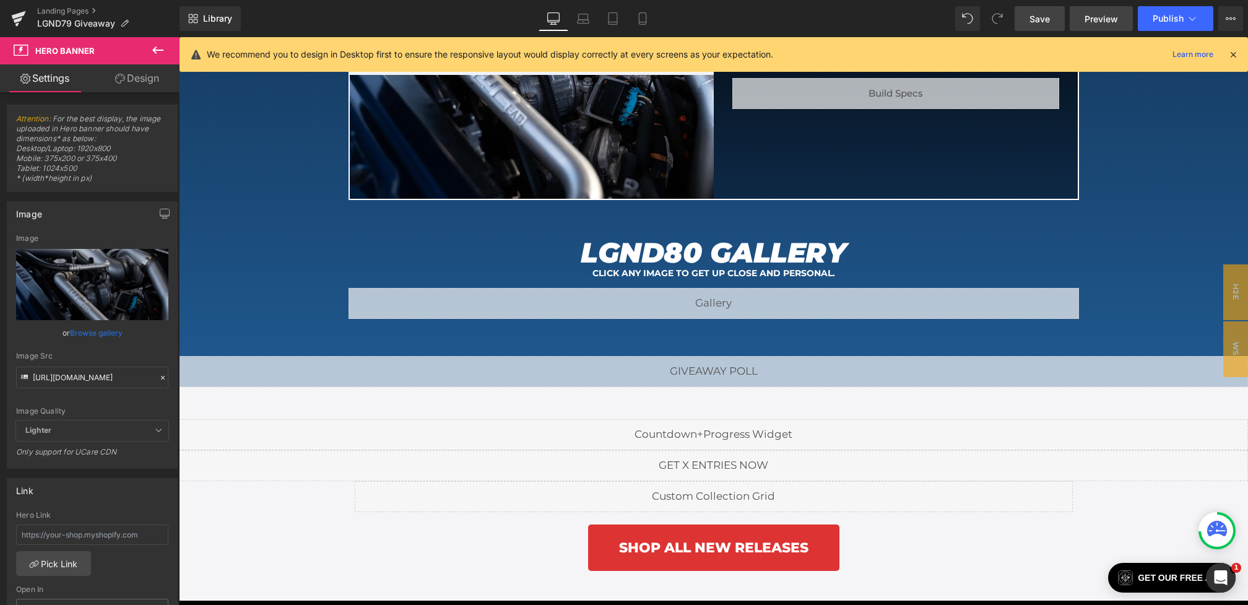
click at [1084, 11] on link "Preview" at bounding box center [1101, 18] width 63 height 25
click at [1045, 18] on span "Save" at bounding box center [1040, 18] width 20 height 13
click at [1233, 56] on icon at bounding box center [1233, 54] width 11 height 11
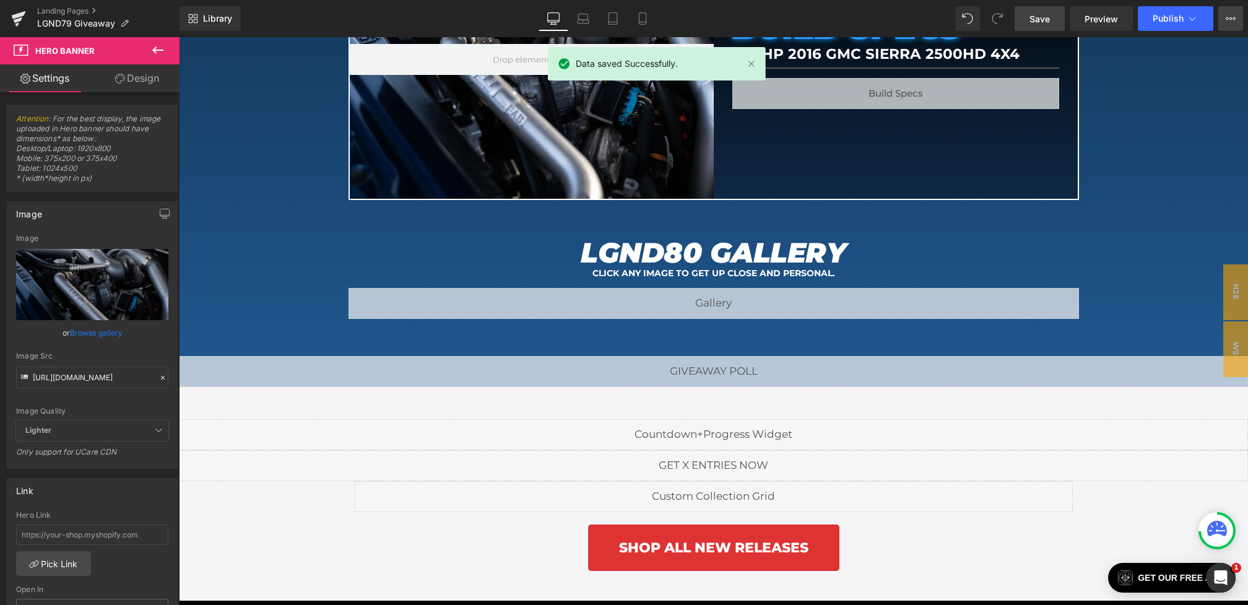
click at [1234, 24] on button "View Live Page View with current Template Save Template to Library Schedule Pub…" at bounding box center [1231, 18] width 25 height 25
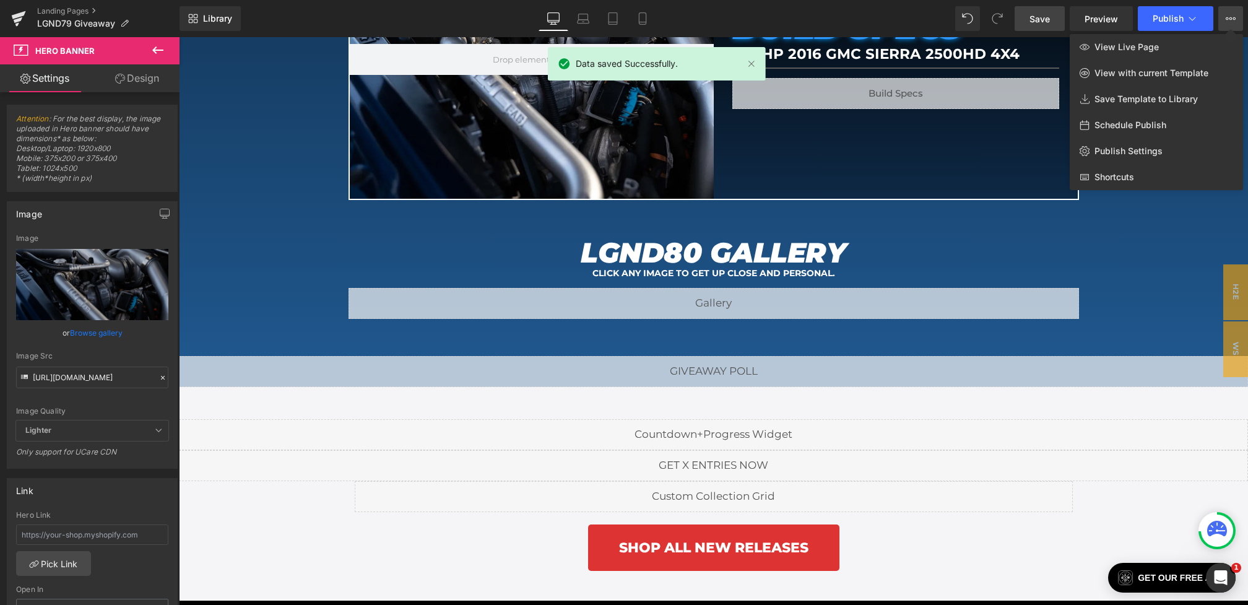
click at [1125, 125] on span "Schedule Publish" at bounding box center [1131, 125] width 72 height 11
select select
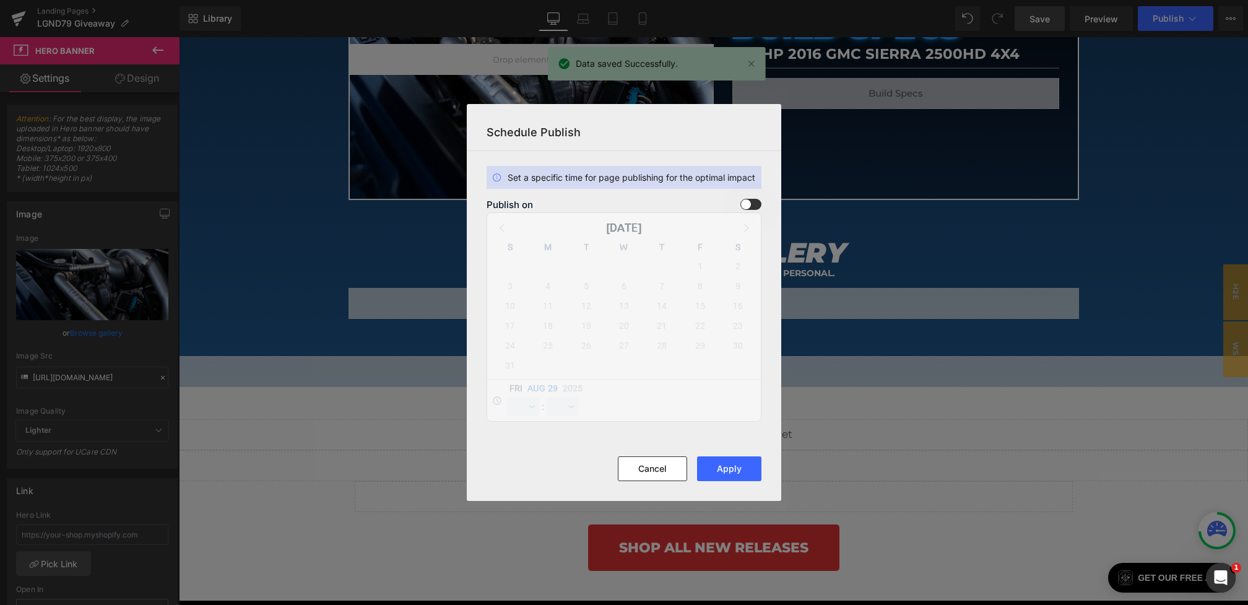
click at [752, 201] on span at bounding box center [751, 204] width 21 height 11
click at [0, 0] on input "checkbox" at bounding box center [0, 0] width 0 height 0
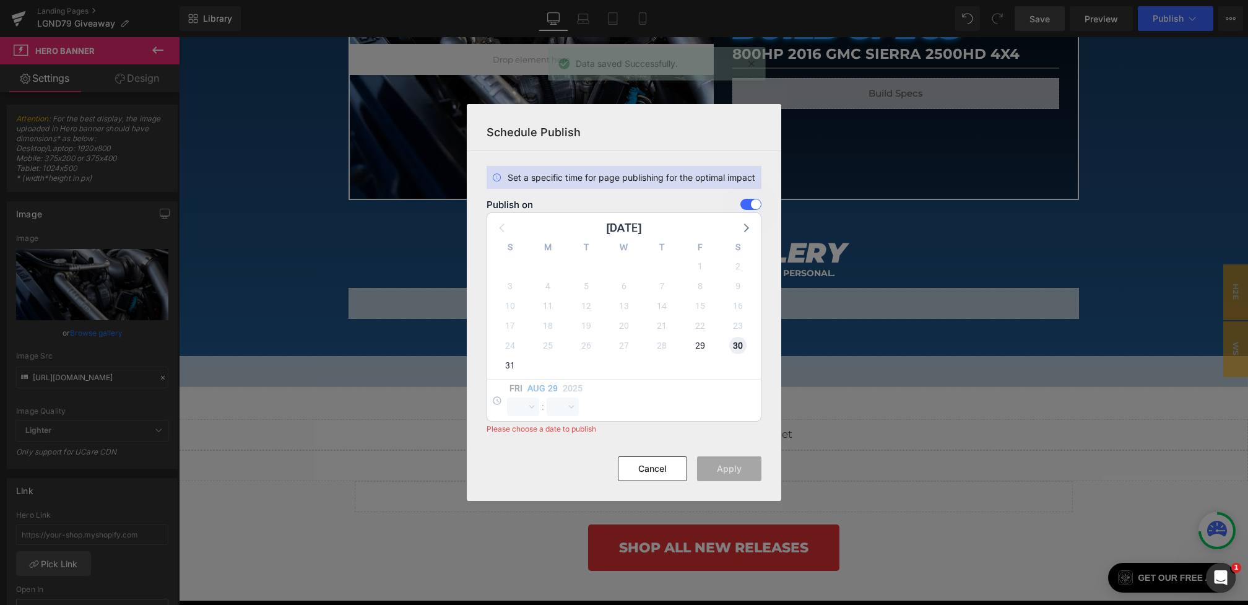
click at [737, 344] on span "30" at bounding box center [737, 345] width 17 height 17
select select "15"
select select "10"
click at [516, 409] on select "00 01 02 03 04 05 06 07 08 09 10 11 12 13 14 15 16 17 18 19 20 21 22 23" at bounding box center [523, 407] width 32 height 19
click at [507, 398] on select "00 01 02 03 04 05 06 07 08 09 10 11 12 13 14 15 16 17 18 19 20 21 22 23" at bounding box center [523, 407] width 32 height 19
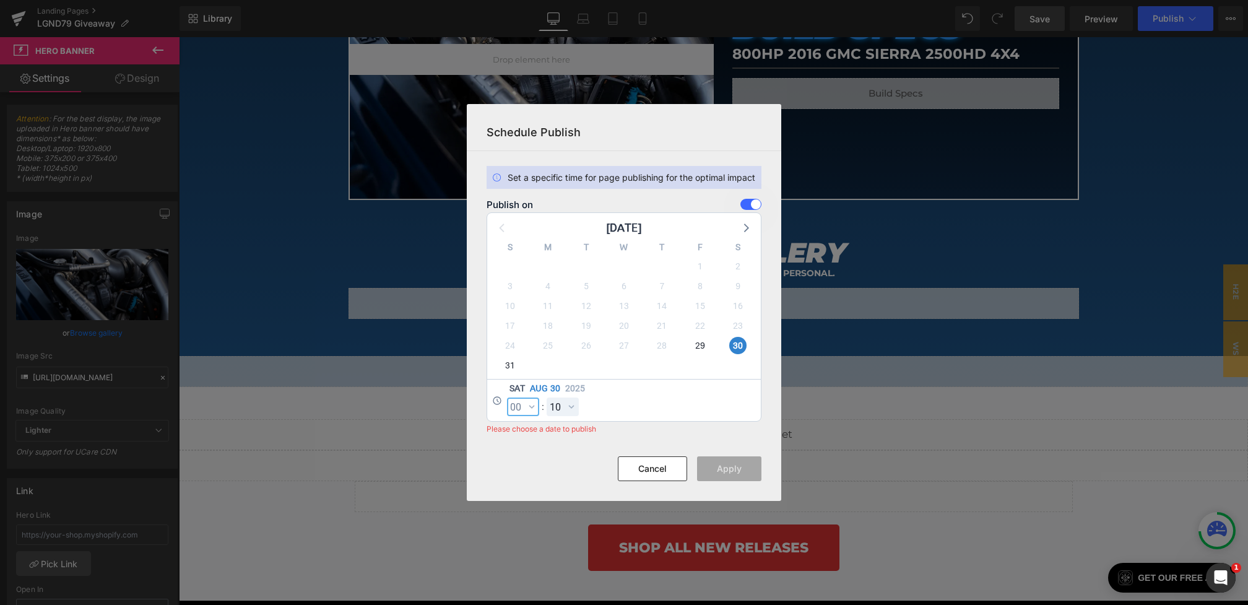
select select "0"
click at [549, 409] on select "00 01 02 03 04 05 06 07 08 09 10 11 12 13 14 15 16 17 18 19 20 21 22 23 24 25 2…" at bounding box center [563, 407] width 32 height 19
click at [547, 398] on select "00 01 02 03 04 05 06 07 08 09 10 11 12 13 14 15 16 17 18 19 20 21 22 23 24 25 2…" at bounding box center [563, 407] width 32 height 19
select select "0"
click at [722, 465] on button "Apply" at bounding box center [729, 468] width 64 height 25
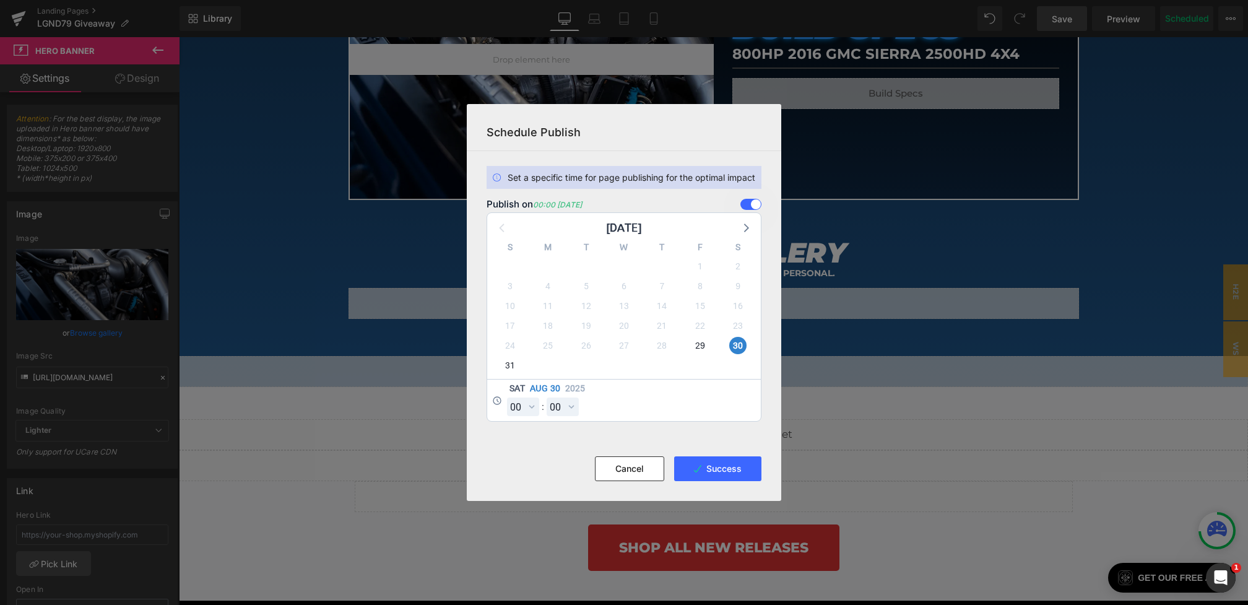
click at [929, 401] on div "Liquid Liquid Liquid Row SHOP ALL NEW RELEASES Button Row" at bounding box center [713, 494] width 1069 height 214
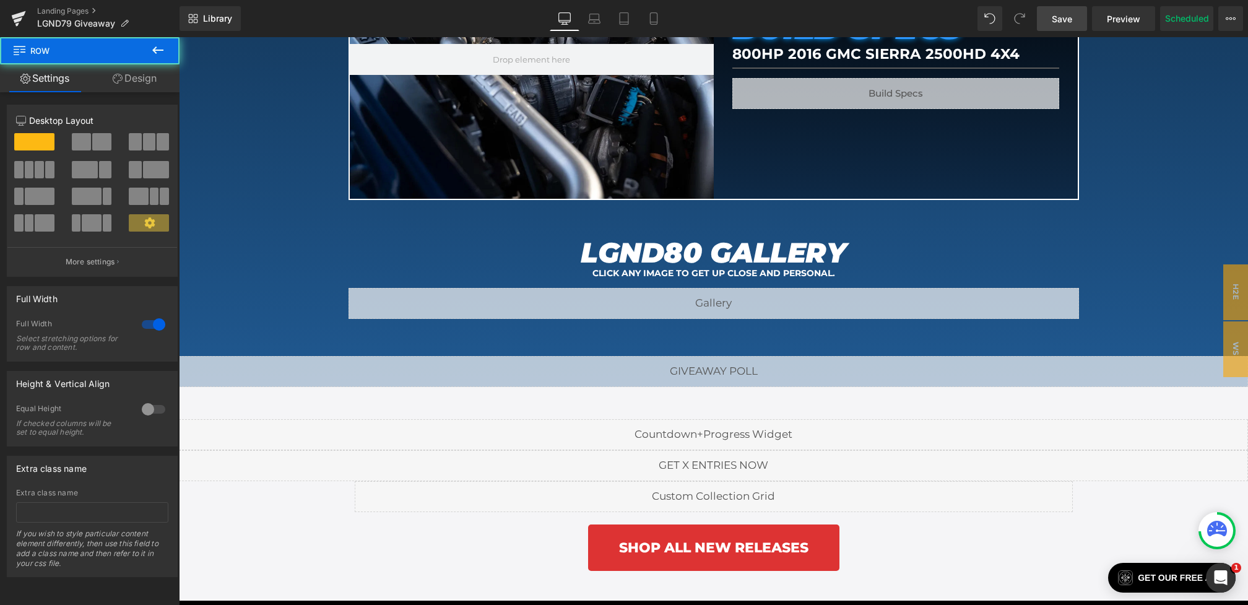
drag, startPoint x: 1061, startPoint y: 17, endPoint x: 782, endPoint y: 202, distance: 334.7
click at [1061, 17] on span "Save" at bounding box center [1062, 18] width 20 height 13
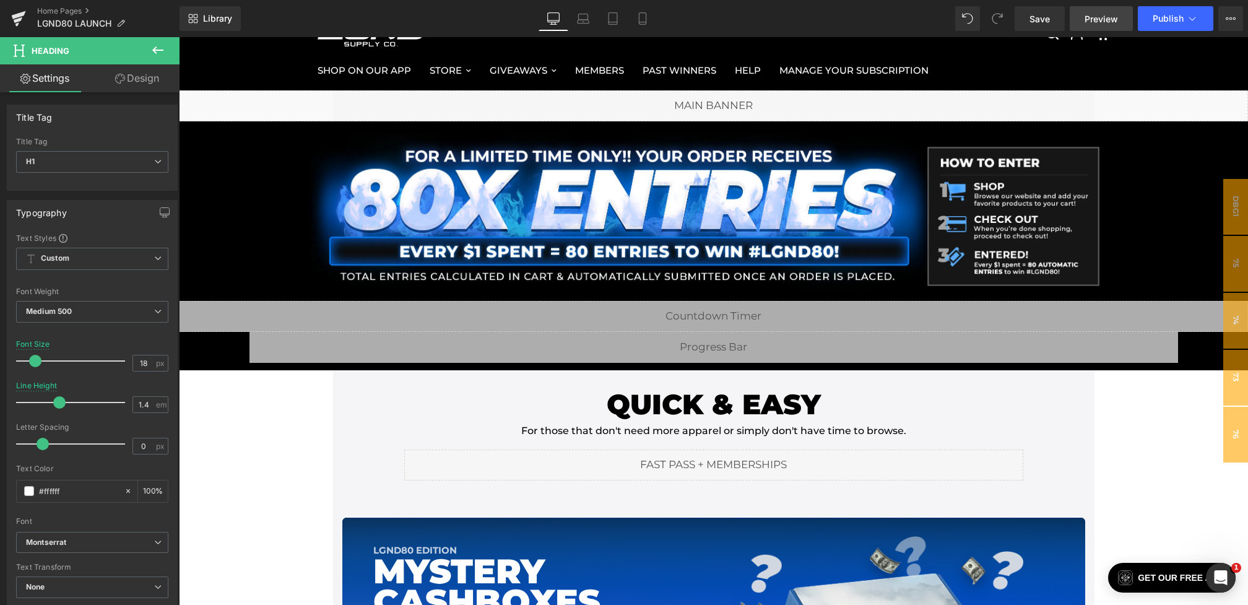
click at [1090, 19] on span "Preview" at bounding box center [1101, 18] width 33 height 13
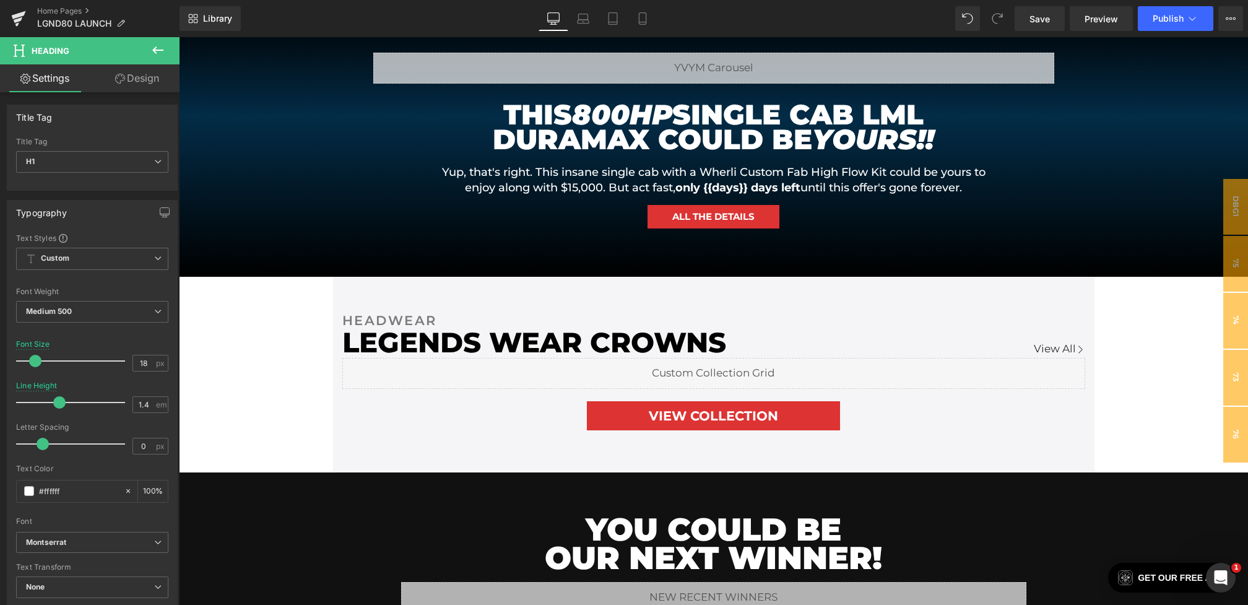
scroll to position [1041, 0]
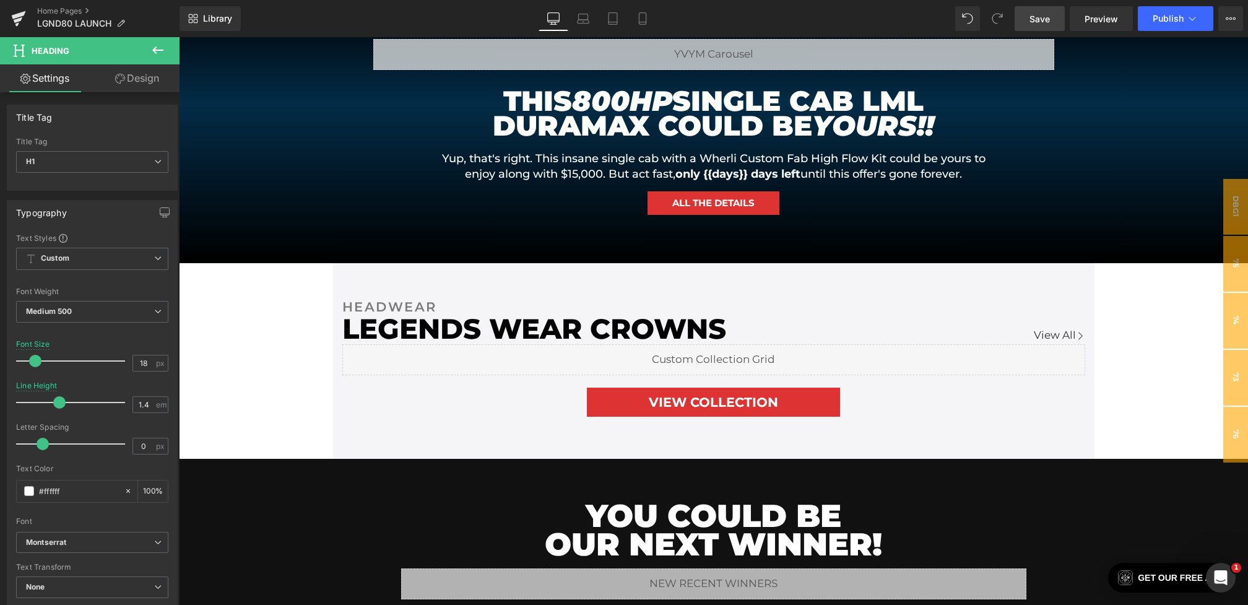
click at [1045, 15] on span "Save" at bounding box center [1040, 18] width 20 height 13
click at [1157, 20] on span "Publish" at bounding box center [1168, 19] width 31 height 10
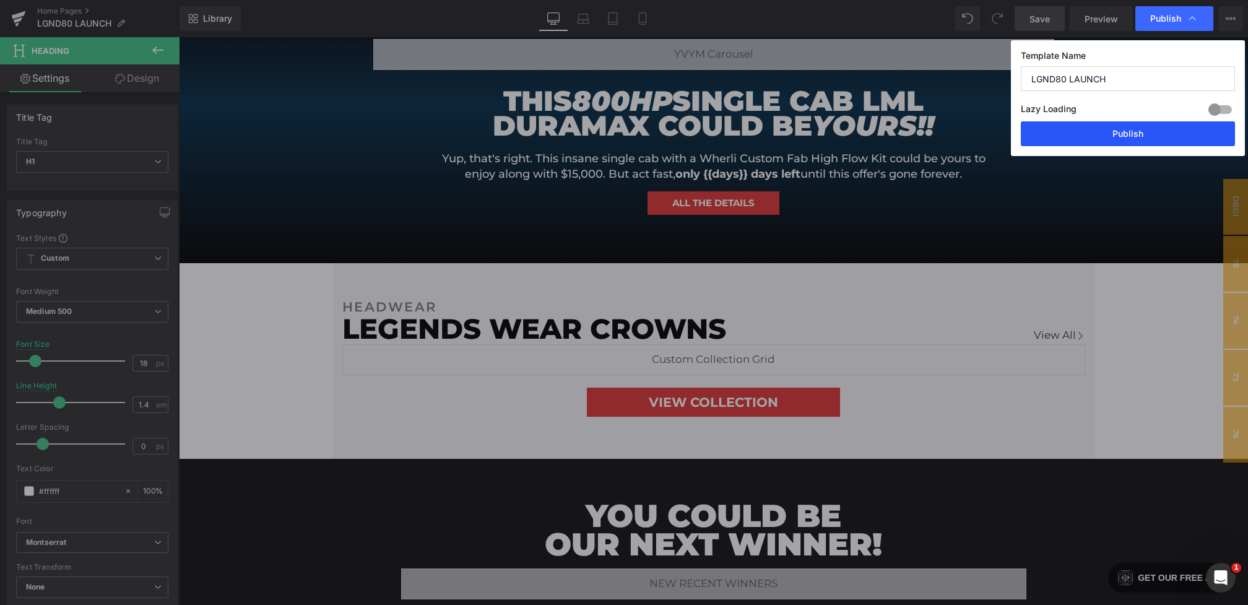
click at [1121, 137] on button "Publish" at bounding box center [1128, 133] width 214 height 25
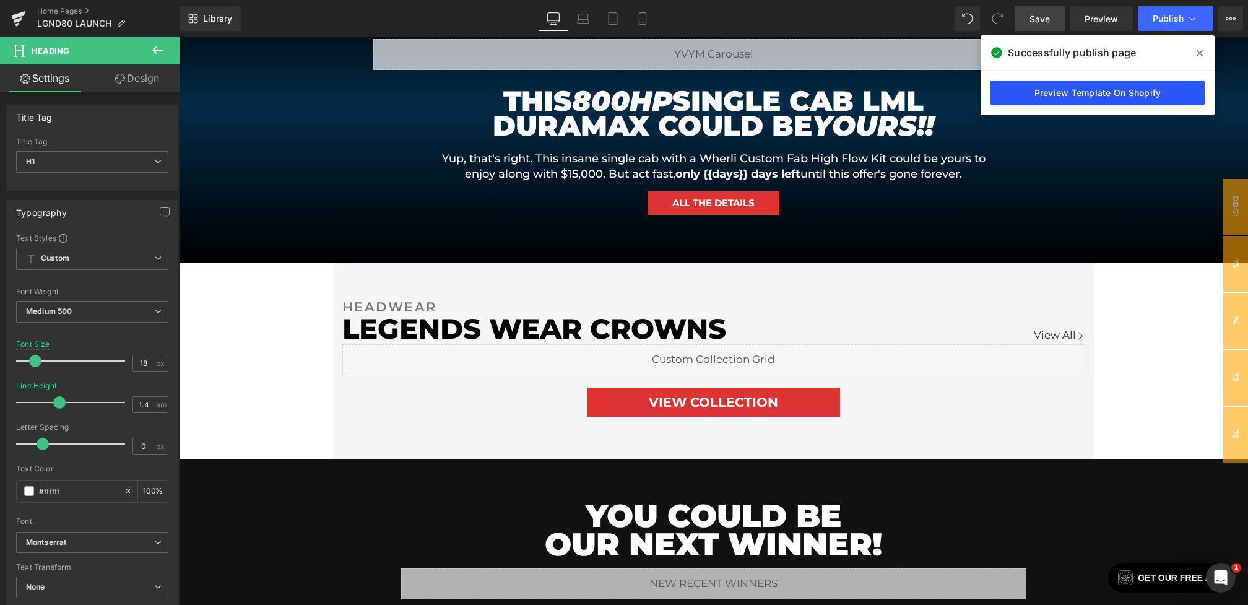
click at [1069, 89] on link "Preview Template On Shopify" at bounding box center [1098, 92] width 214 height 25
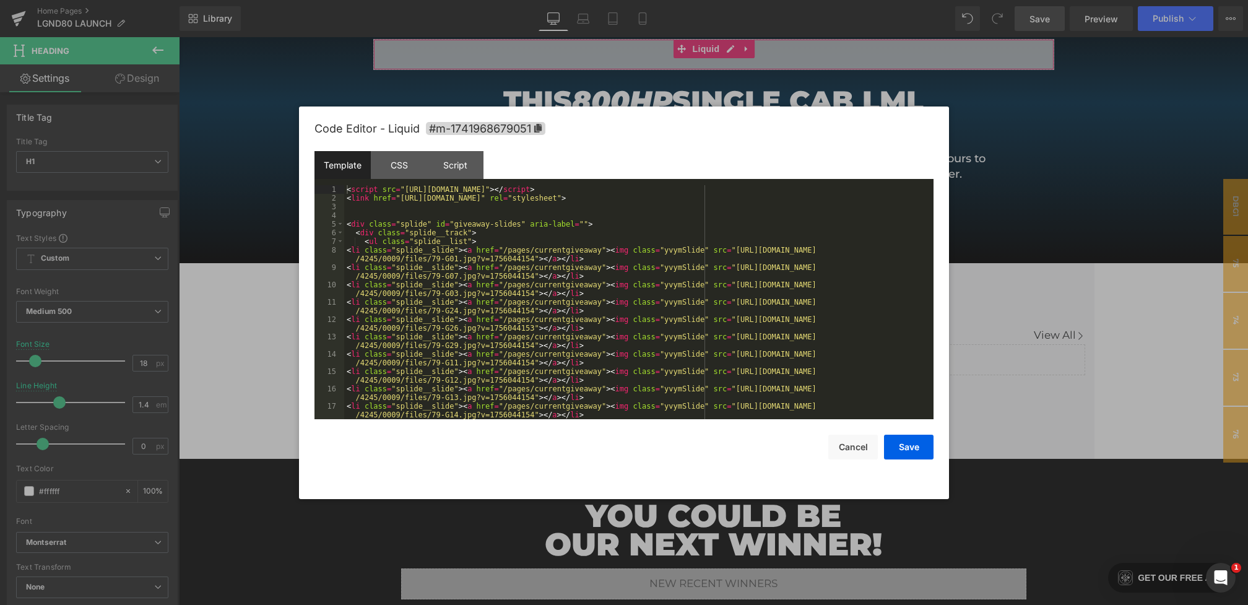
click at [583, 103] on body "Heading You are previewing how the will restyle your page. You can not edit Ele…" at bounding box center [624, 302] width 1248 height 605
click at [391, 166] on div "CSS" at bounding box center [399, 165] width 56 height 28
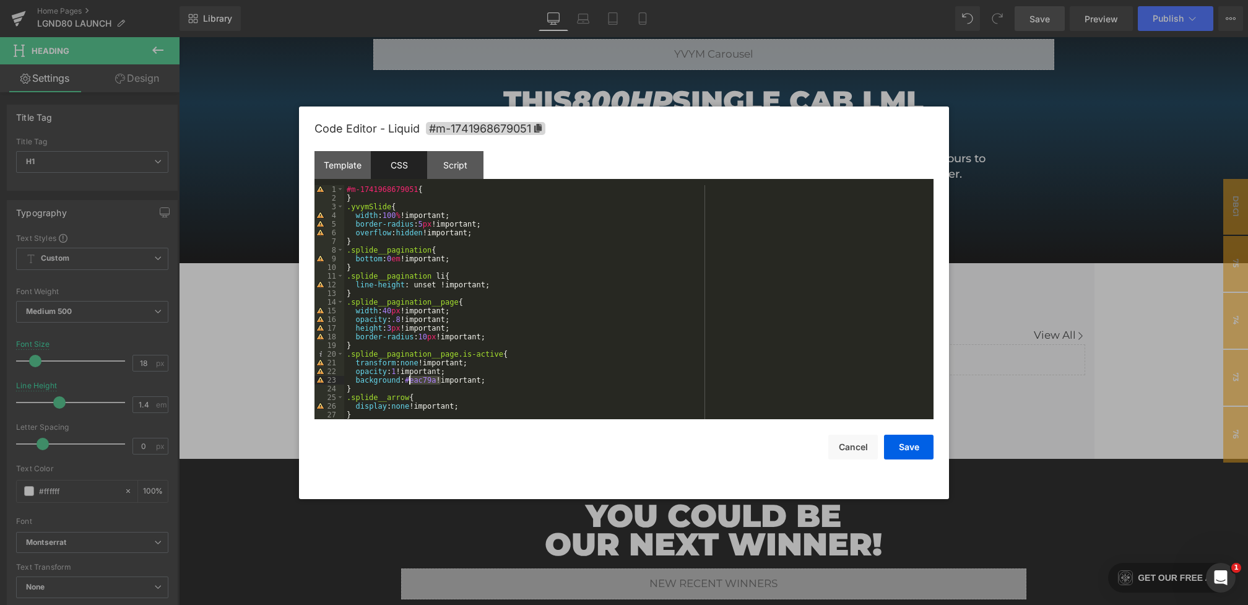
drag, startPoint x: 441, startPoint y: 381, endPoint x: 408, endPoint y: 381, distance: 32.8
click at [408, 381] on div "#m-1741968679051 { } .yvymSlide { width : 100 % !important; border-radius : 5 p…" at bounding box center [636, 310] width 584 height 251
click at [911, 446] on button "Save" at bounding box center [909, 447] width 50 height 25
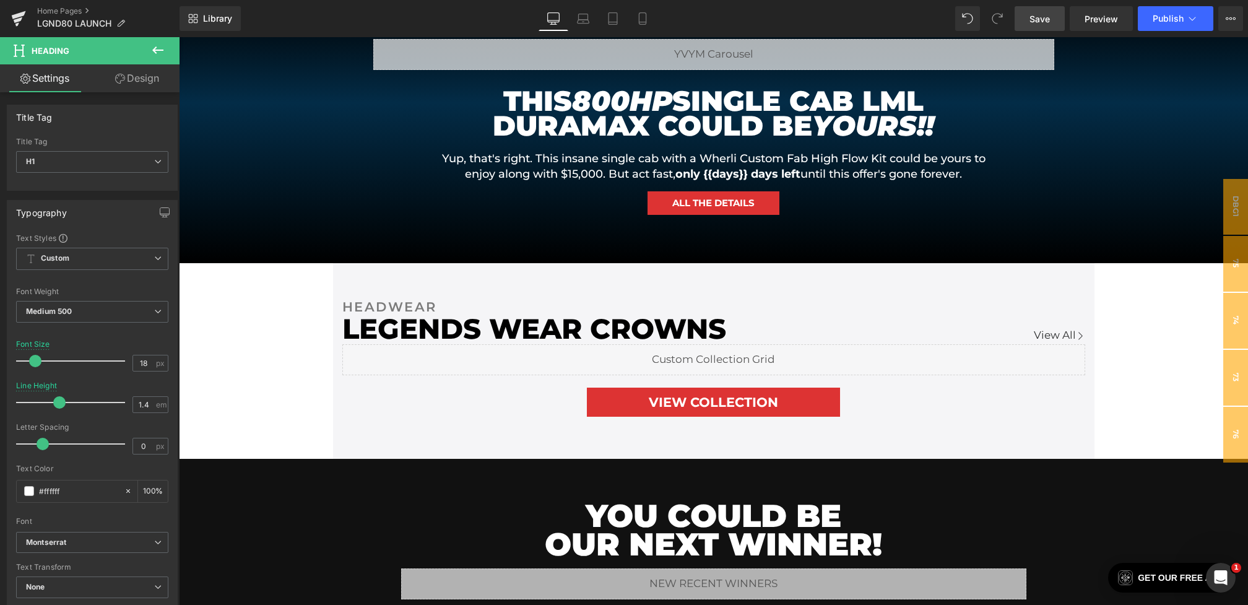
click at [1039, 19] on span "Save" at bounding box center [1040, 18] width 20 height 13
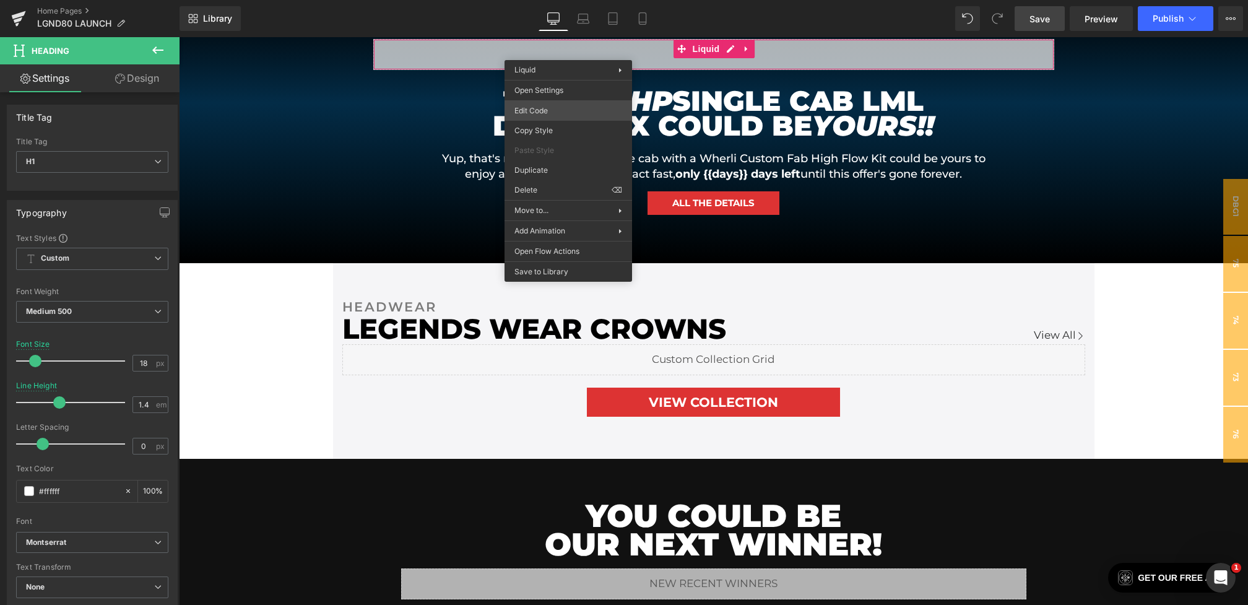
click at [536, 0] on div "Heading You are previewing how the will restyle your page. You can not edit Ele…" at bounding box center [624, 0] width 1248 height 0
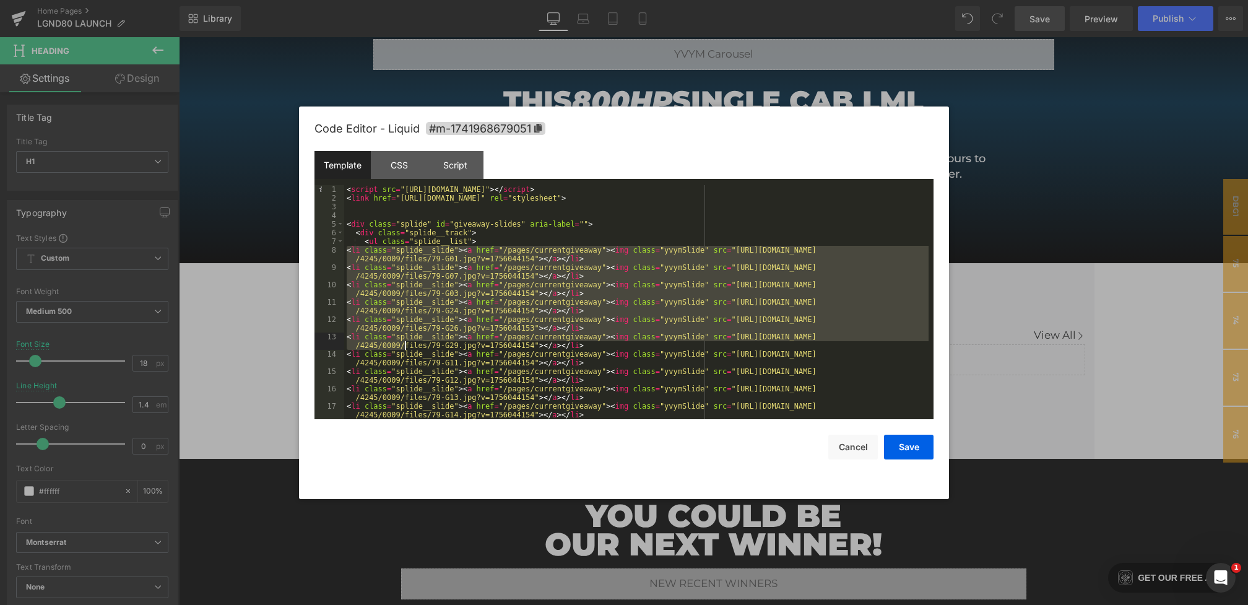
scroll to position [147, 0]
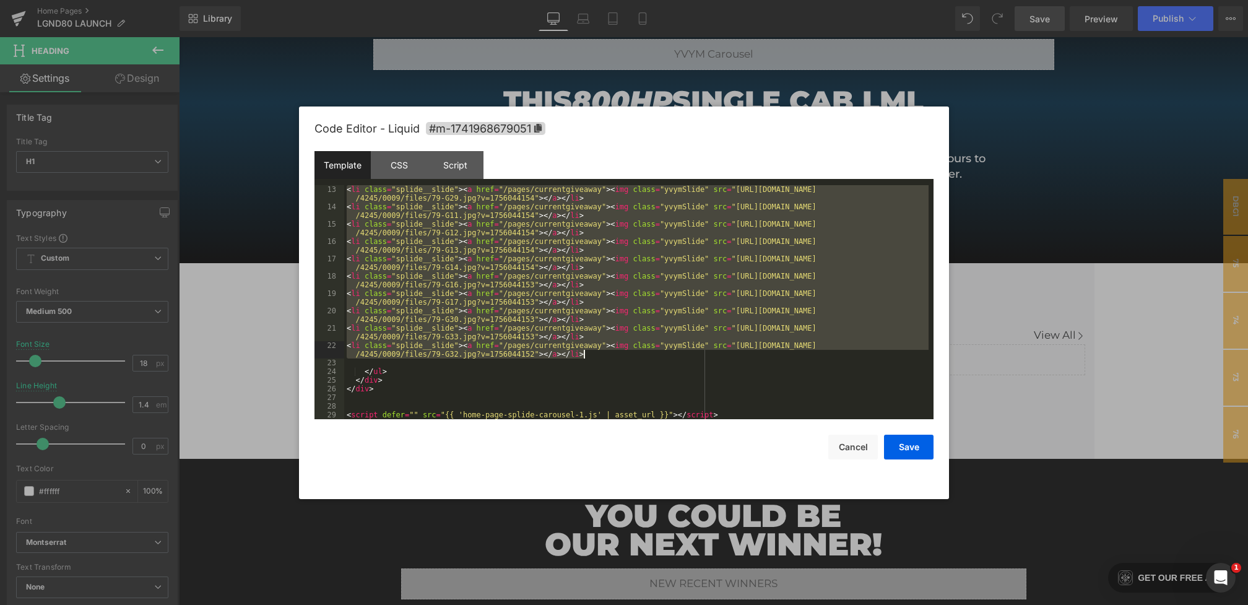
drag, startPoint x: 344, startPoint y: 250, endPoint x: 598, endPoint y: 354, distance: 274.3
click at [598, 354] on div "< li class = "splide__slide" > < a href = "/pages/currentgiveaway" > < img clas…" at bounding box center [636, 315] width 584 height 260
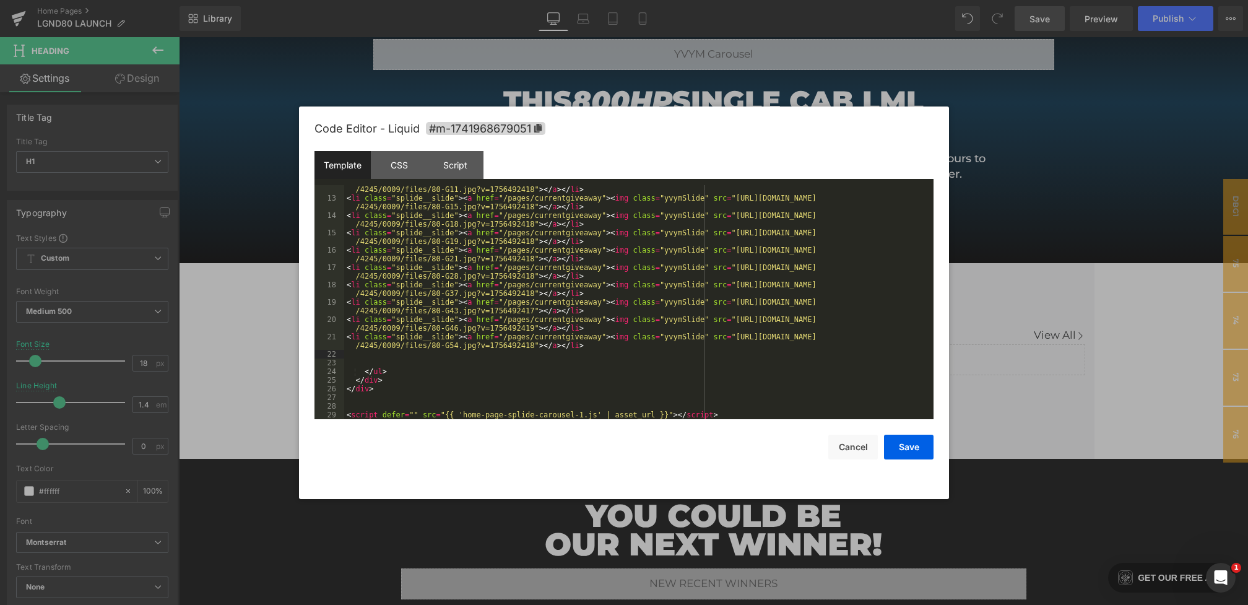
scroll to position [130, 0]
click at [917, 452] on button "Save" at bounding box center [909, 447] width 50 height 25
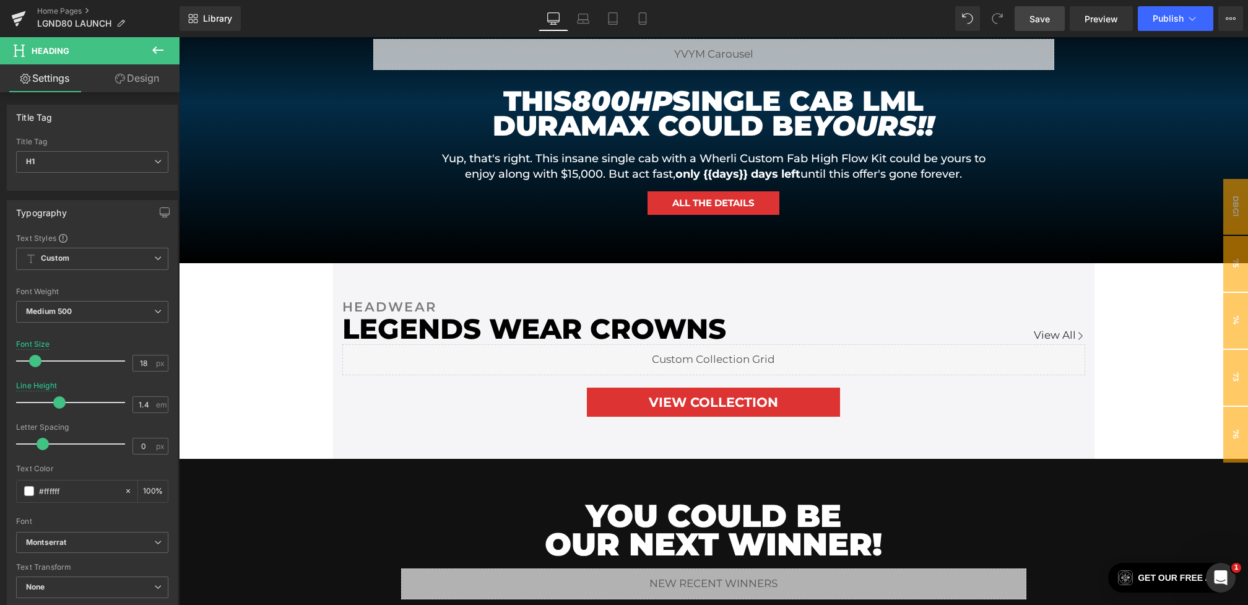
click at [1044, 17] on span "Save" at bounding box center [1040, 18] width 20 height 13
click at [1027, 22] on link "Save" at bounding box center [1040, 18] width 50 height 25
click at [1180, 7] on button "Publish" at bounding box center [1176, 18] width 76 height 25
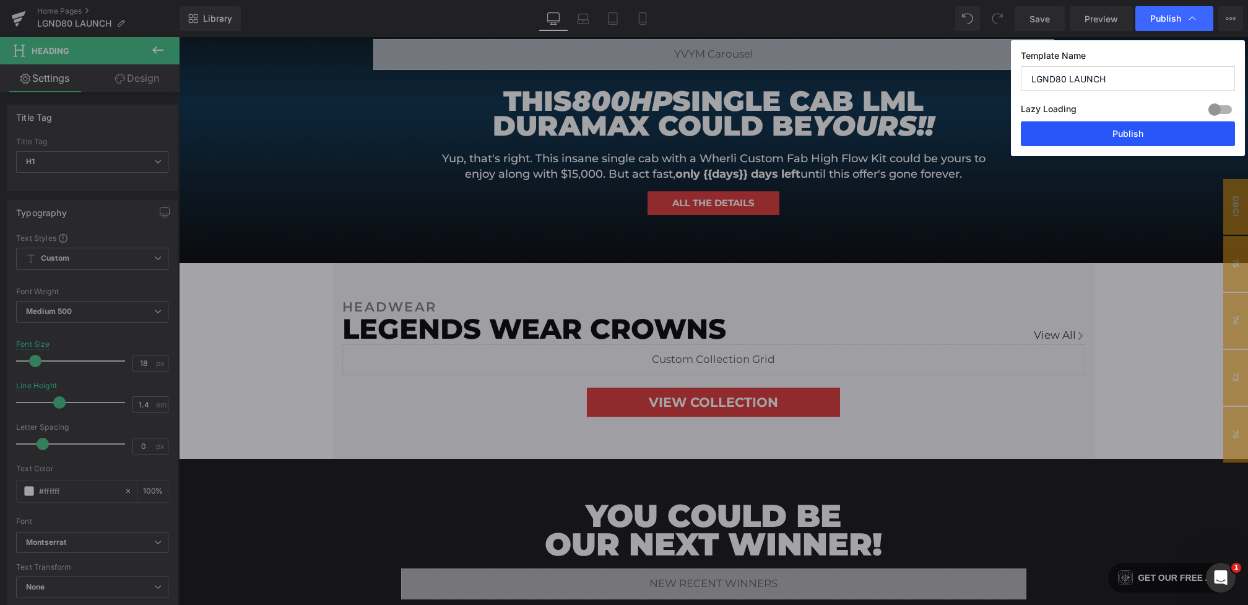
click at [1117, 135] on button "Publish" at bounding box center [1128, 133] width 214 height 25
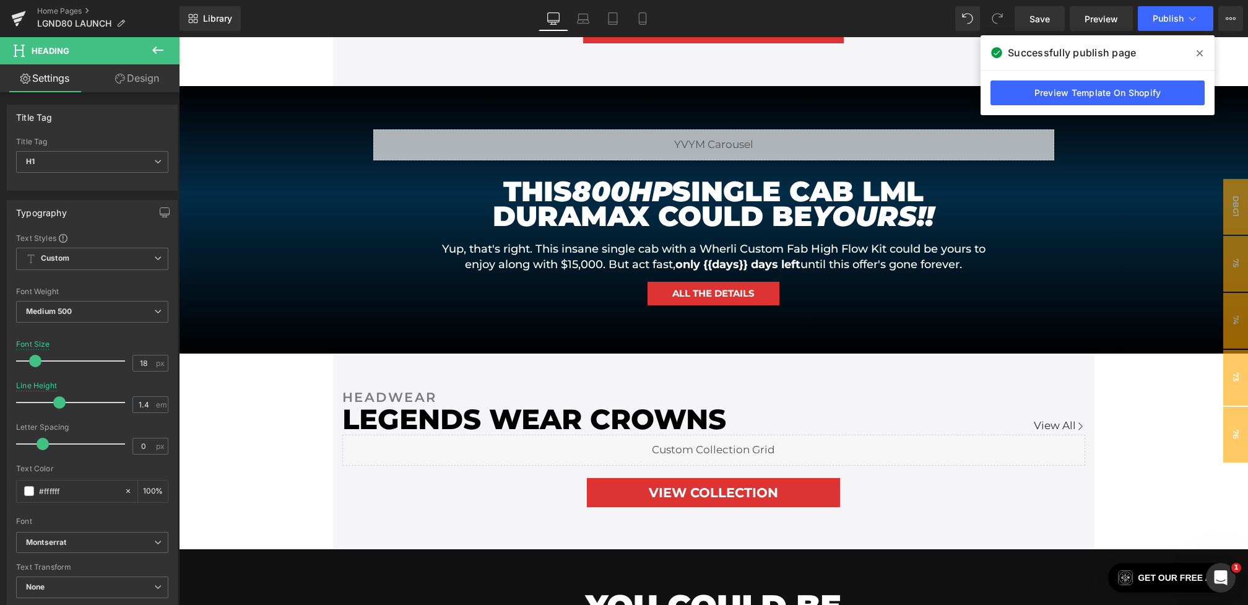
scroll to position [763, 0]
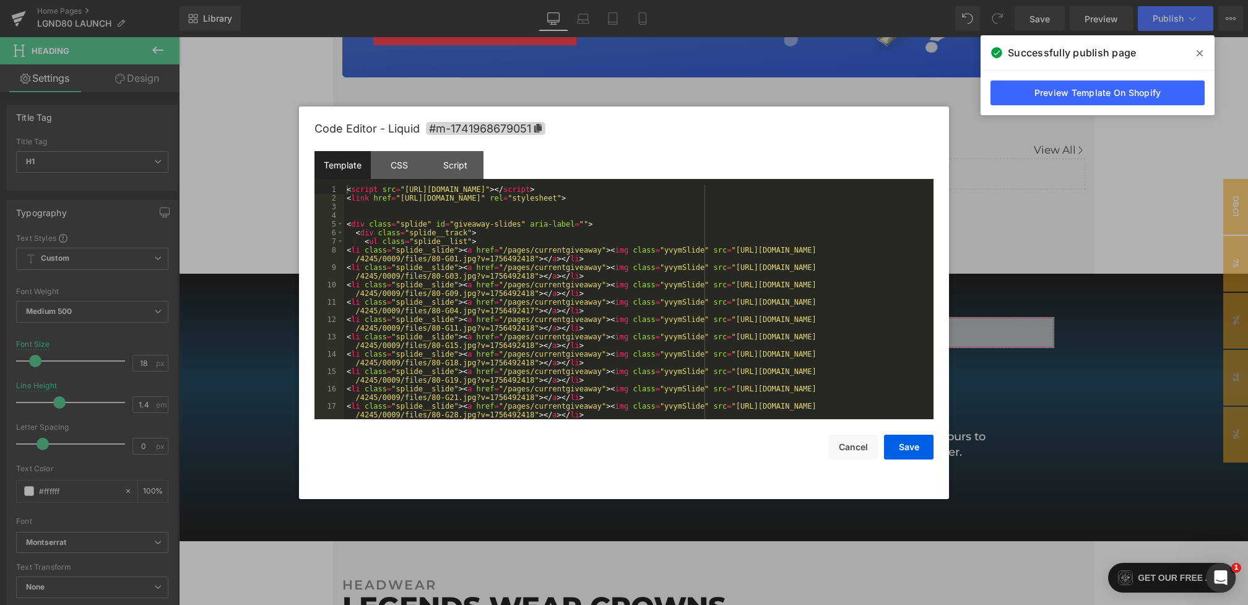
click at [521, 0] on div "Heading You are previewing how the will restyle your page. You can not edit Ele…" at bounding box center [624, 0] width 1248 height 0
click at [396, 162] on div "CSS" at bounding box center [399, 165] width 56 height 28
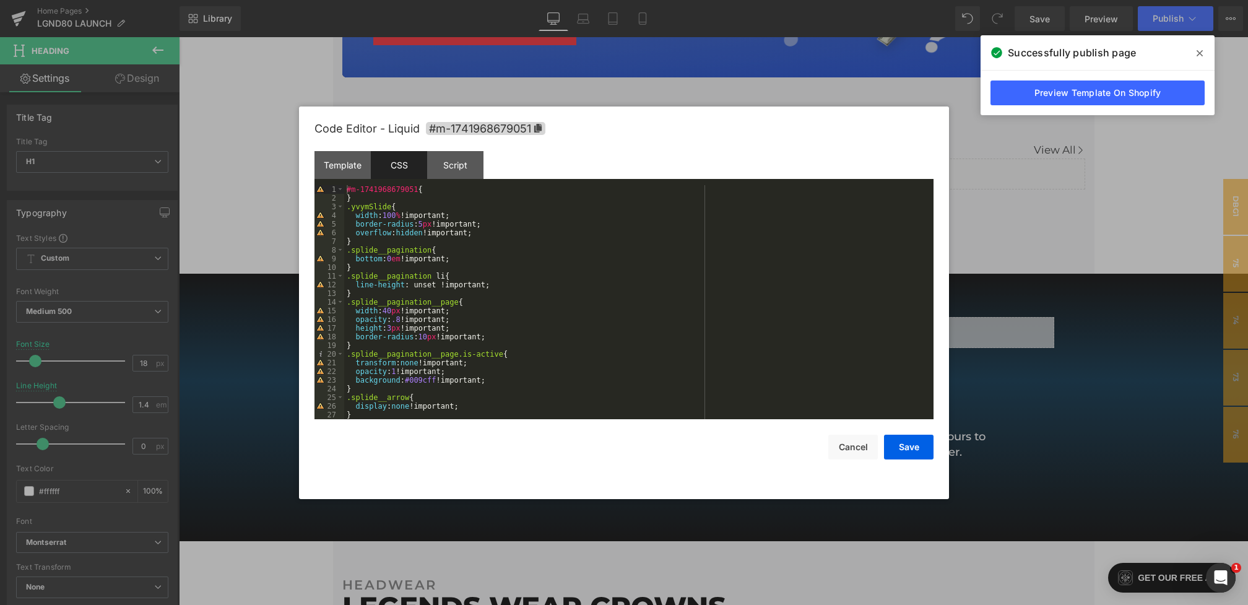
click at [427, 336] on div "#m-1741968679051 { } .yvymSlide { width : 100 % !important; border-radius : 5 p…" at bounding box center [636, 310] width 584 height 251
click at [907, 451] on button "Save" at bounding box center [909, 447] width 50 height 25
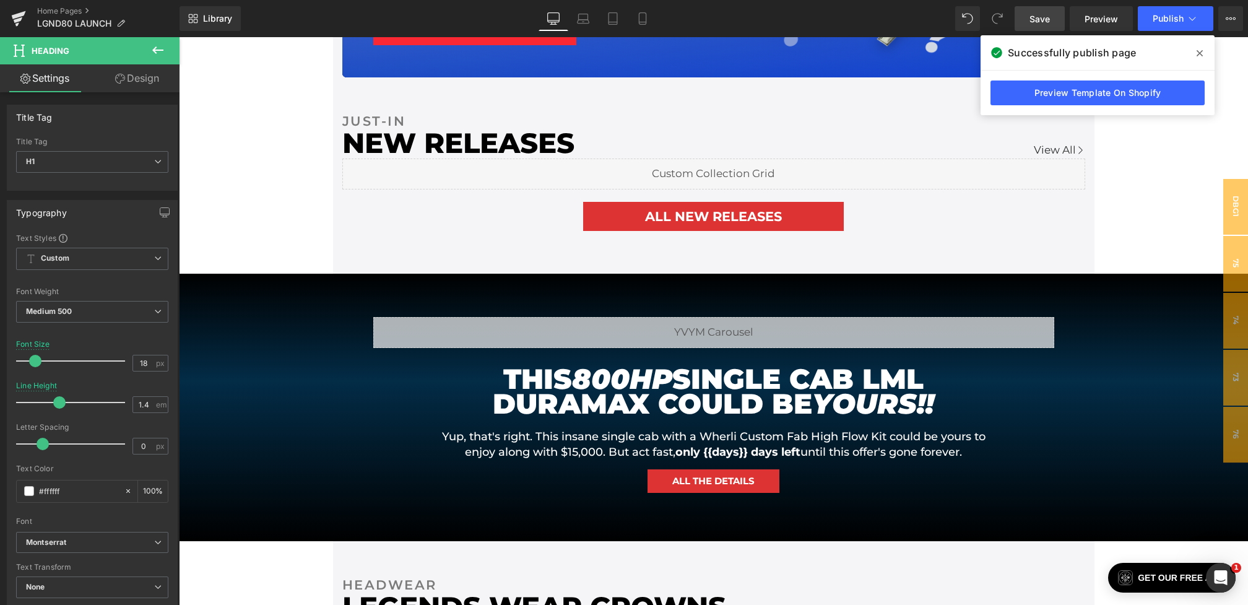
drag, startPoint x: 1043, startPoint y: 10, endPoint x: 600, endPoint y: 14, distance: 443.3
click at [1043, 10] on link "Save" at bounding box center [1040, 18] width 50 height 25
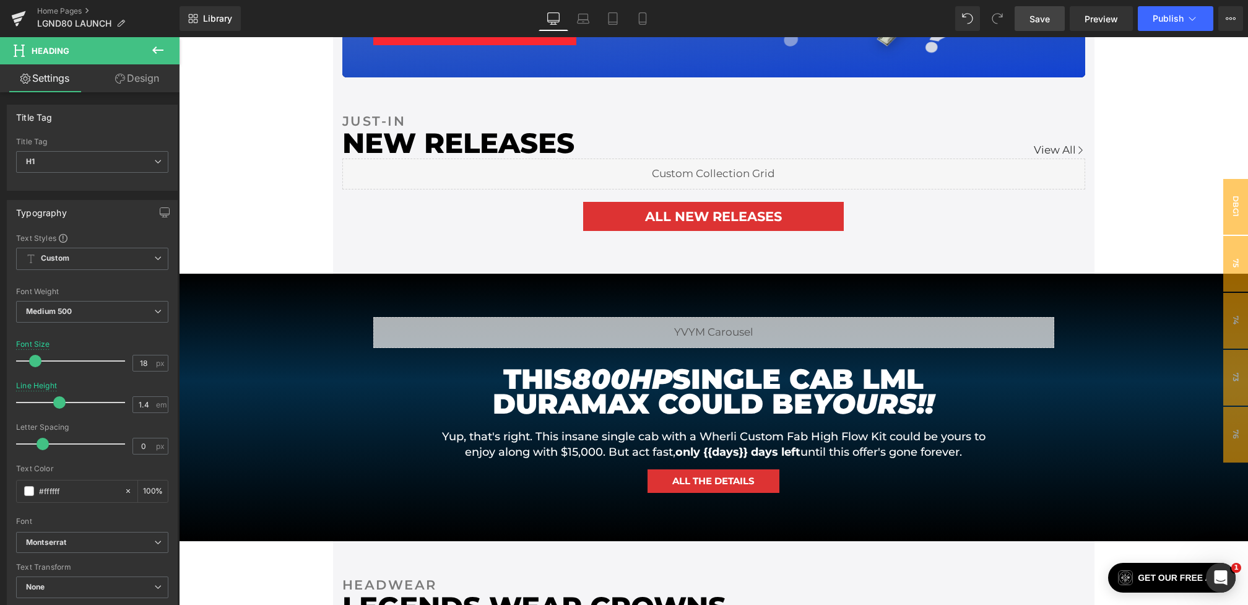
click at [1033, 20] on span "Save" at bounding box center [1040, 18] width 20 height 13
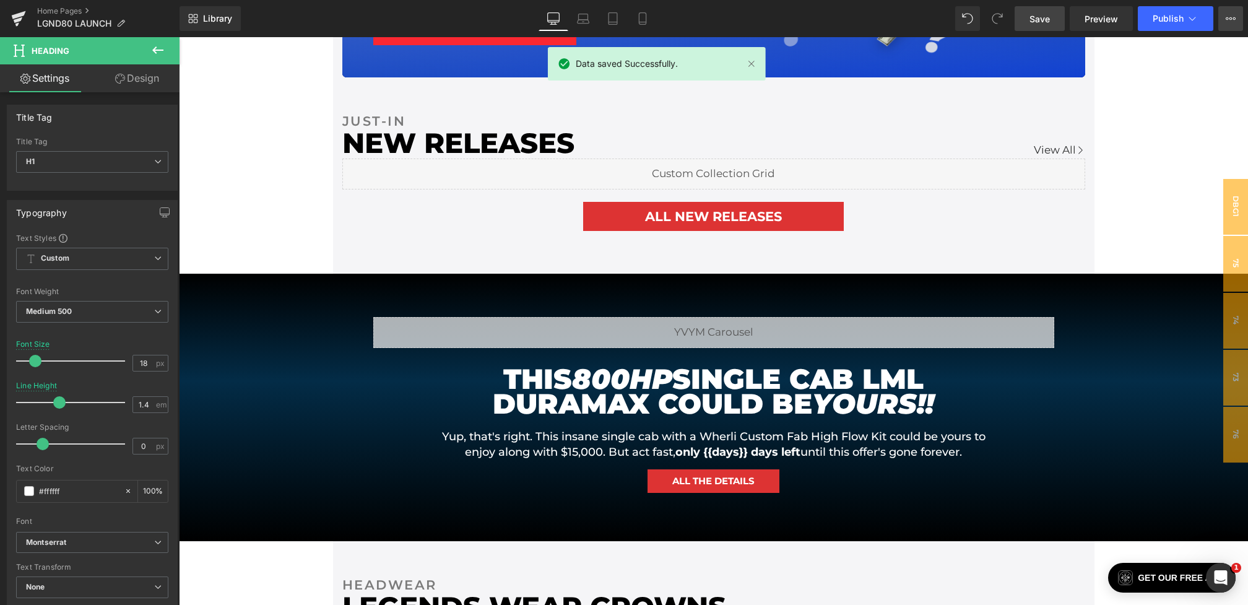
click at [1227, 14] on button "View Live Page View with current Template Save Template to Library Schedule Pub…" at bounding box center [1231, 18] width 25 height 25
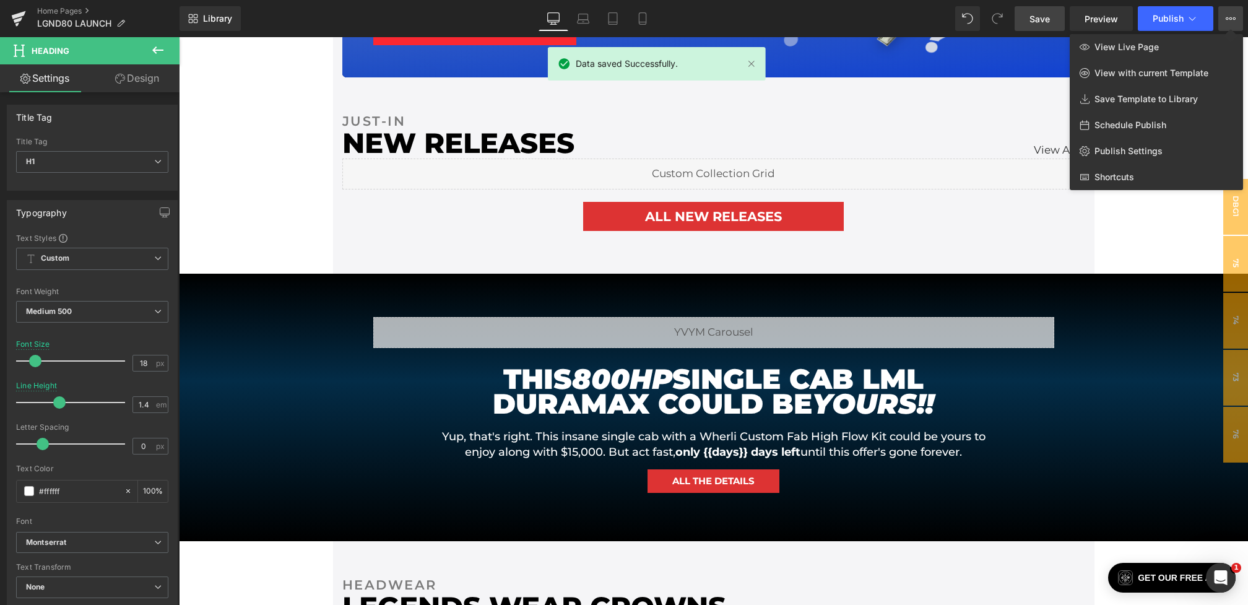
click at [1128, 127] on span "Schedule Publish" at bounding box center [1131, 125] width 72 height 11
select select
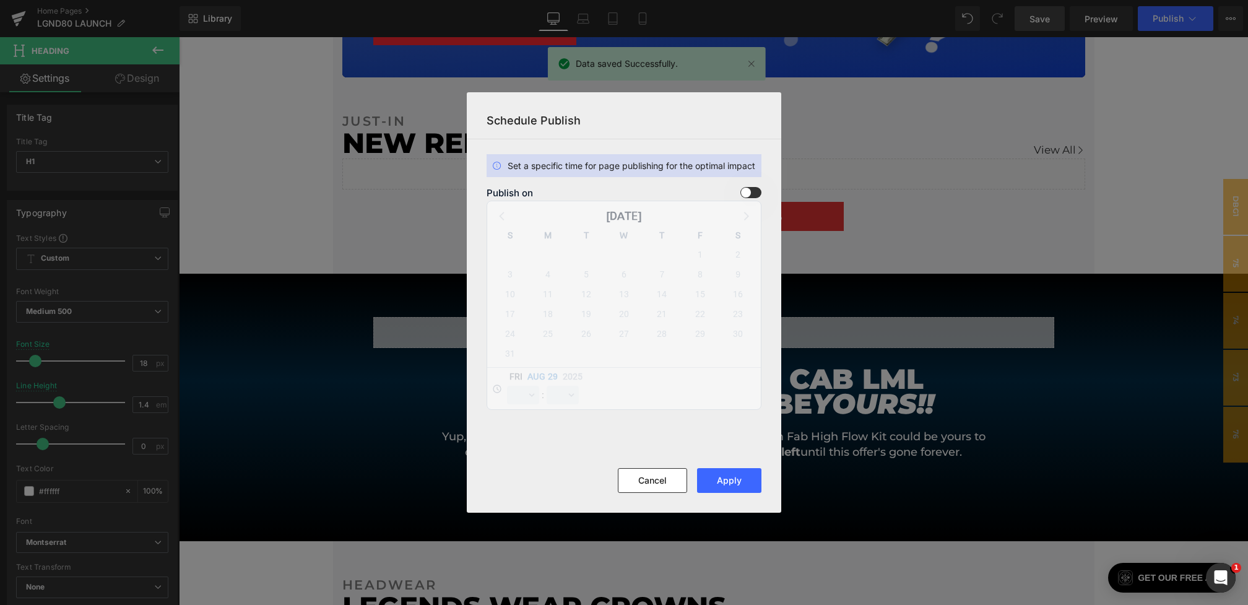
click at [746, 196] on span at bounding box center [751, 192] width 21 height 11
click at [0, 0] on input "checkbox" at bounding box center [0, 0] width 0 height 0
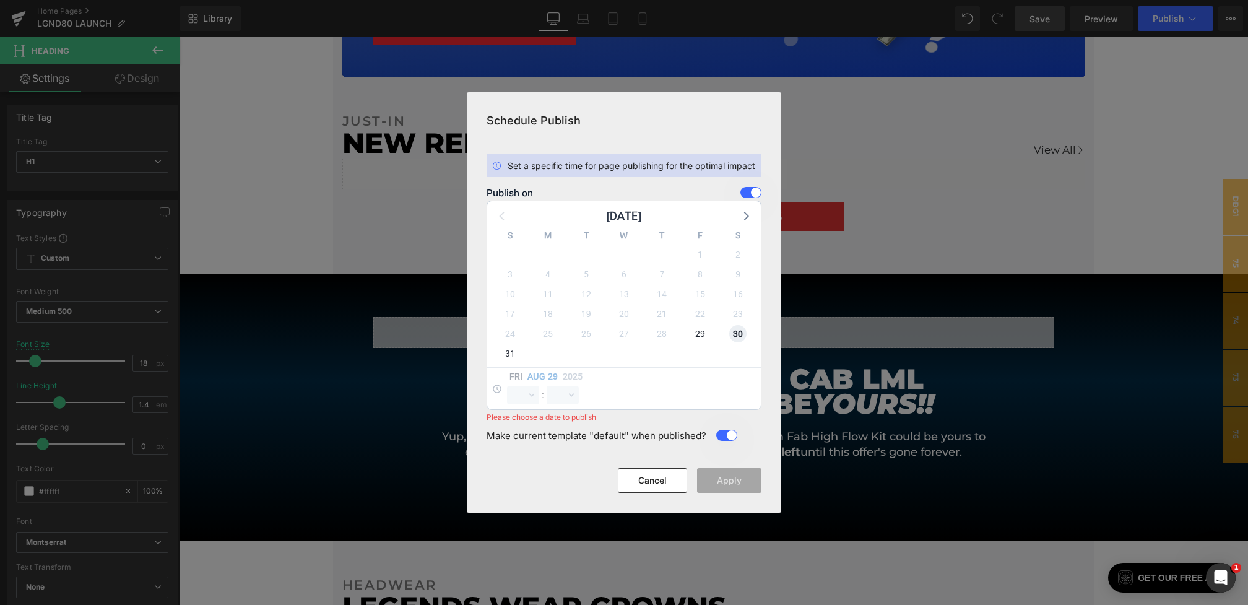
click at [734, 334] on span "30" at bounding box center [737, 333] width 17 height 17
select select "15"
select select "18"
click at [513, 396] on select "00 01 02 03 04 05 06 07 08 09 10 11 12 13 14 15 16 17 18 19 20 21 22 23" at bounding box center [523, 395] width 32 height 19
click at [507, 386] on select "00 01 02 03 04 05 06 07 08 09 10 11 12 13 14 15 16 17 18 19 20 21 22 23" at bounding box center [523, 395] width 32 height 19
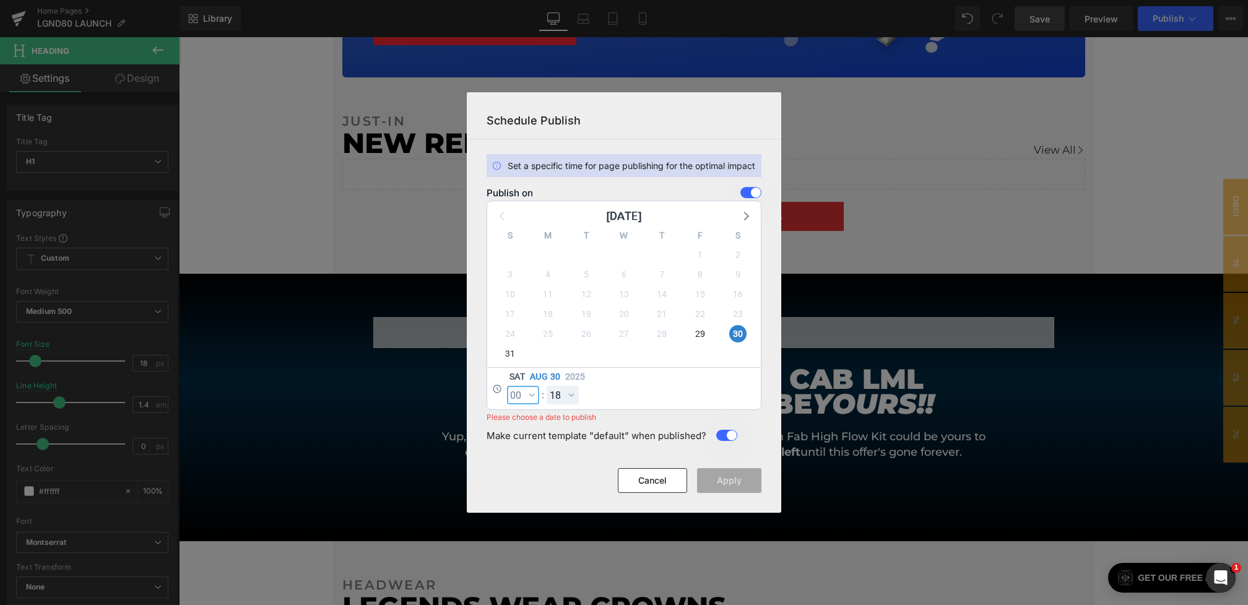
select select "0"
click at [565, 402] on select "00 01 02 03 04 05 06 07 08 09 10 11 12 13 14 15 16 17 18 19 20 21 22 23 24 25 2…" at bounding box center [563, 395] width 32 height 19
click at [547, 386] on select "00 01 02 03 04 05 06 07 08 09 10 11 12 13 14 15 16 17 18 19 20 21 22 23 24 25 2…" at bounding box center [563, 395] width 32 height 19
select select "0"
click at [734, 483] on button "Apply" at bounding box center [729, 480] width 64 height 25
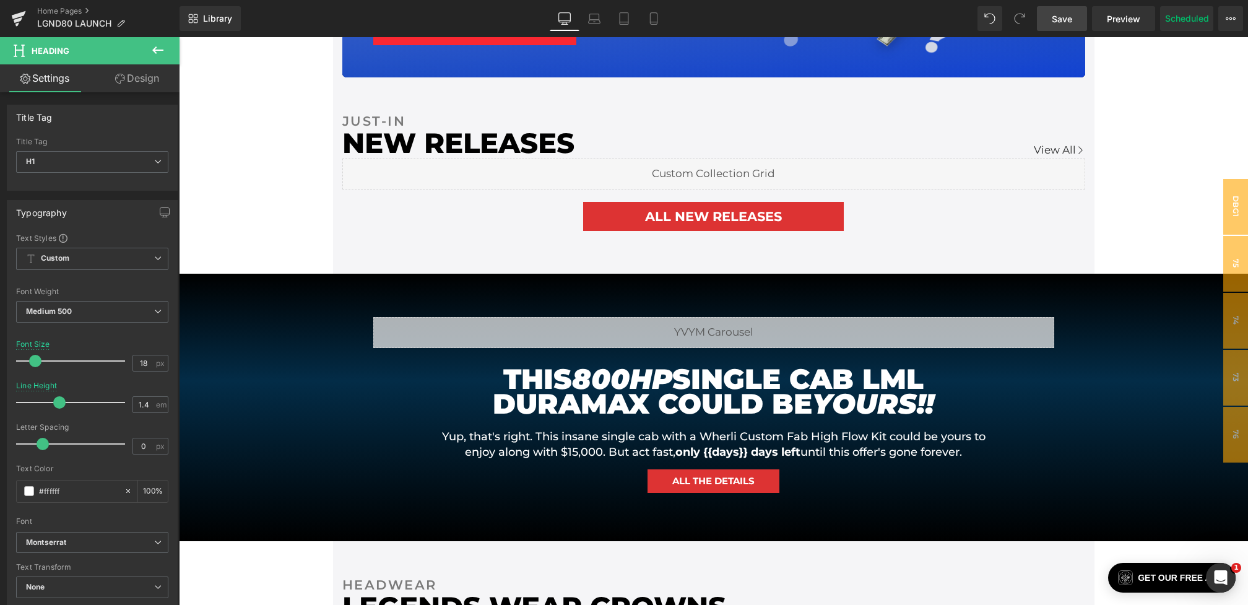
click at [1058, 22] on span "Save" at bounding box center [1062, 18] width 20 height 13
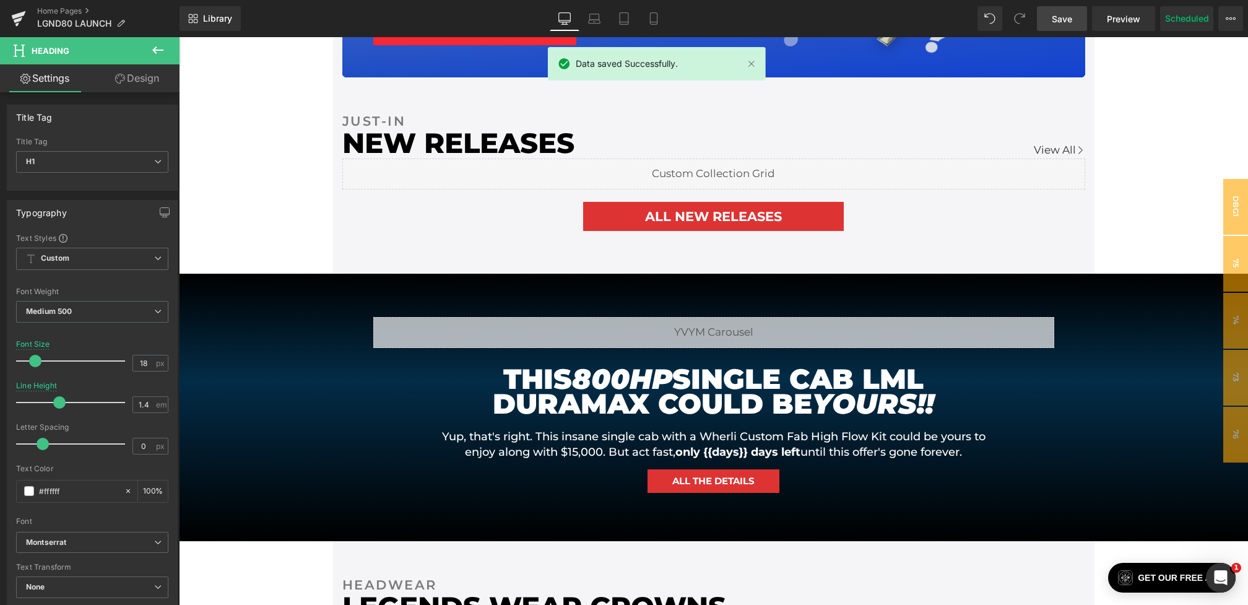
scroll to position [490, 0]
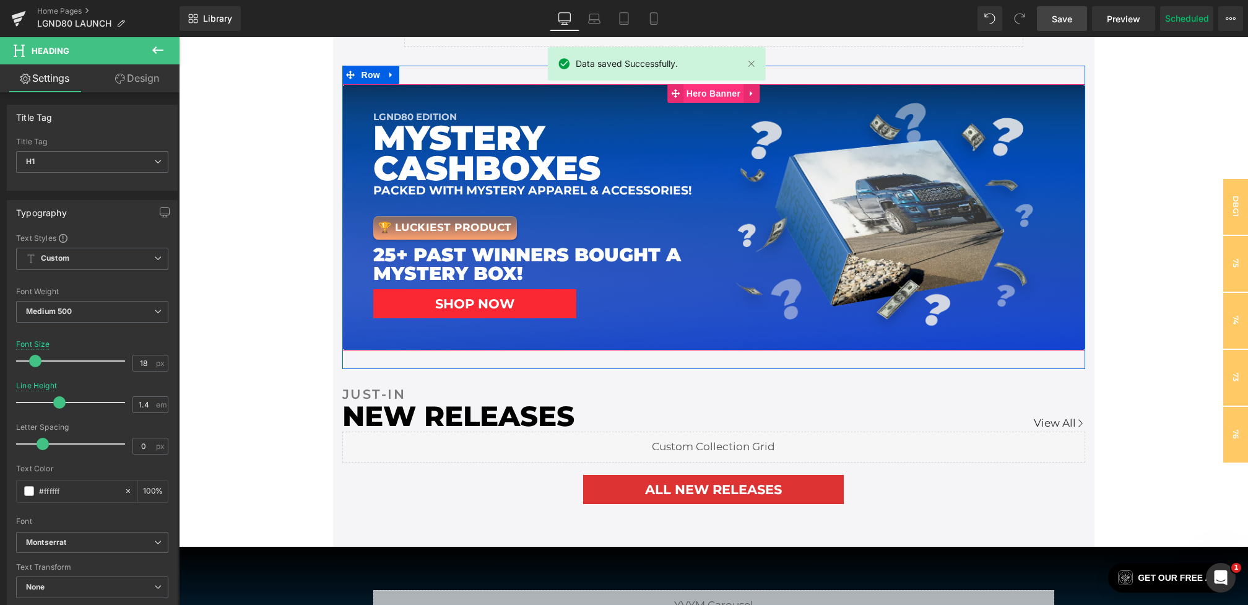
click at [715, 96] on span "Hero Banner" at bounding box center [714, 93] width 60 height 19
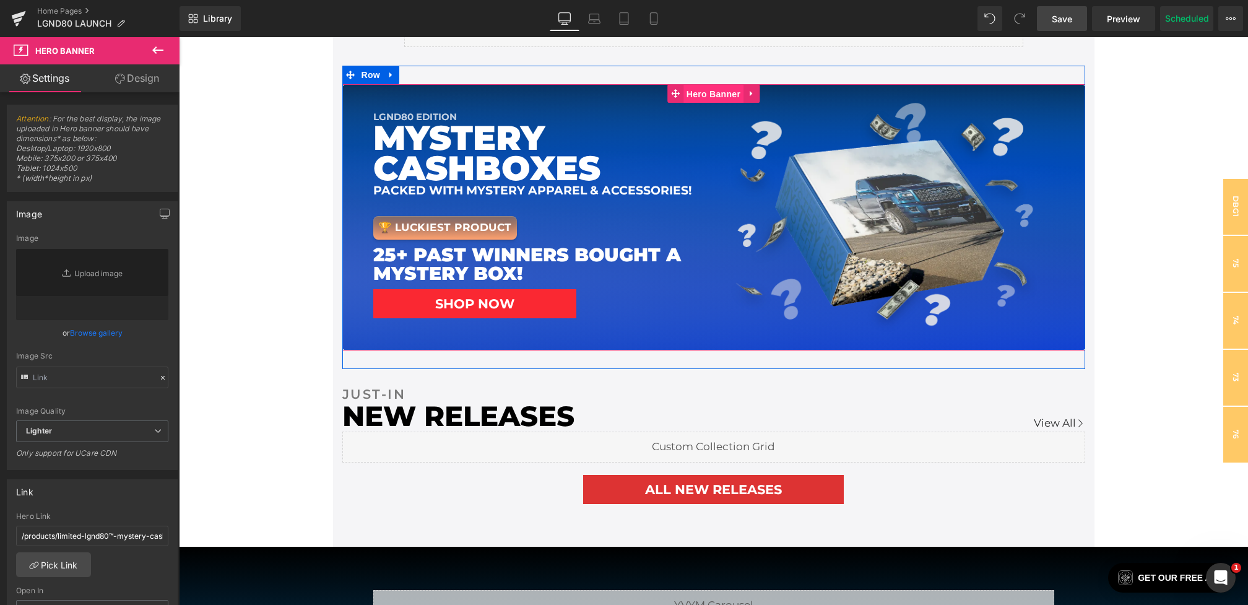
click at [705, 97] on span "Hero Banner" at bounding box center [714, 94] width 60 height 19
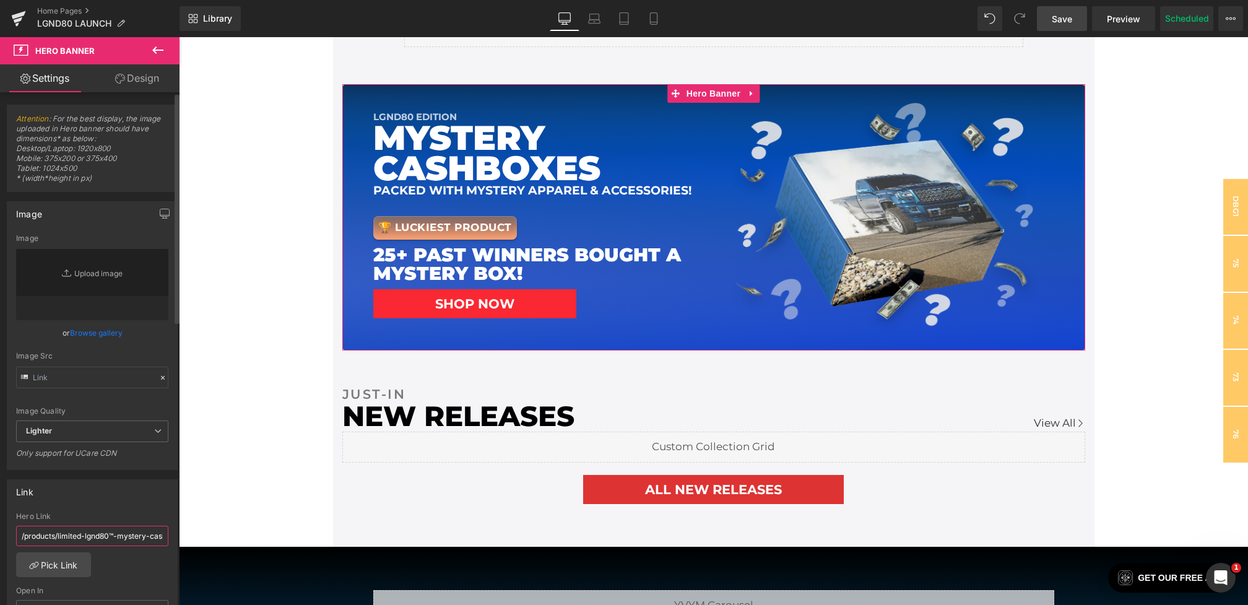
click at [62, 536] on input "/products/limited-lgnd80™-mystery-cash-box" at bounding box center [92, 536] width 152 height 20
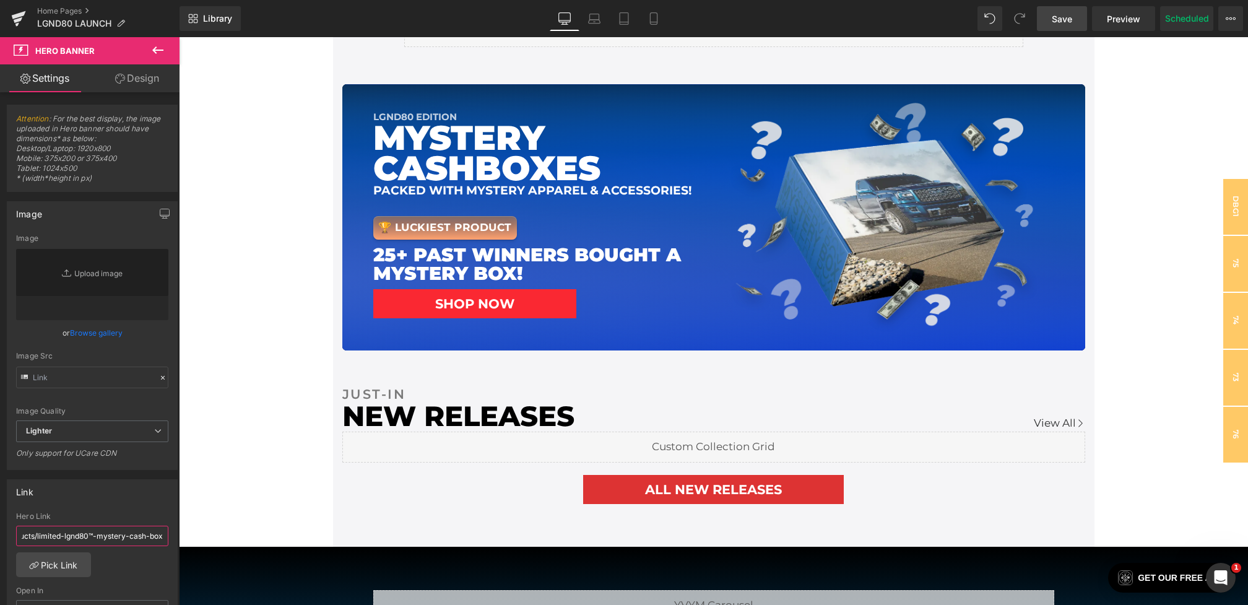
drag, startPoint x: 237, startPoint y: 572, endPoint x: 264, endPoint y: 530, distance: 50.1
drag, startPoint x: 1071, startPoint y: 6, endPoint x: 768, endPoint y: 180, distance: 349.7
click at [1071, 6] on link "Save" at bounding box center [1062, 18] width 50 height 25
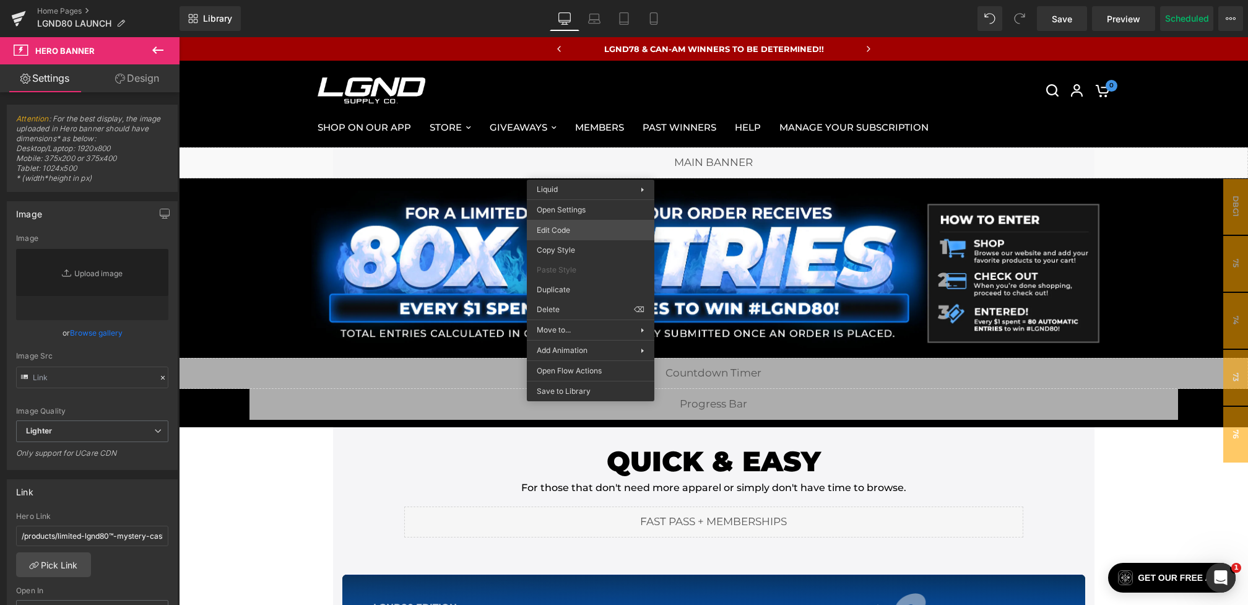
click at [566, 0] on div "Hero Banner You are previewing how the will restyle your page. You can not edit…" at bounding box center [624, 0] width 1248 height 0
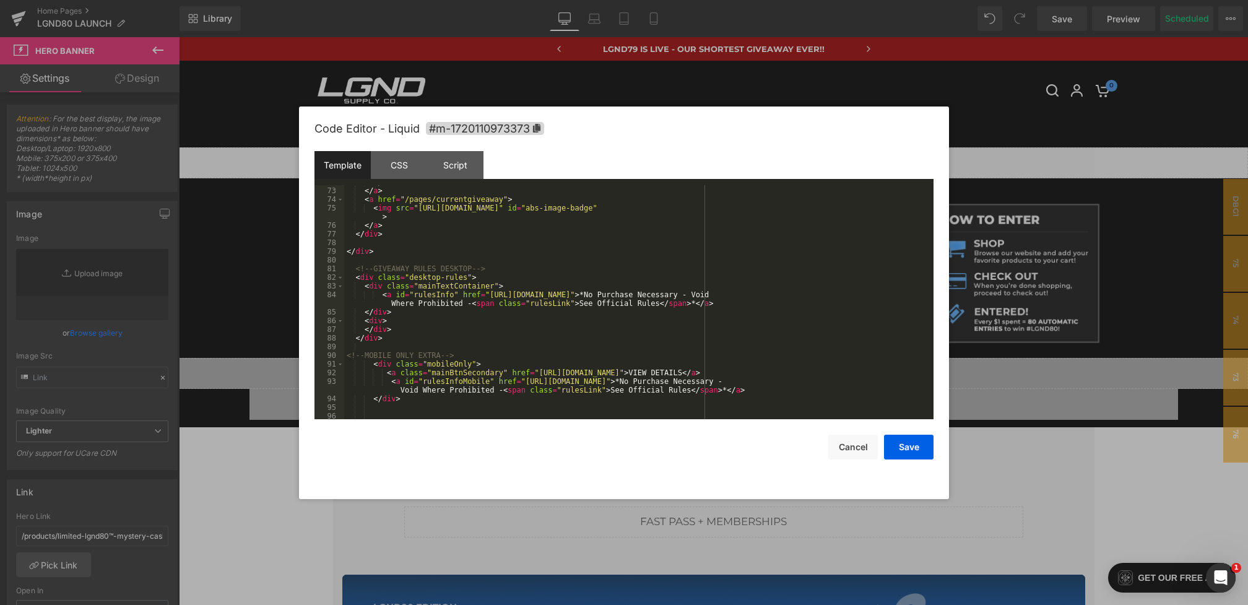
scroll to position [685, 0]
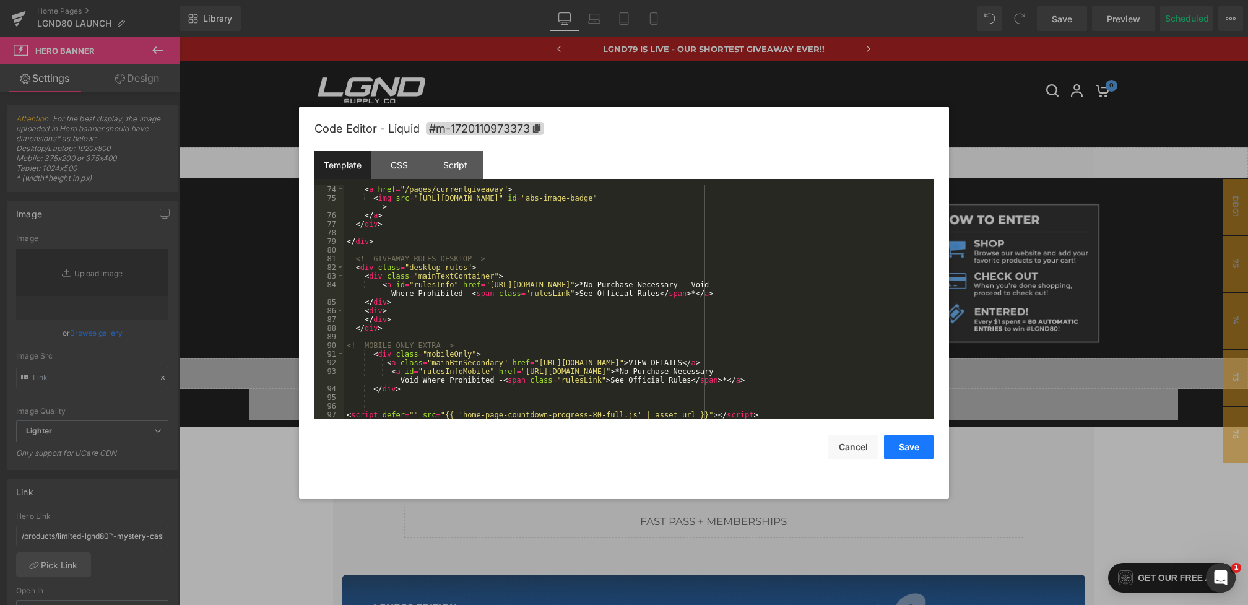
click at [908, 443] on button "Save" at bounding box center [909, 447] width 50 height 25
